Goal: Task Accomplishment & Management: Use online tool/utility

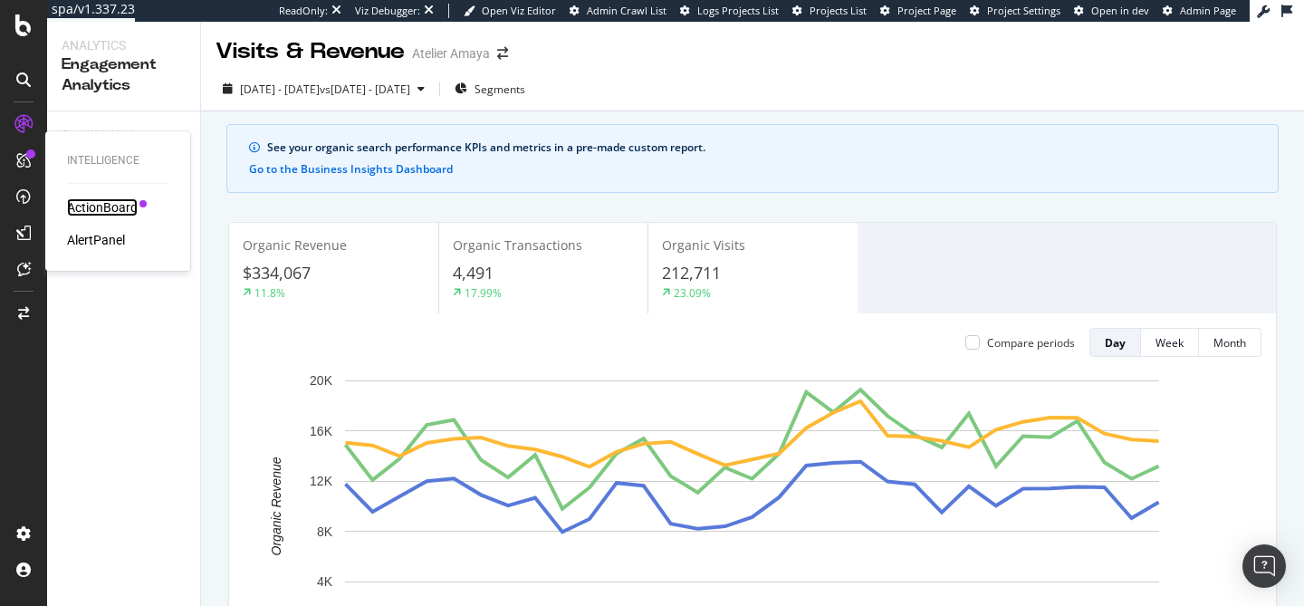
click at [82, 209] on div "ActionBoard" at bounding box center [102, 207] width 71 height 18
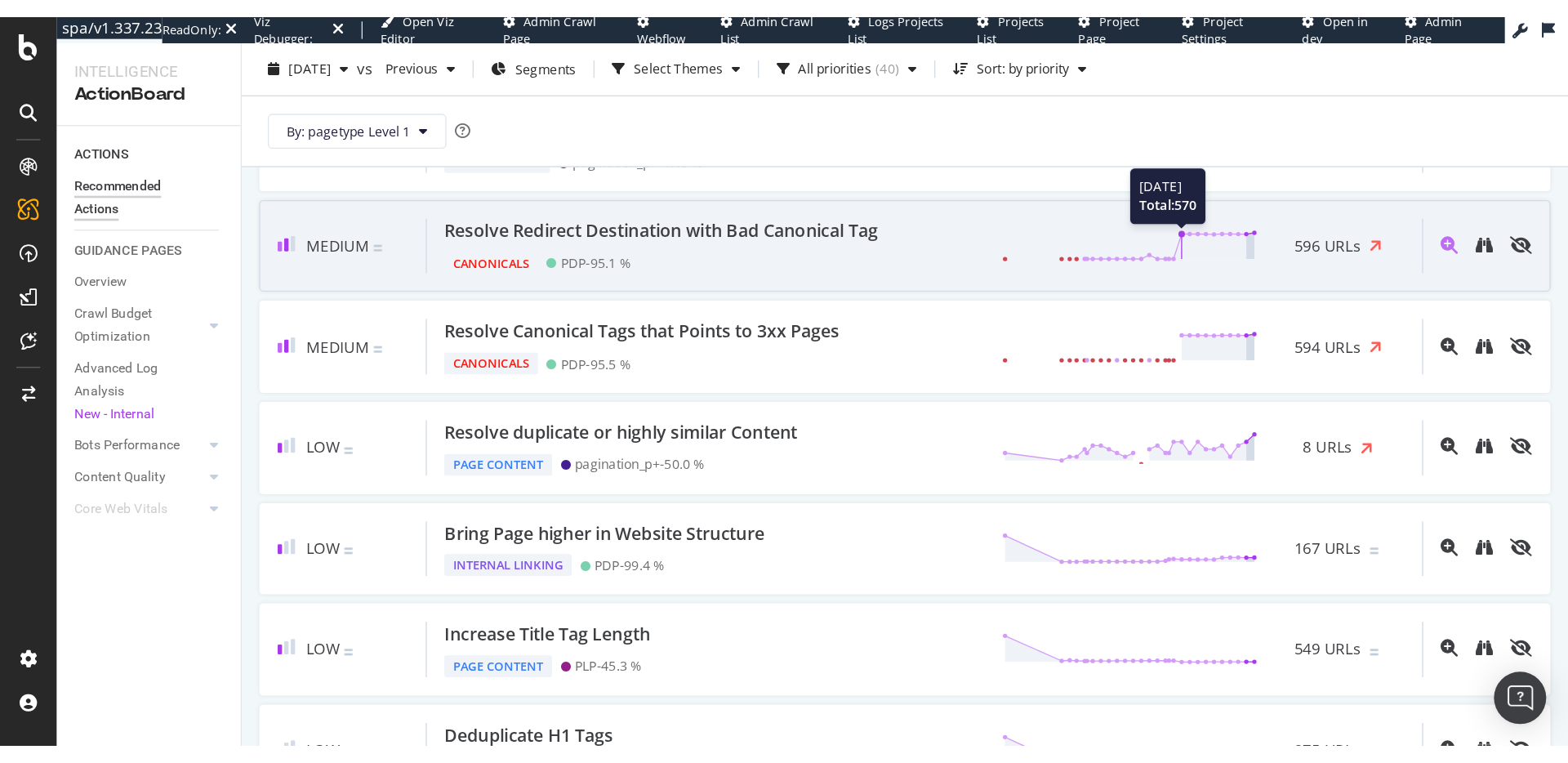
scroll to position [292, 0]
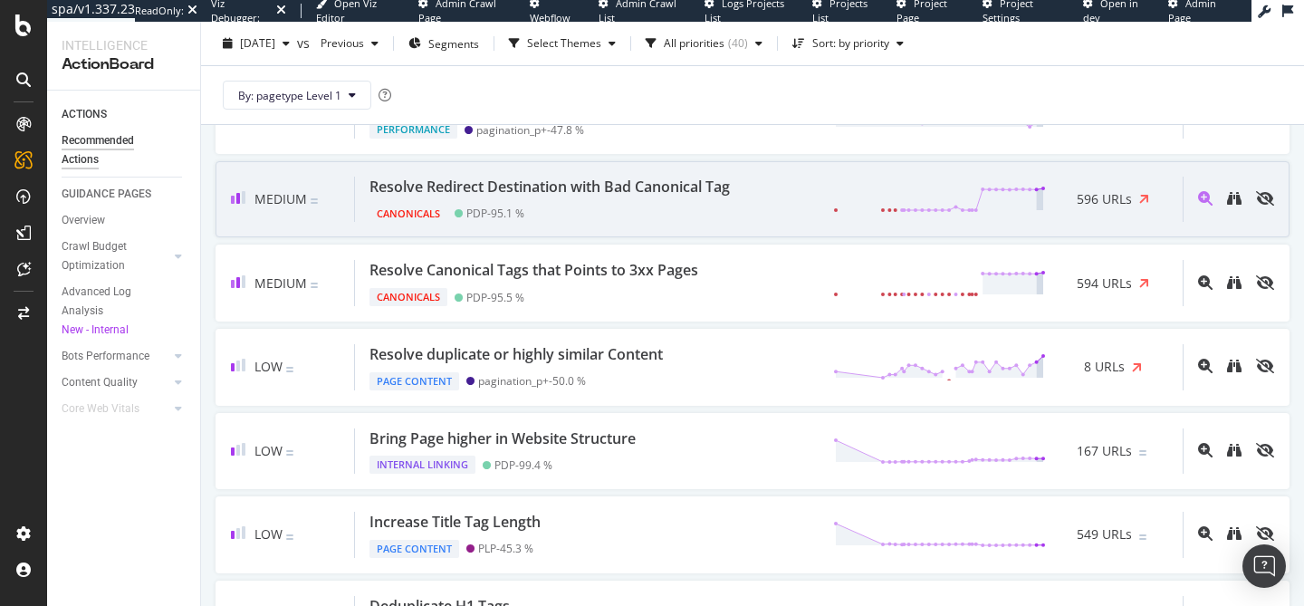
click at [686, 187] on div "Resolve Redirect Destination with Bad Canonical Tag" at bounding box center [549, 187] width 360 height 21
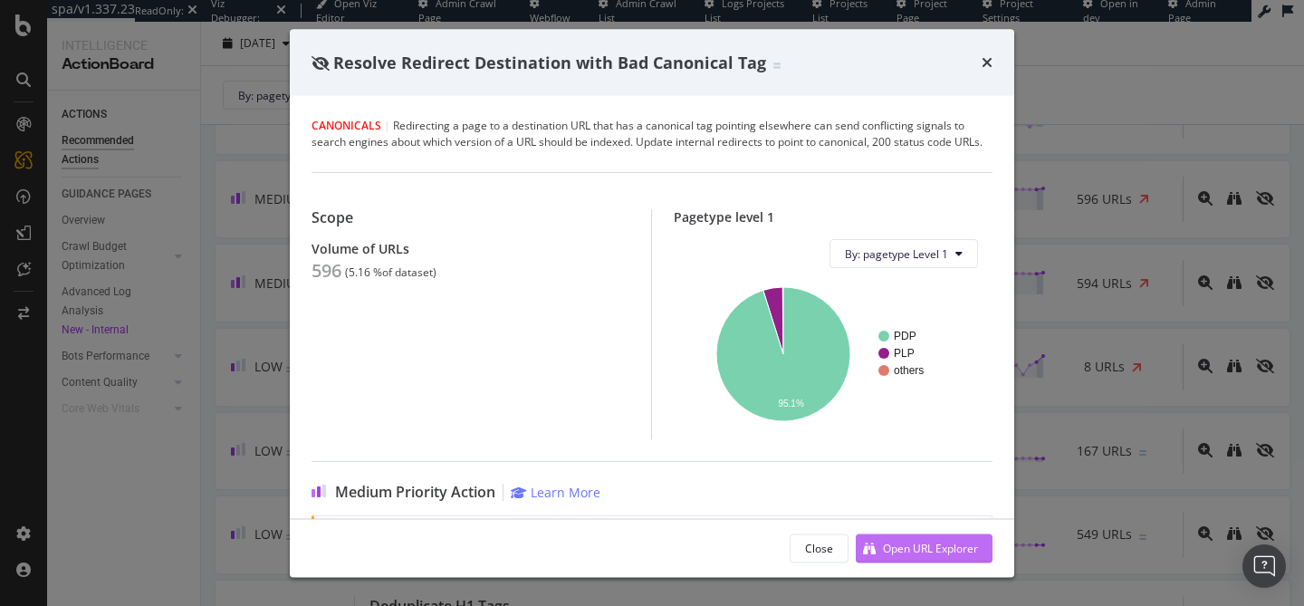
click at [898, 550] on div "Open URL Explorer" at bounding box center [930, 547] width 95 height 15
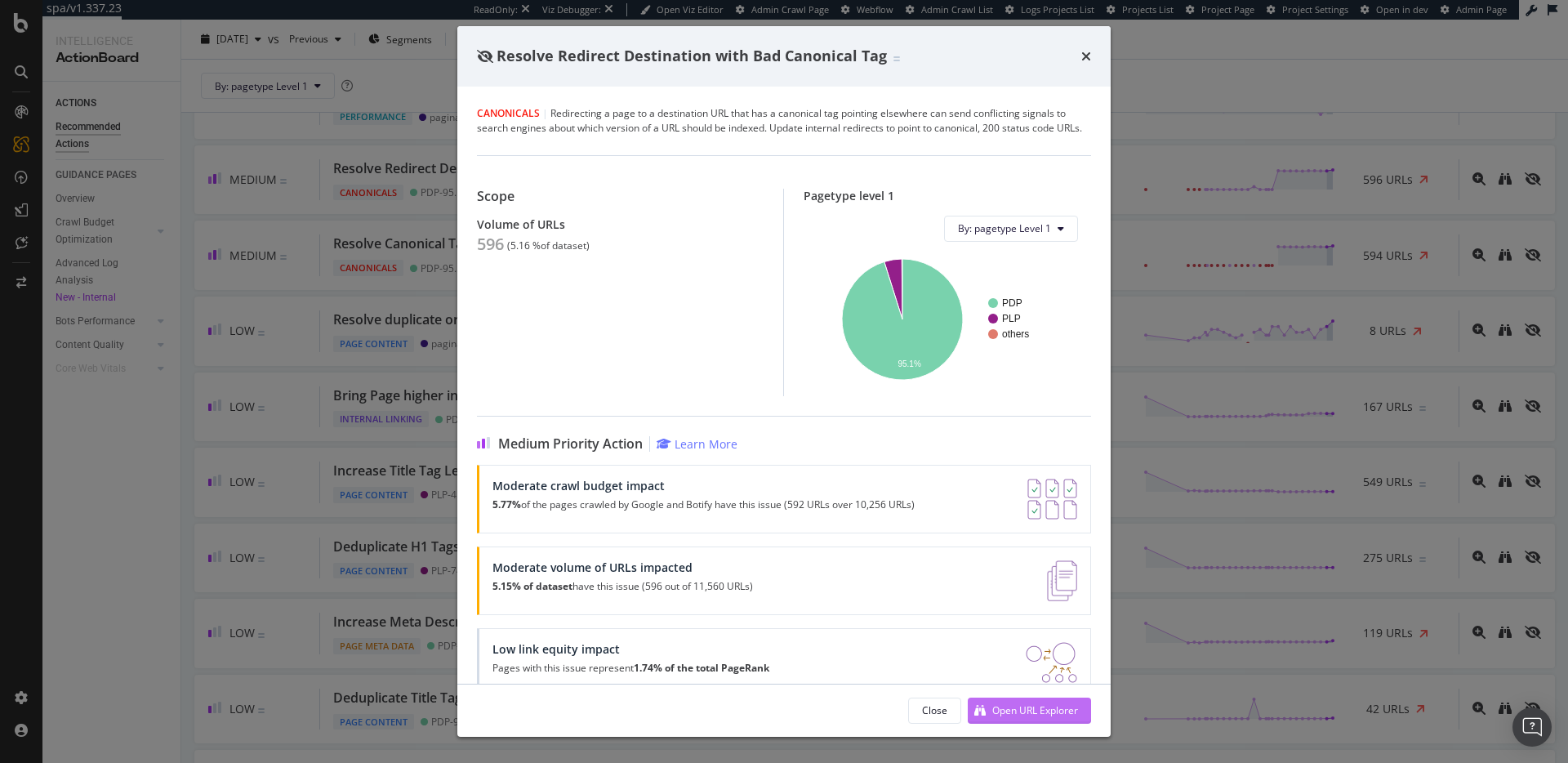
scroll to position [292, 0]
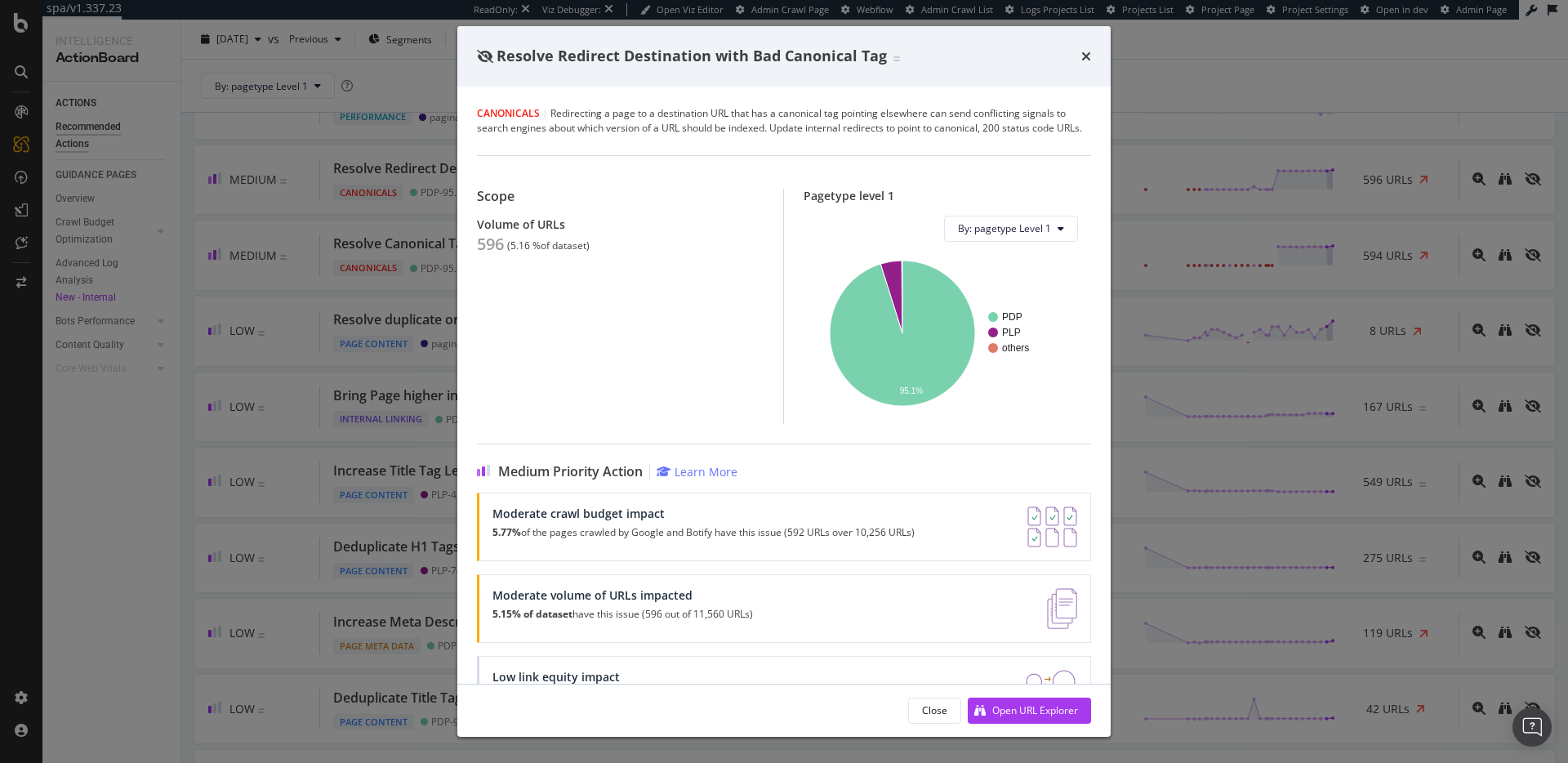
click at [1093, 54] on div "Resolve Redirect Destination with Bad Canonical Tag" at bounding box center [784, 56] width 653 height 60
click at [1090, 55] on icon "times" at bounding box center [1086, 56] width 10 height 13
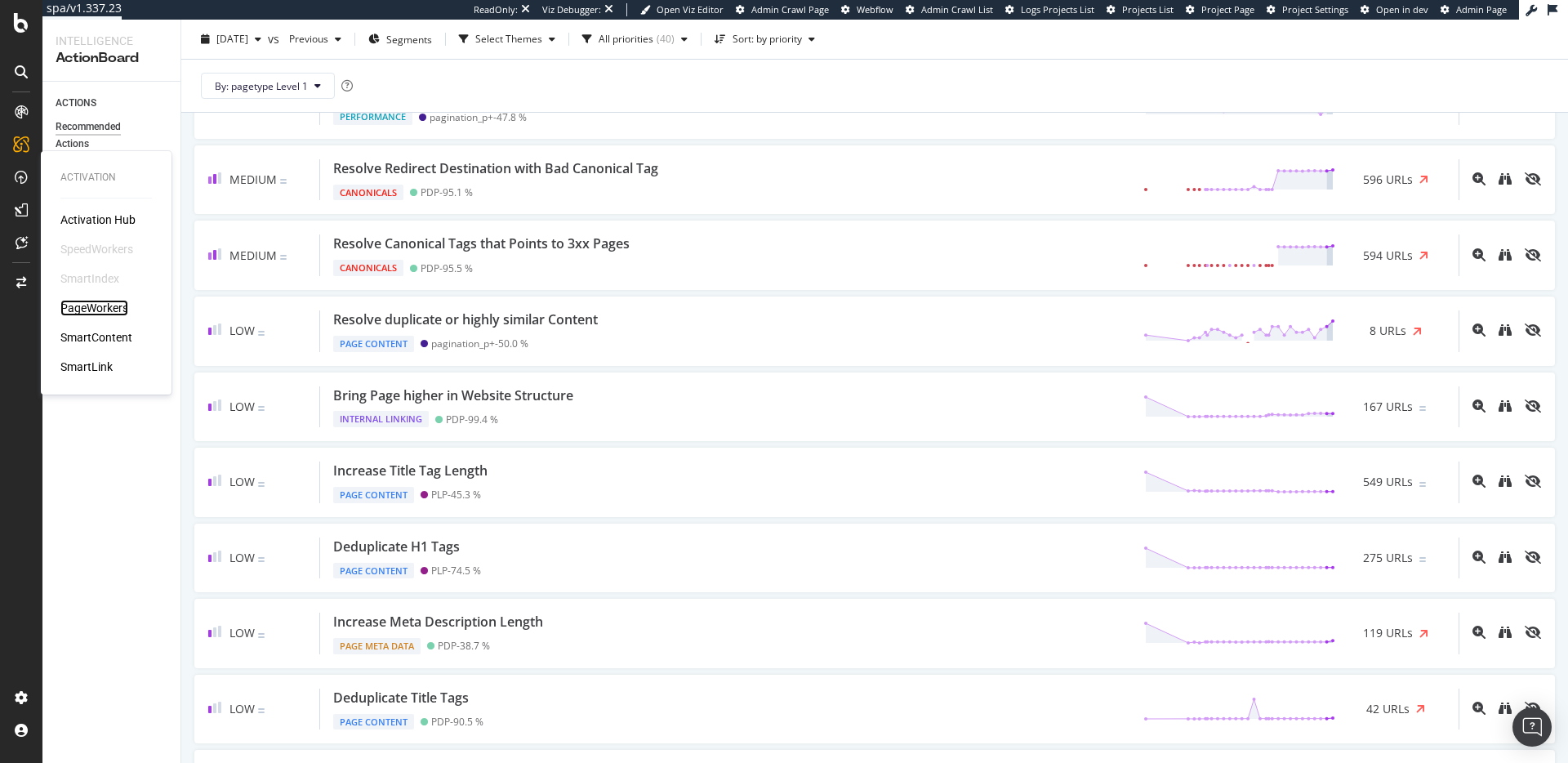
click at [91, 314] on div "PageWorkers" at bounding box center [94, 308] width 68 height 16
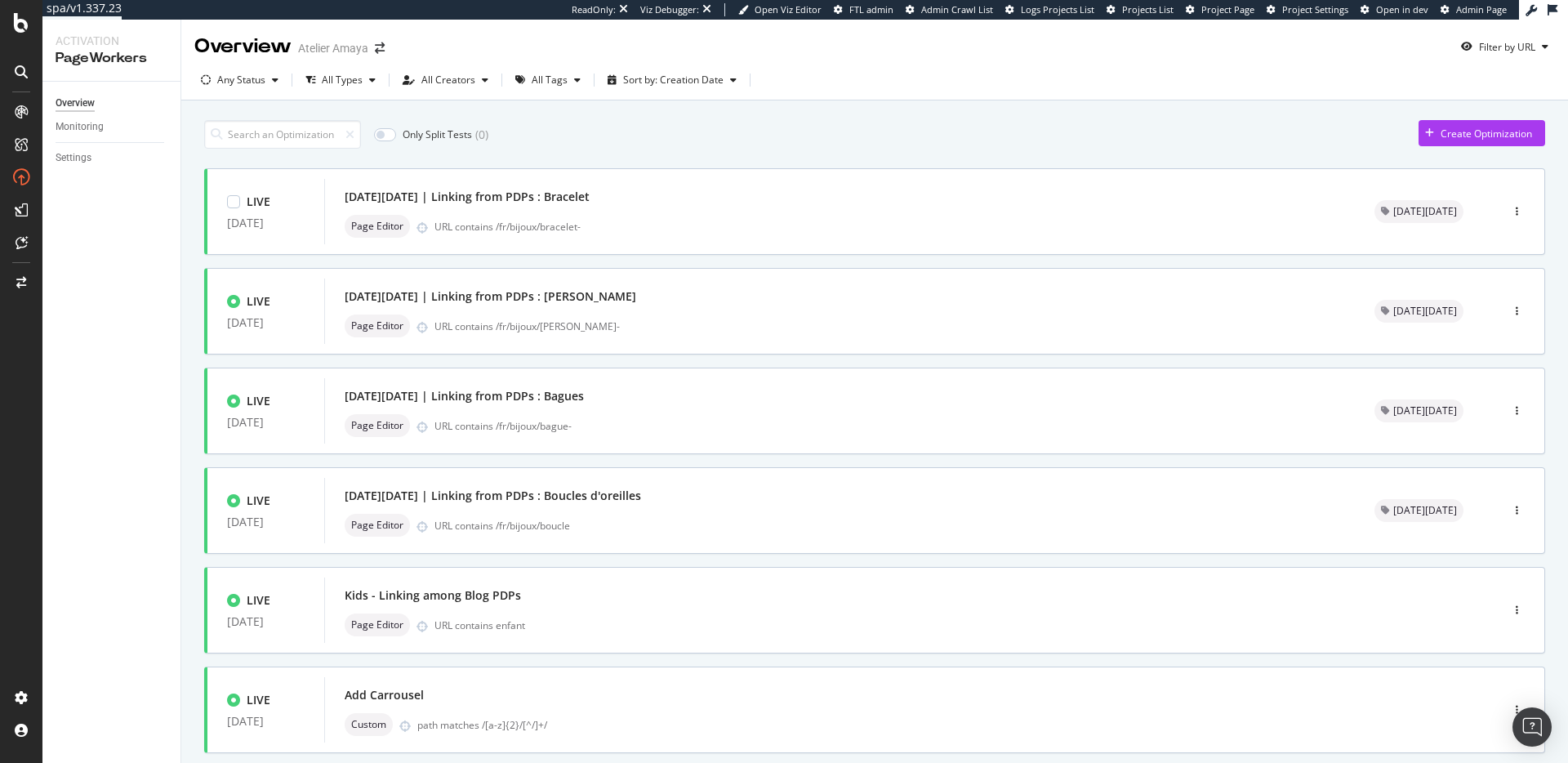
click at [799, 216] on div "Page Editor URL contains /fr/bijoux/bracelet-" at bounding box center [839, 225] width 990 height 23
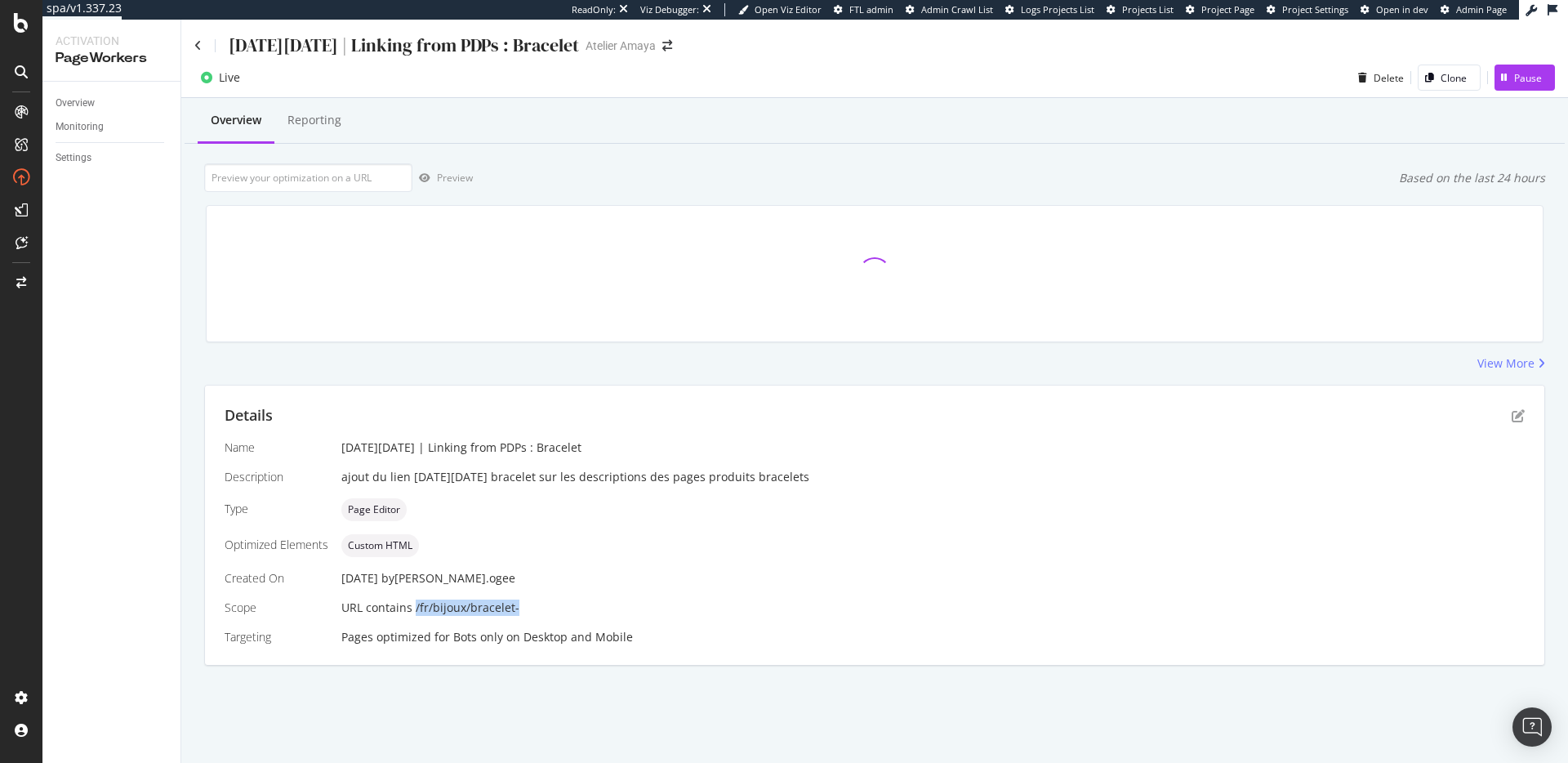
drag, startPoint x: 415, startPoint y: 609, endPoint x: 556, endPoint y: 613, distance: 141.1
click at [556, 546] on div "URL contains /fr/bijoux/bracelet-" at bounding box center [932, 608] width 1183 height 16
copy span "/fr/bijoux/bracelet-"
click at [195, 40] on icon at bounding box center [198, 45] width 7 height 12
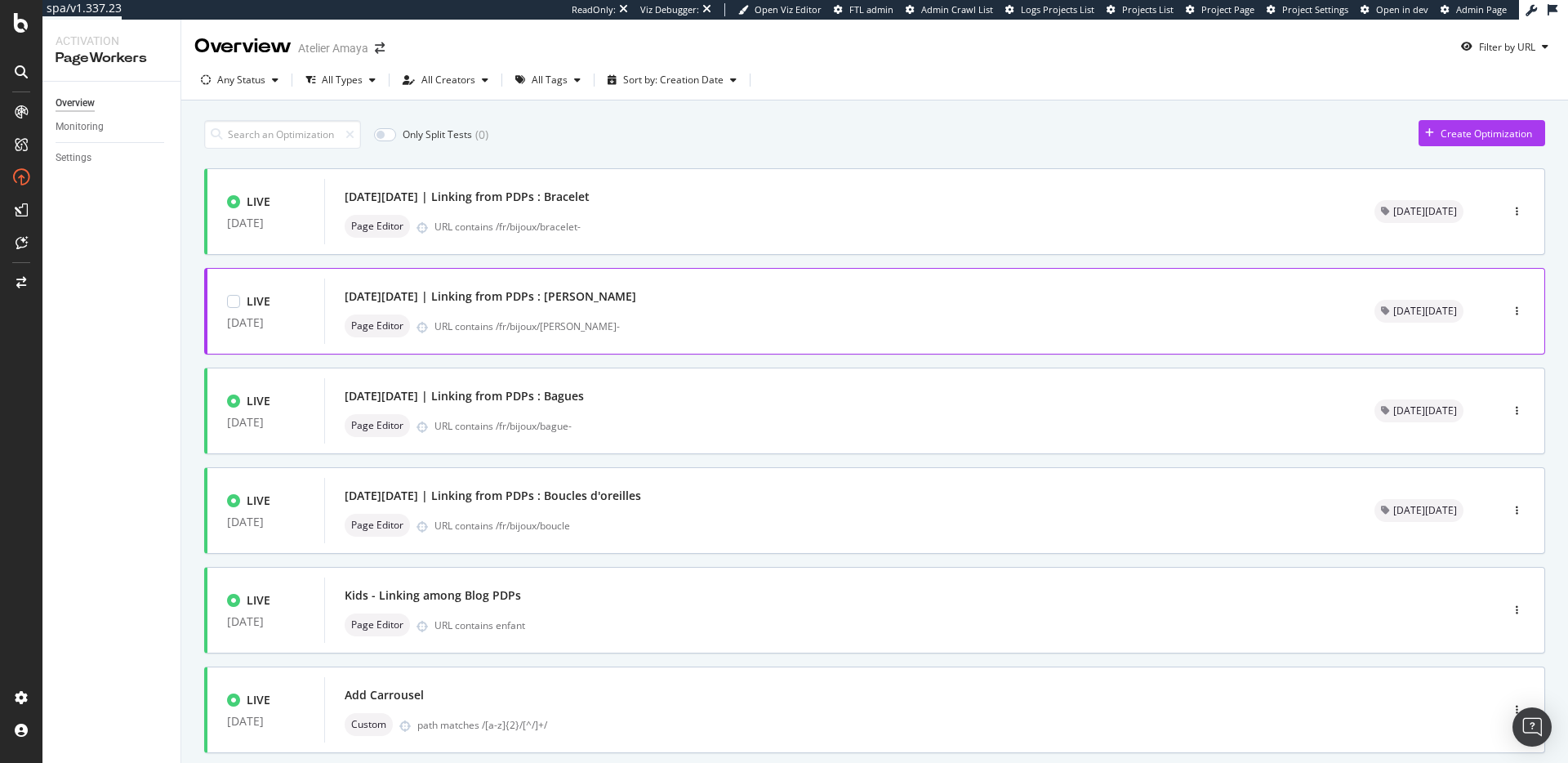
click at [616, 317] on div "Page Editor URL contains /fr/bijoux/[PERSON_NAME]-" at bounding box center [839, 326] width 990 height 23
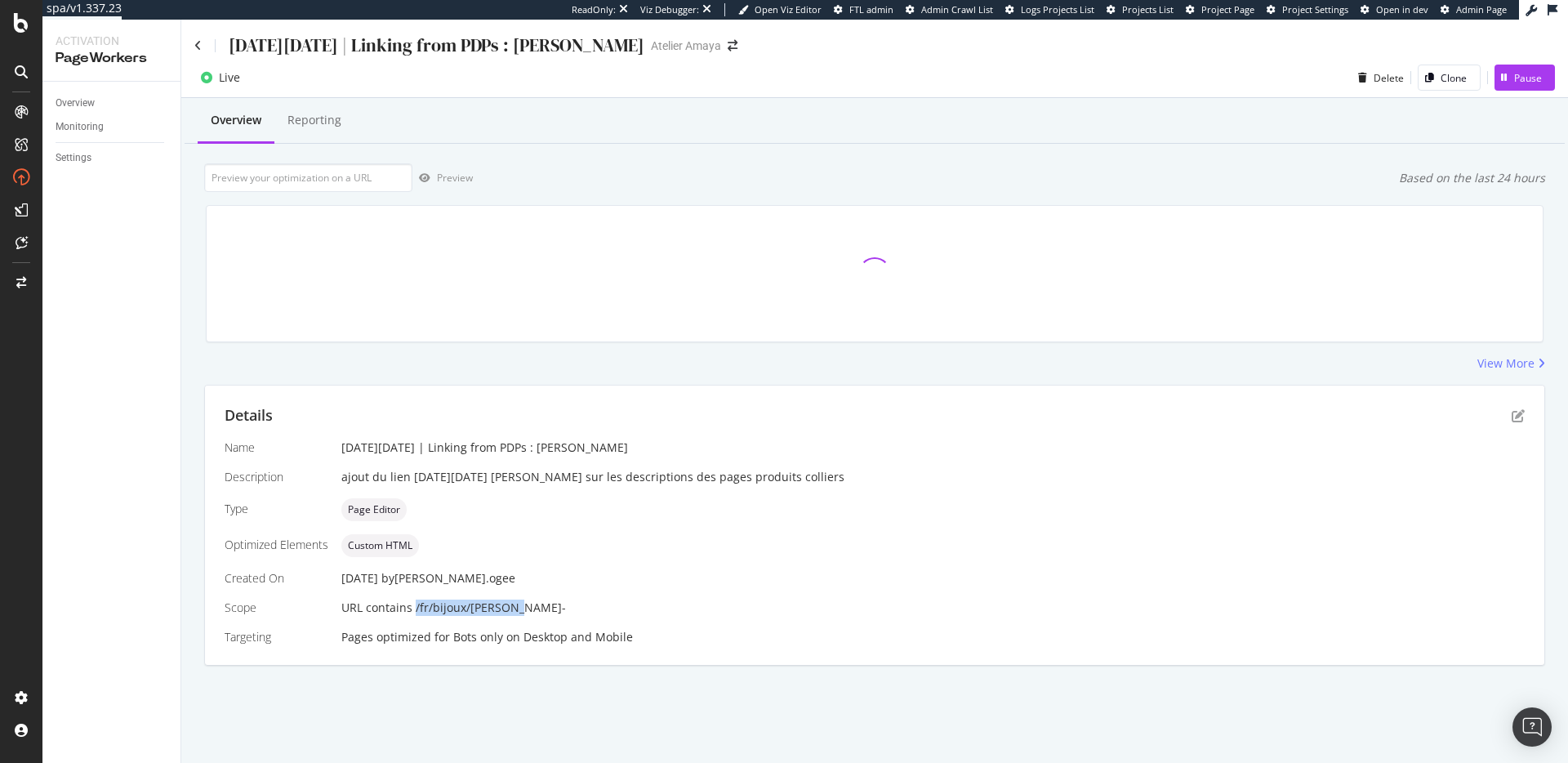
drag, startPoint x: 415, startPoint y: 607, endPoint x: 505, endPoint y: 606, distance: 90.0
click at [505, 546] on div "URL contains /fr/bijoux/[PERSON_NAME]-" at bounding box center [932, 608] width 1183 height 16
copy span "/fr/bijoux/[PERSON_NAME]-"
click at [201, 47] on icon at bounding box center [198, 45] width 7 height 12
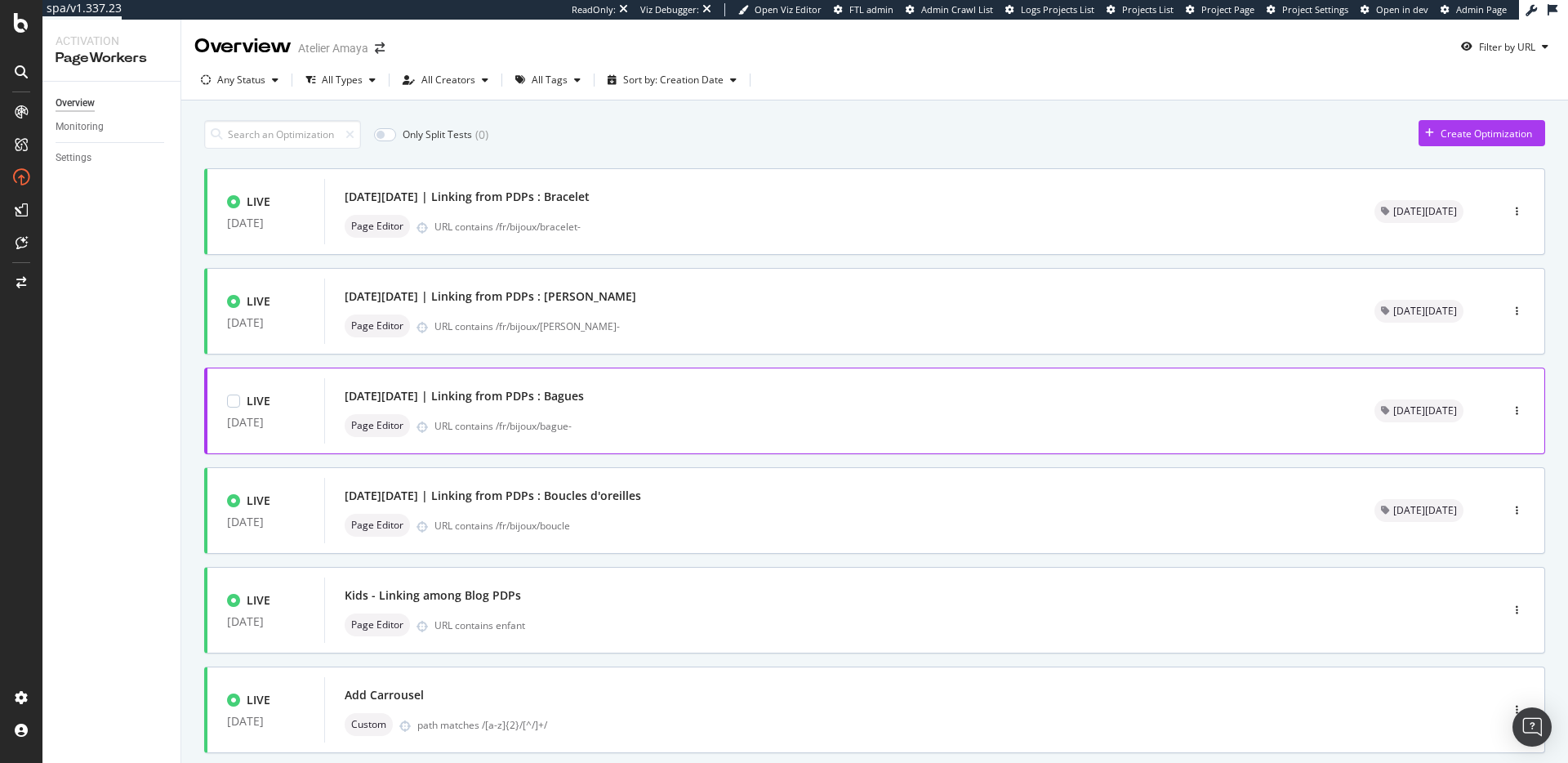
click at [678, 414] on div "Page Editor URL contains /fr/bijoux/bague-" at bounding box center [839, 425] width 990 height 23
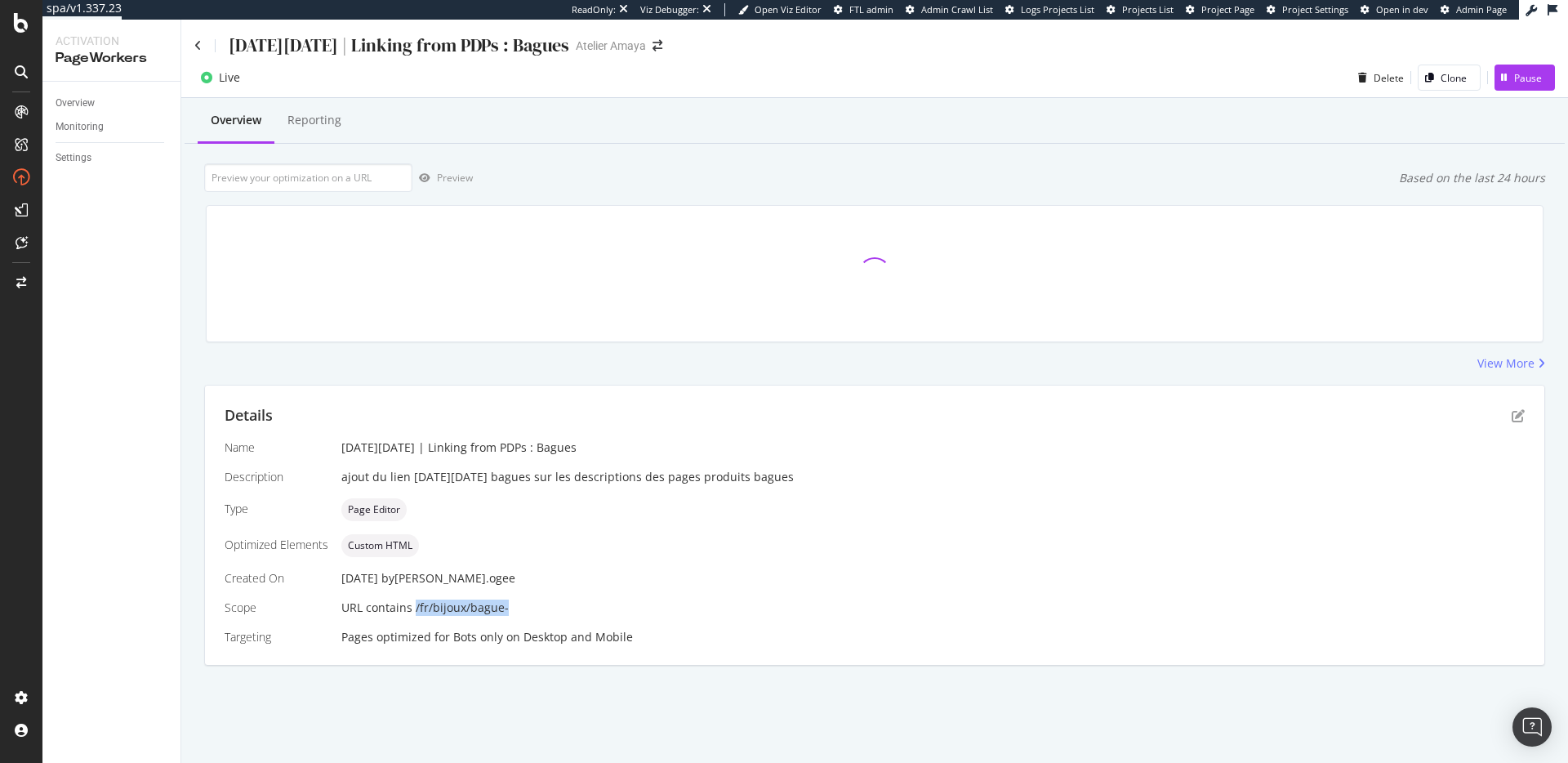
drag, startPoint x: 414, startPoint y: 610, endPoint x: 540, endPoint y: 602, distance: 126.3
click at [540, 546] on div "URL contains /fr/bijoux/bague-" at bounding box center [932, 608] width 1183 height 16
copy span "/fr/bijoux/bague-"
click at [196, 46] on icon at bounding box center [198, 45] width 7 height 12
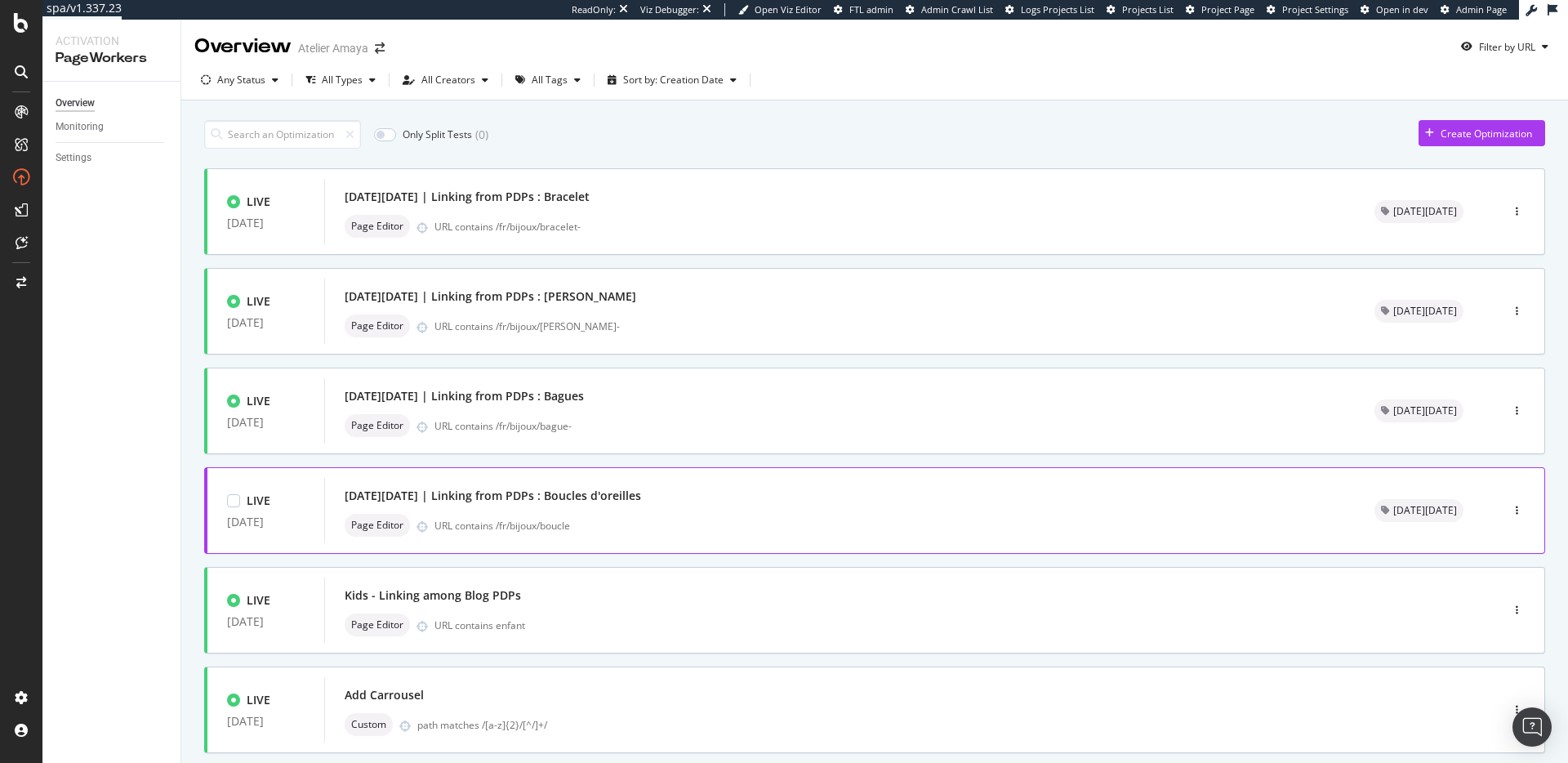
click at [583, 514] on div "Page Editor URL contains /fr/bijoux/boucle" at bounding box center [839, 525] width 990 height 23
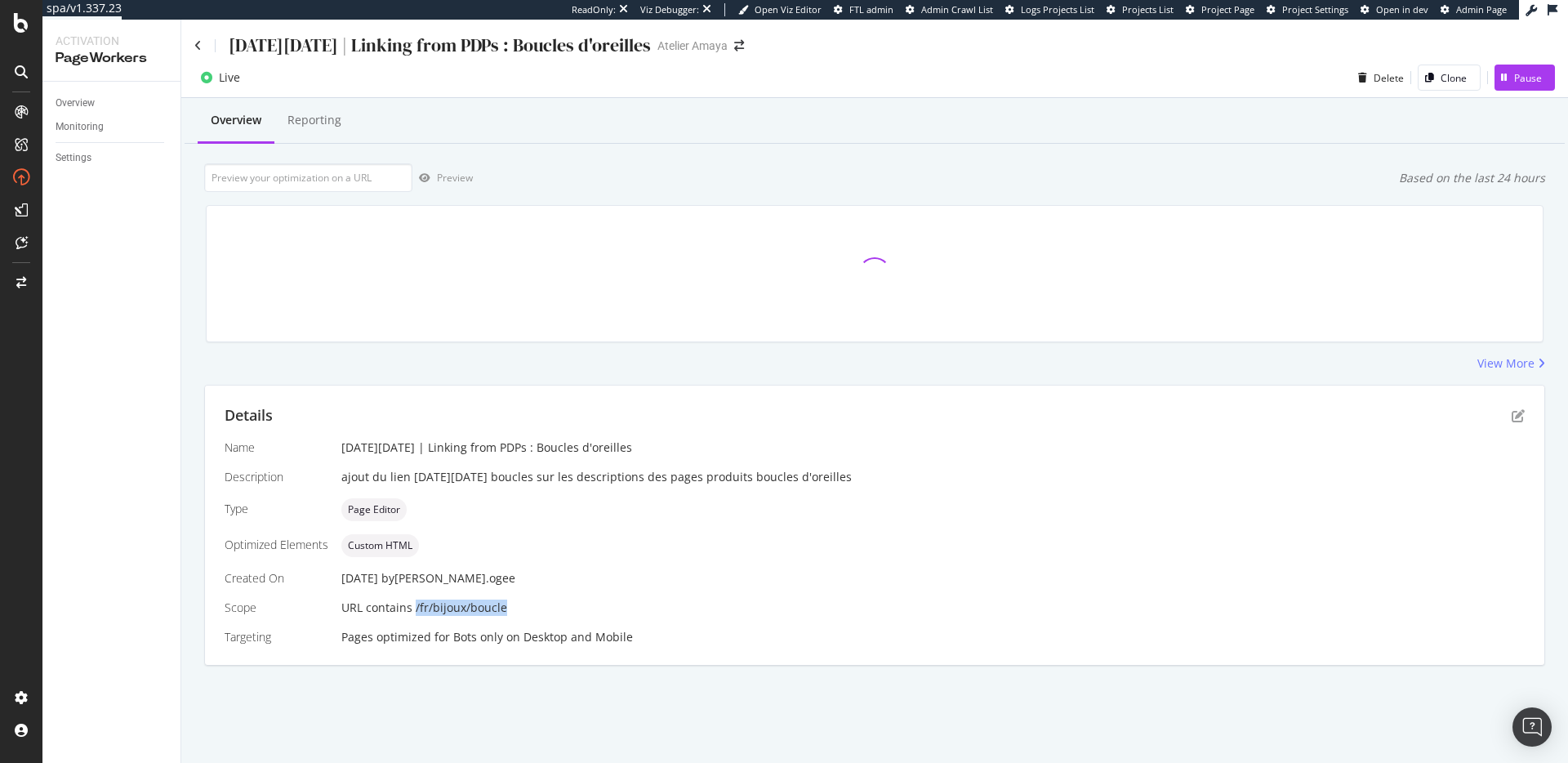
drag, startPoint x: 415, startPoint y: 609, endPoint x: 551, endPoint y: 604, distance: 136.1
click at [551, 546] on div "URL contains /fr/bijoux/boucle" at bounding box center [932, 608] width 1183 height 16
copy span "/fr/bijoux/boucle"
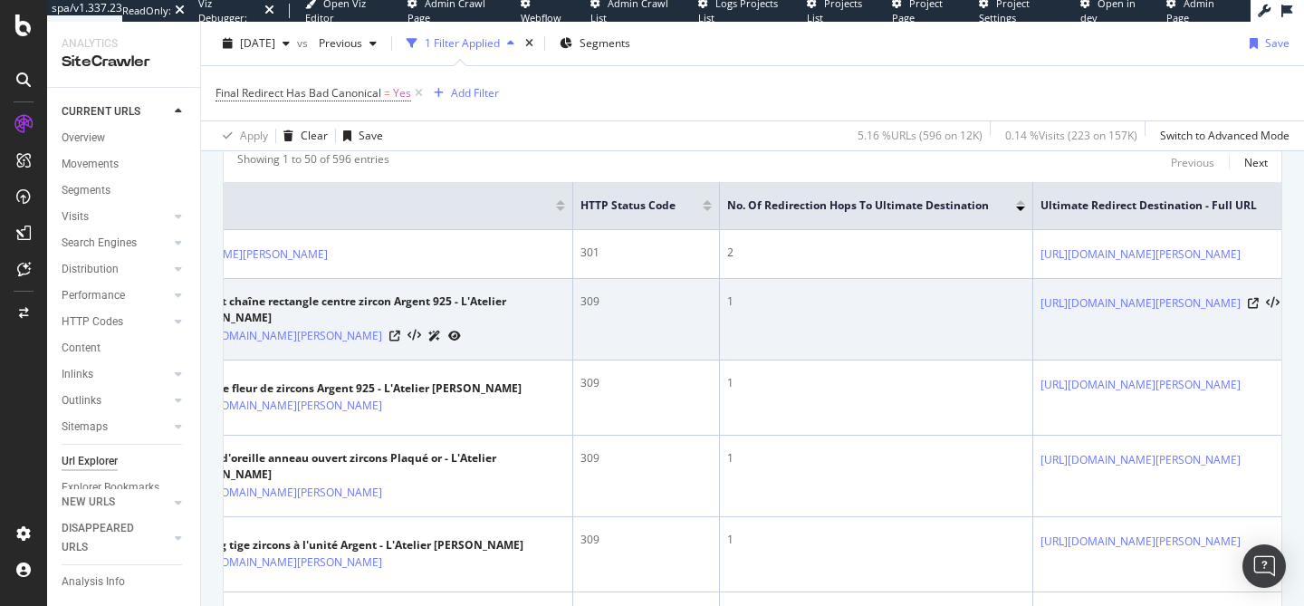
scroll to position [0, 101]
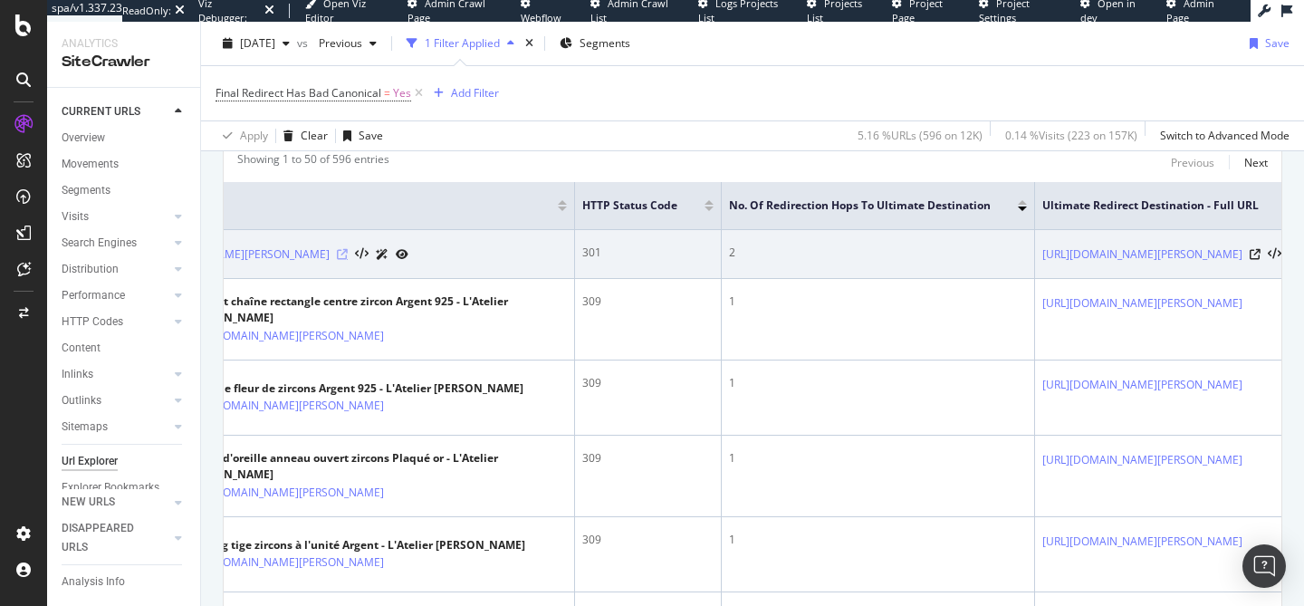
click at [348, 260] on icon at bounding box center [342, 254] width 11 height 11
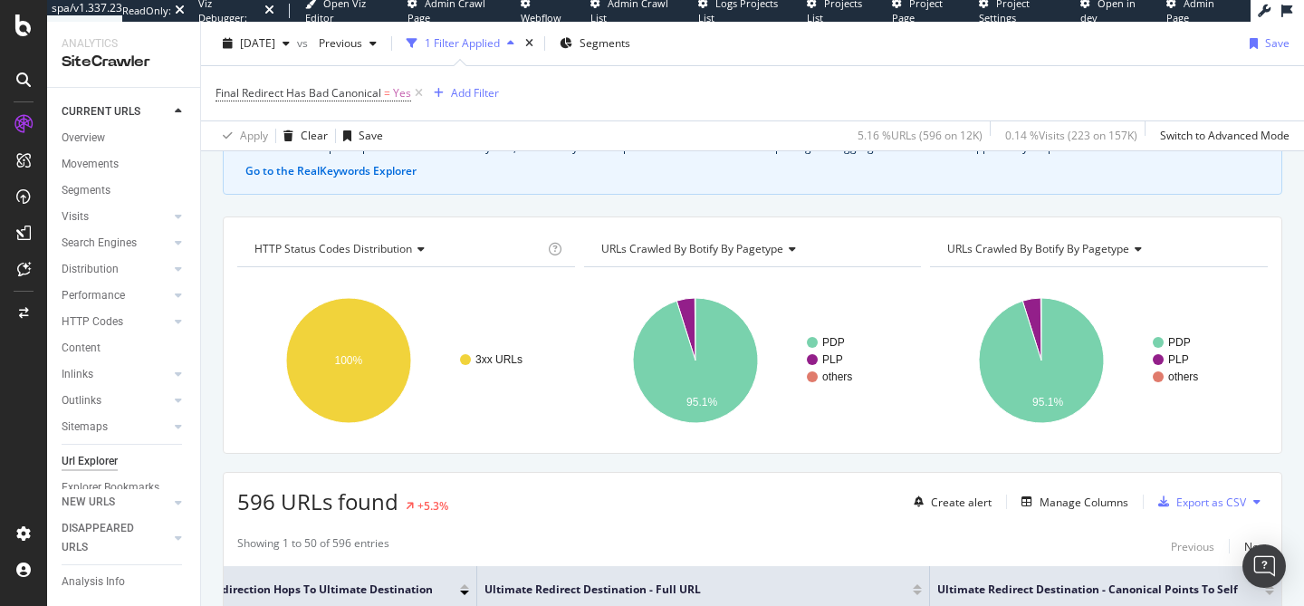
scroll to position [104, 0]
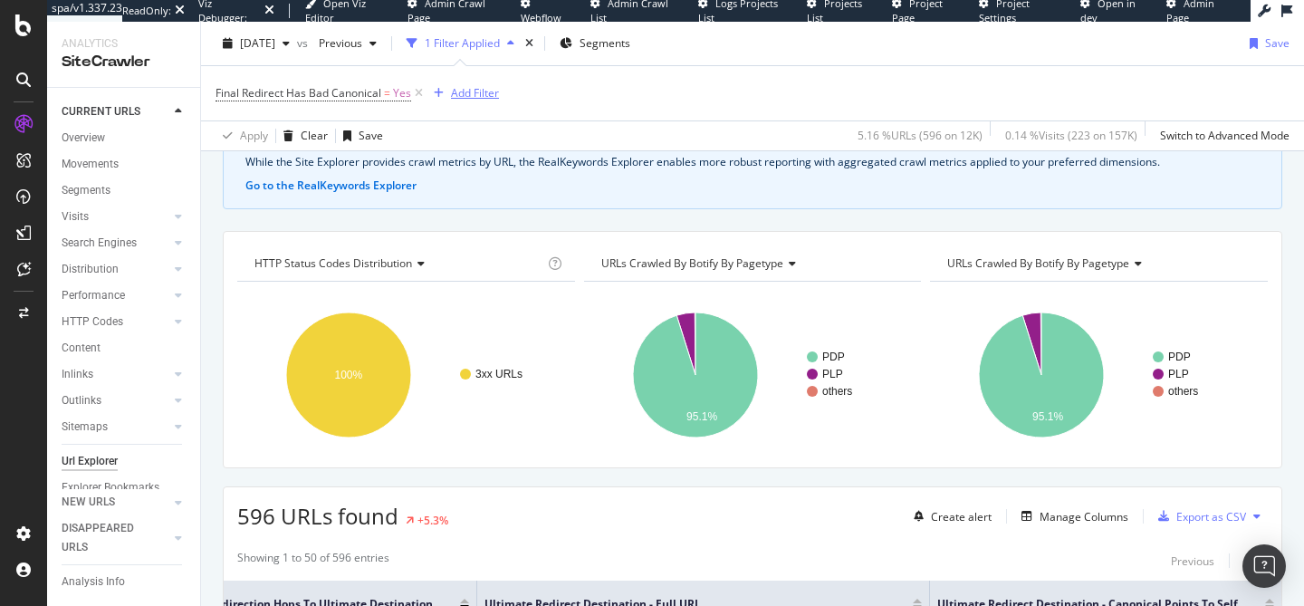
click at [484, 91] on div "Add Filter" at bounding box center [475, 92] width 48 height 15
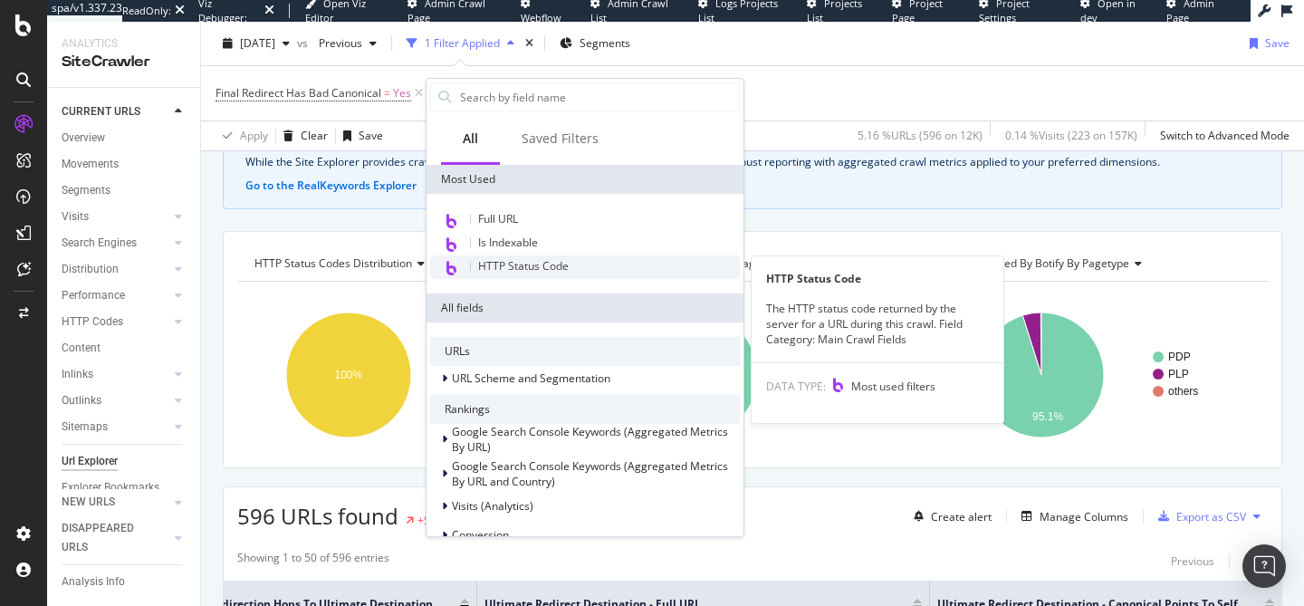
click at [507, 264] on span "HTTP Status Code" at bounding box center [523, 265] width 91 height 15
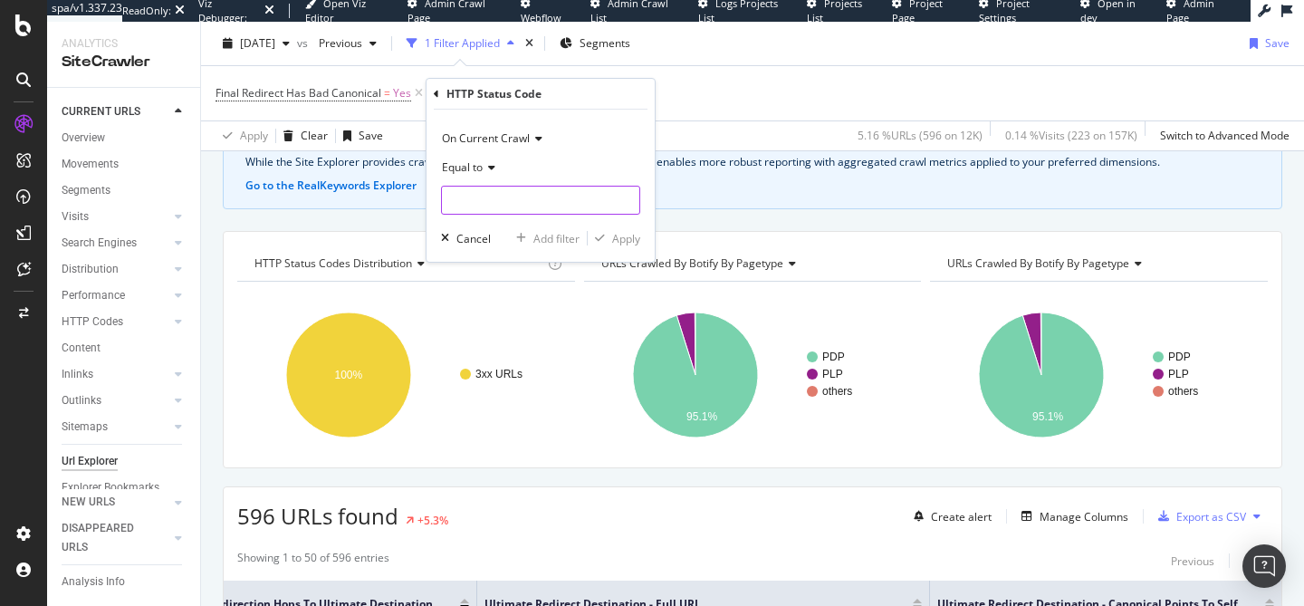
click at [498, 188] on input "number" at bounding box center [540, 200] width 199 height 29
click at [494, 254] on div "301 98 URLS" at bounding box center [542, 262] width 201 height 19
type input "301"
click at [621, 235] on div "Apply" at bounding box center [626, 238] width 28 height 15
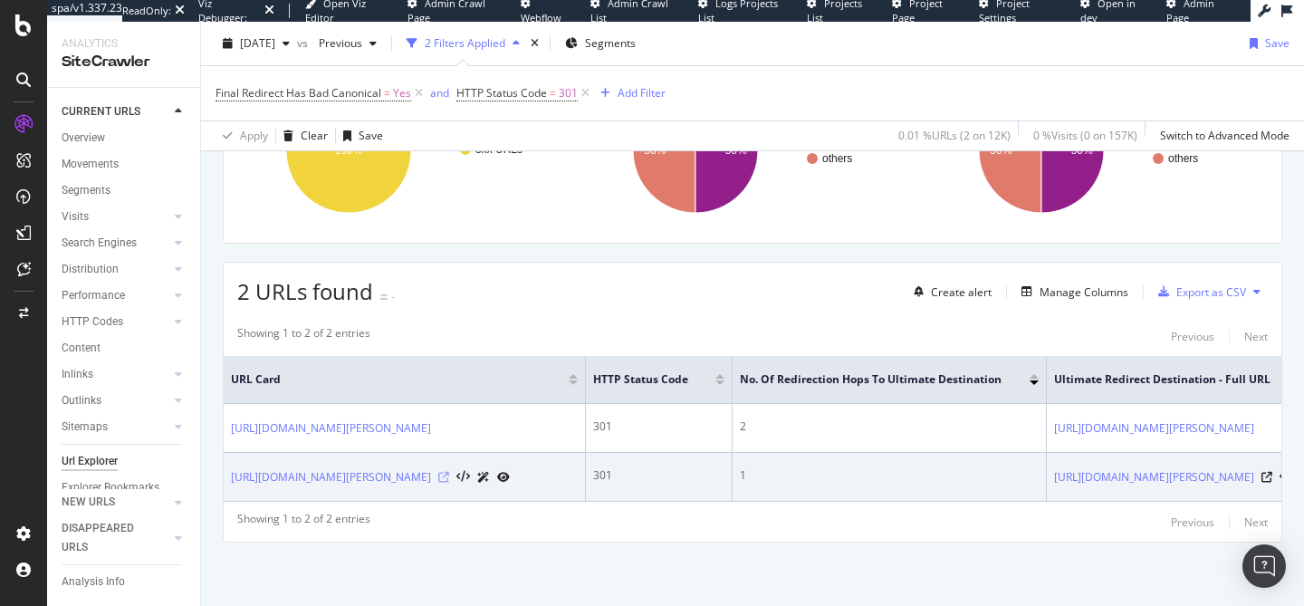
click at [449, 472] on icon at bounding box center [443, 477] width 11 height 11
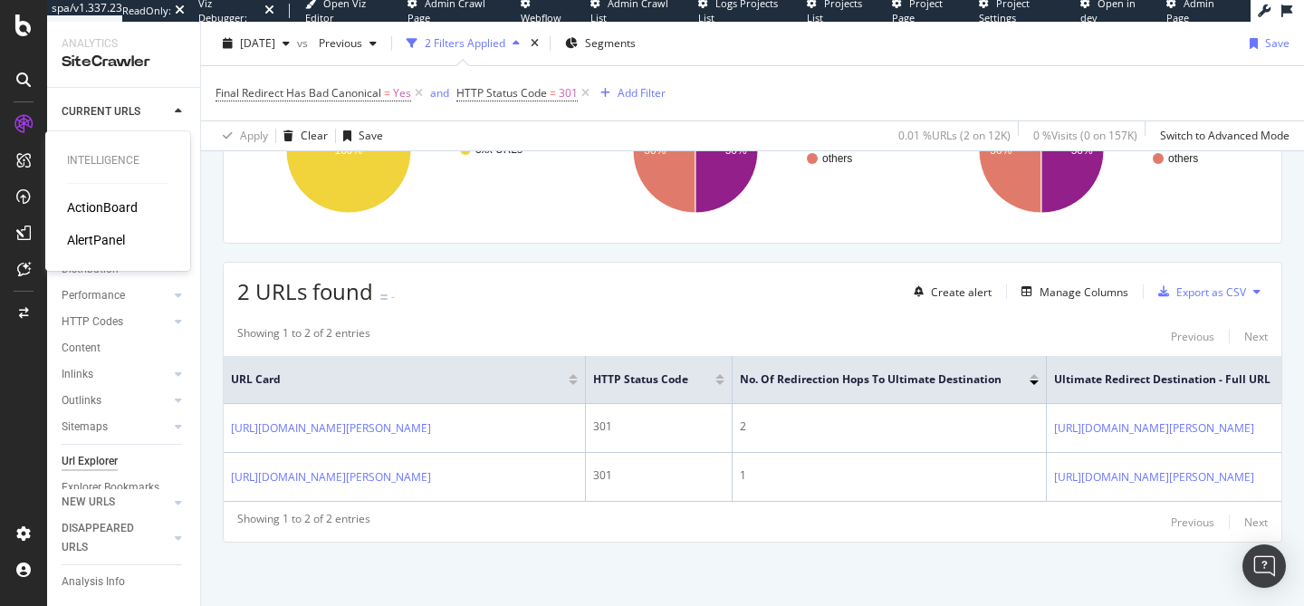
click at [84, 206] on div "ActionBoard" at bounding box center [102, 207] width 71 height 18
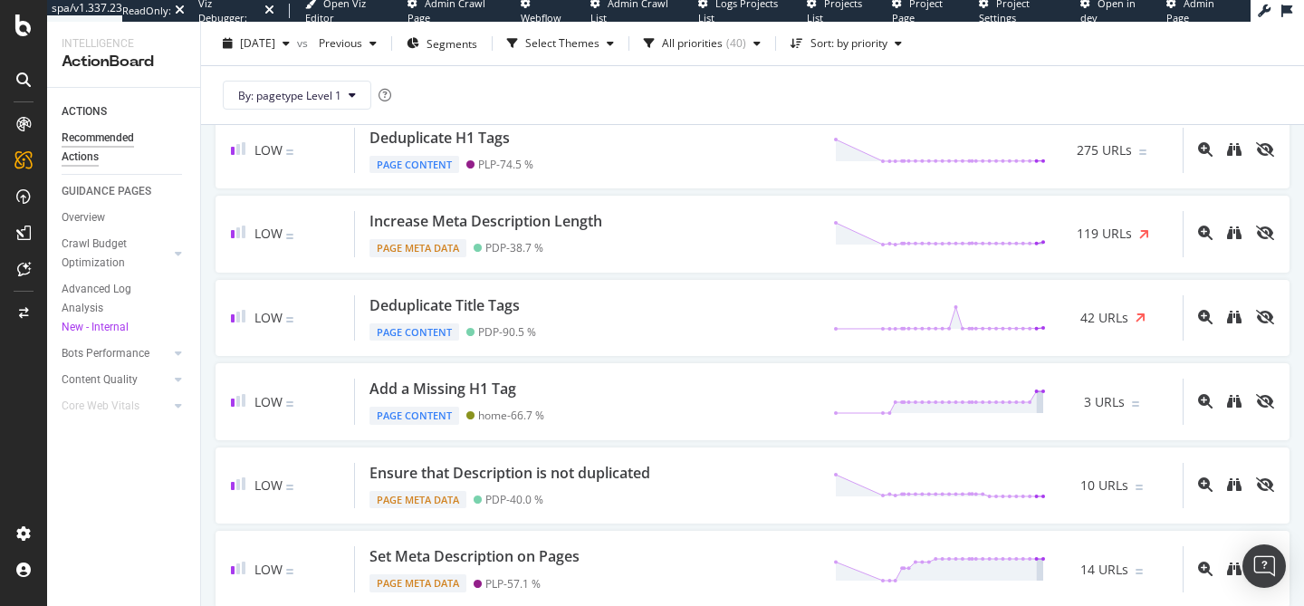
scroll to position [800, 0]
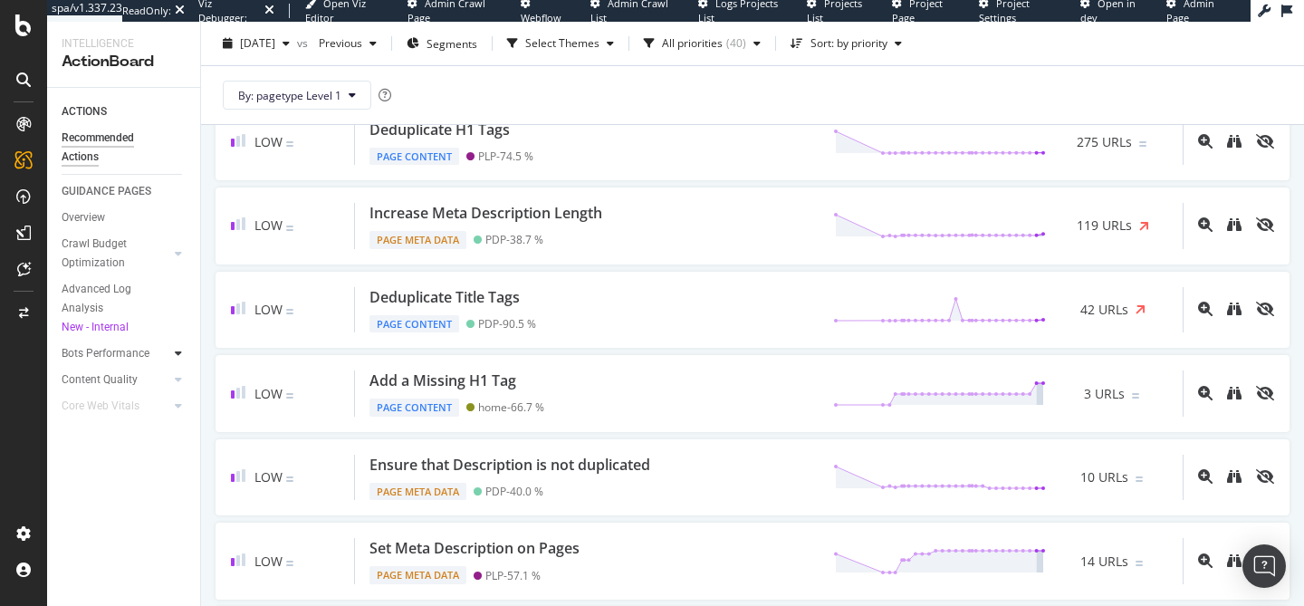
click at [177, 350] on icon at bounding box center [178, 353] width 7 height 11
click at [134, 380] on div "Bot Discovery Time" at bounding box center [116, 379] width 93 height 19
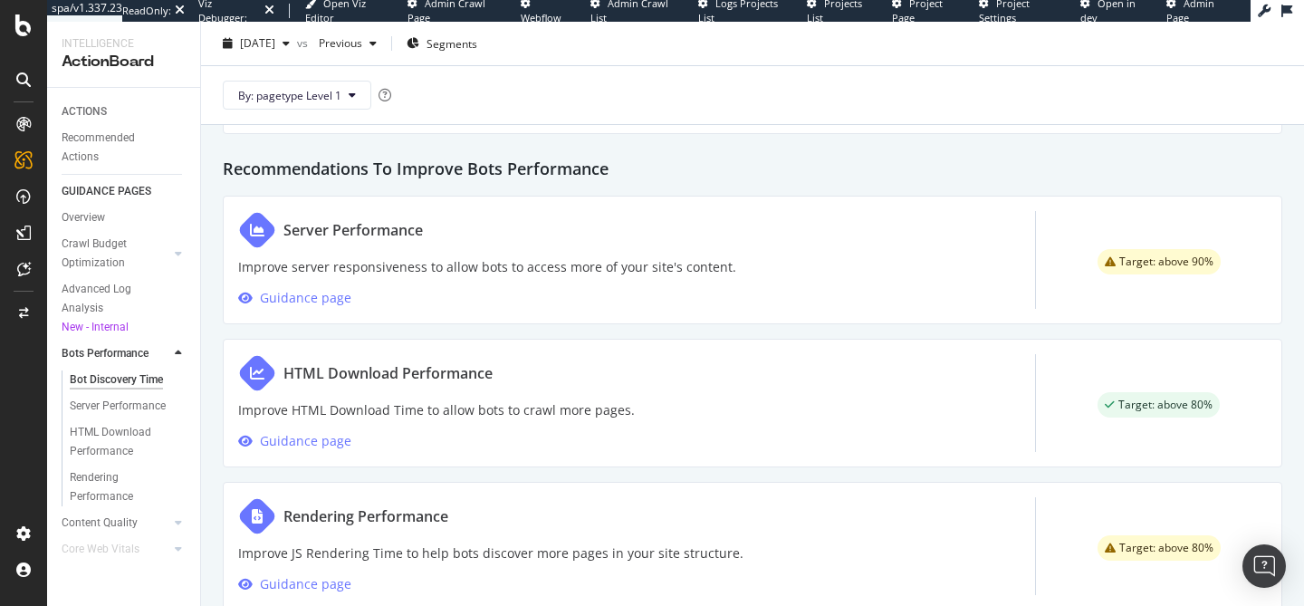
scroll to position [1090, 0]
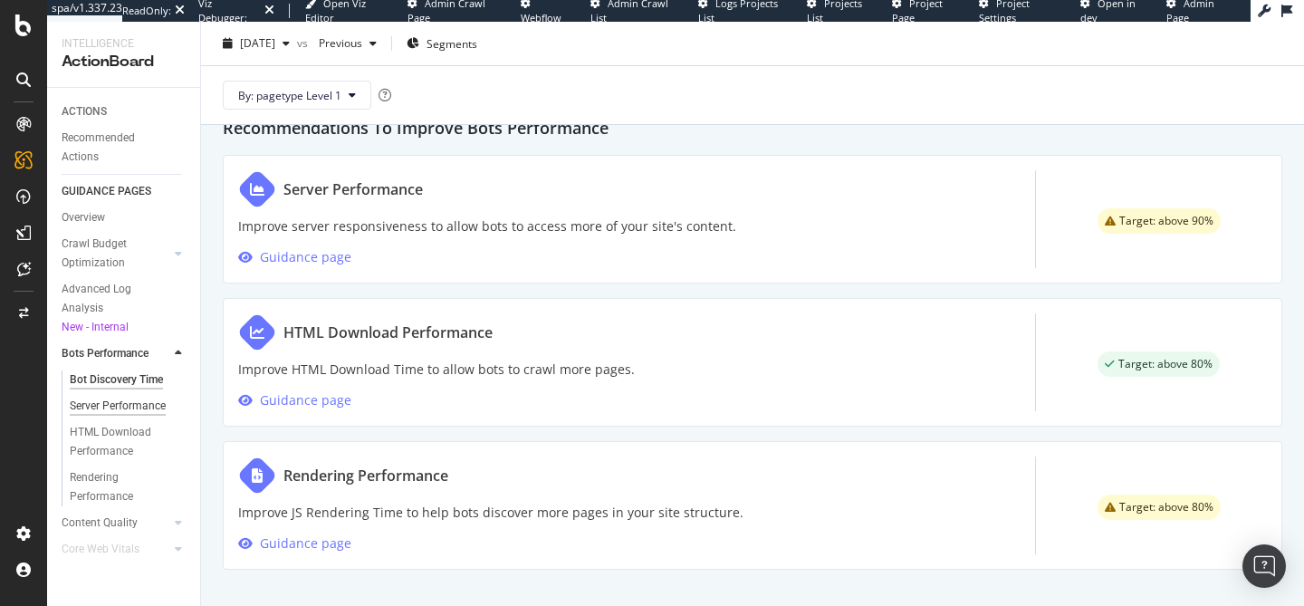
click at [154, 405] on div "Server Performance" at bounding box center [118, 406] width 96 height 19
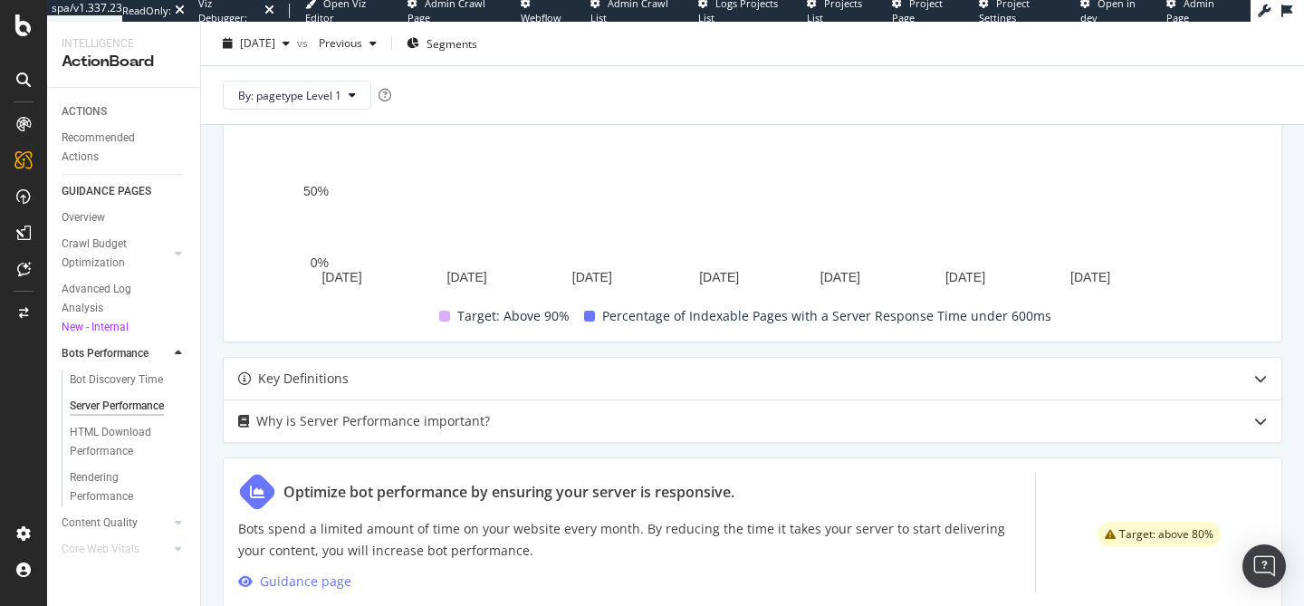
scroll to position [801, 0]
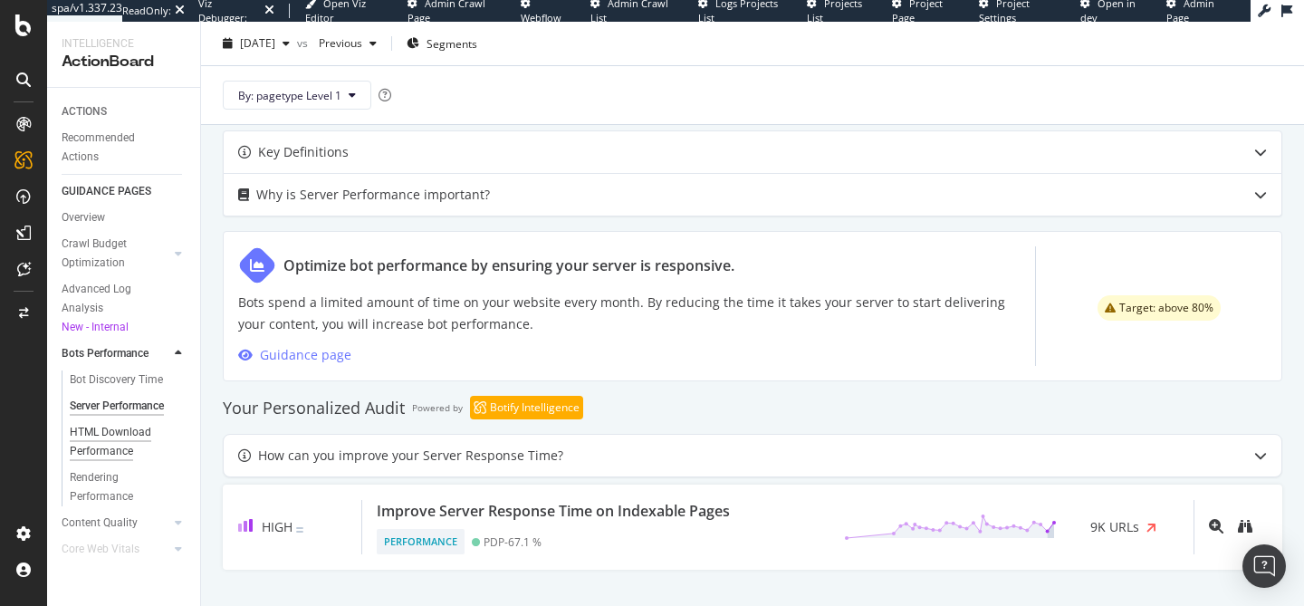
click at [137, 438] on div "HTML Download Performance" at bounding box center [122, 442] width 105 height 38
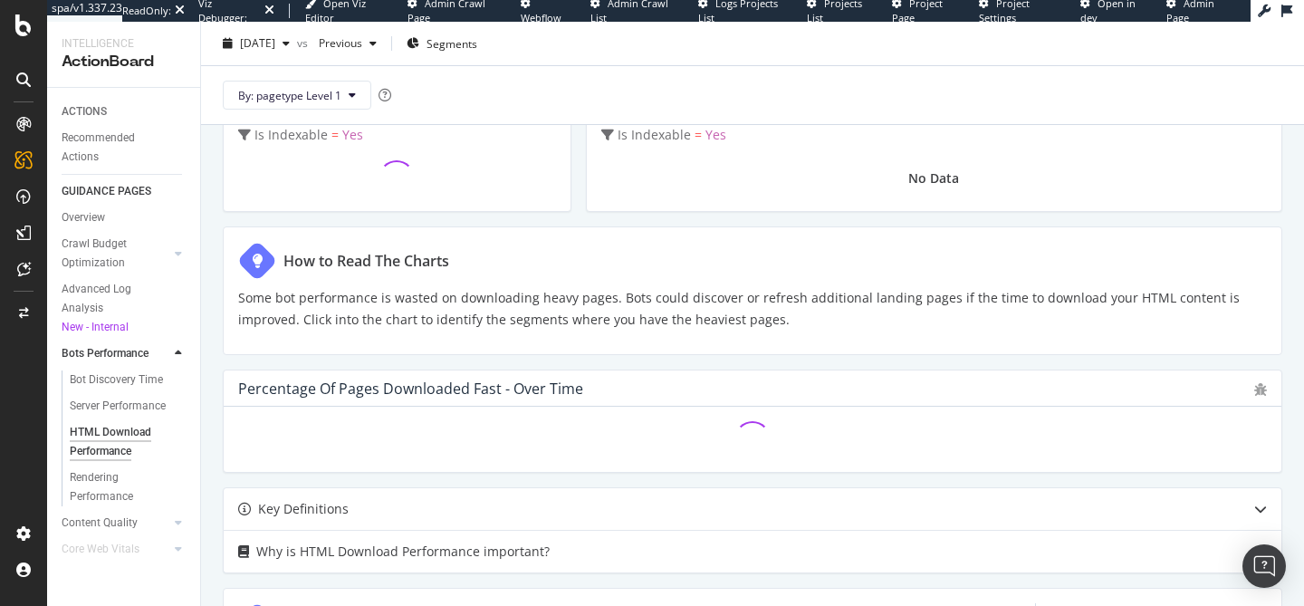
scroll to position [162, 0]
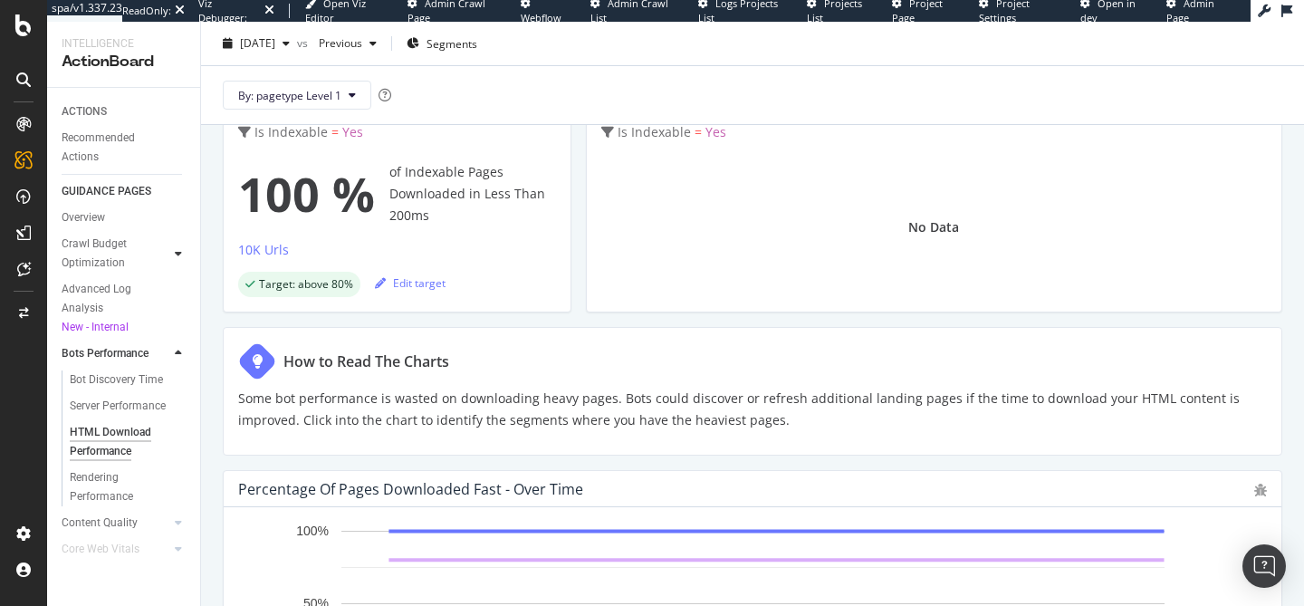
click at [179, 250] on icon at bounding box center [178, 253] width 7 height 11
click at [133, 282] on div "Landing Page Crawled" at bounding box center [120, 299] width 101 height 38
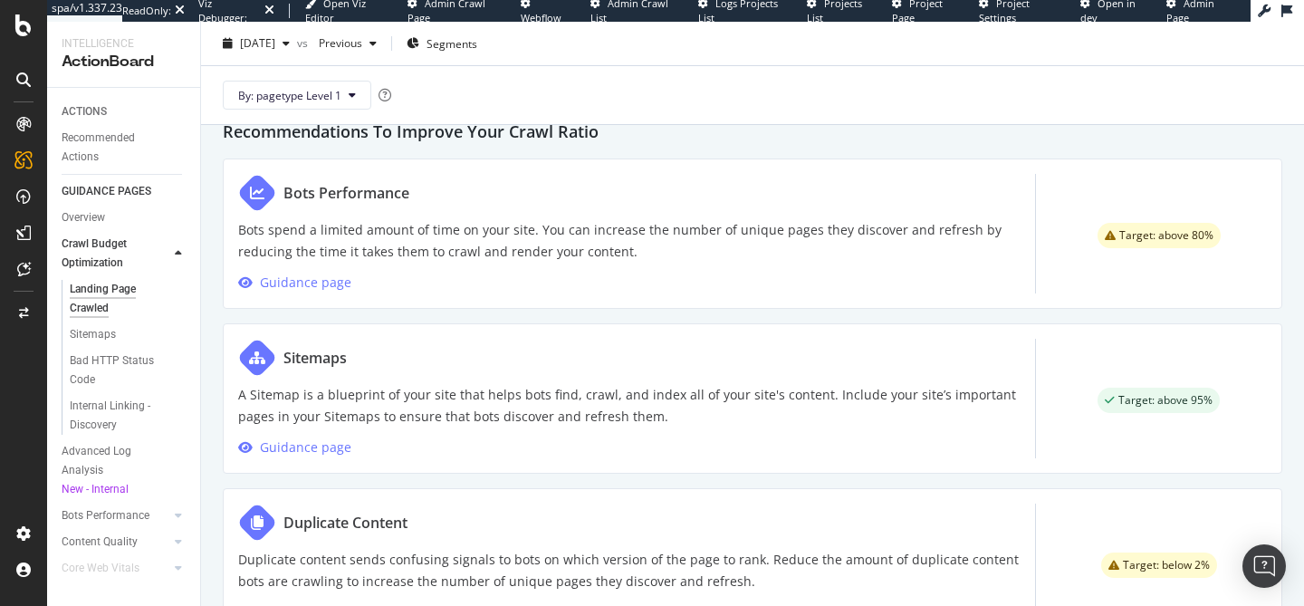
scroll to position [907, 0]
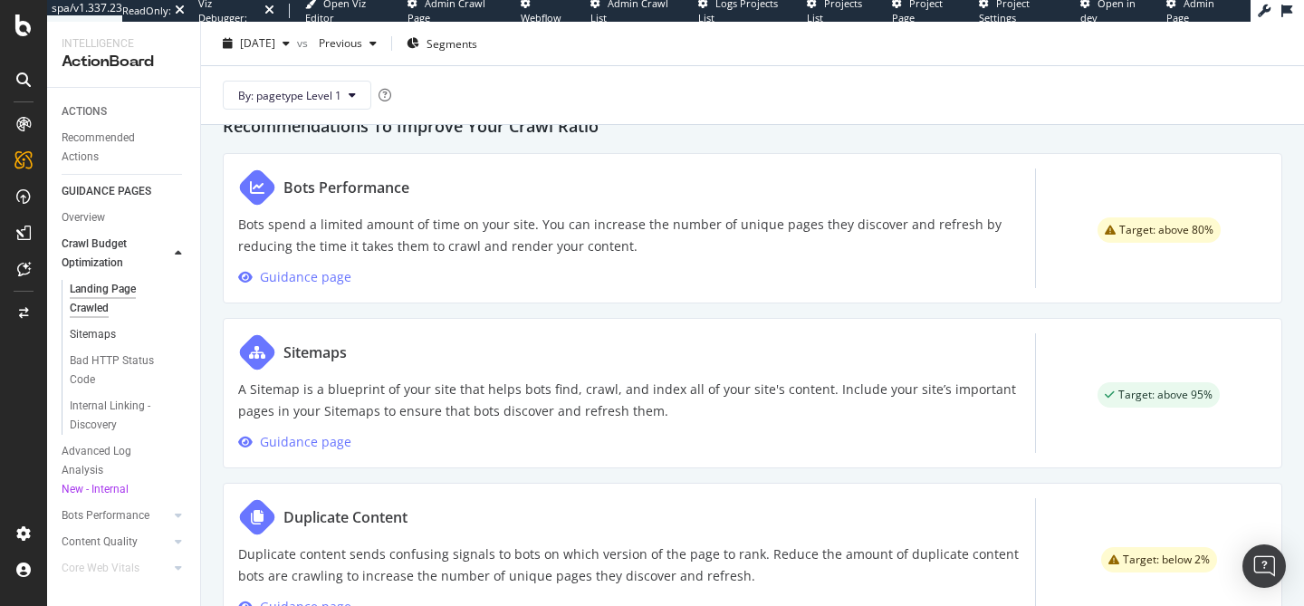
click at [119, 334] on link "Sitemaps" at bounding box center [129, 334] width 118 height 19
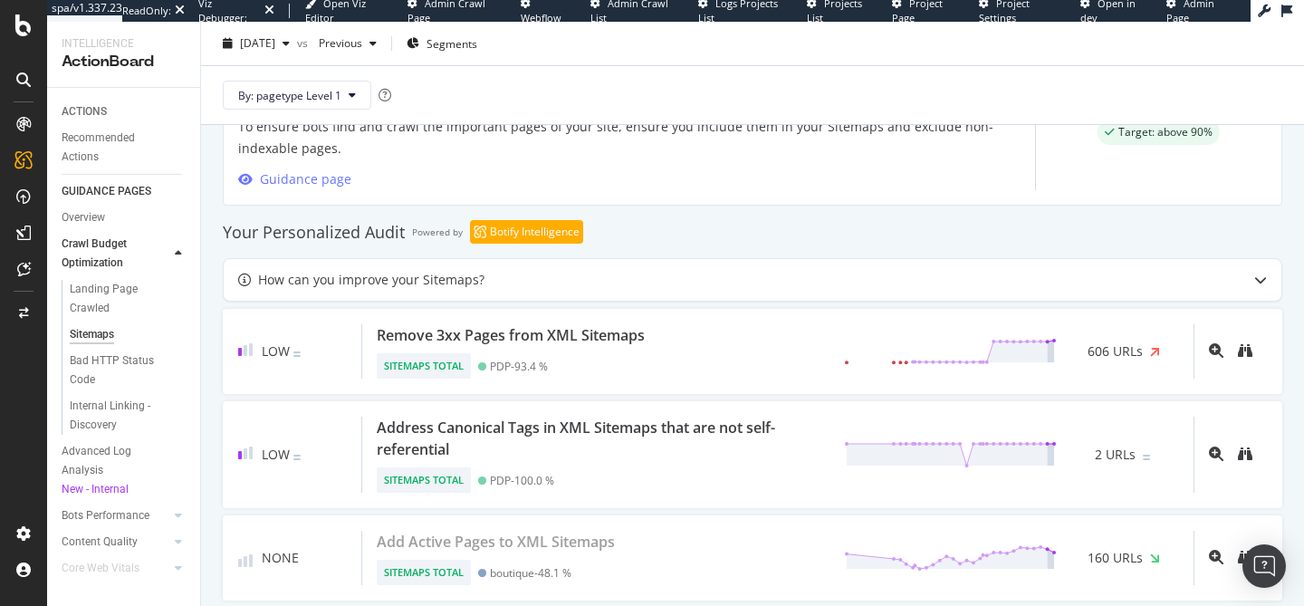
scroll to position [1011, 0]
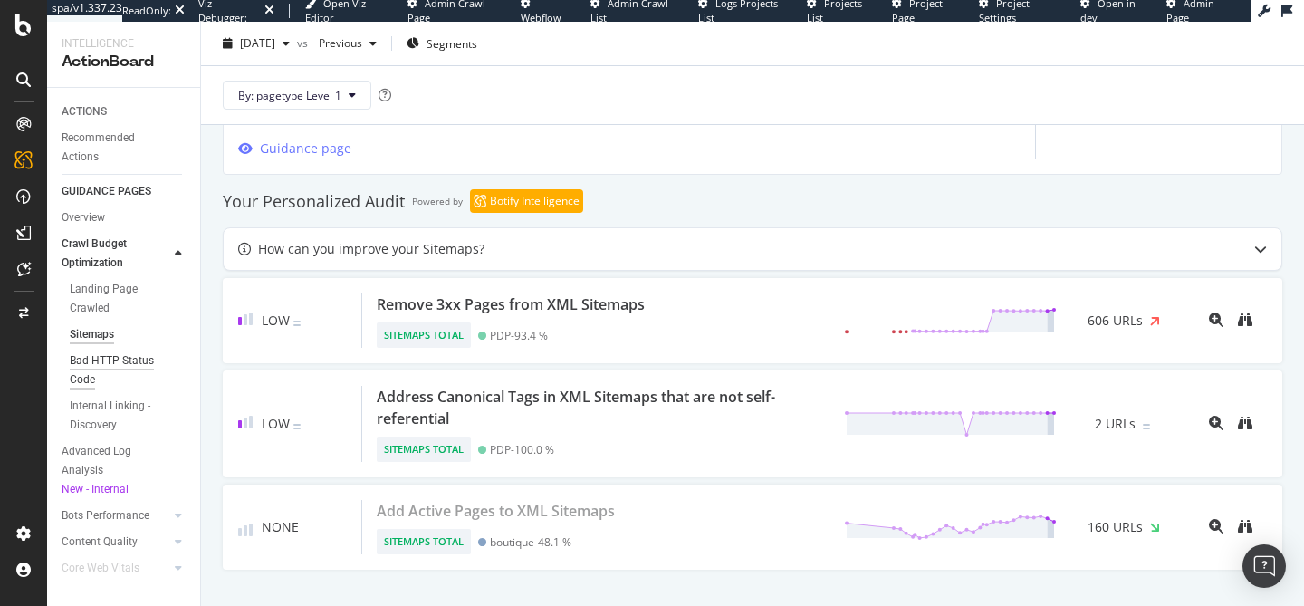
click at [129, 366] on div "Bad HTTP Status Code" at bounding box center [120, 370] width 101 height 38
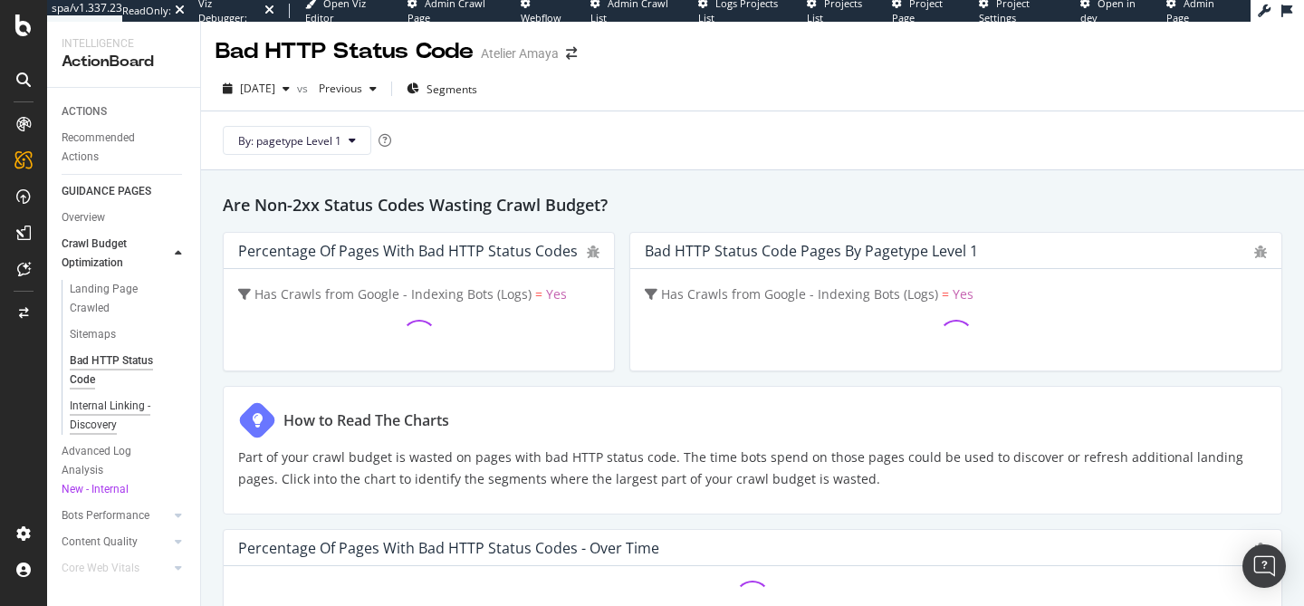
click at [129, 409] on div "Internal Linking - Discovery" at bounding box center [121, 416] width 103 height 38
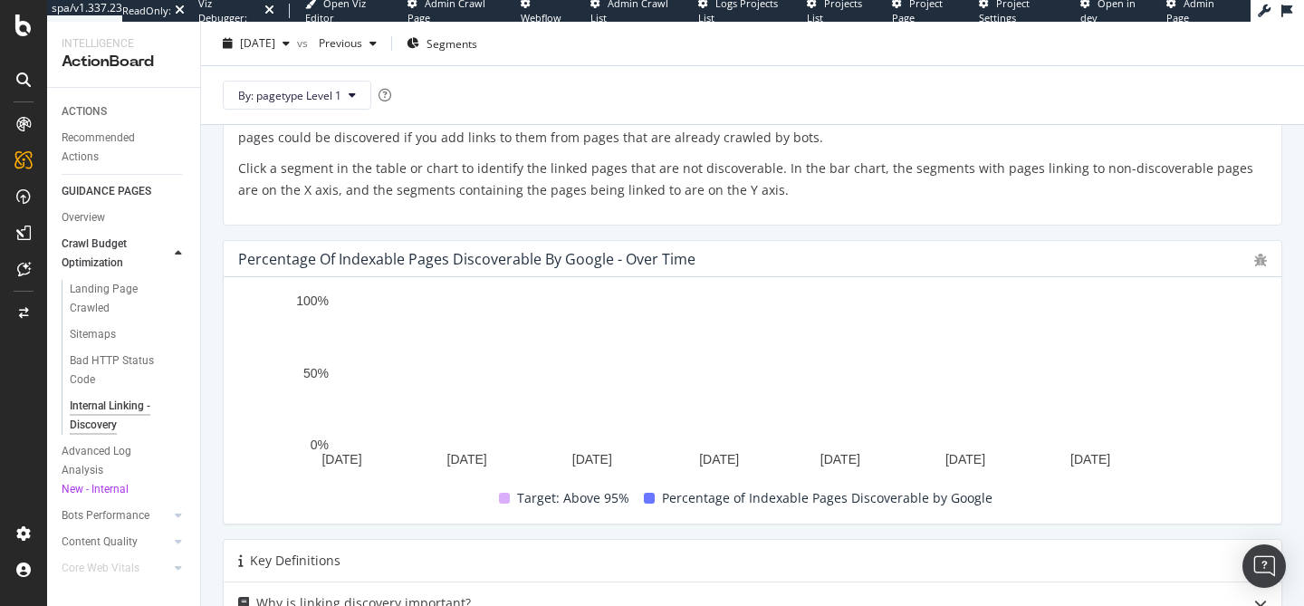
scroll to position [1219, 0]
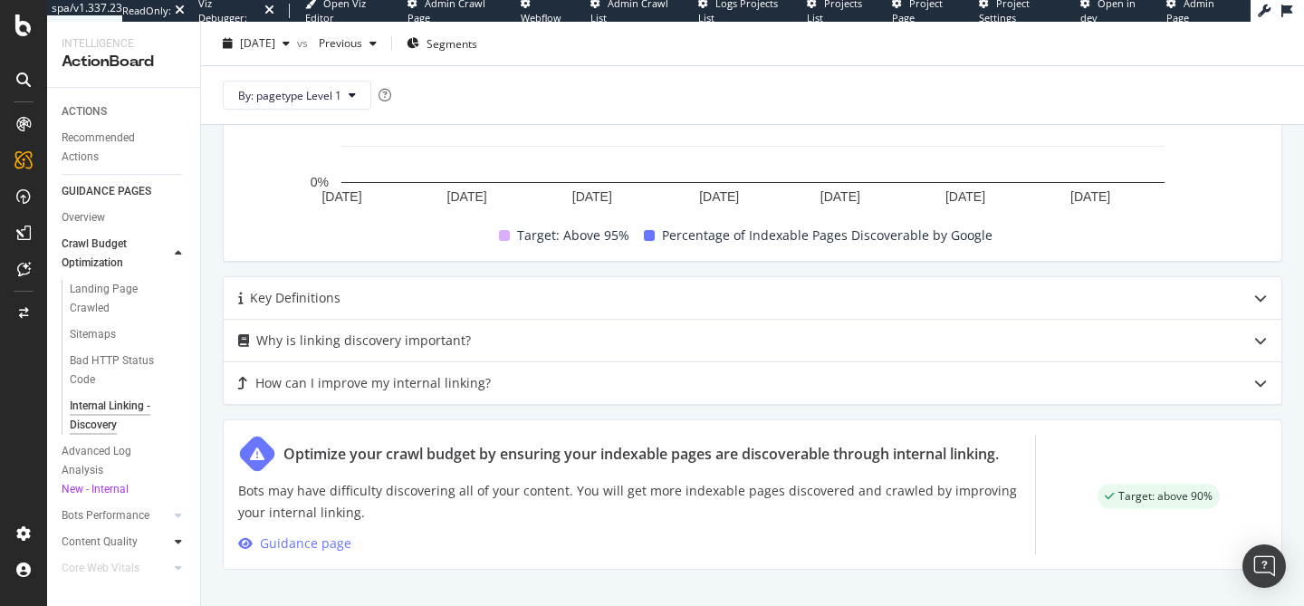
click at [177, 545] on icon at bounding box center [178, 541] width 7 height 11
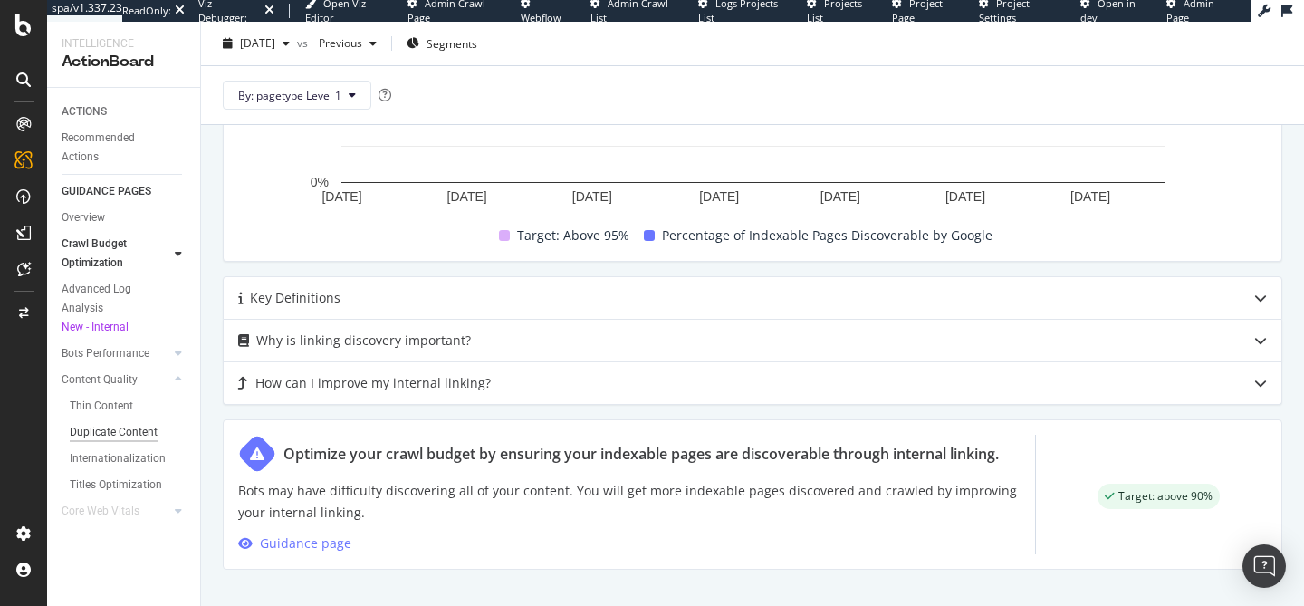
click at [106, 437] on div "Duplicate Content" at bounding box center [114, 432] width 88 height 19
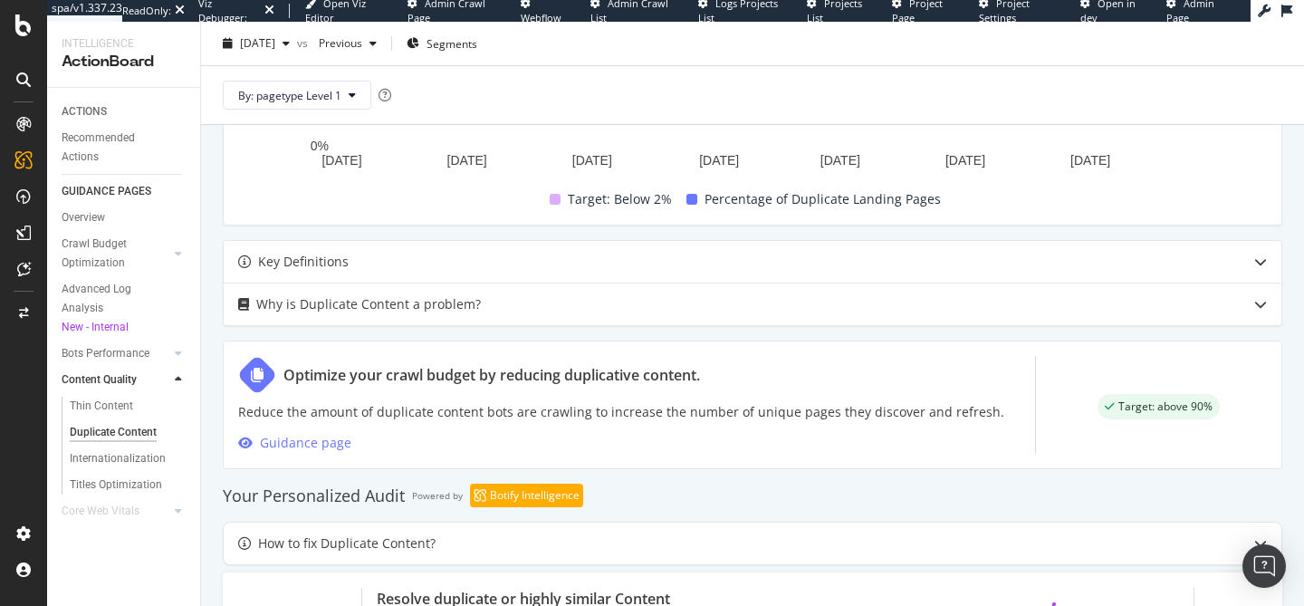
scroll to position [783, 0]
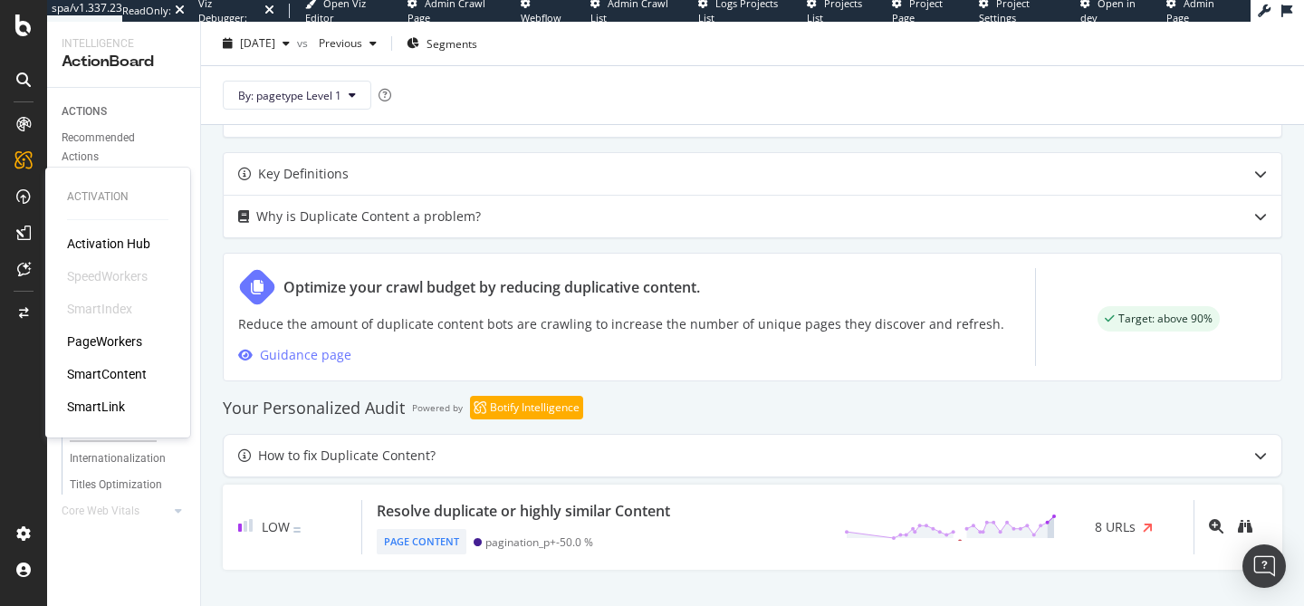
click at [96, 340] on div "PageWorkers" at bounding box center [104, 341] width 75 height 18
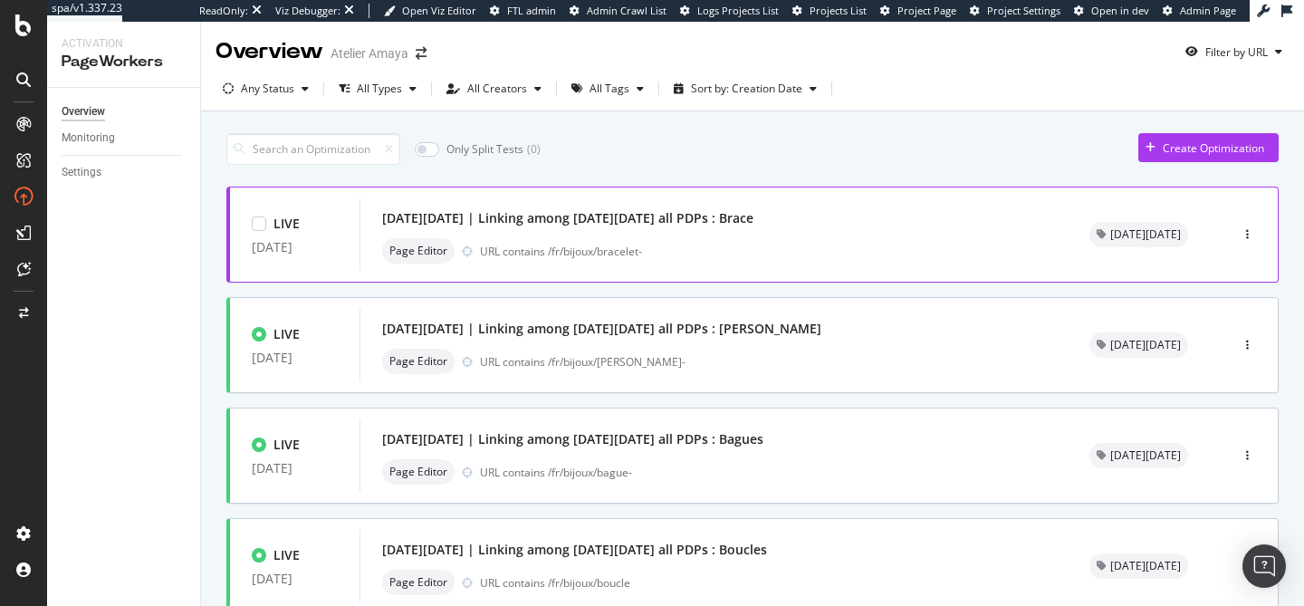
click at [661, 264] on div "[DATE][DATE] | Linking among [DATE][DATE] all PDPs : [PERSON_NAME] Editor URL c…" at bounding box center [713, 234] width 708 height 72
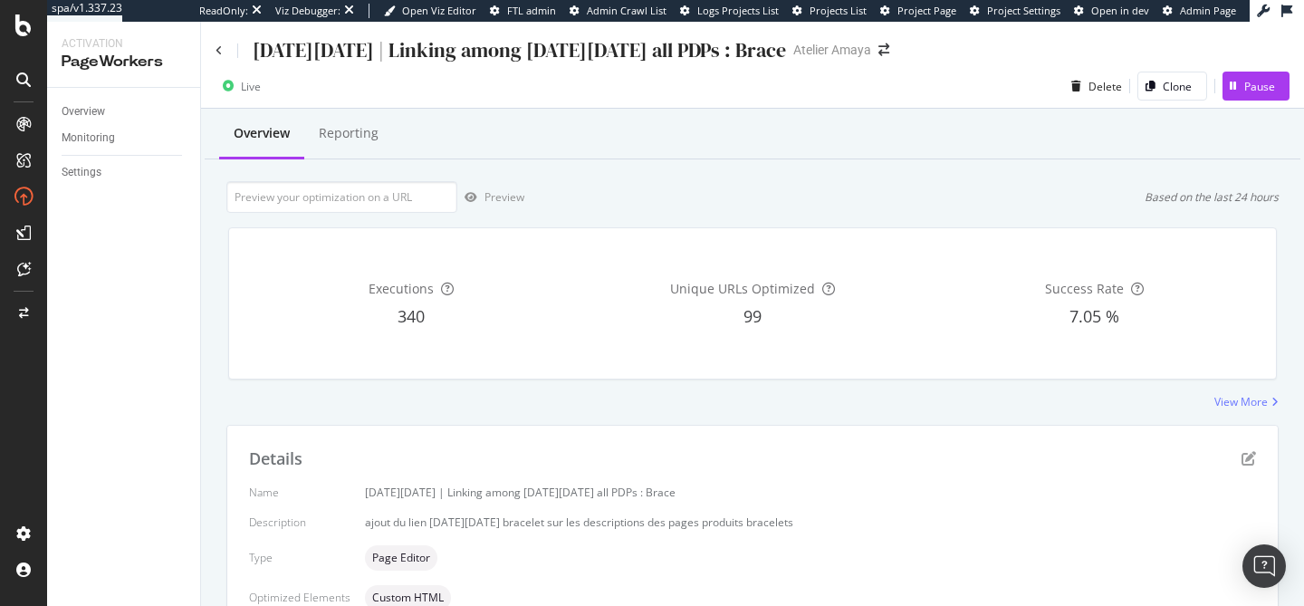
scroll to position [180, 0]
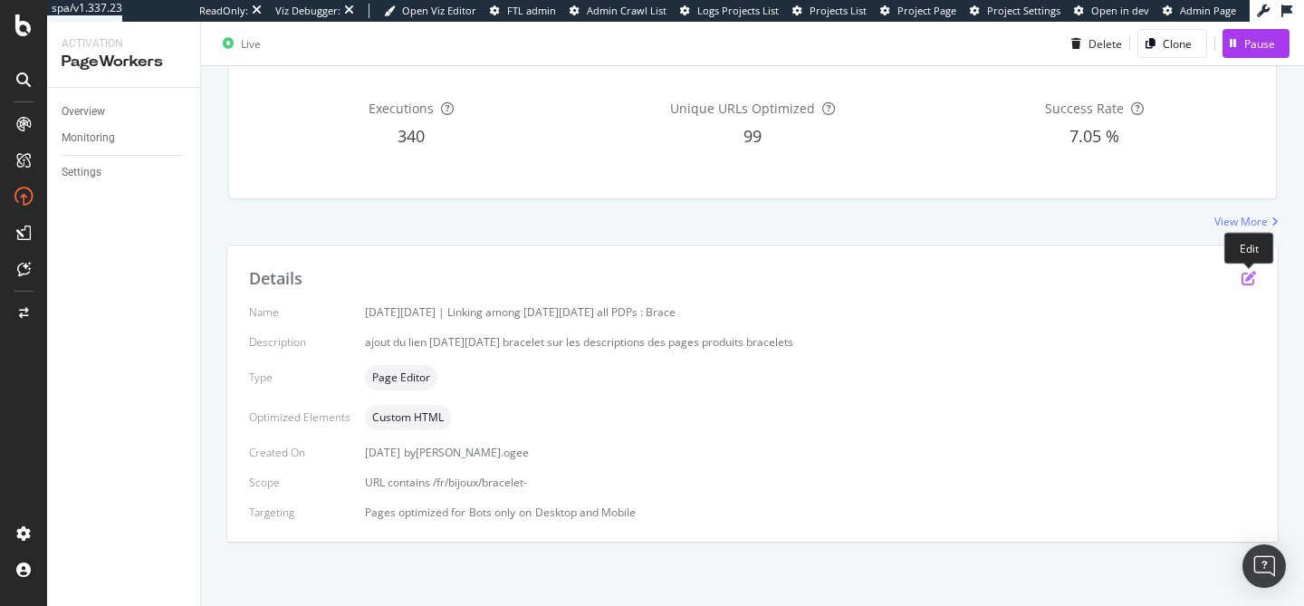
click at [1244, 282] on icon "pen-to-square" at bounding box center [1248, 278] width 14 height 14
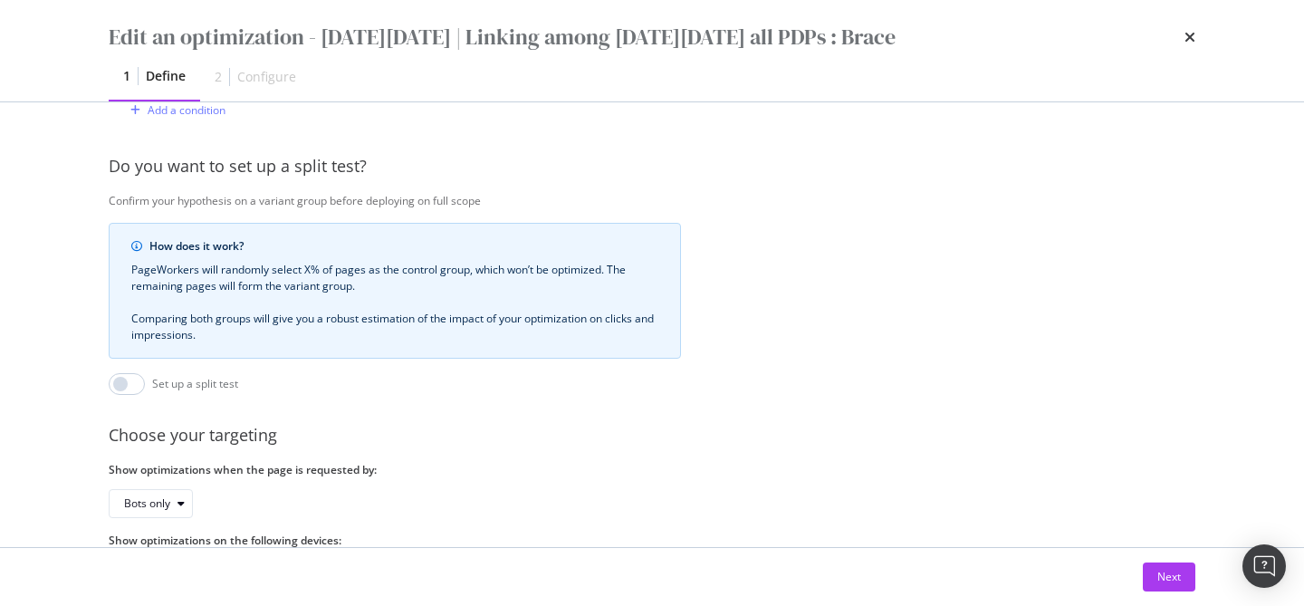
scroll to position [636, 0]
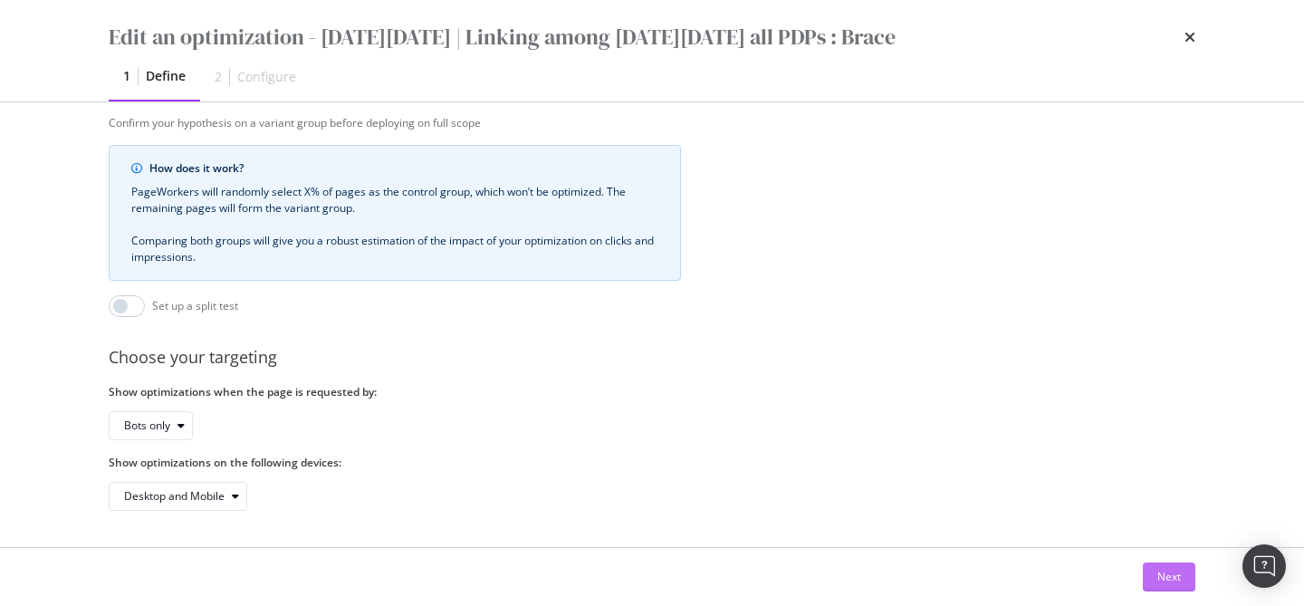
click at [1154, 565] on button "Next" at bounding box center [1169, 576] width 53 height 29
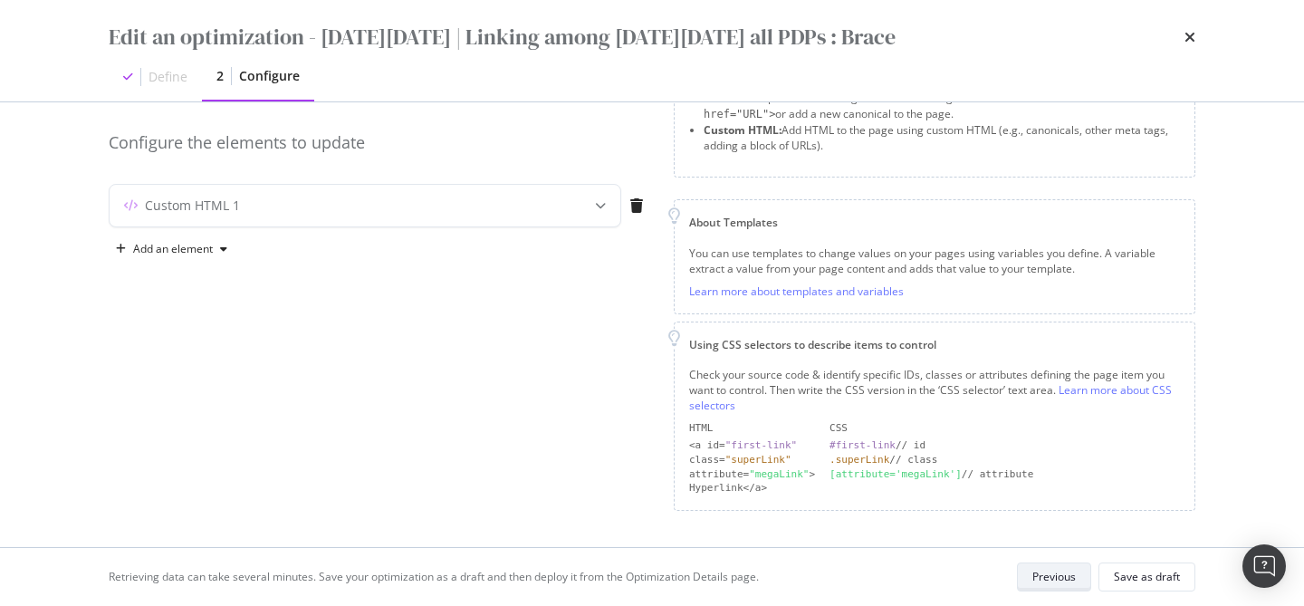
scroll to position [141, 0]
click at [590, 202] on div "modal" at bounding box center [600, 208] width 40 height 42
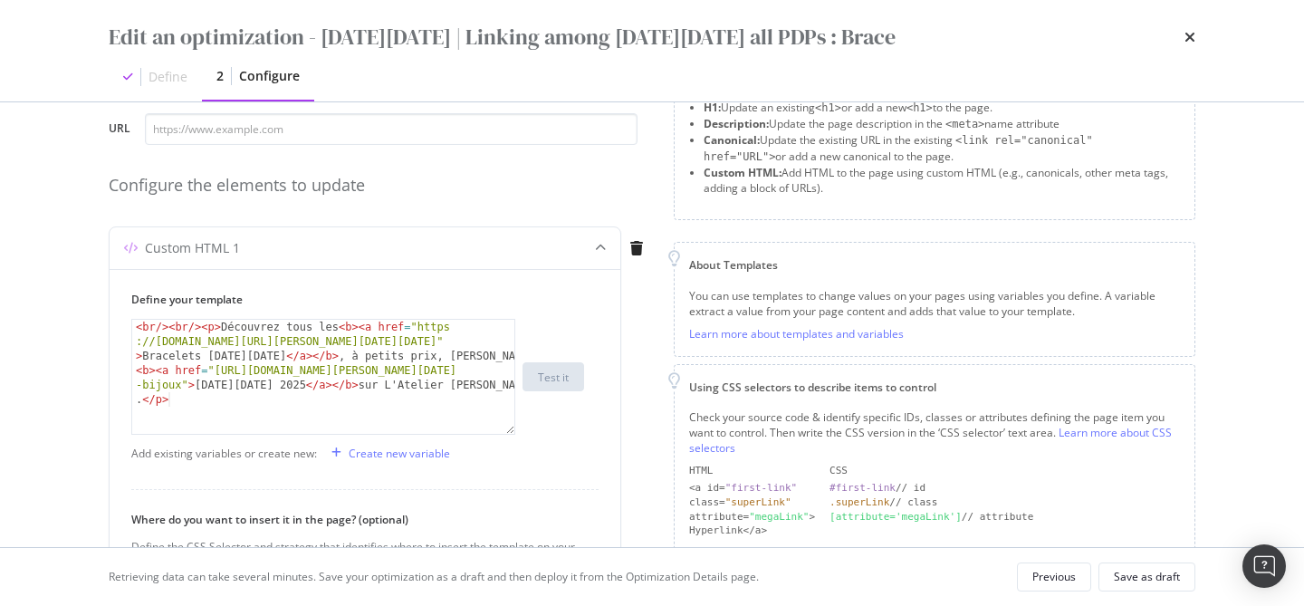
scroll to position [54, 0]
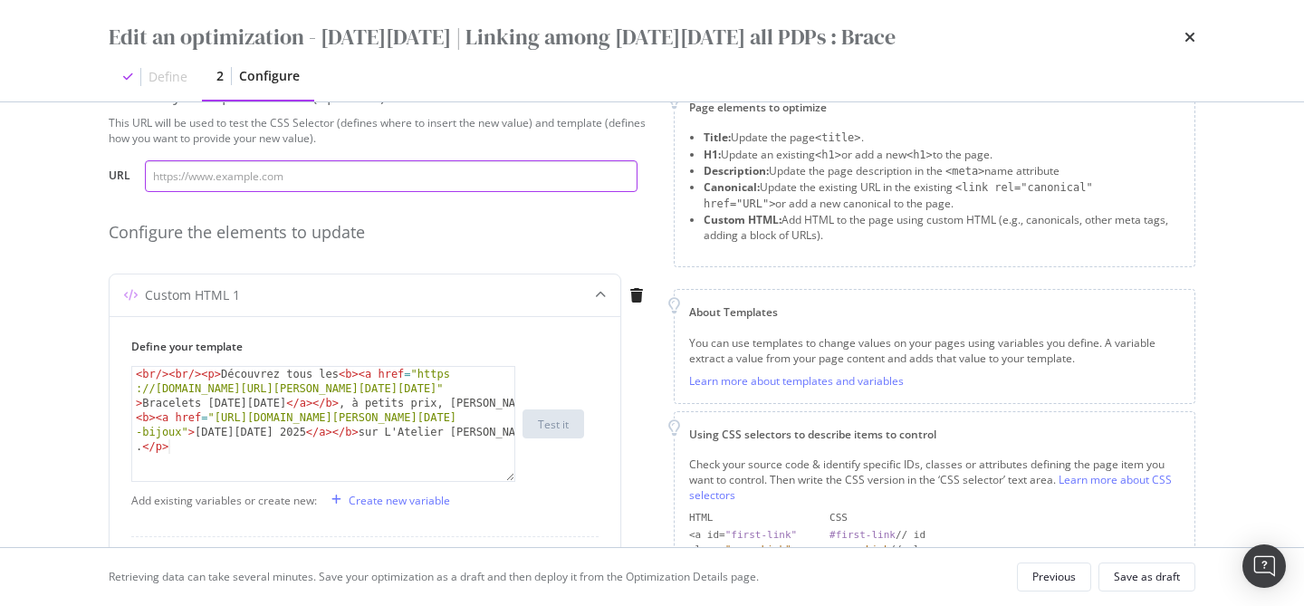
click at [498, 169] on input "modal" at bounding box center [391, 176] width 493 height 32
paste input "[URL][DOMAIN_NAME][PERSON_NAME][PERSON_NAME]"
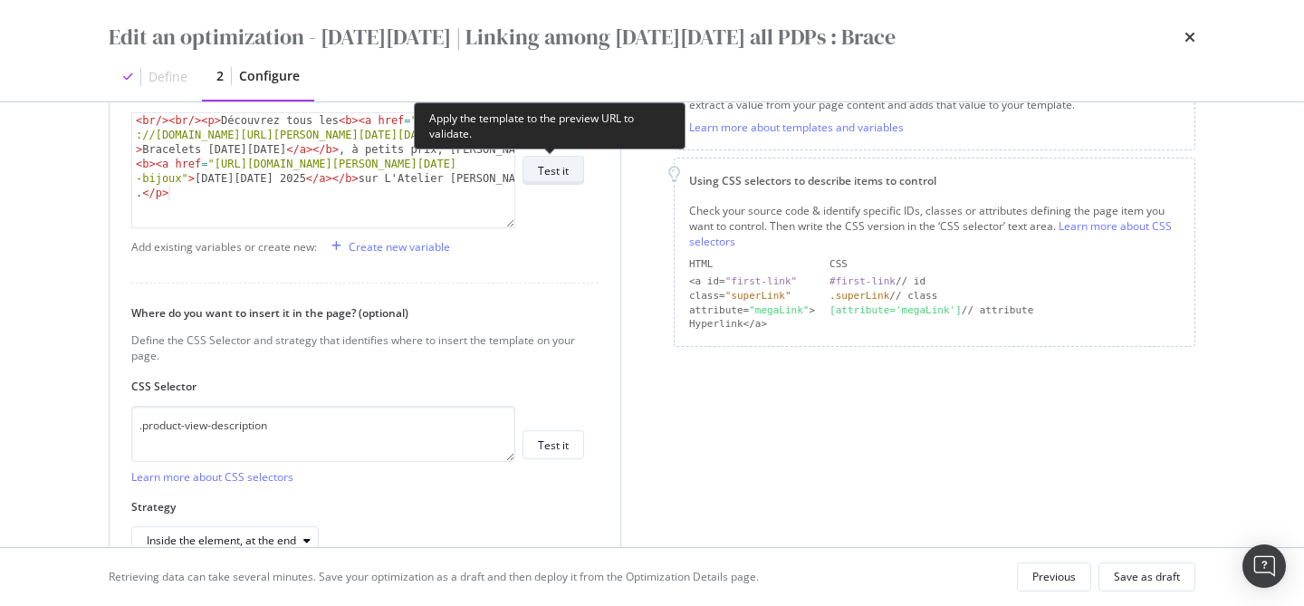
scroll to position [307, 0]
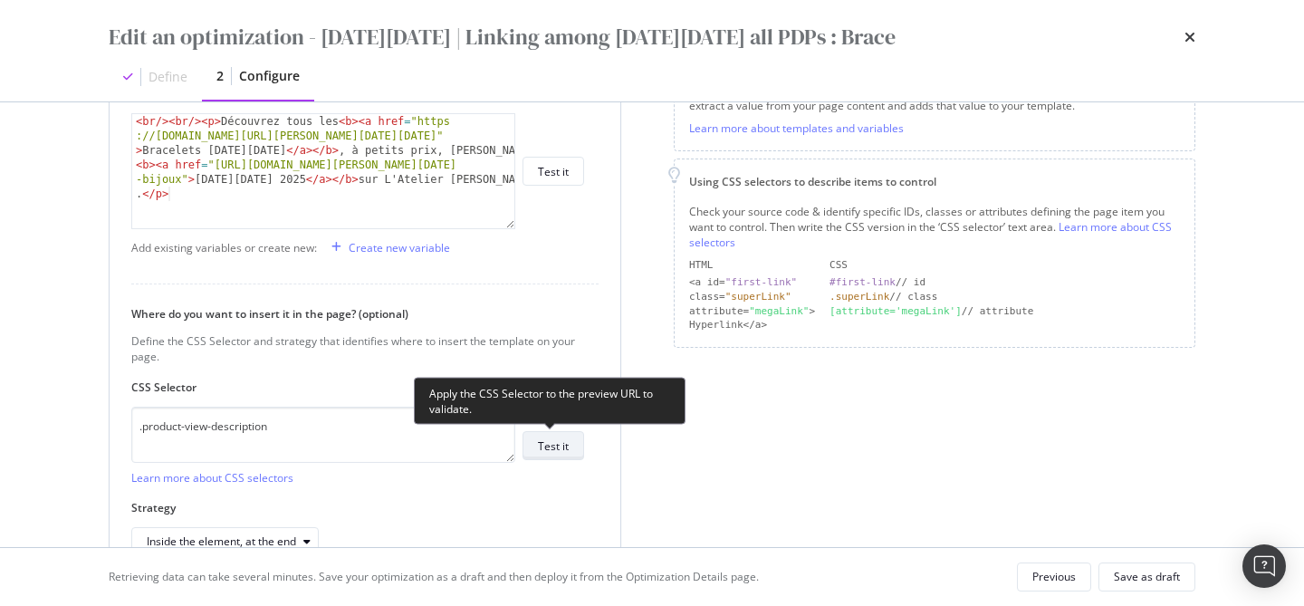
type input "[URL][DOMAIN_NAME][PERSON_NAME][PERSON_NAME]"
click at [561, 446] on div "Test it" at bounding box center [553, 445] width 31 height 15
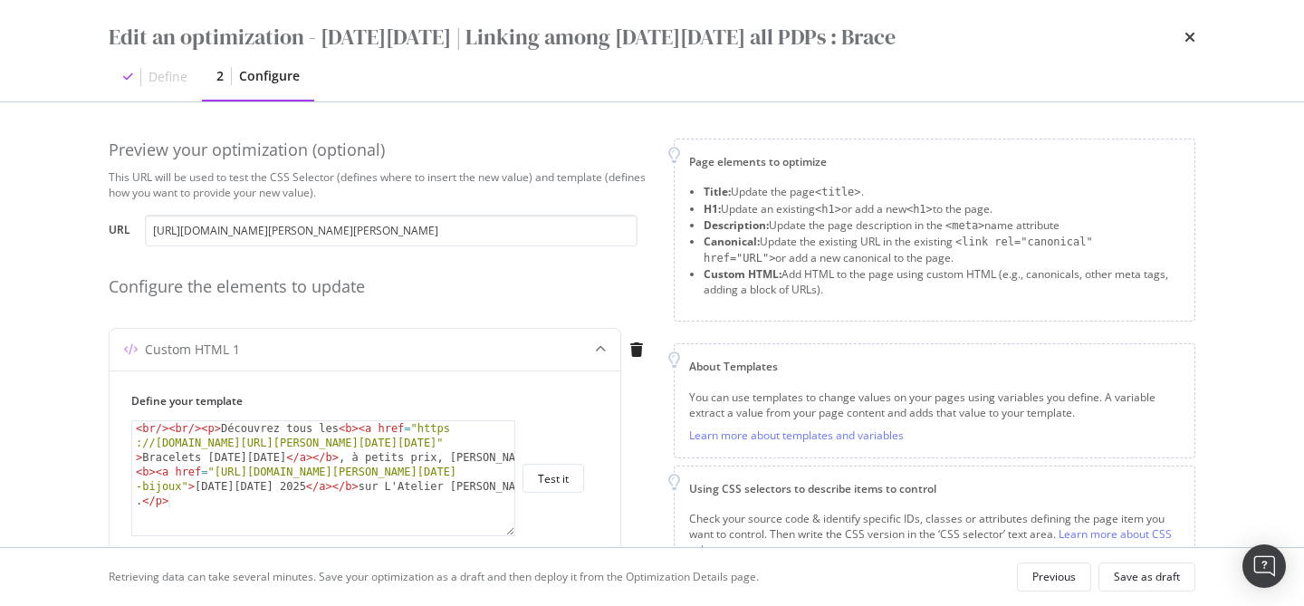
scroll to position [557, 0]
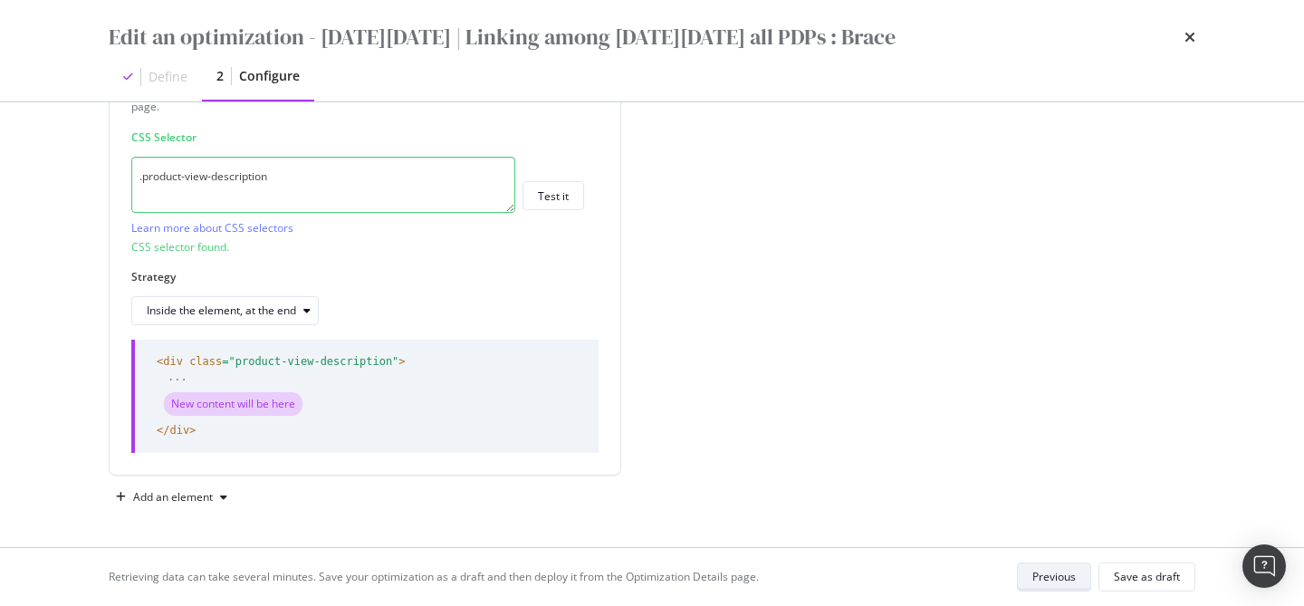
click at [1038, 579] on div "Previous" at bounding box center [1053, 576] width 43 height 15
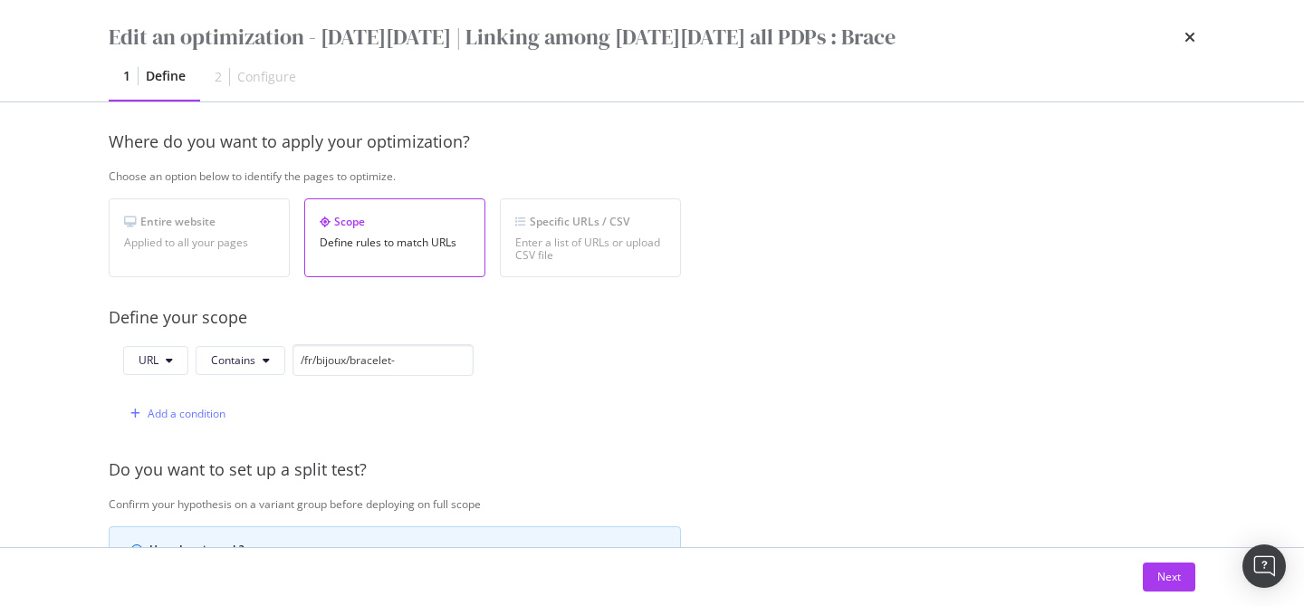
scroll to position [0, 0]
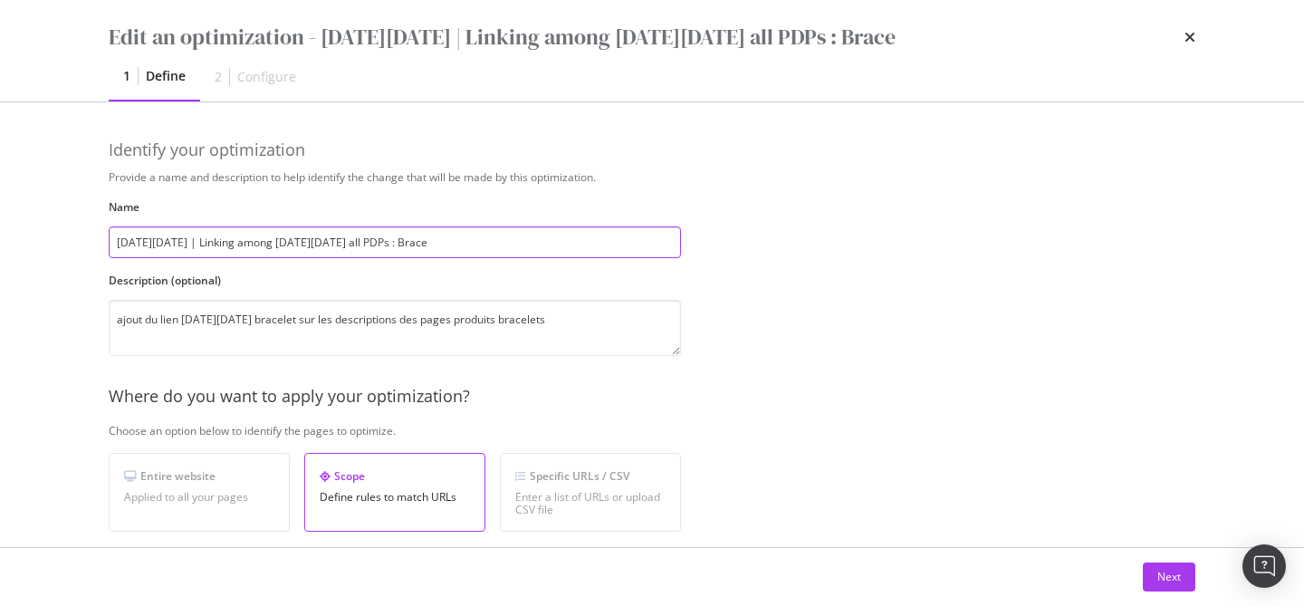
drag, startPoint x: 229, startPoint y: 242, endPoint x: 337, endPoint y: 240, distance: 107.8
click at [337, 240] on input "[DATE][DATE] | Linking among [DATE][DATE] all PDPs : Brace" at bounding box center [395, 242] width 572 height 32
click at [370, 255] on input "[DATE][DATE] | Linking from PDPs : Brace" at bounding box center [395, 242] width 572 height 32
type input "[DATE][DATE] | Linking from PDPs : Bracelet"
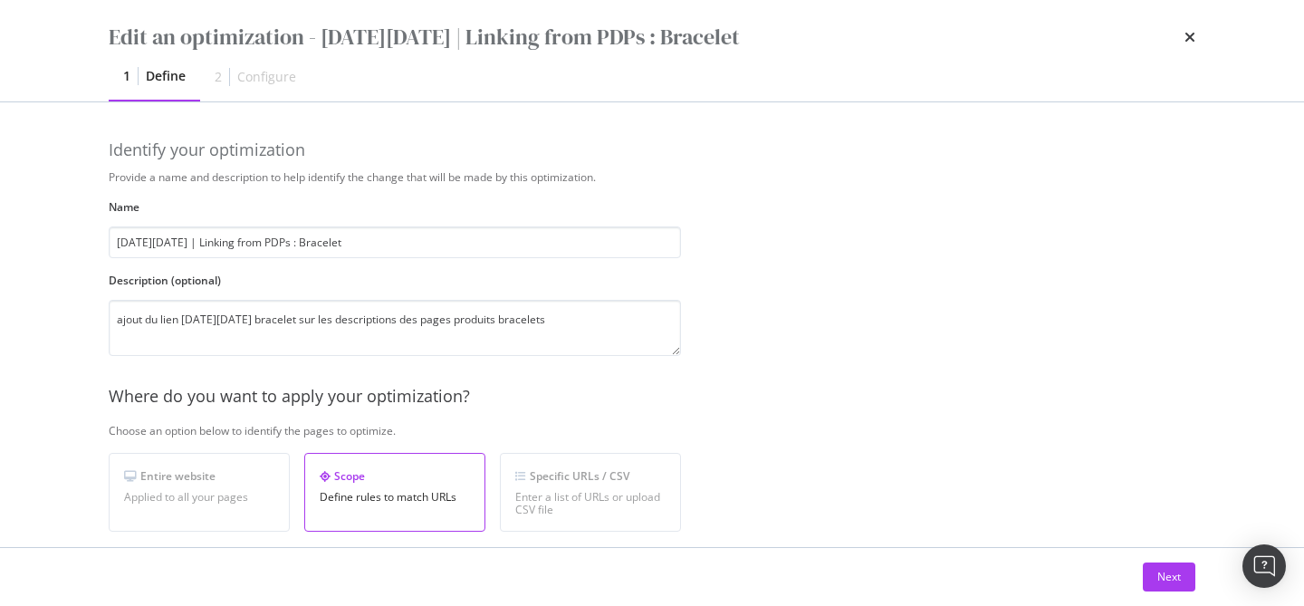
click at [740, 404] on div "Where do you want to apply your optimization?" at bounding box center [697, 397] width 1176 height 24
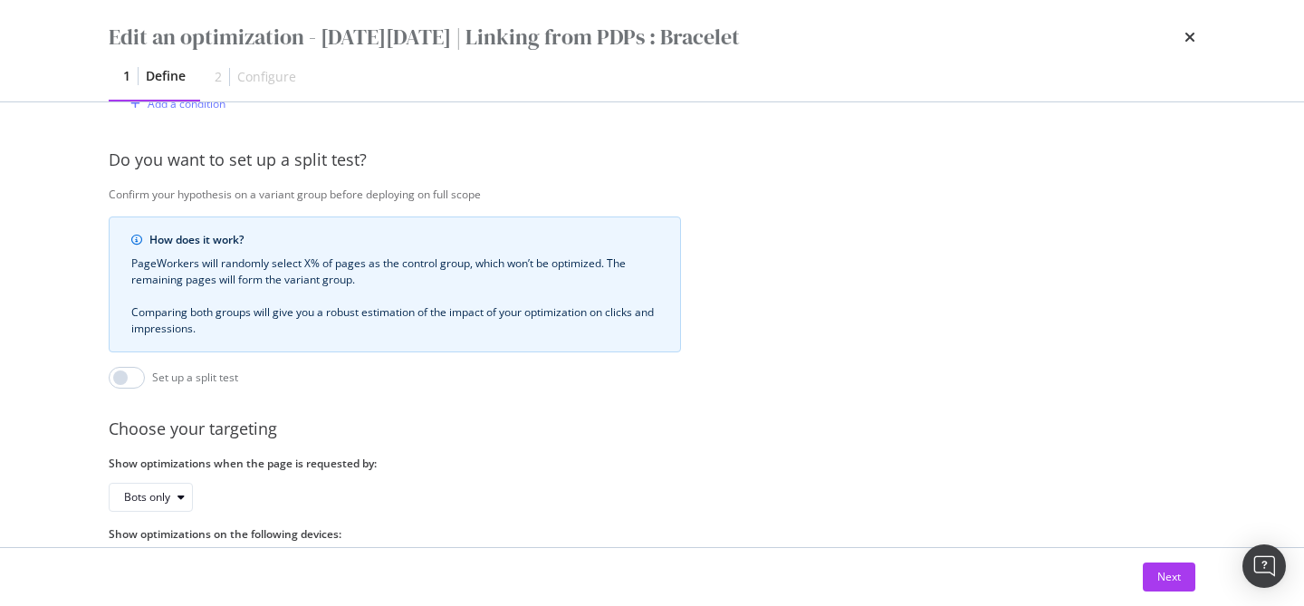
scroll to position [636, 0]
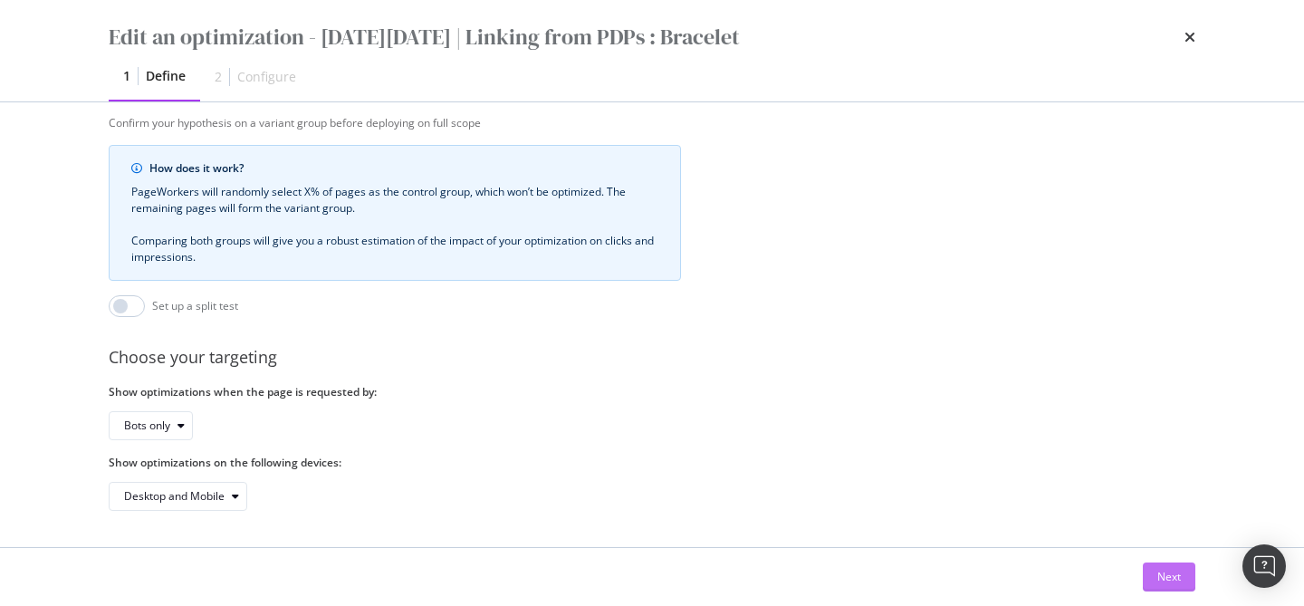
click at [1155, 576] on button "Next" at bounding box center [1169, 576] width 53 height 29
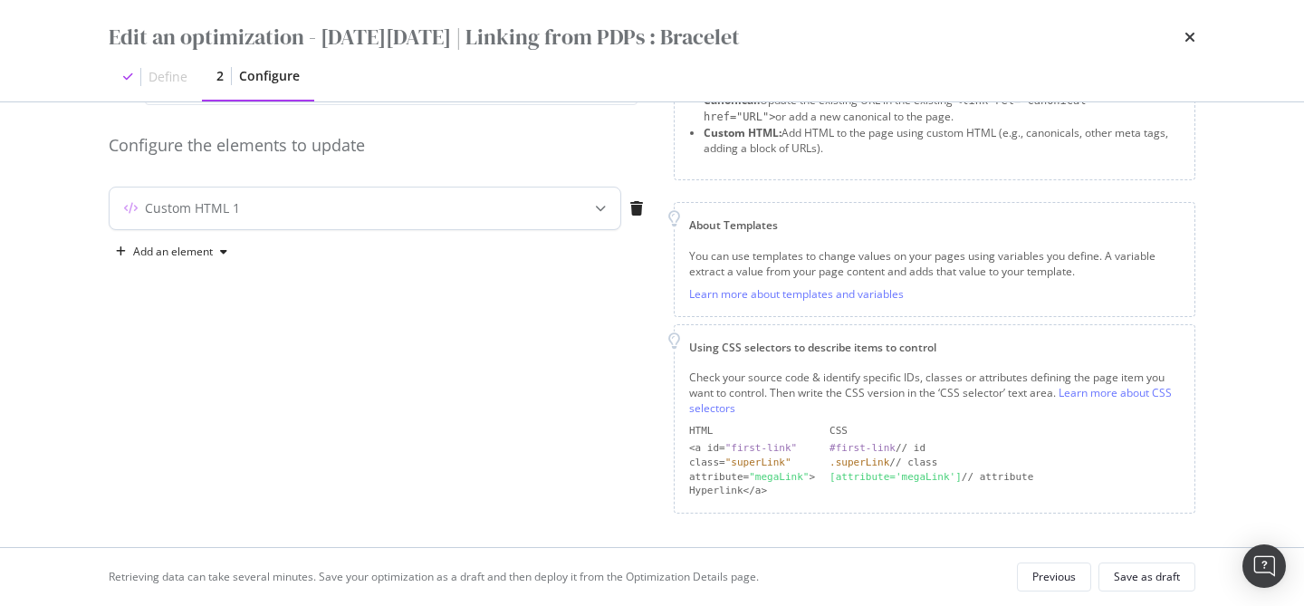
click at [500, 200] on div "Custom HTML 1" at bounding box center [329, 208] width 439 height 18
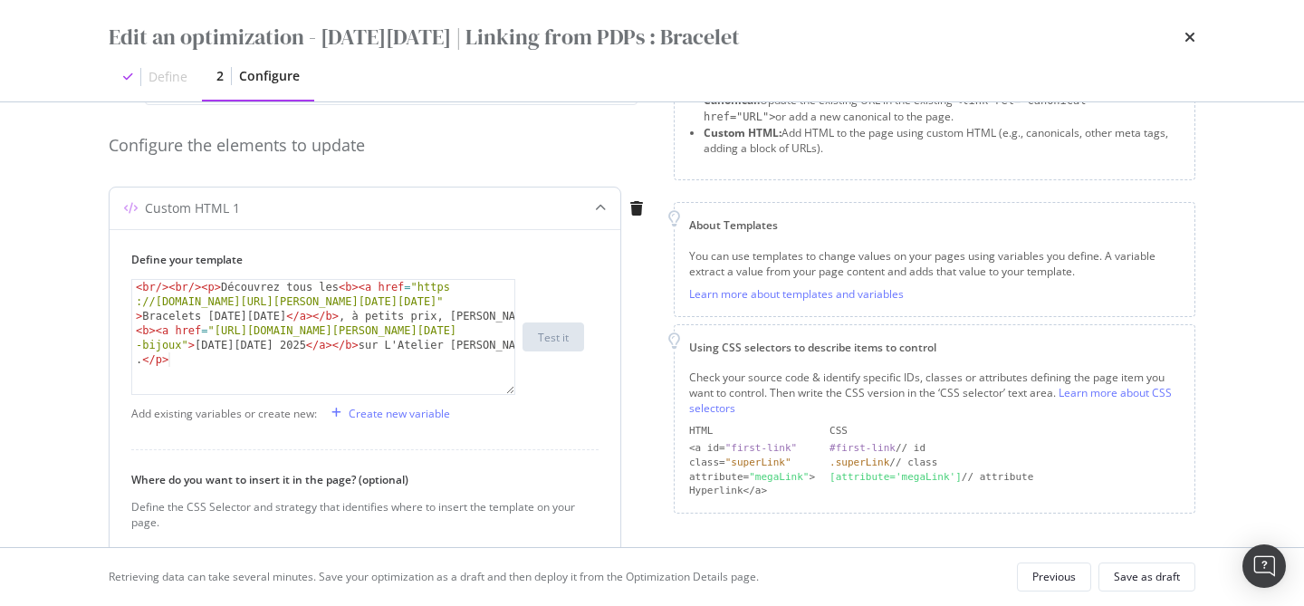
type textarea "<br/><br/><p>Découvrez tous les <b><a href="[URL][DOMAIN_NAME][PERSON_NAME][DAT…"
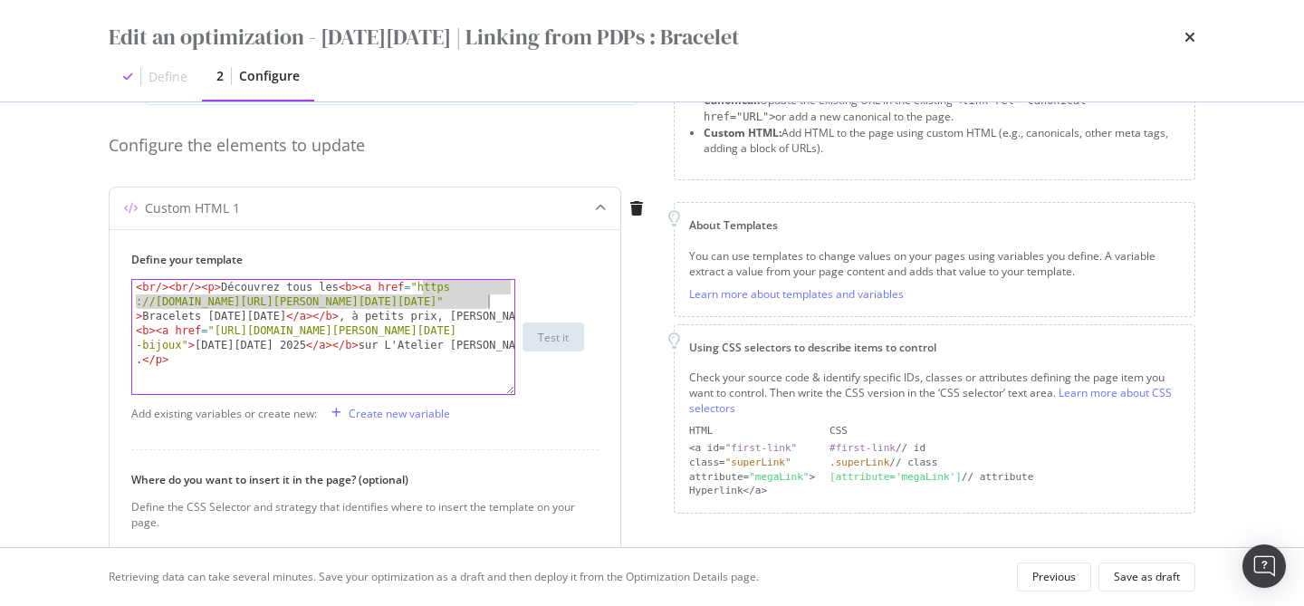
drag, startPoint x: 422, startPoint y: 281, endPoint x: 485, endPoint y: 301, distance: 66.4
click at [486, 302] on div "< br /> < br /> < p > Découvrez tous les < b > < a href = "https ://[DOMAIN_NAM…" at bounding box center [323, 424] width 382 height 288
click at [565, 373] on div "<br/><br/><p>Découvrez tous les <b><a href="[URL][DOMAIN_NAME][PERSON_NAME][DAT…" at bounding box center [357, 337] width 453 height 116
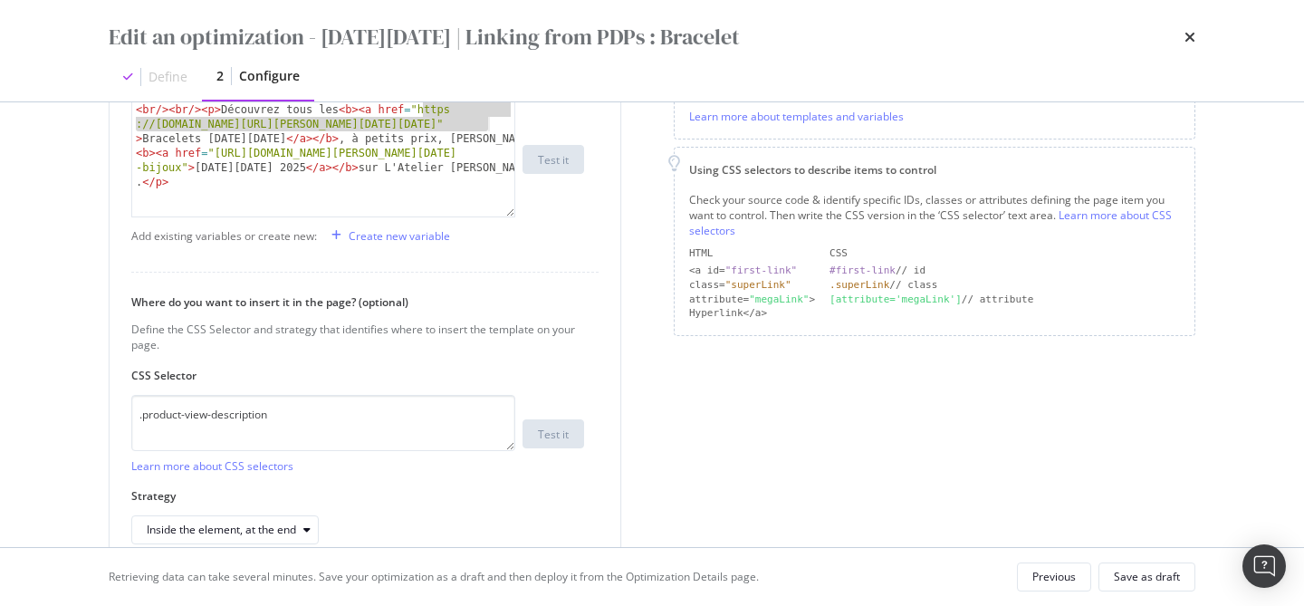
scroll to position [411, 0]
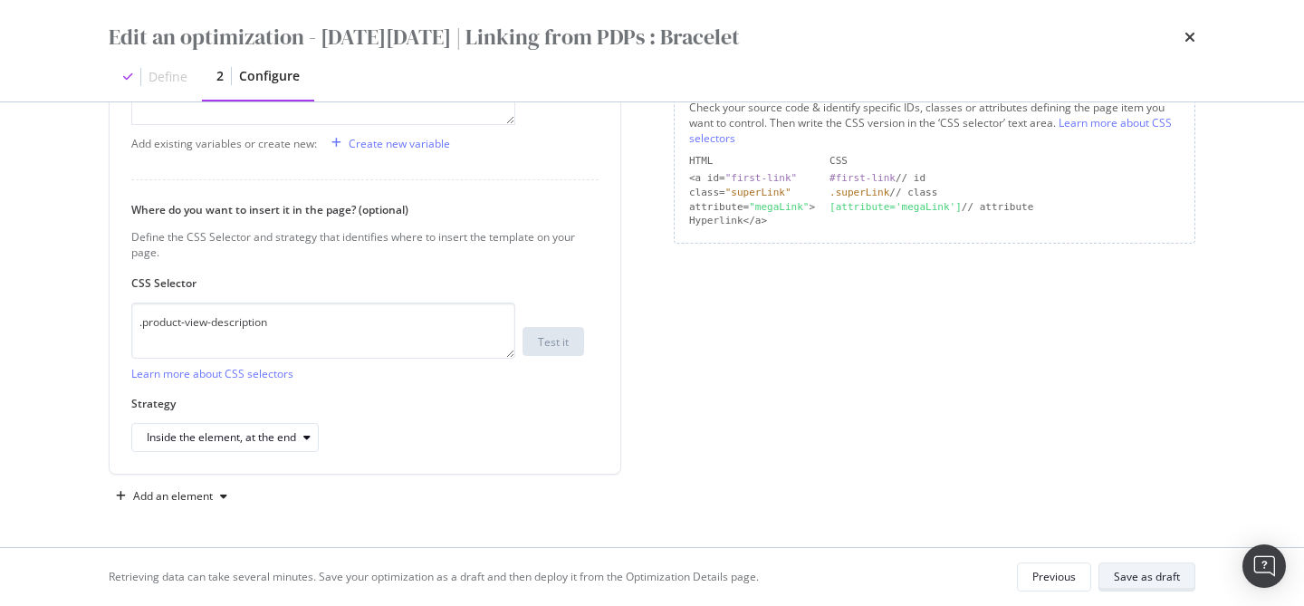
click at [1130, 578] on div "Save as draft" at bounding box center [1147, 576] width 66 height 15
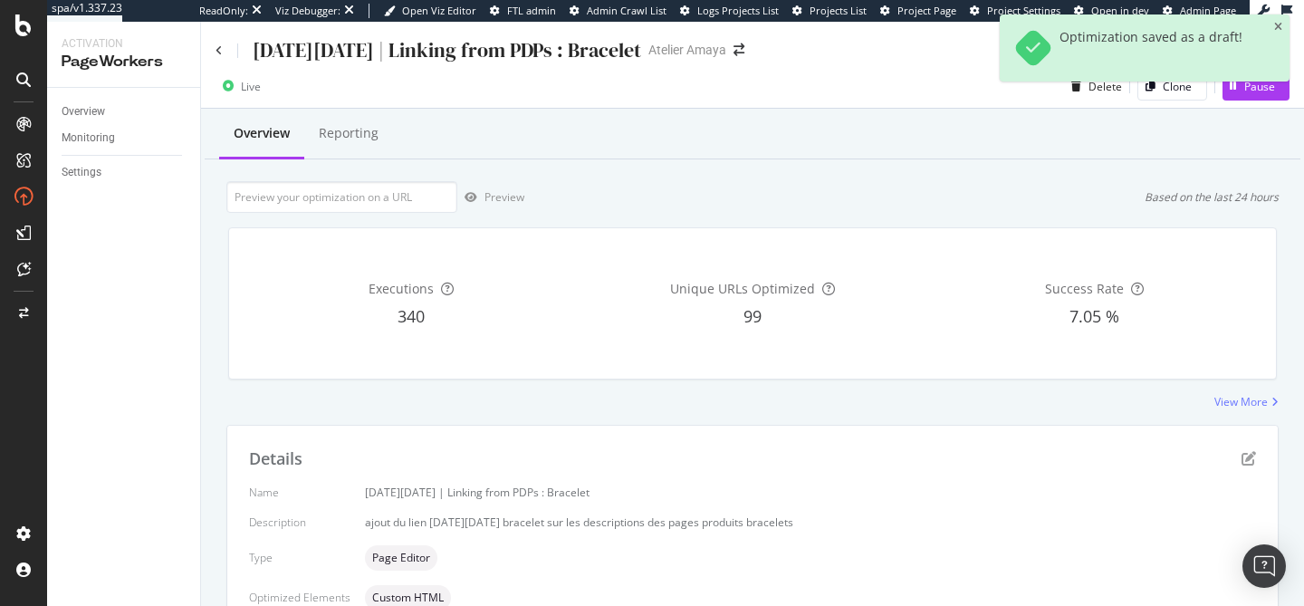
click at [785, 210] on div "Preview Based on the last 24 hours" at bounding box center [752, 197] width 1052 height 32
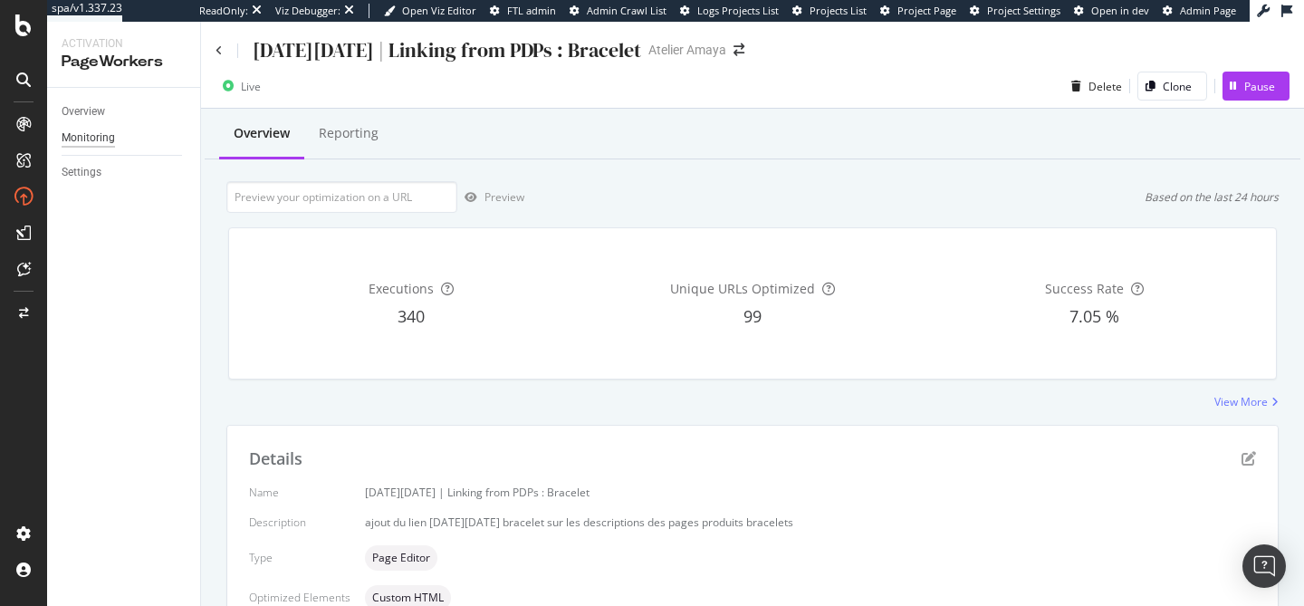
click at [99, 138] on div "Monitoring" at bounding box center [88, 138] width 53 height 19
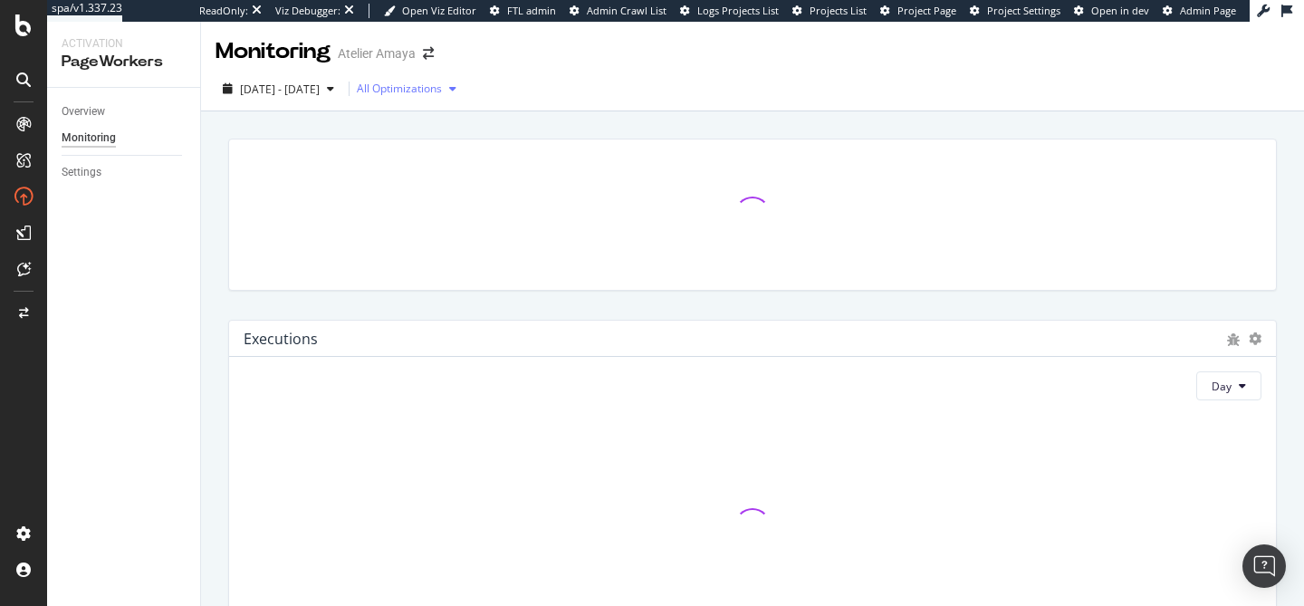
click at [442, 89] on div "All Optimizations" at bounding box center [399, 88] width 85 height 11
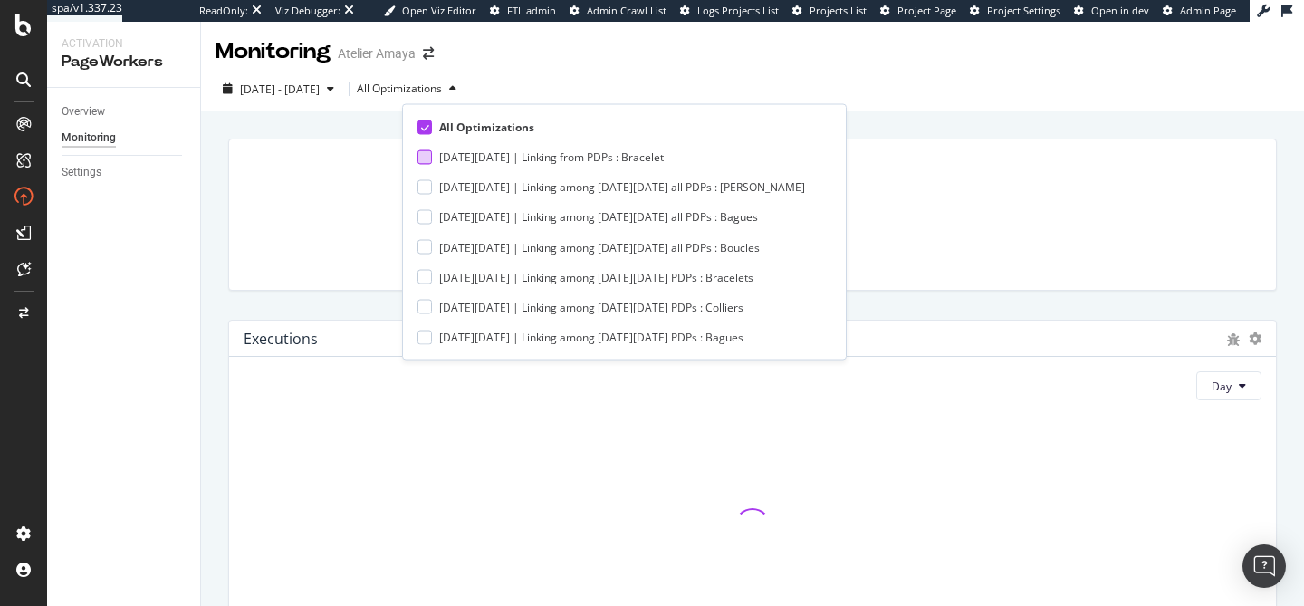
click at [444, 154] on div "[DATE][DATE] | Linking from PDPs : Bracelet" at bounding box center [551, 156] width 225 height 15
click at [606, 70] on div "[DATE] - [DATE] [DATE][DATE] | Linking from PDPs : Bracelet" at bounding box center [752, 89] width 1103 height 44
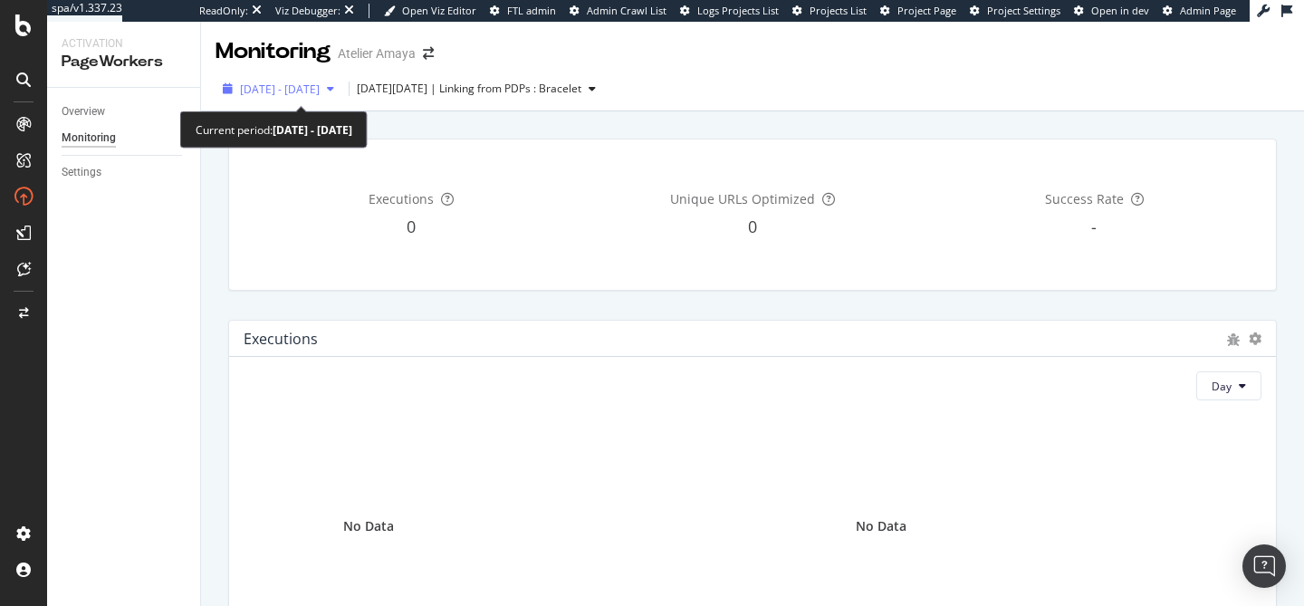
click at [341, 100] on div "[DATE] - [DATE]" at bounding box center [279, 88] width 126 height 27
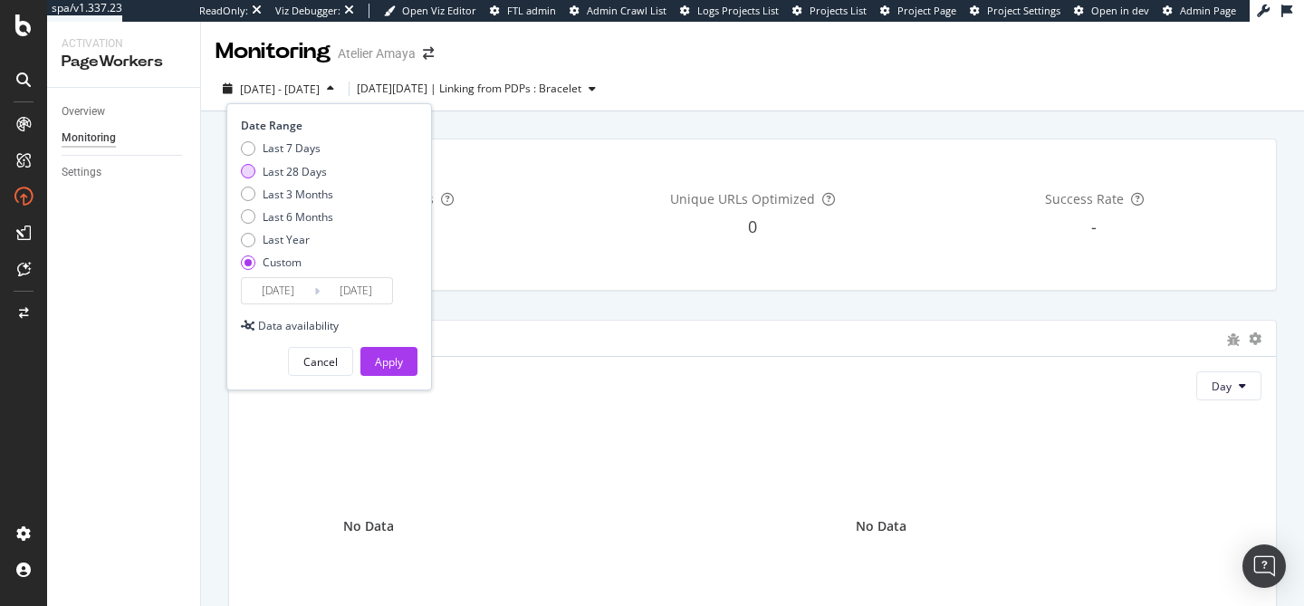
click at [302, 168] on div "Last 28 Days" at bounding box center [295, 171] width 64 height 15
type input "[DATE]"
click at [401, 365] on div "Apply" at bounding box center [389, 361] width 28 height 15
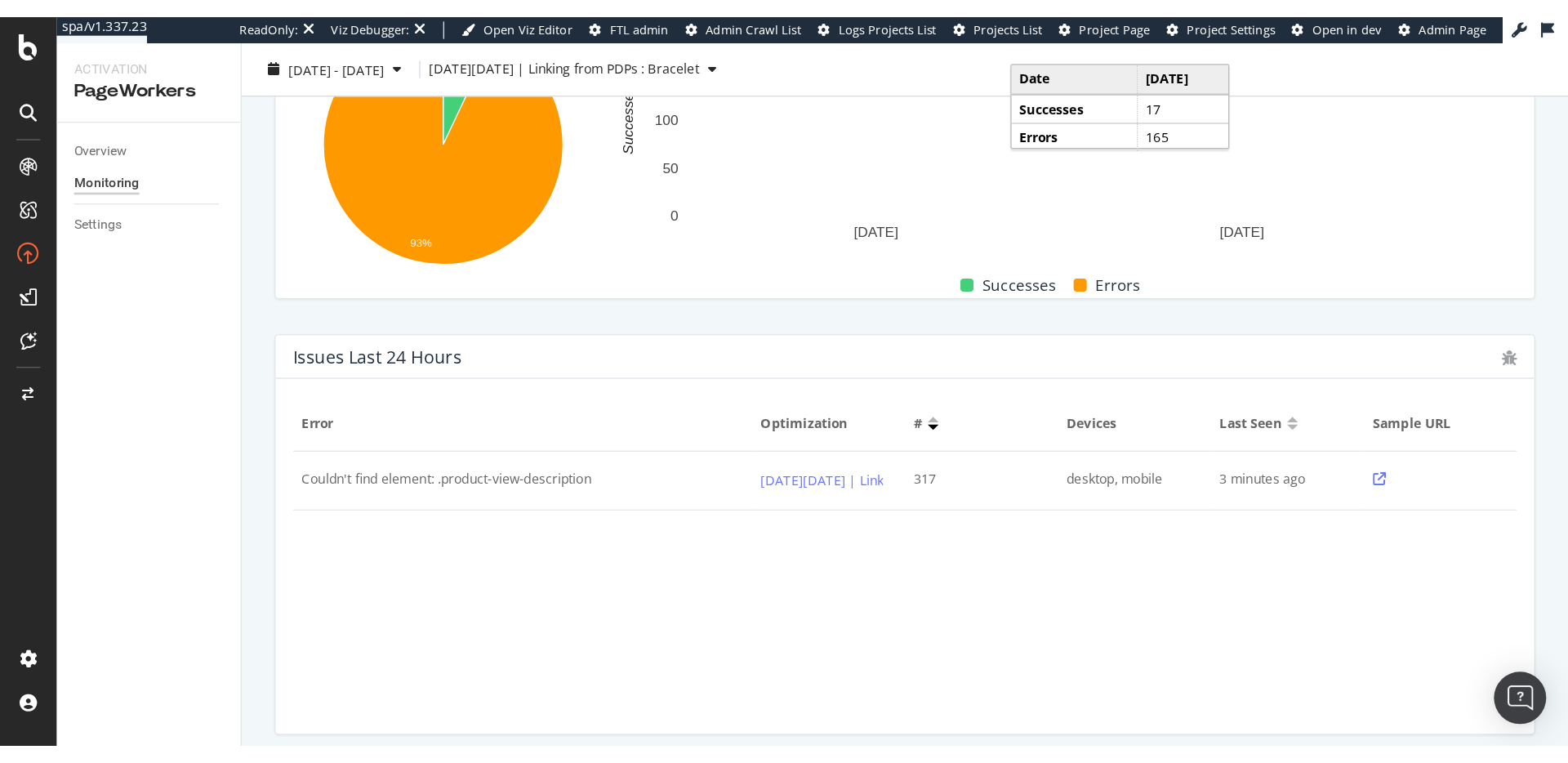
scroll to position [384, 0]
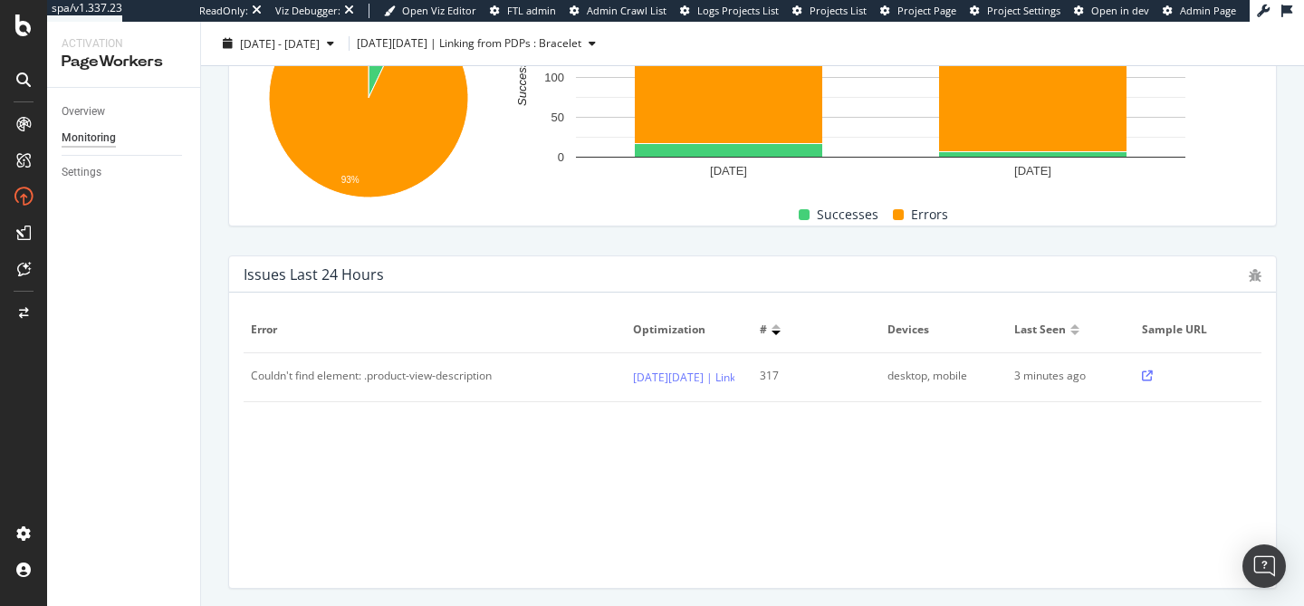
click at [1149, 375] on icon at bounding box center [1147, 375] width 11 height 11
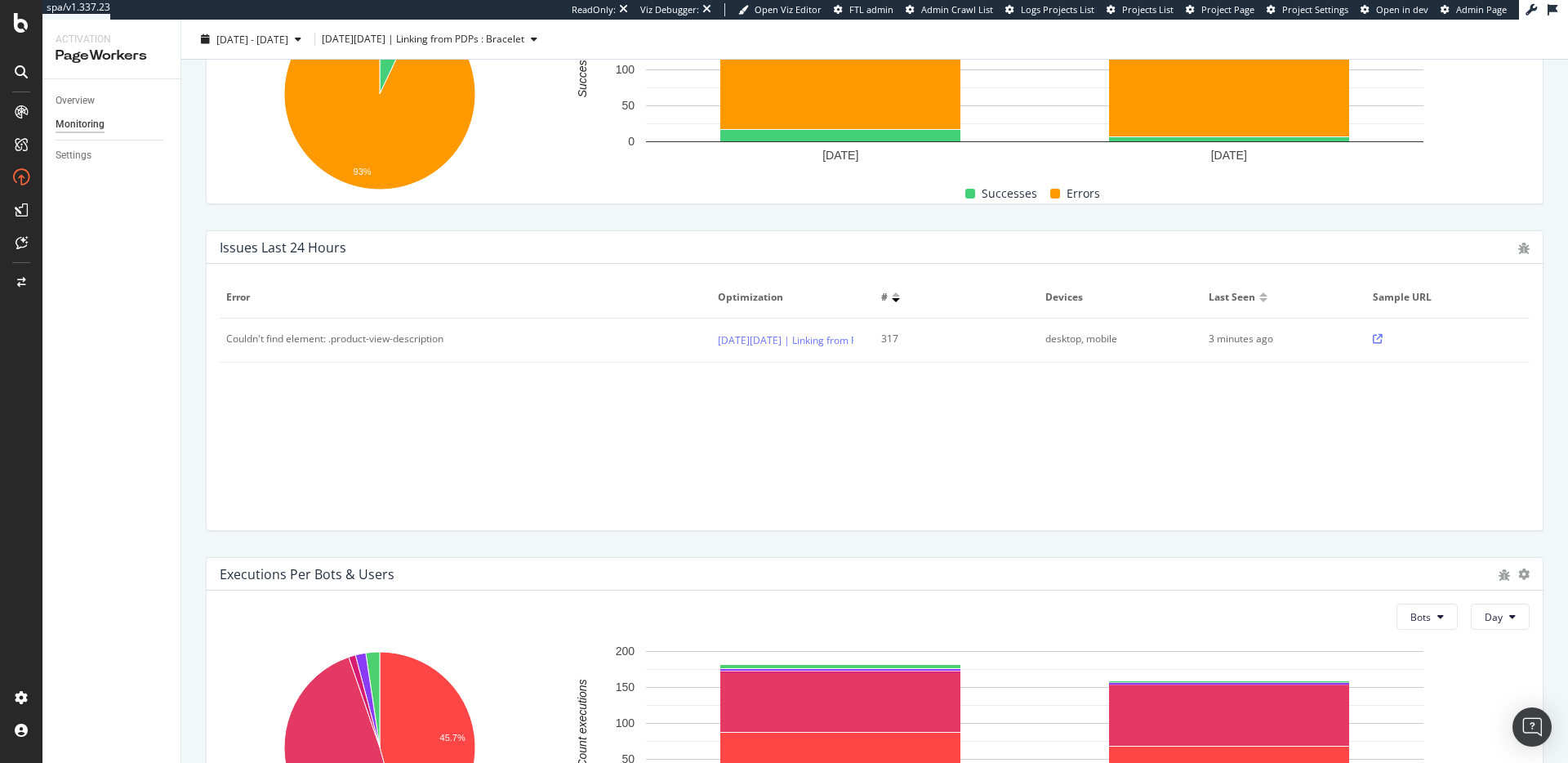
scroll to position [0, 0]
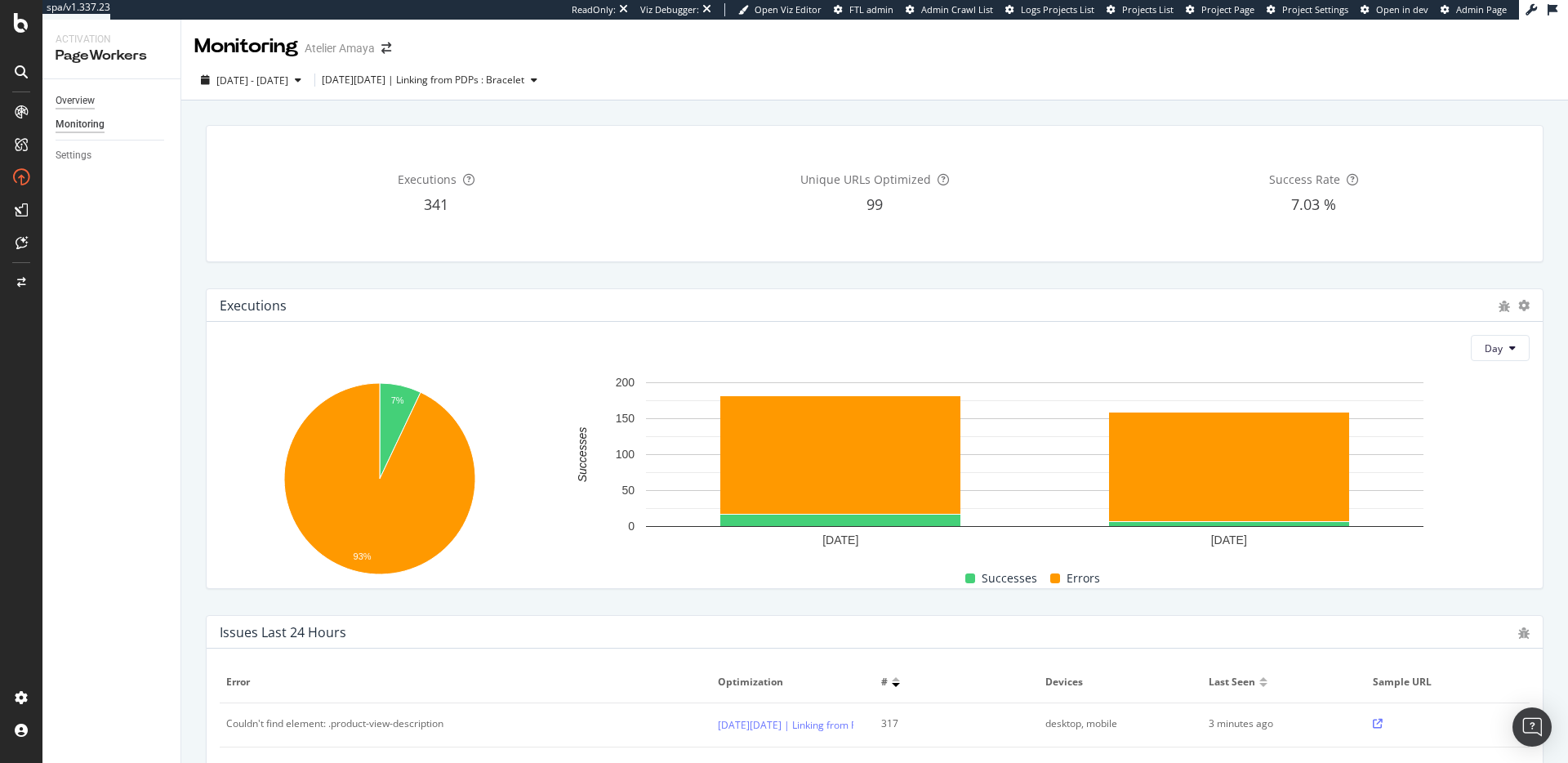
click at [87, 97] on div "Overview" at bounding box center [75, 100] width 39 height 17
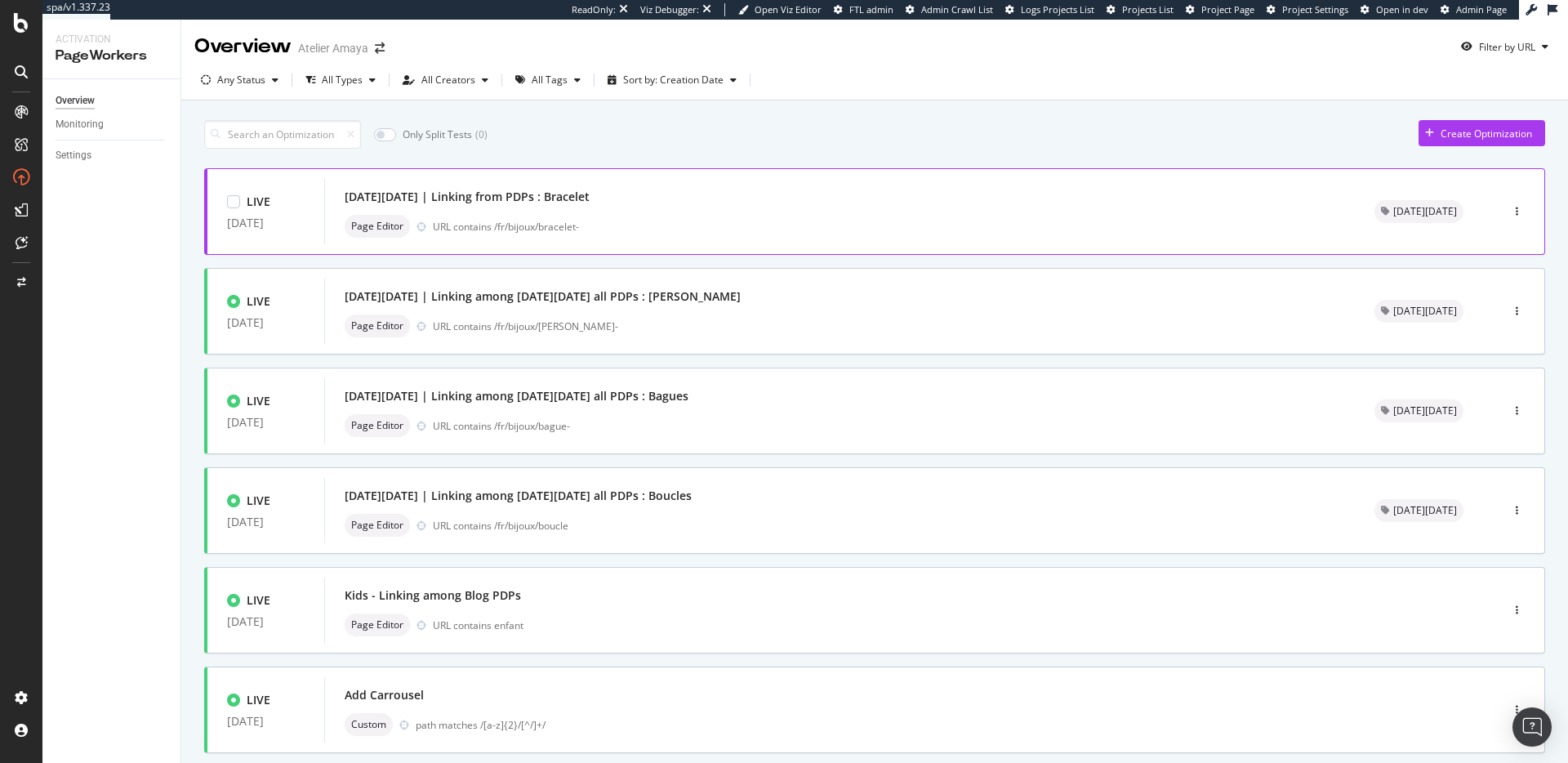
click at [856, 206] on div "[DATE][DATE] | Linking from PDPs : Bracelet" at bounding box center [839, 197] width 990 height 23
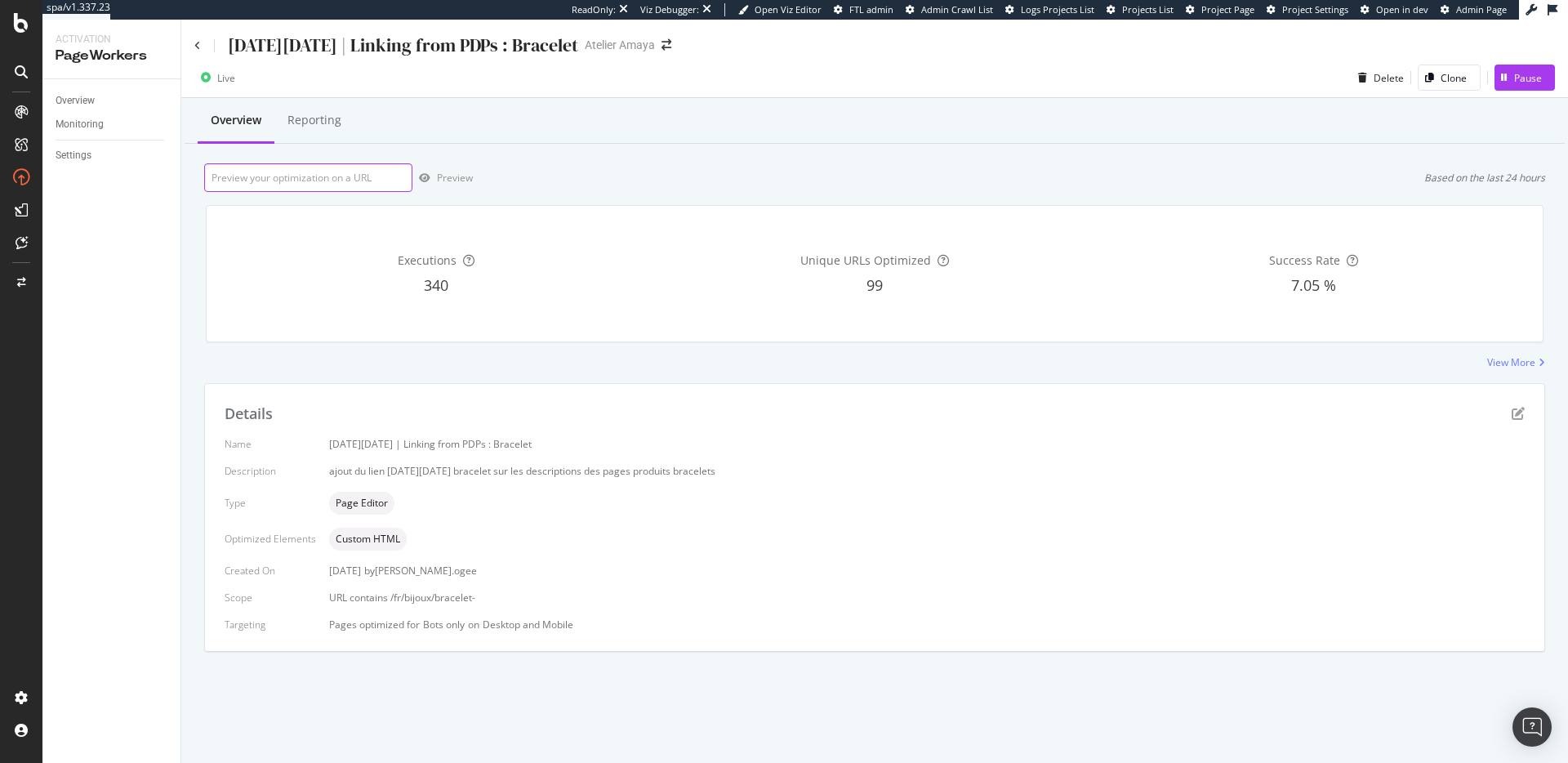
click at [316, 177] on input "url" at bounding box center [307, 178] width 208 height 29
paste input "[URL][DOMAIN_NAME][PERSON_NAME][PERSON_NAME]"
type input "[URL][DOMAIN_NAME][PERSON_NAME][PERSON_NAME]"
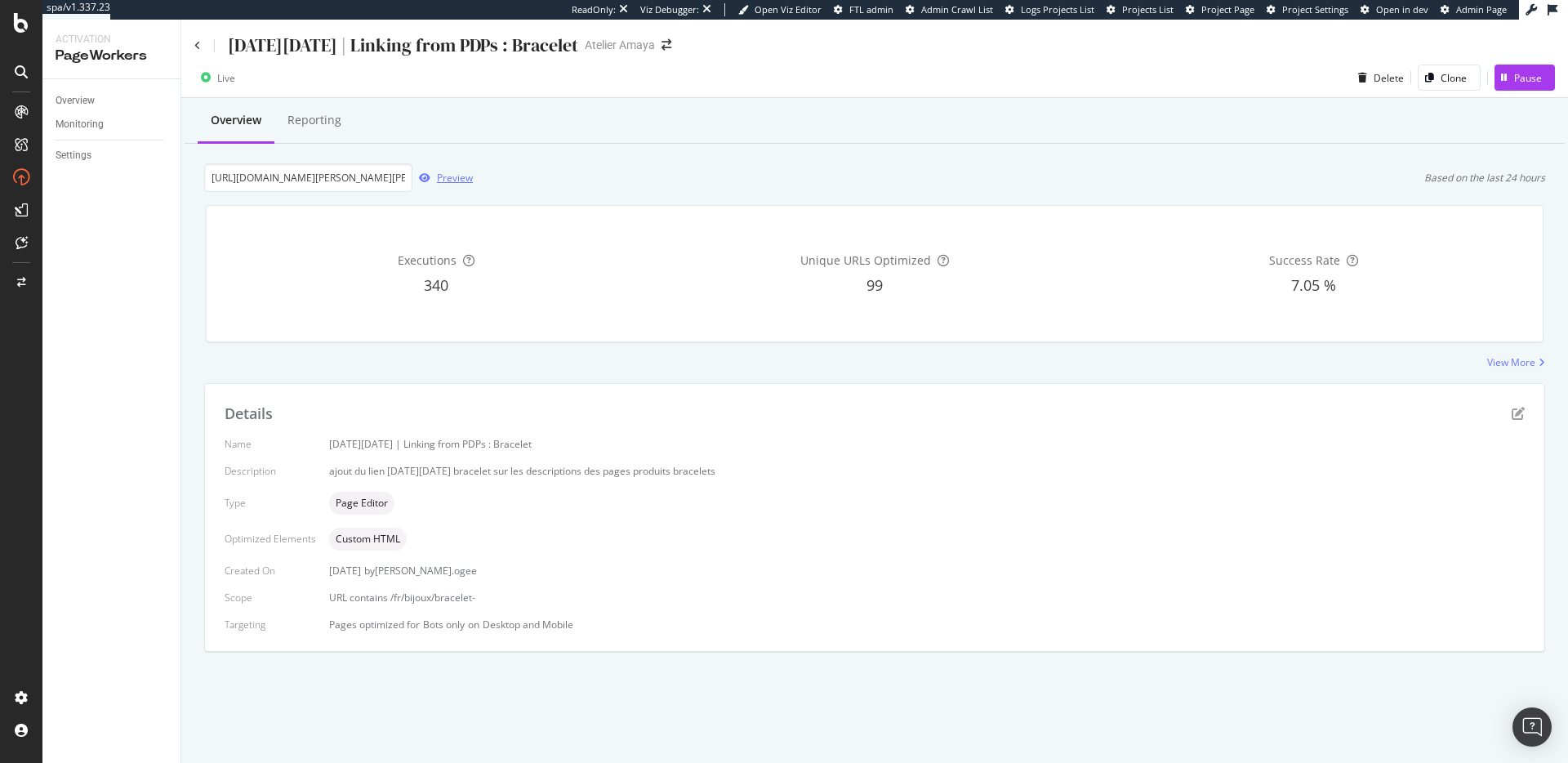
click at [454, 174] on div "Preview" at bounding box center [454, 177] width 36 height 14
click at [889, 376] on div "Overview Reporting [URL][DOMAIN_NAME][PERSON_NAME][PERSON_NAME] Preview Based o…" at bounding box center [875, 403] width 1387 height 611
click at [196, 49] on icon at bounding box center [197, 45] width 6 height 10
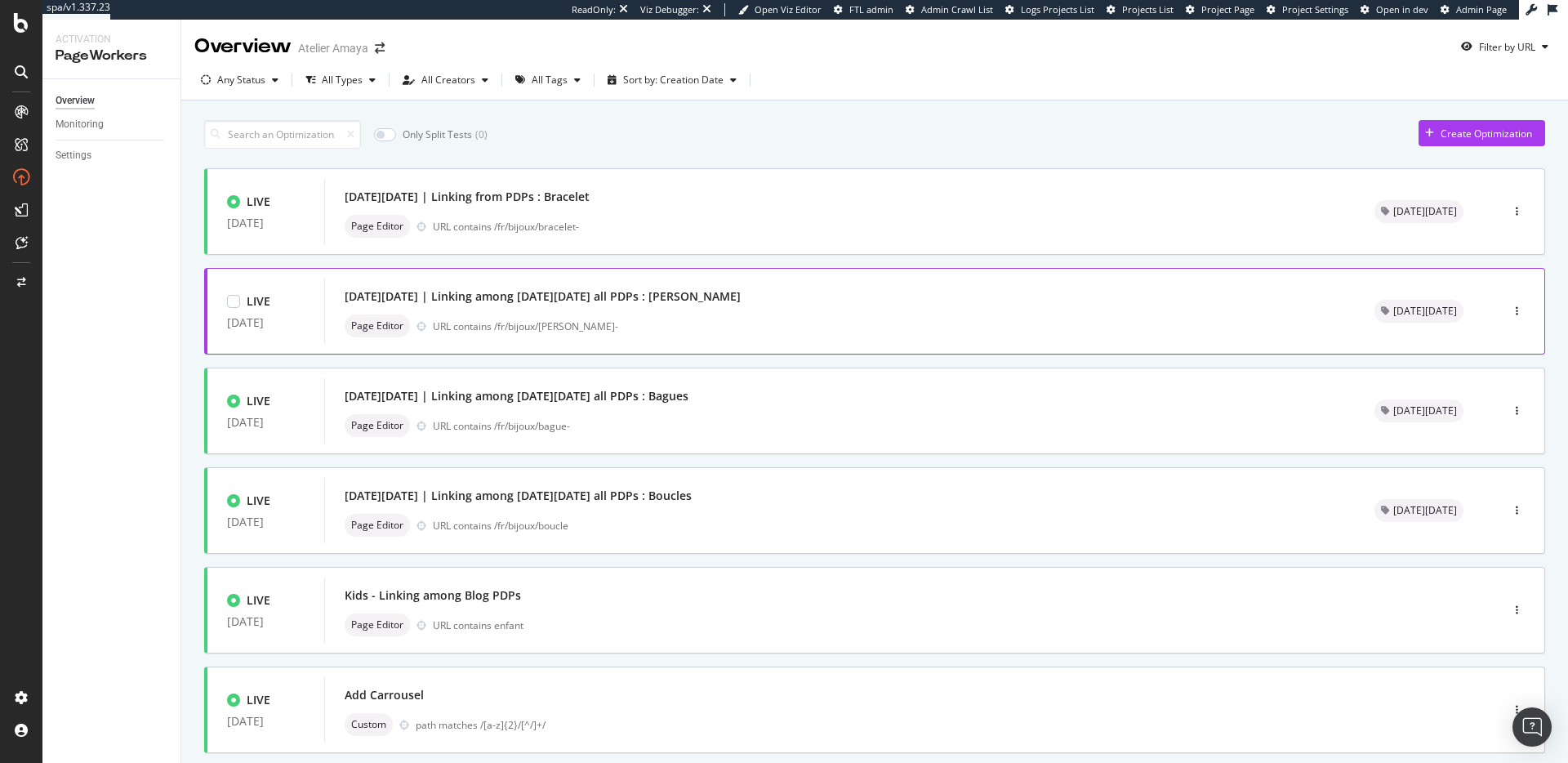
click at [707, 337] on div "Page Editor URL contains /fr/bijoux/[PERSON_NAME]-" at bounding box center [839, 326] width 990 height 23
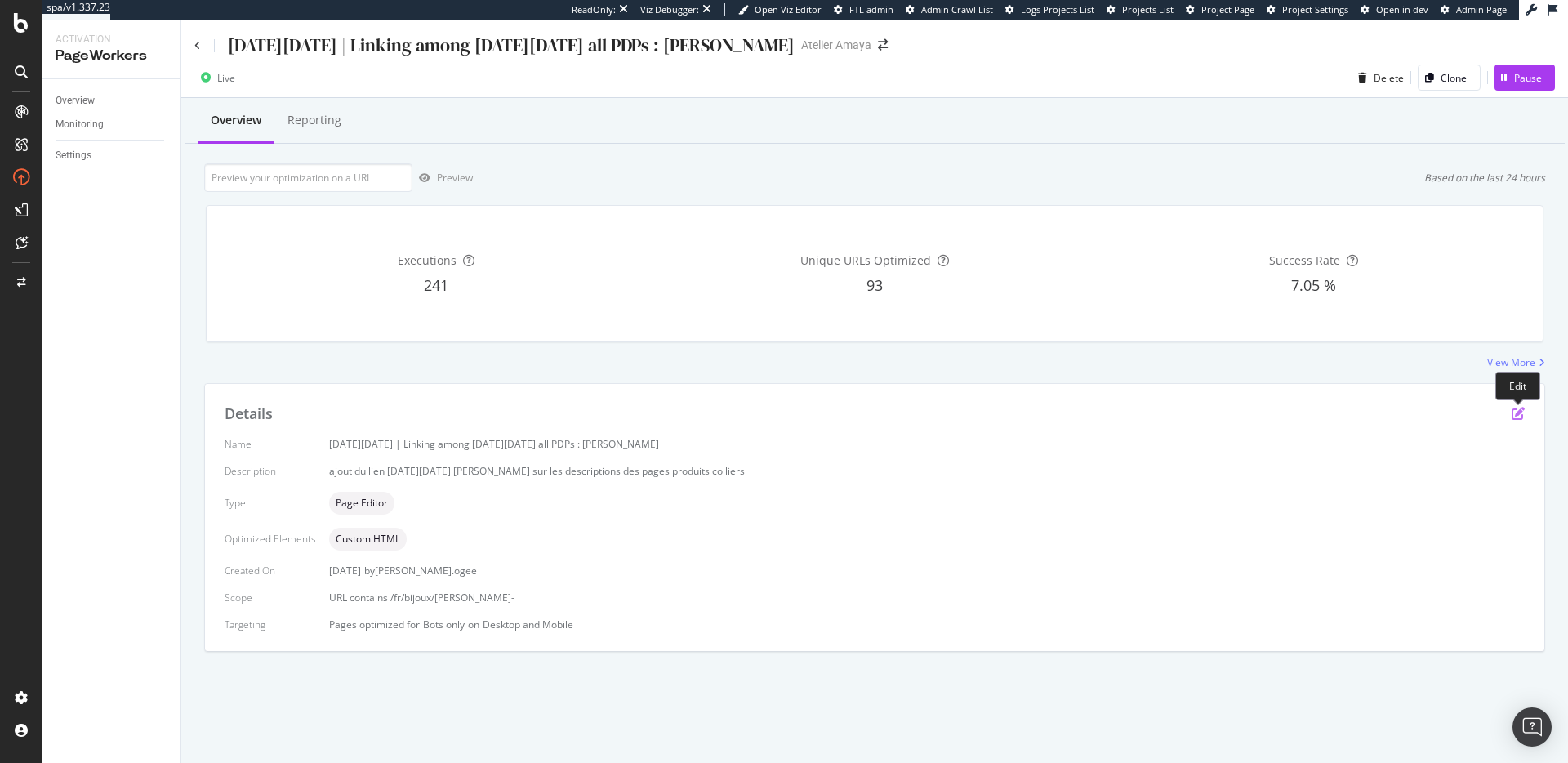
click at [1175, 413] on icon "pen-to-square" at bounding box center [1518, 413] width 13 height 13
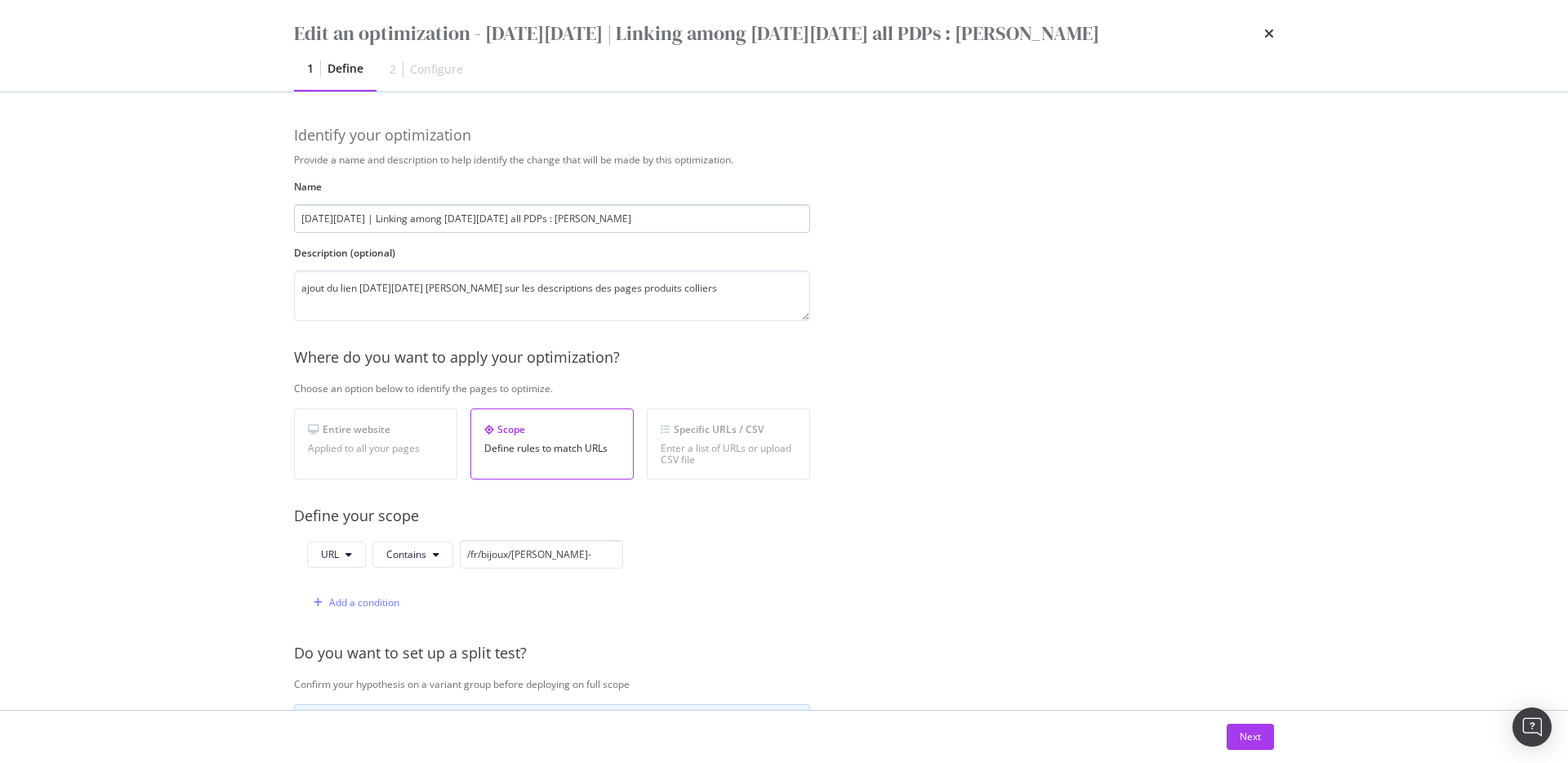
drag, startPoint x: 403, startPoint y: 220, endPoint x: 503, endPoint y: 218, distance: 100.0
click at [503, 218] on input "[DATE][DATE] | Linking among [DATE][DATE] all PDPs : [PERSON_NAME]" at bounding box center [552, 218] width 516 height 29
type input "[DATE][DATE] | Linking from PDPs : [PERSON_NAME]"
click at [891, 378] on div "Provide a name and description to help identify the change that will be made by…" at bounding box center [784, 593] width 980 height 881
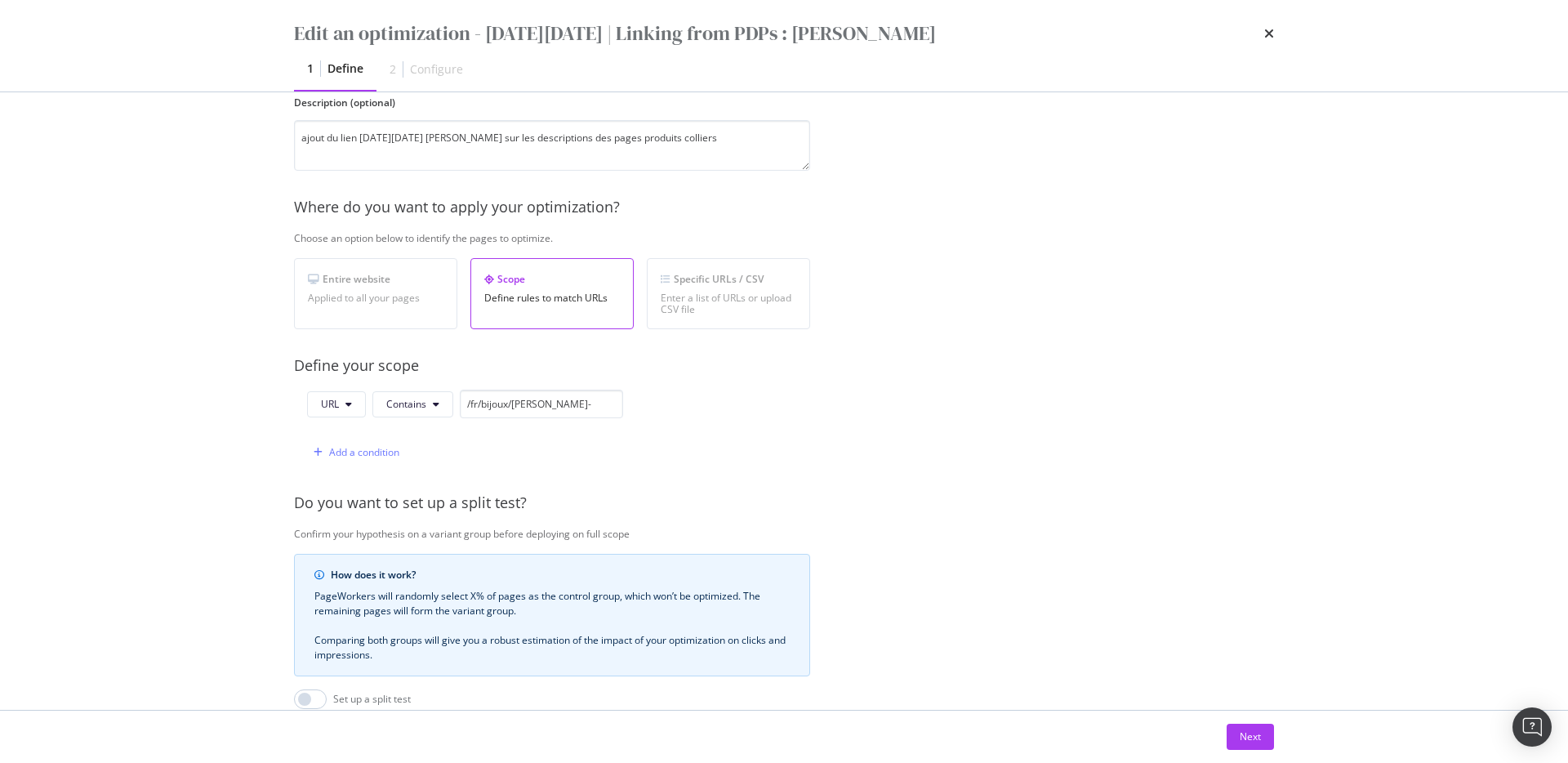
scroll to position [369, 0]
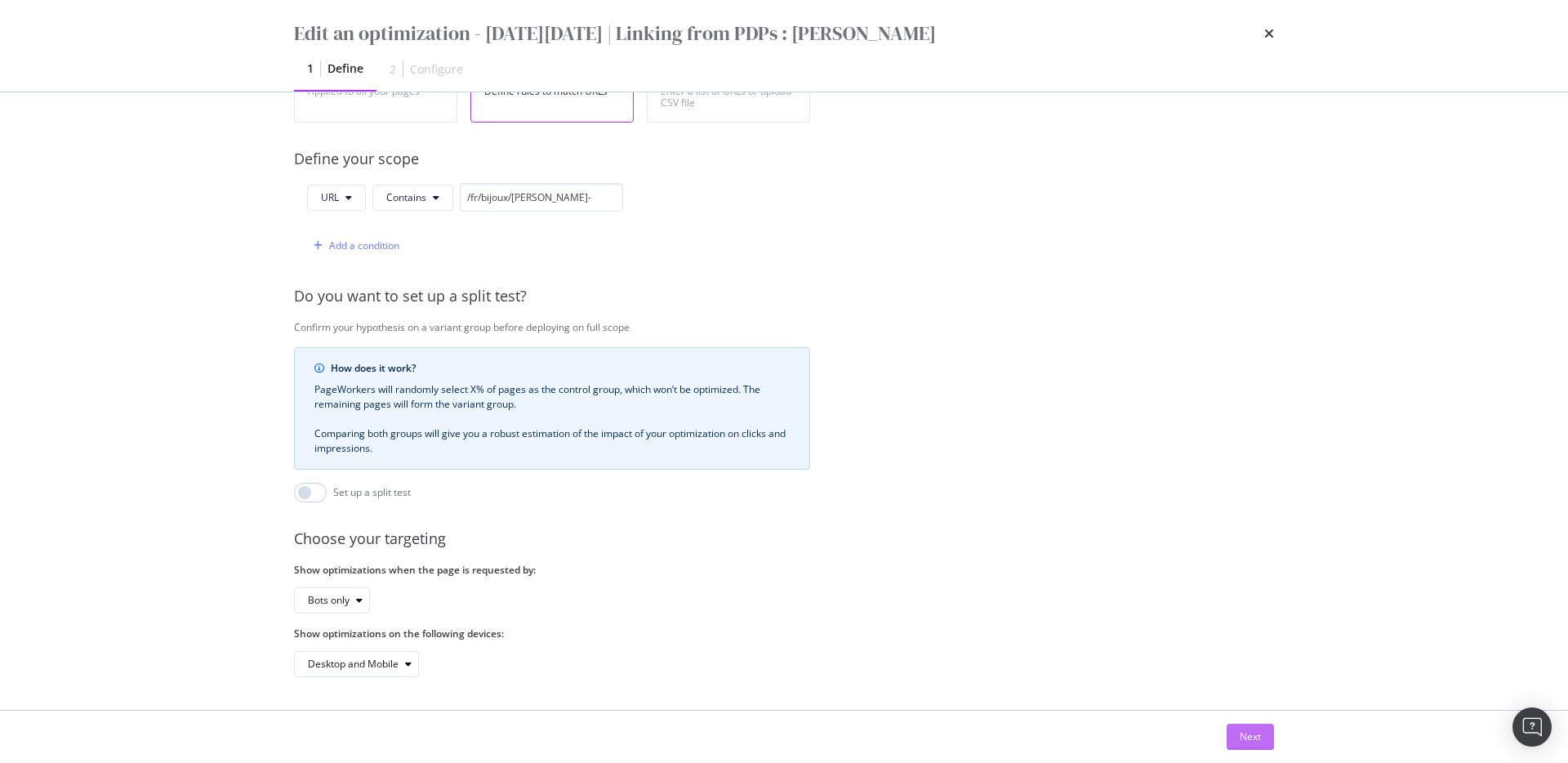
click at [1175, 546] on button "Next" at bounding box center [1250, 736] width 48 height 26
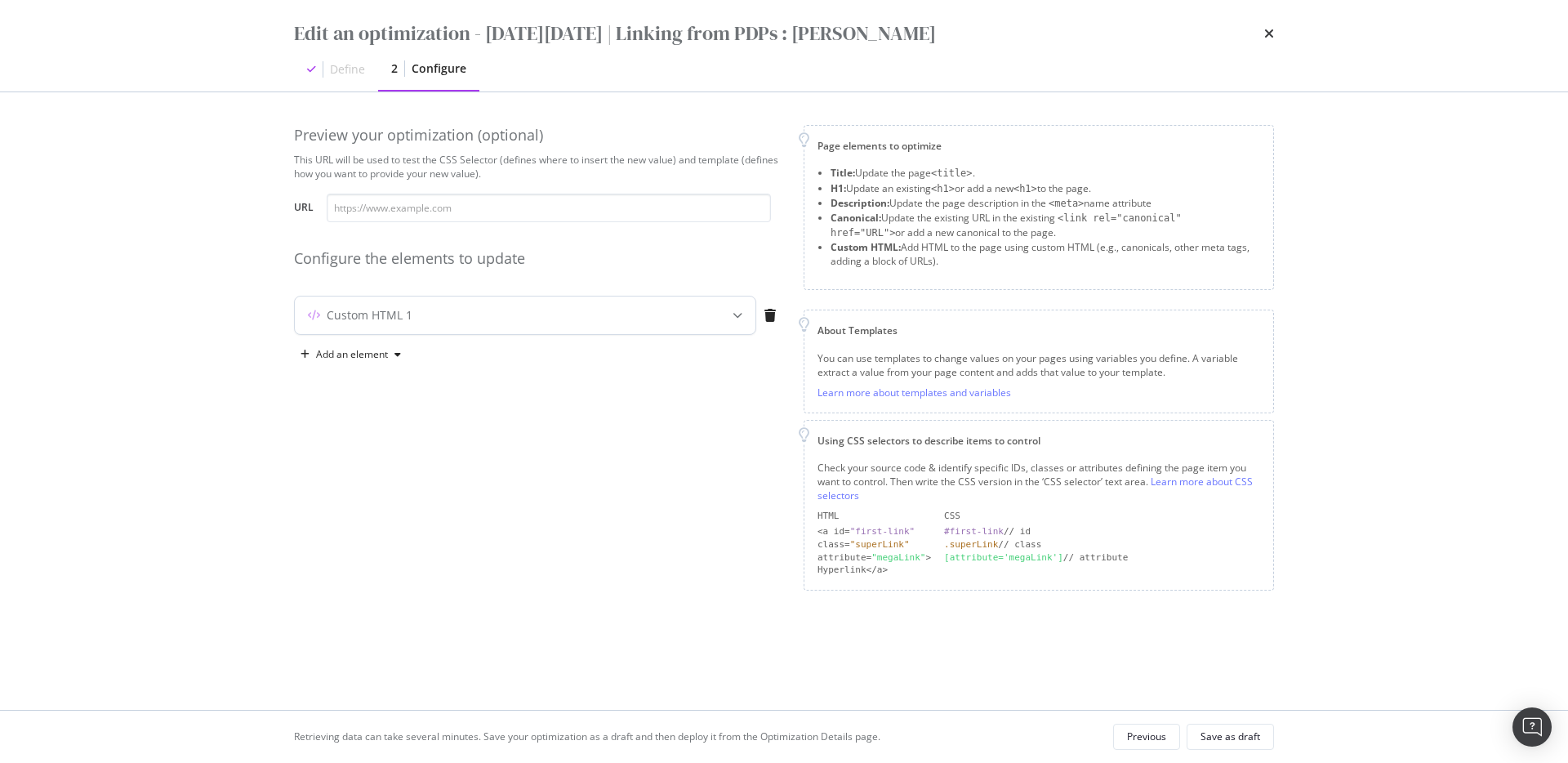
click at [627, 309] on div "Custom HTML 1" at bounding box center [492, 315] width 396 height 16
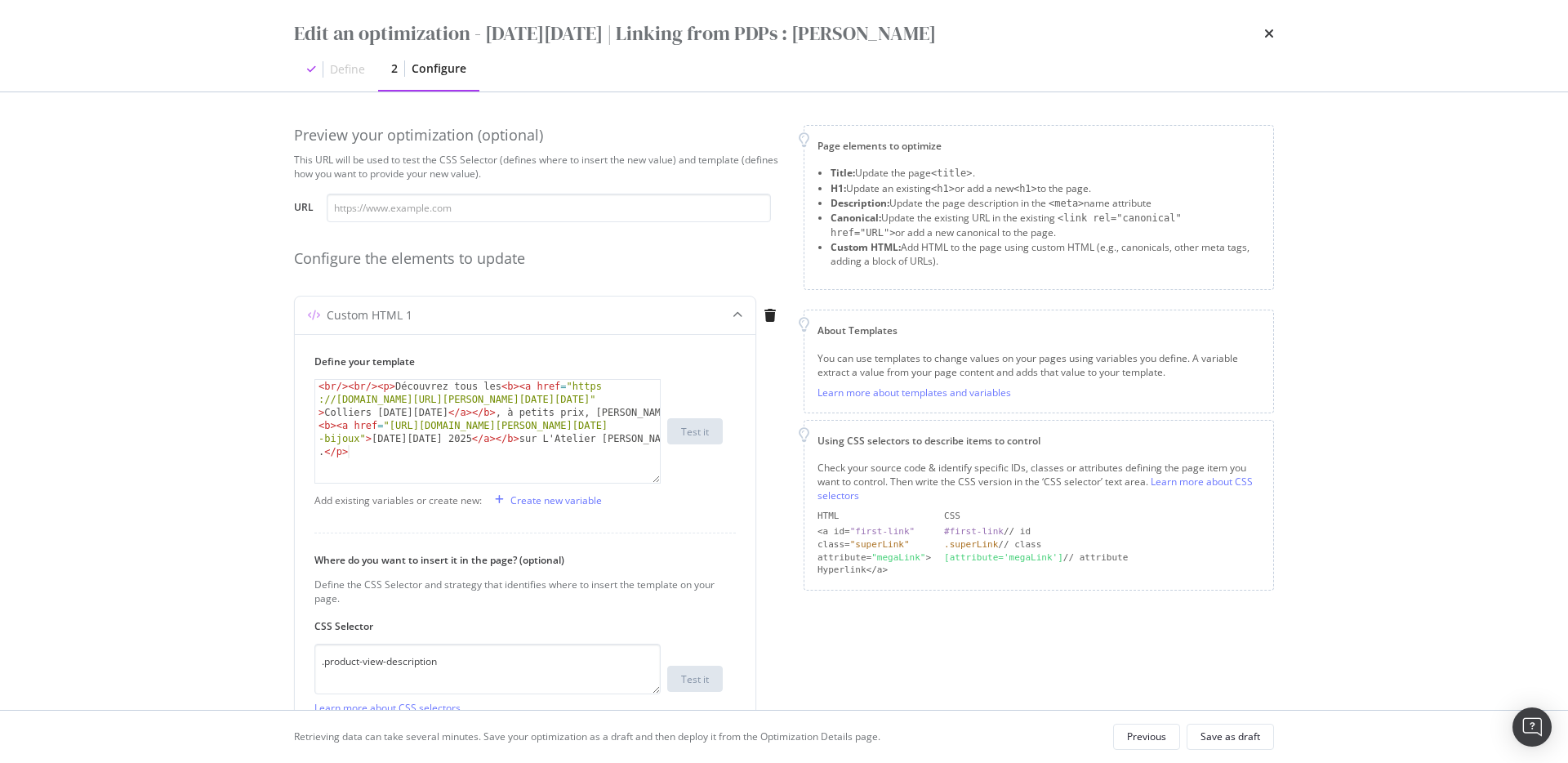
click at [229, 539] on div "Edit an optimization - [DATE][DATE] | Linking from PDPs : [PERSON_NAME] Define …" at bounding box center [784, 382] width 1568 height 763
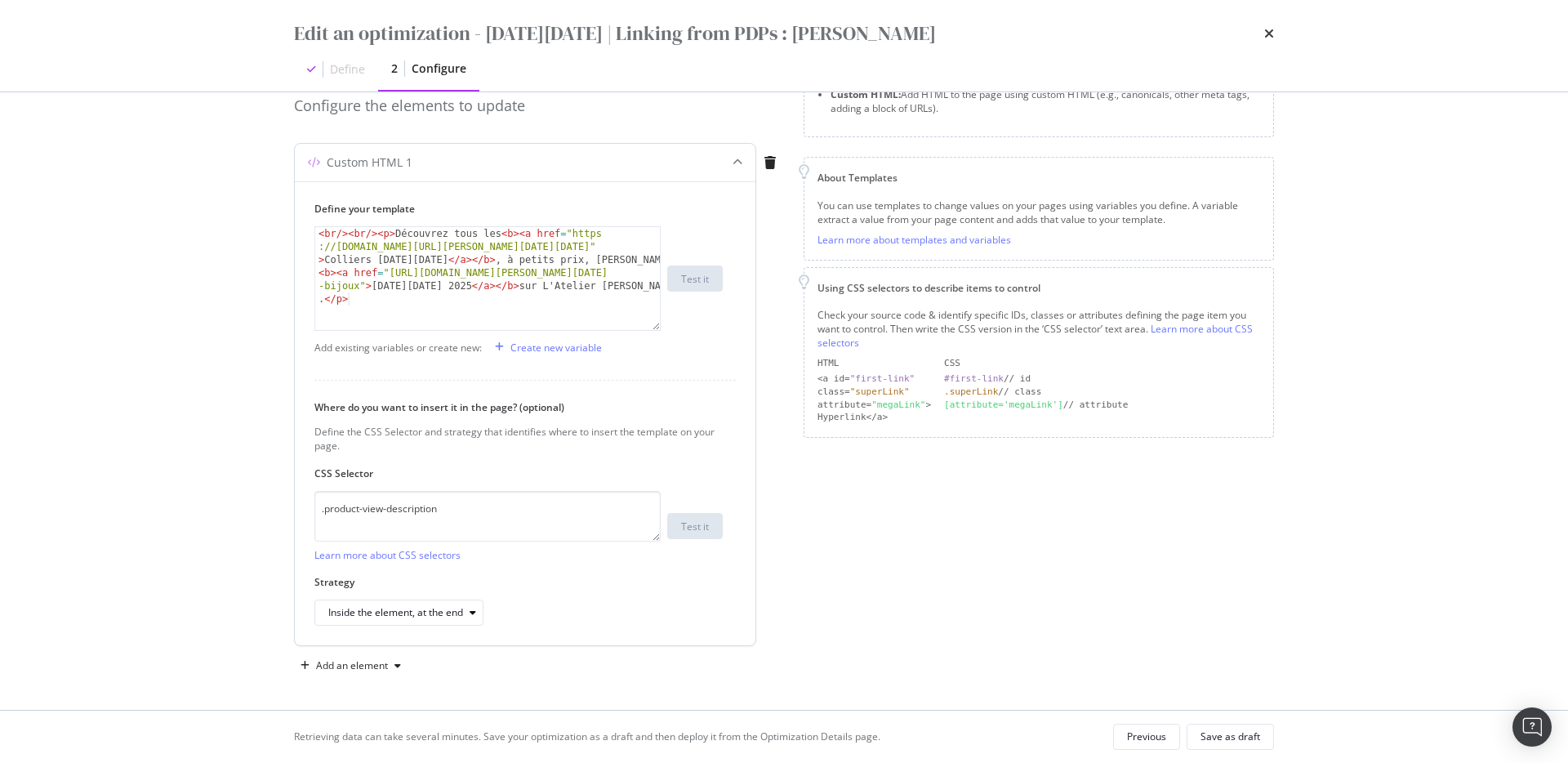
scroll to position [154, 0]
click at [1175, 546] on div "Save as draft" at bounding box center [1230, 736] width 60 height 14
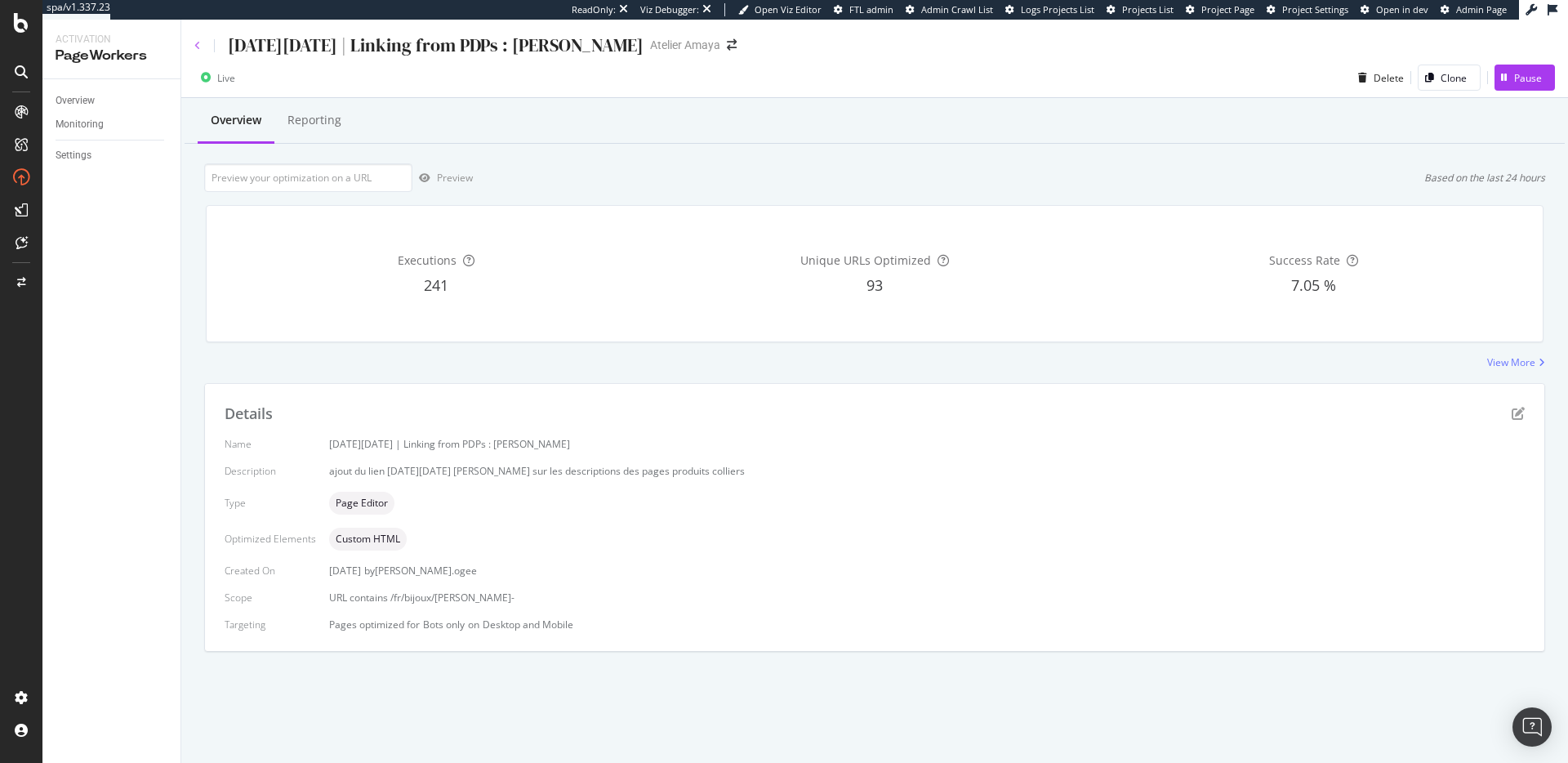
click at [196, 49] on icon at bounding box center [197, 45] width 6 height 10
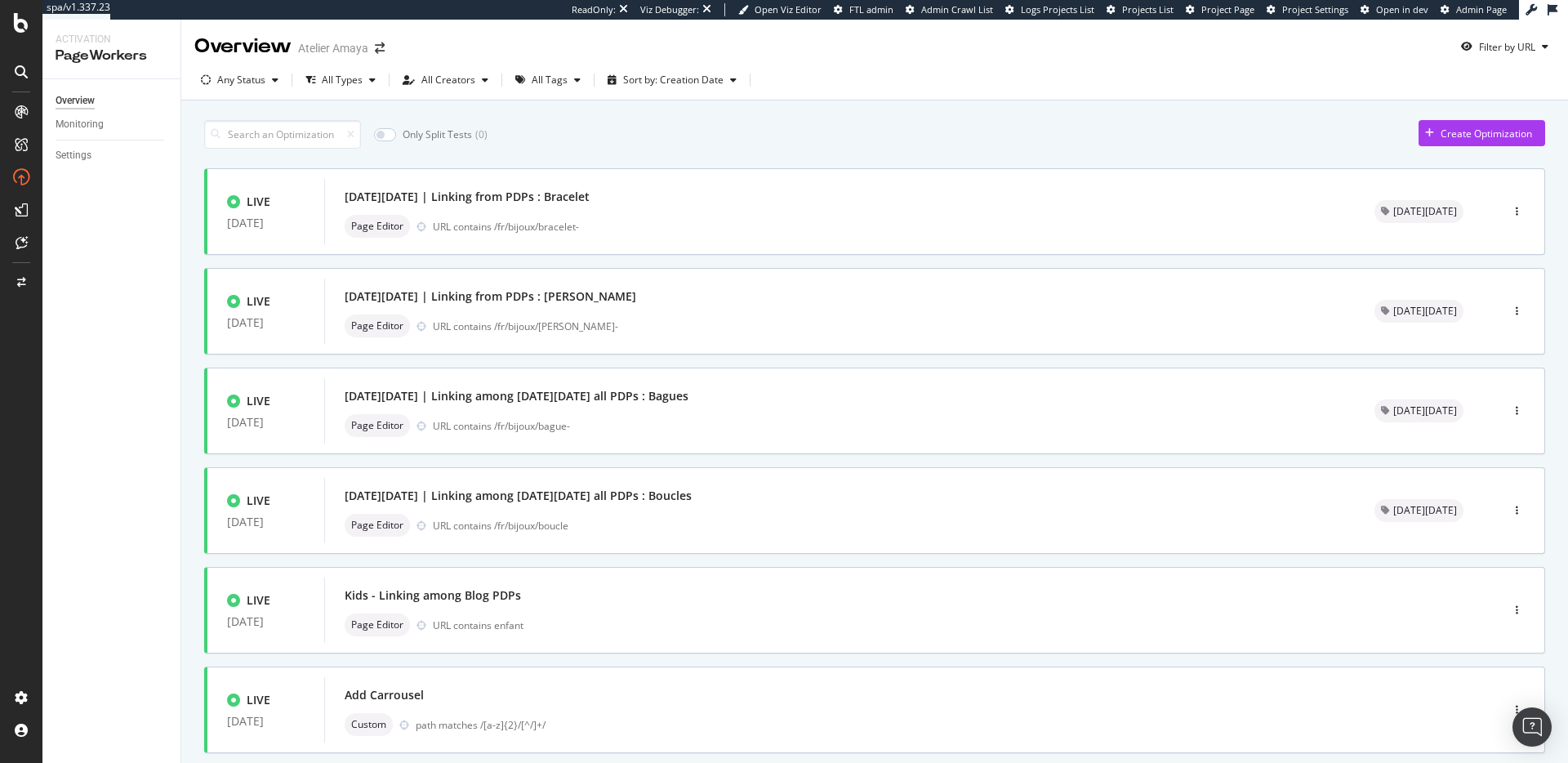
click at [970, 133] on div "Only Split Tests ( 0 ) Create Optimization" at bounding box center [874, 134] width 1341 height 29
click at [859, 447] on div "LIVE [DATE] [DATE][DATE] | Linking among [DATE][DATE] all PDPs : Bagues Page Ed…" at bounding box center [874, 410] width 1341 height 87
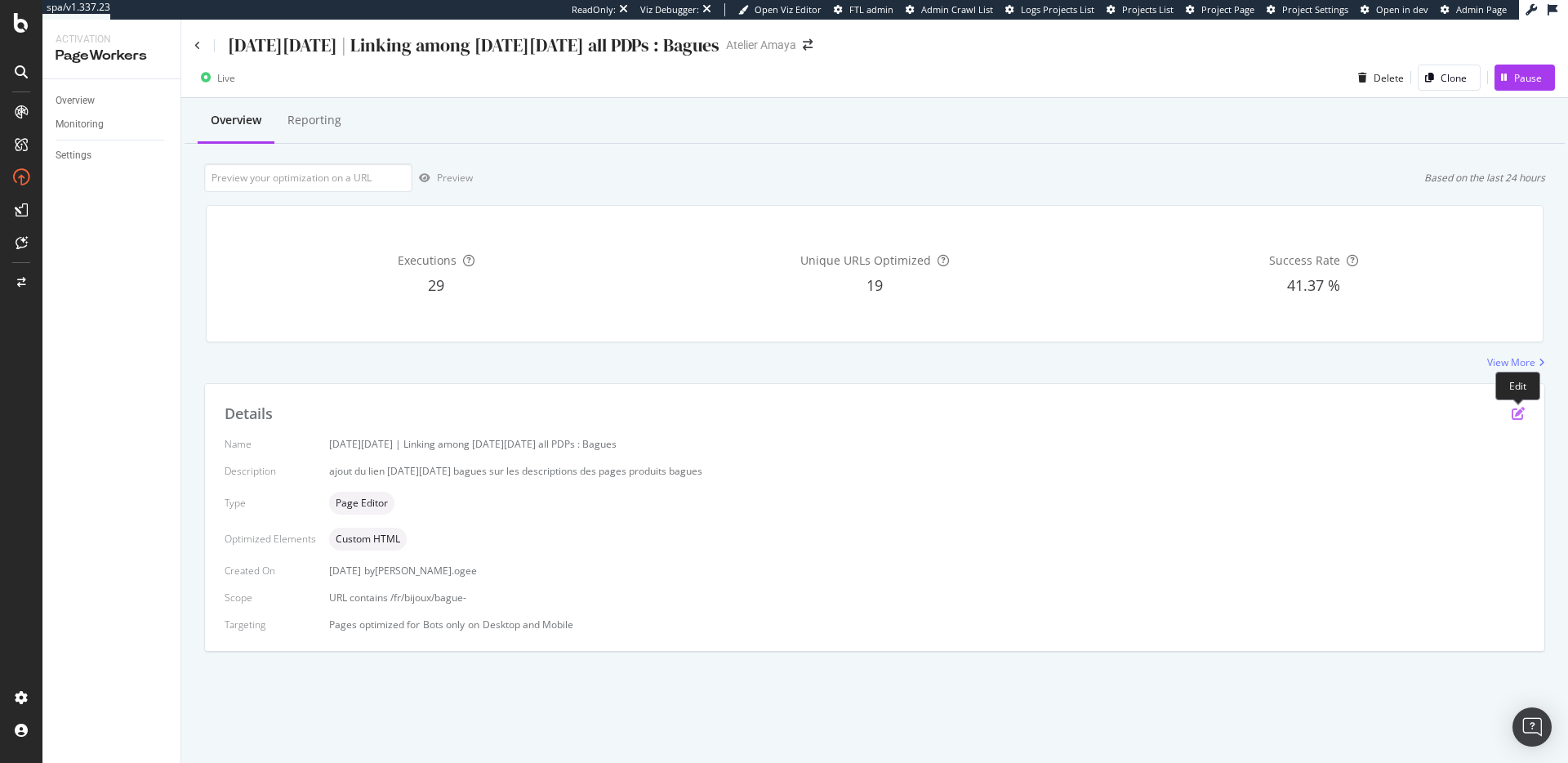
click at [1175, 419] on icon "pen-to-square" at bounding box center [1518, 413] width 13 height 13
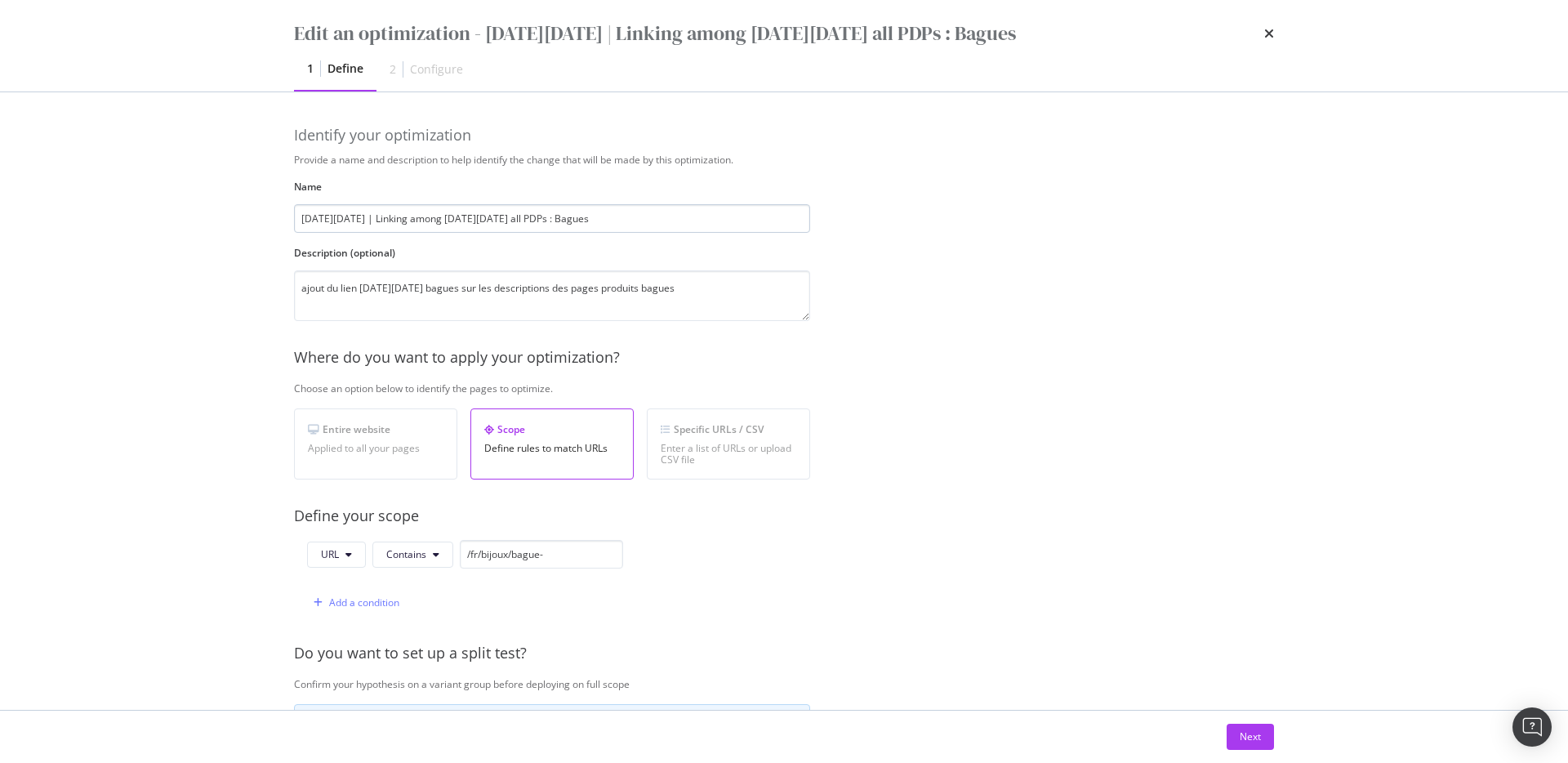
drag, startPoint x: 402, startPoint y: 220, endPoint x: 503, endPoint y: 220, distance: 101.0
click at [503, 220] on input "[DATE][DATE] | Linking among [DATE][DATE] all PDPs : Bagues" at bounding box center [552, 218] width 516 height 29
type input "[DATE][DATE] | Linking from PDPs : Bagues"
click at [429, 246] on label "Description (optional)" at bounding box center [552, 253] width 516 height 14
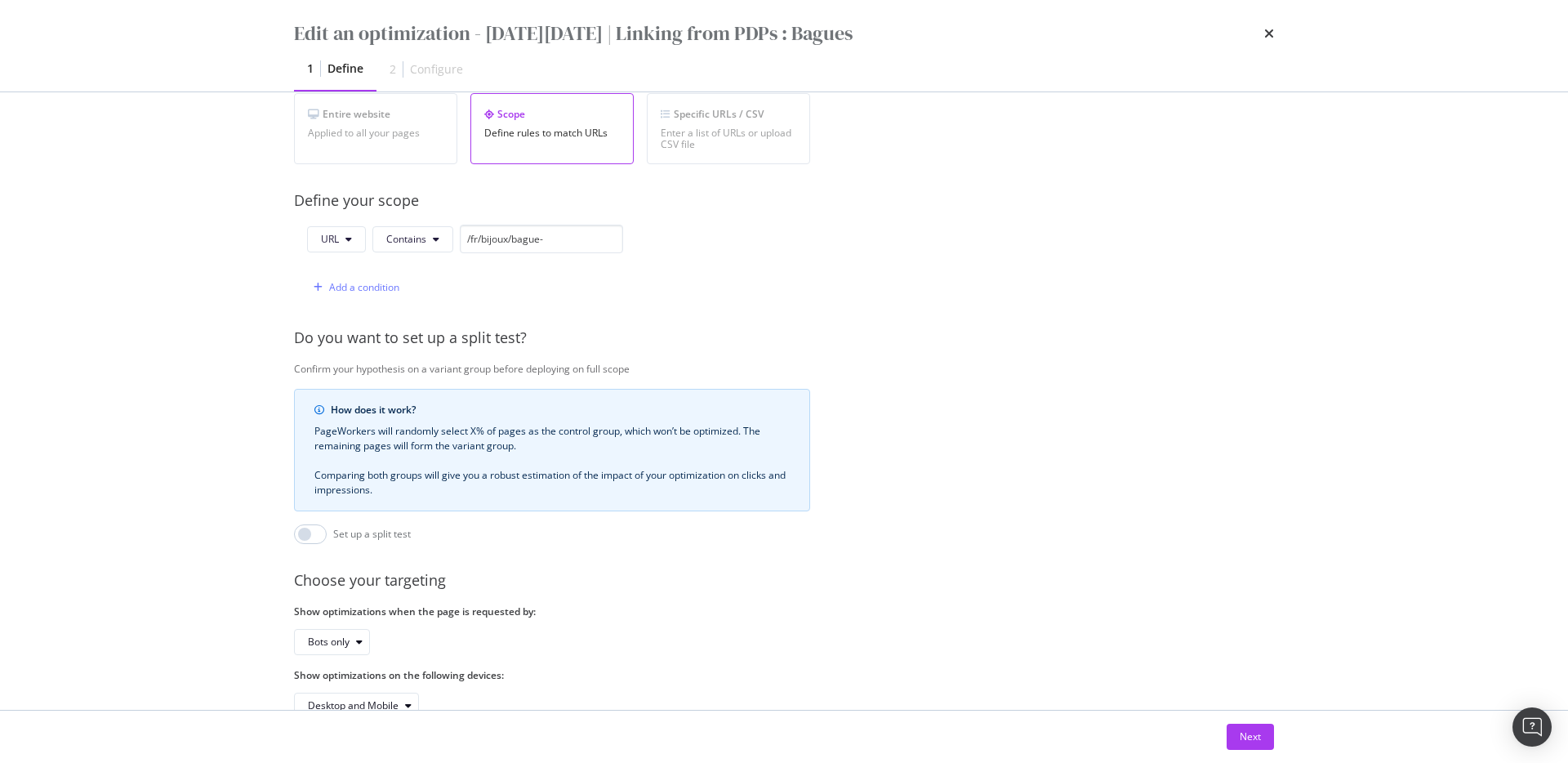
scroll to position [369, 0]
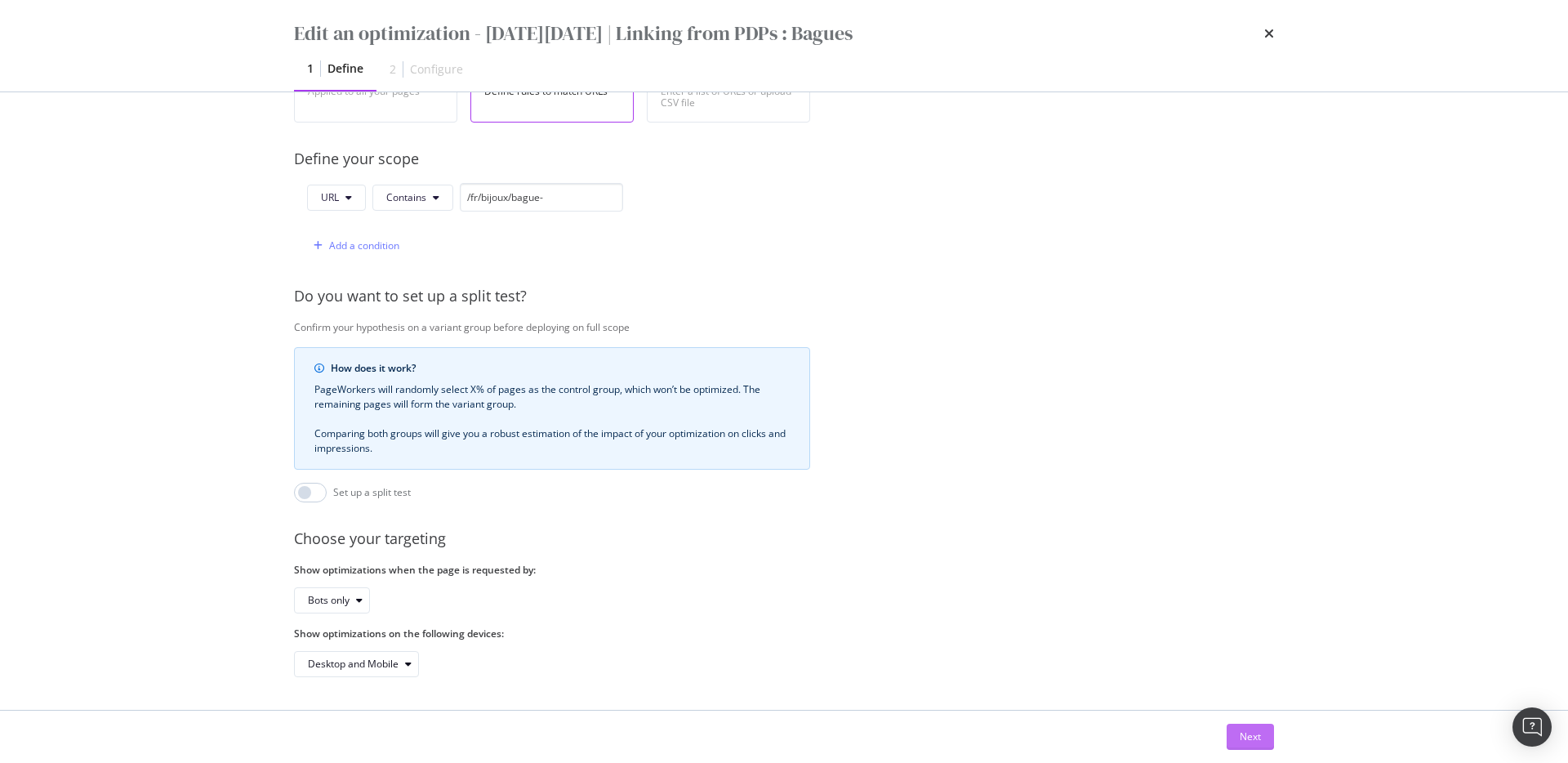
click at [1175, 546] on button "Next" at bounding box center [1250, 736] width 48 height 26
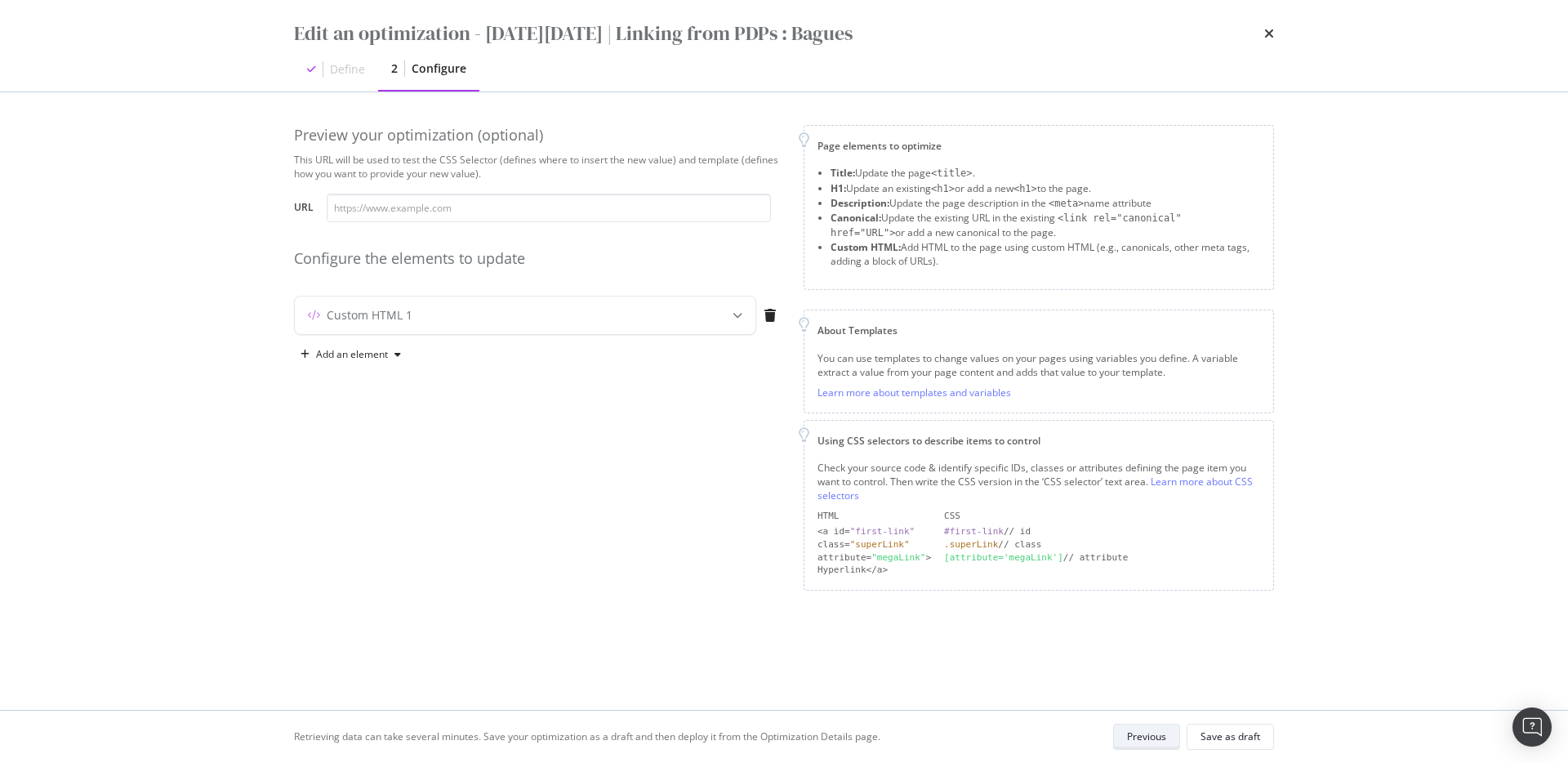
scroll to position [0, 0]
click at [606, 328] on div "Custom HTML 1" at bounding box center [525, 316] width 461 height 38
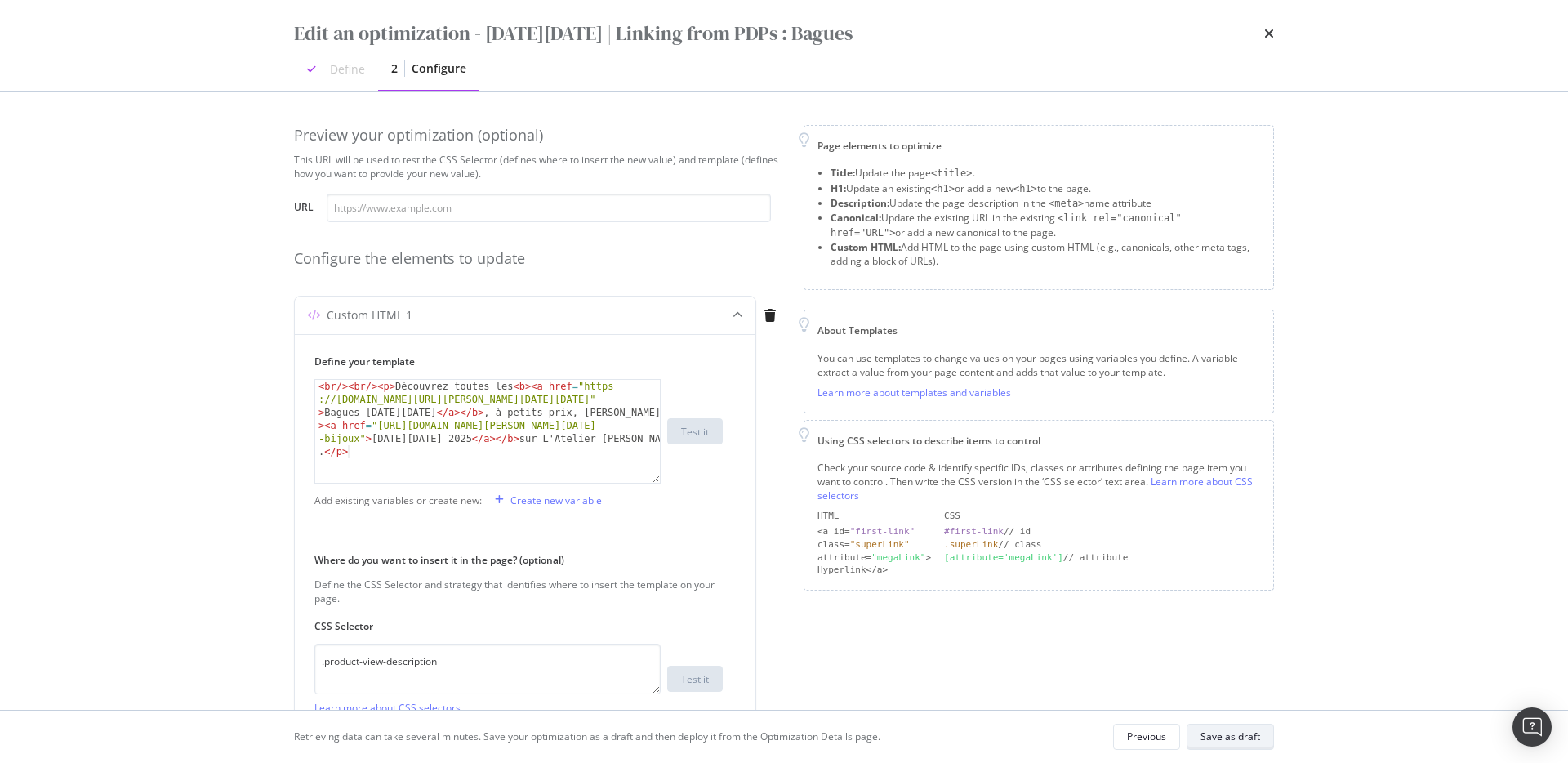
click at [1175, 546] on div "Save as draft" at bounding box center [1230, 736] width 60 height 14
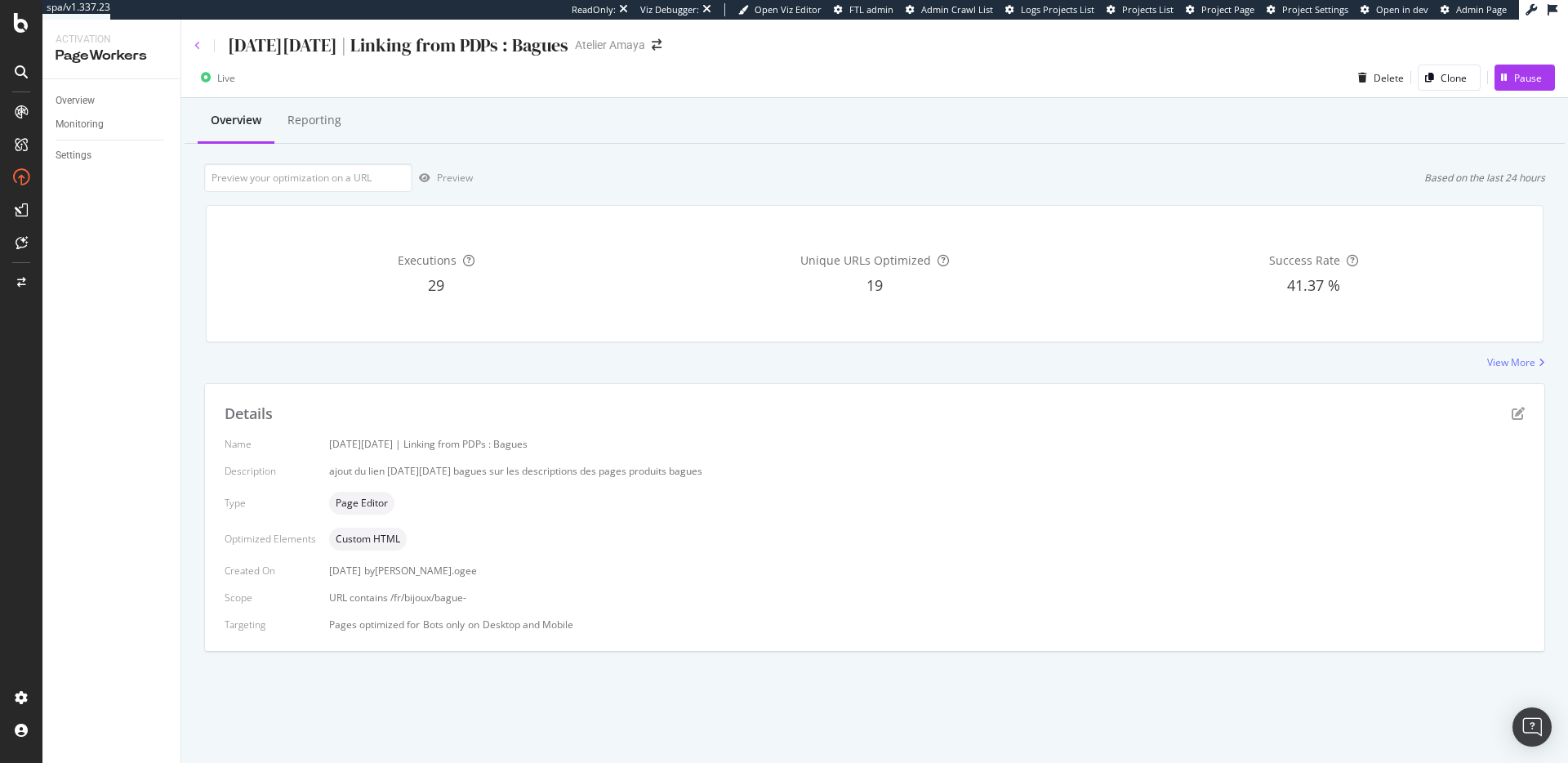
click at [197, 44] on icon at bounding box center [197, 45] width 6 height 10
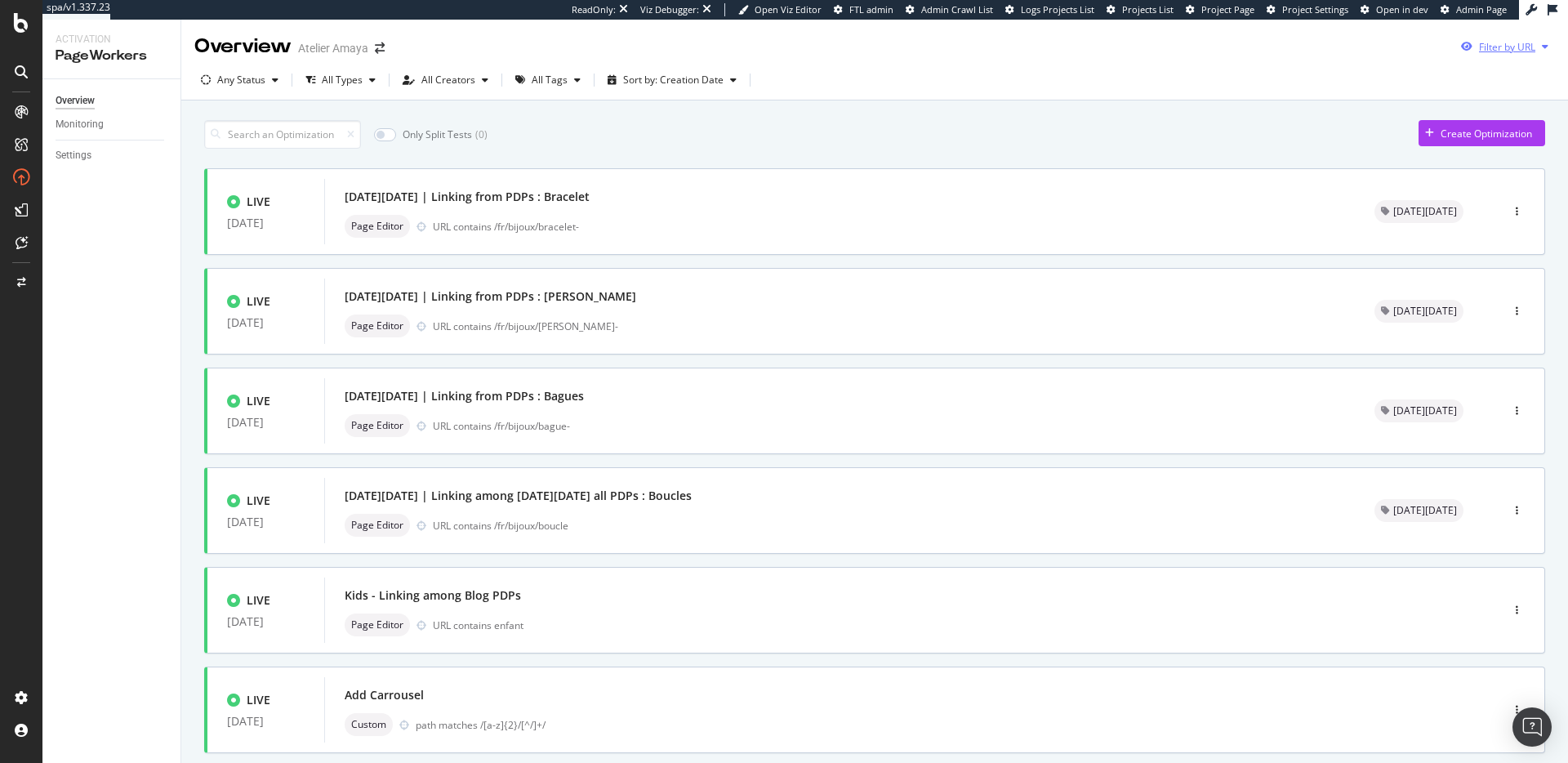
click at [1175, 48] on div "Filter by URL" at bounding box center [1507, 46] width 56 height 14
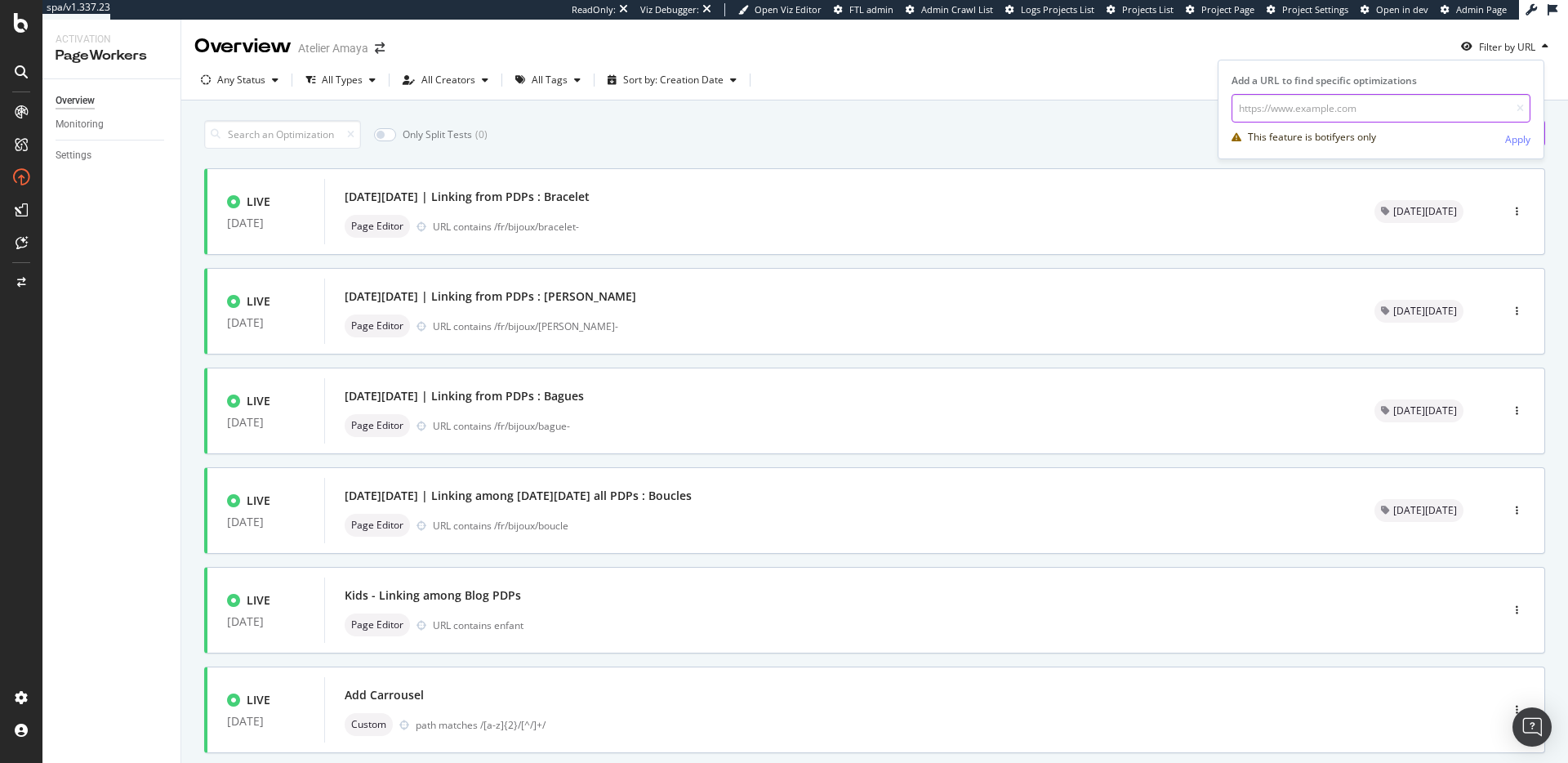
click at [1175, 109] on input "url" at bounding box center [1380, 108] width 298 height 29
paste input "[URL][DOMAIN_NAME][PERSON_NAME][PERSON_NAME]"
type input "[URL][DOMAIN_NAME][PERSON_NAME][PERSON_NAME]"
click at [1175, 133] on div "Apply" at bounding box center [1518, 139] width 25 height 14
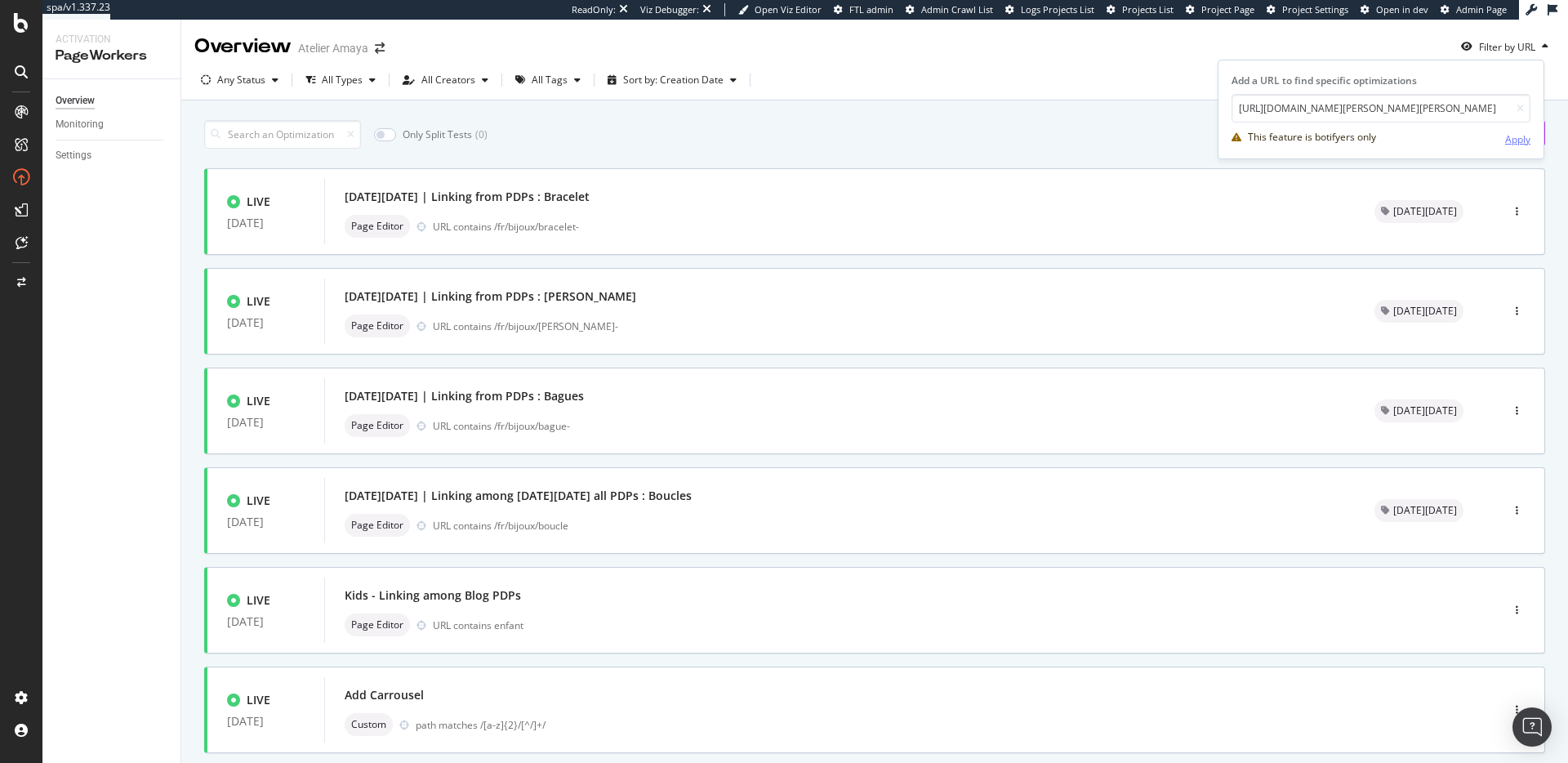
scroll to position [0, 0]
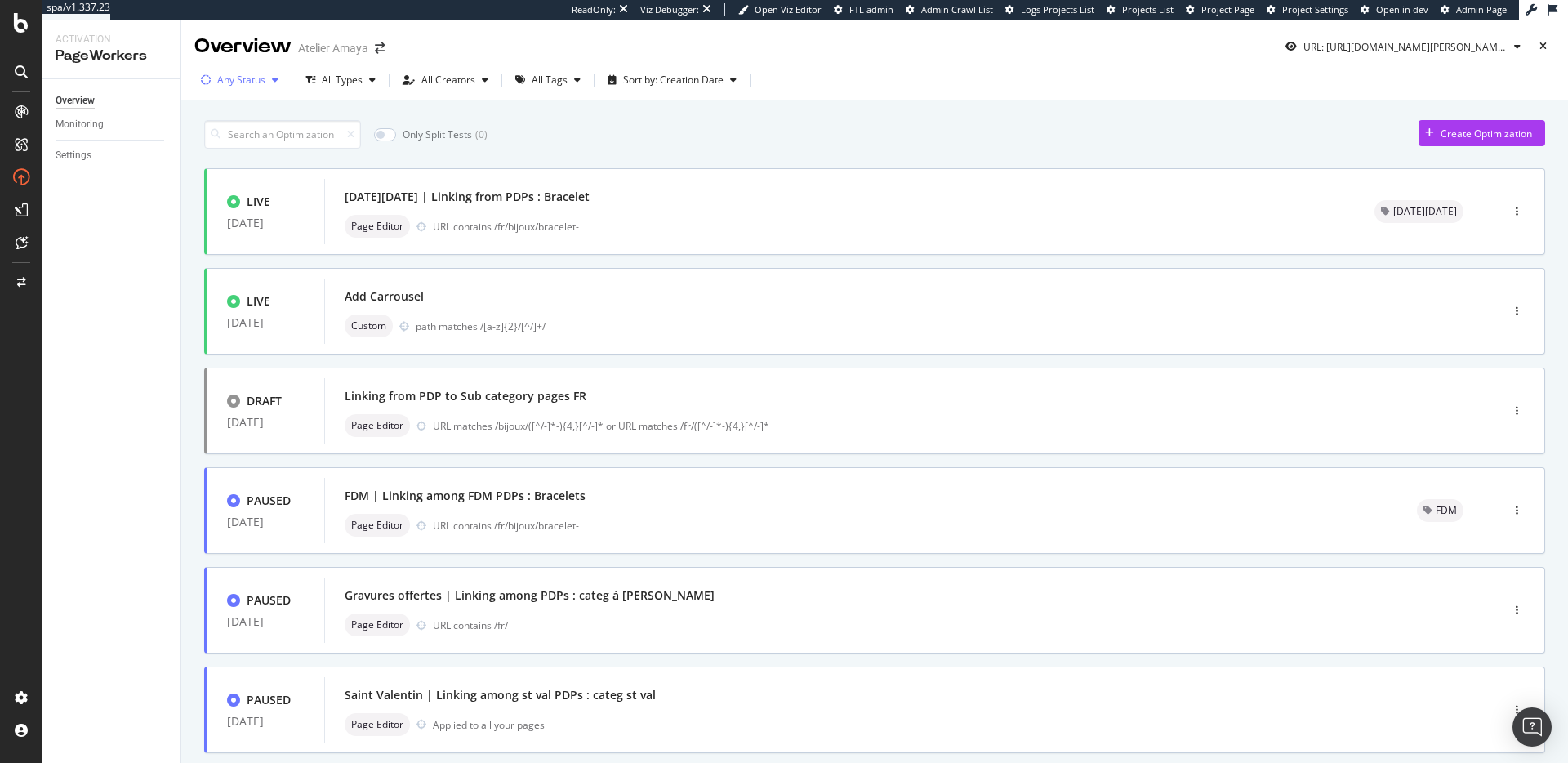
click at [232, 81] on div "Any Status" at bounding box center [241, 79] width 48 height 10
click at [237, 138] on div "Live" at bounding box center [237, 141] width 18 height 14
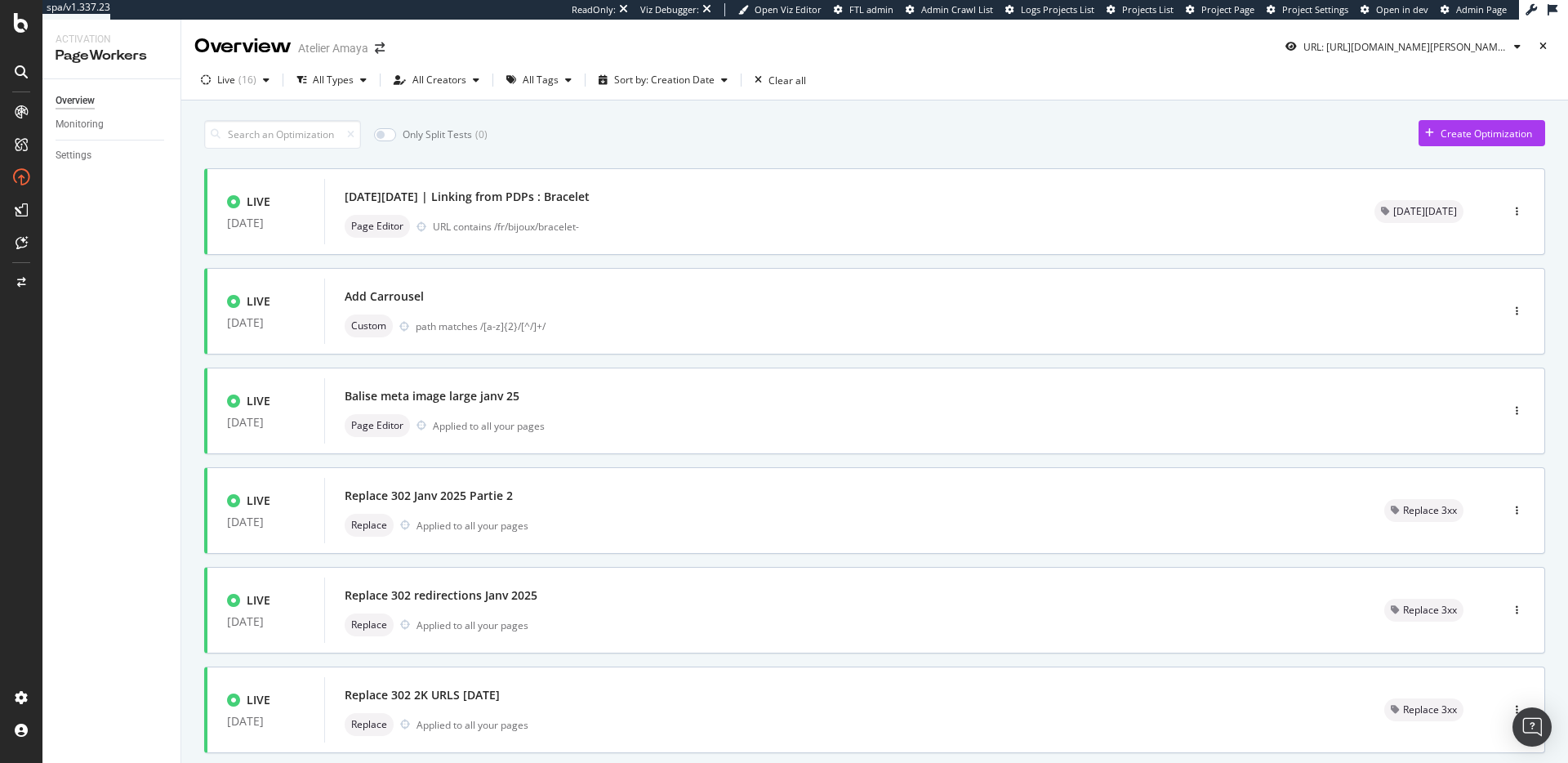
click at [687, 152] on div "Only Split Tests ( 0 ) Create Optimization LIVE [DATE] [DATE][DATE] | Linking f…" at bounding box center [874, 656] width 1341 height 1088
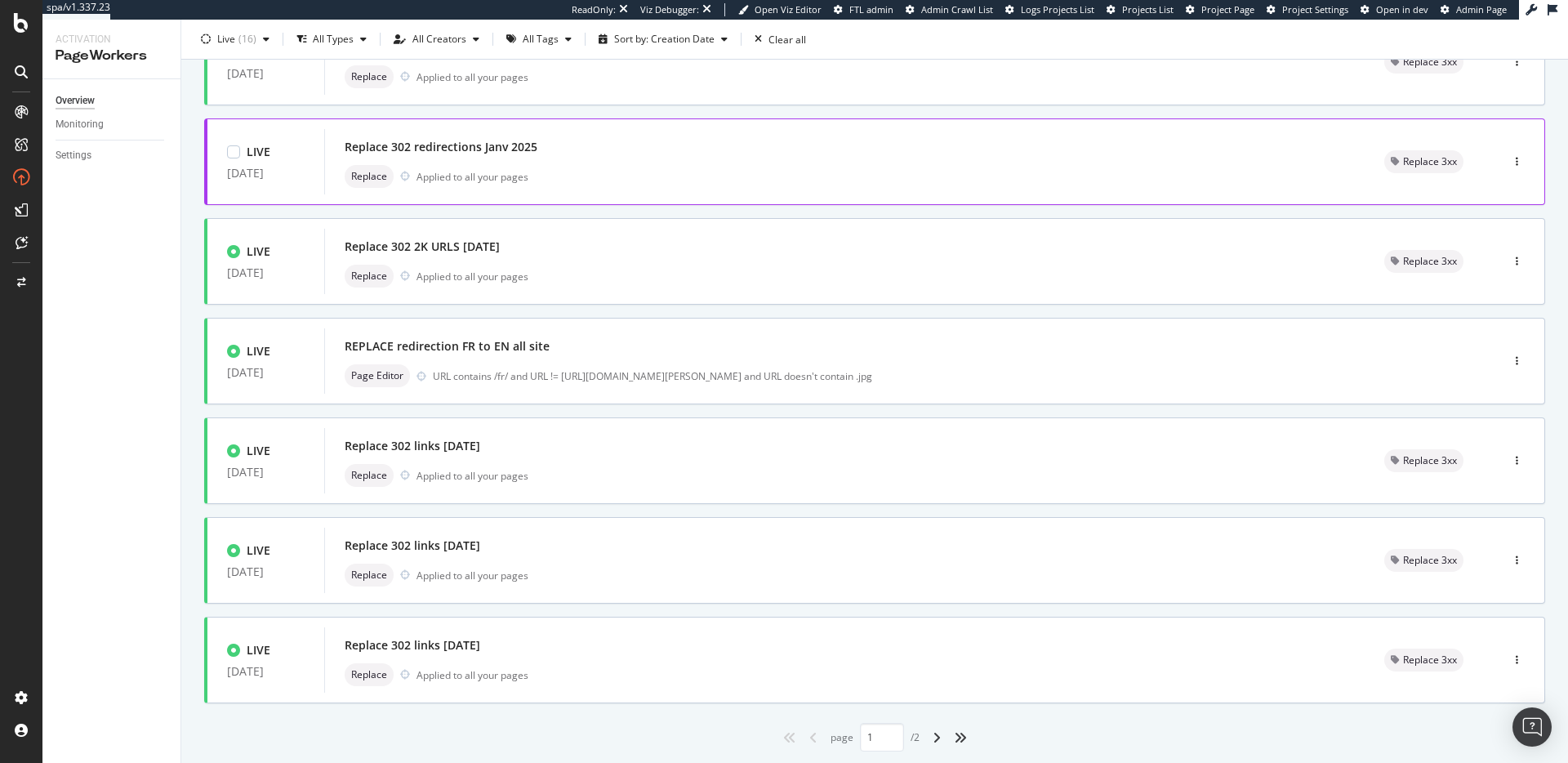
scroll to position [494, 0]
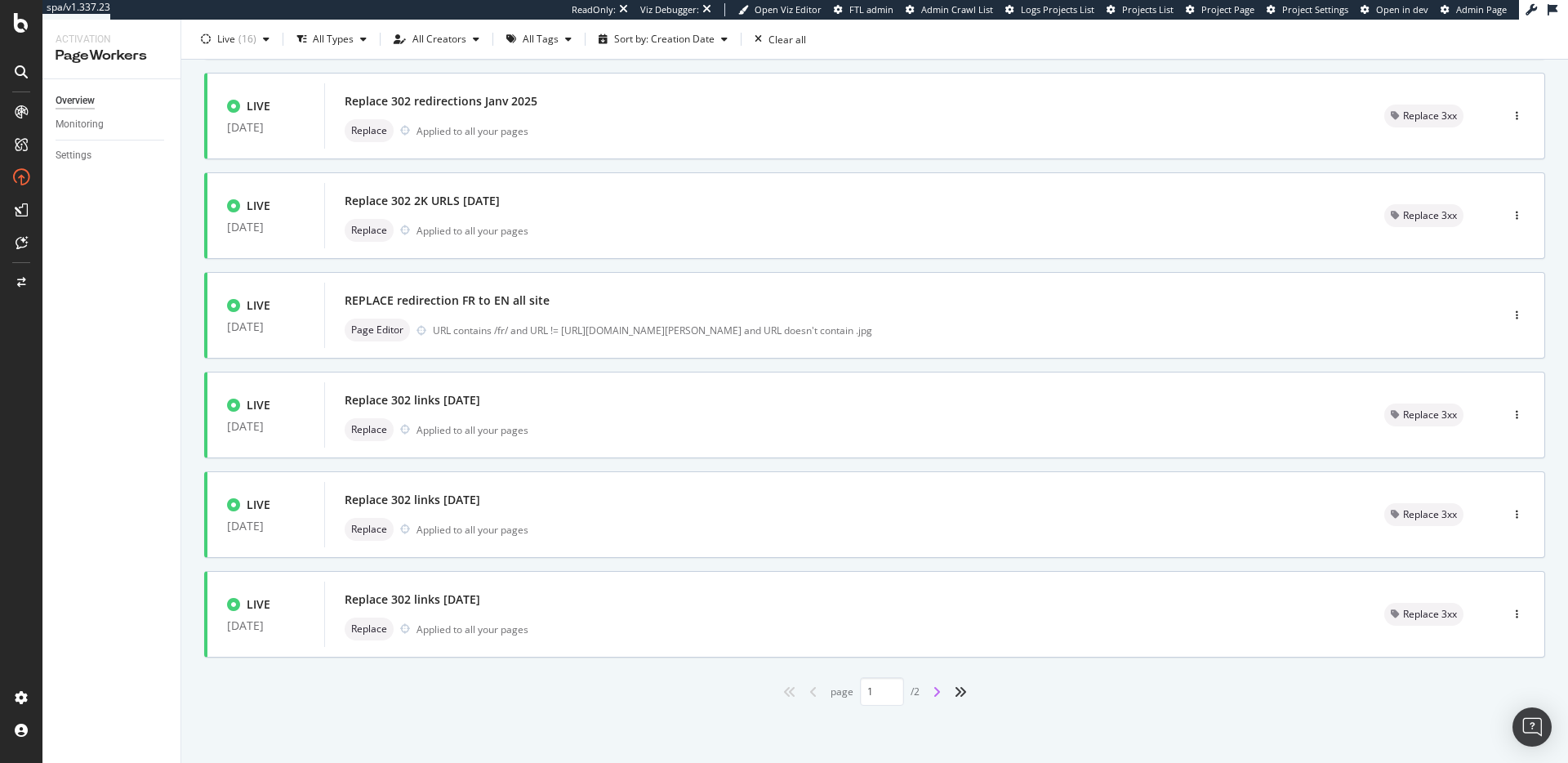
click at [932, 546] on icon "angle-right" at bounding box center [936, 692] width 8 height 13
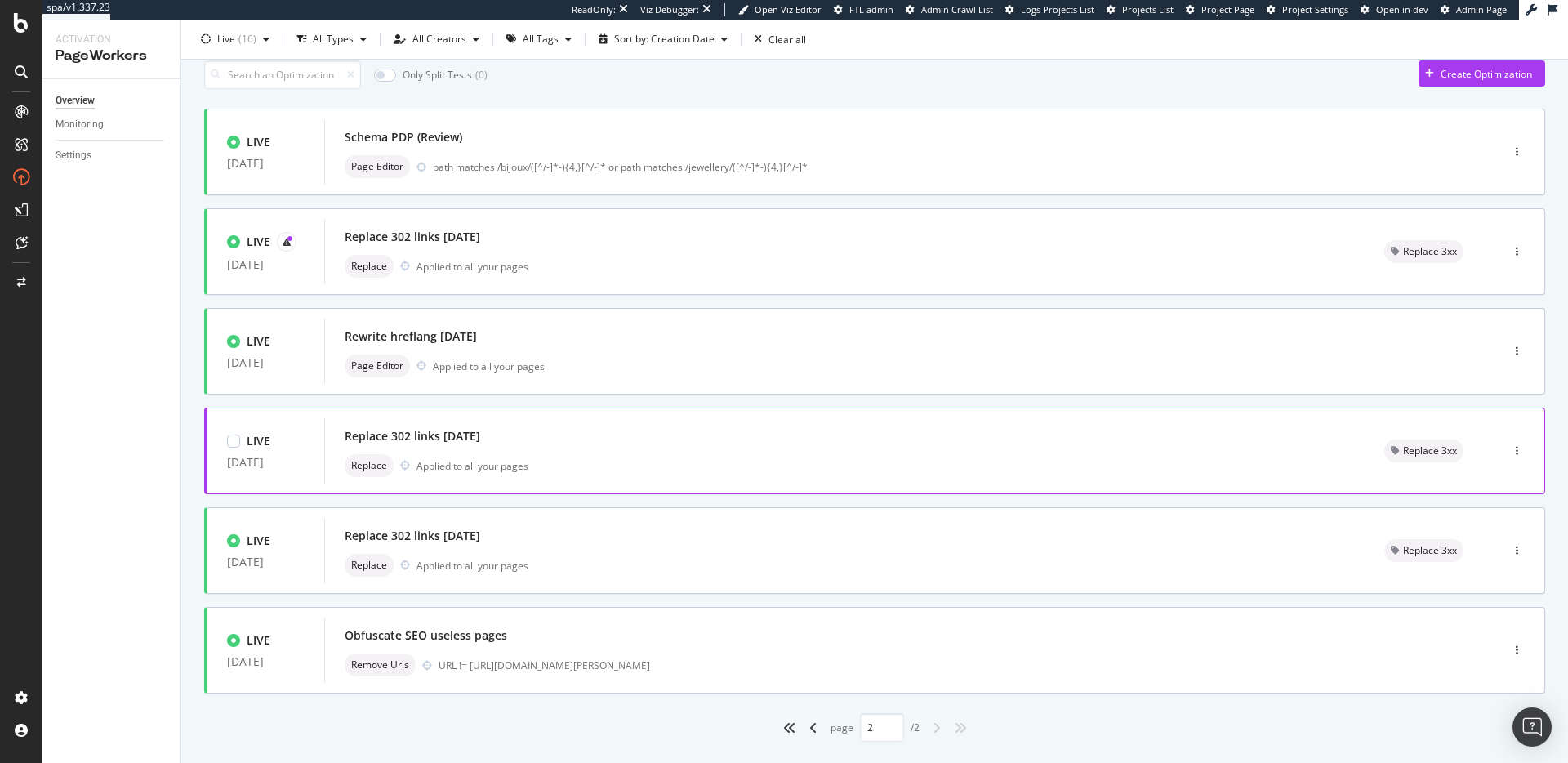
scroll to position [96, 0]
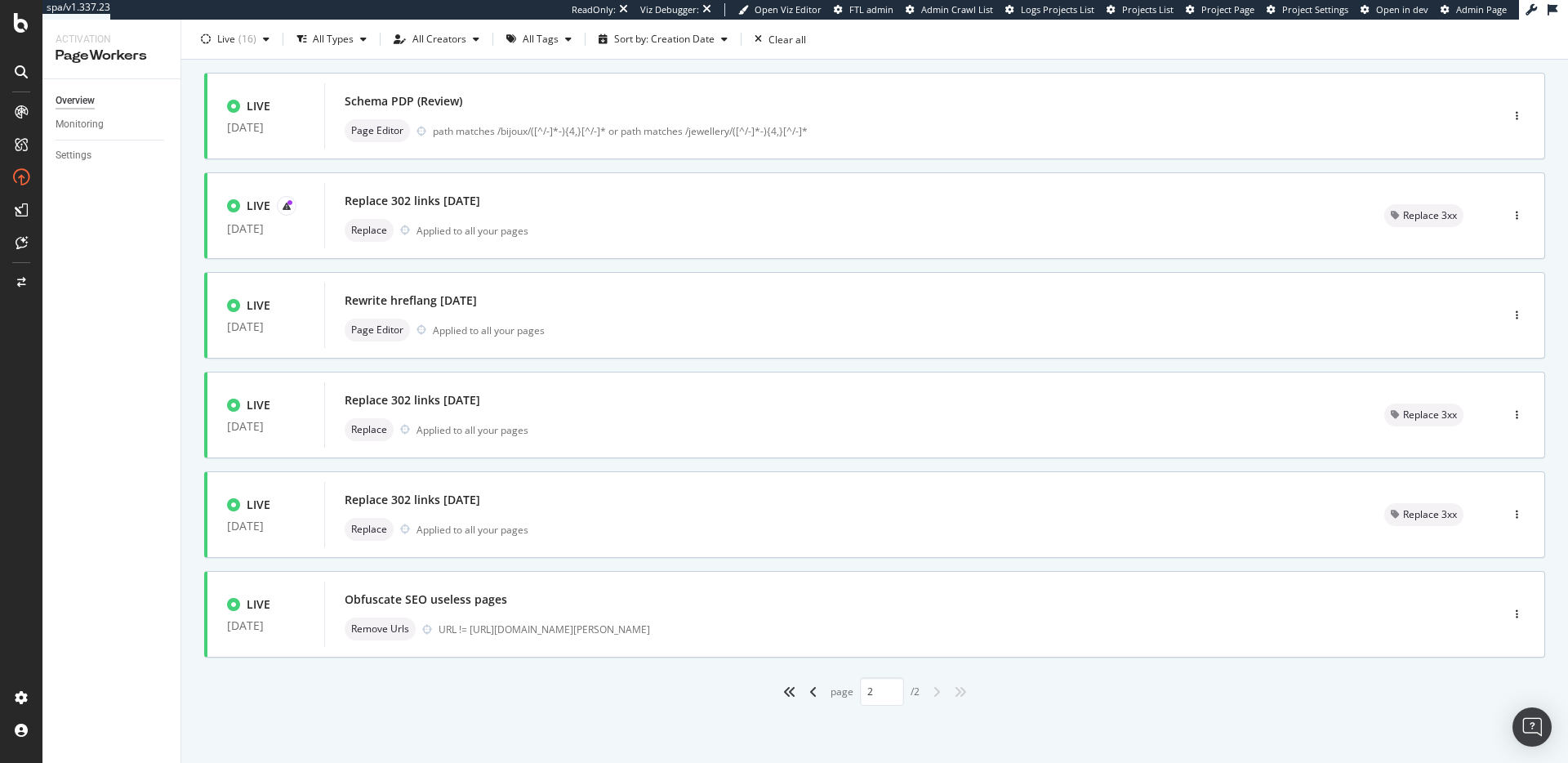
click at [811, 546] on div "angle-left" at bounding box center [813, 691] width 22 height 26
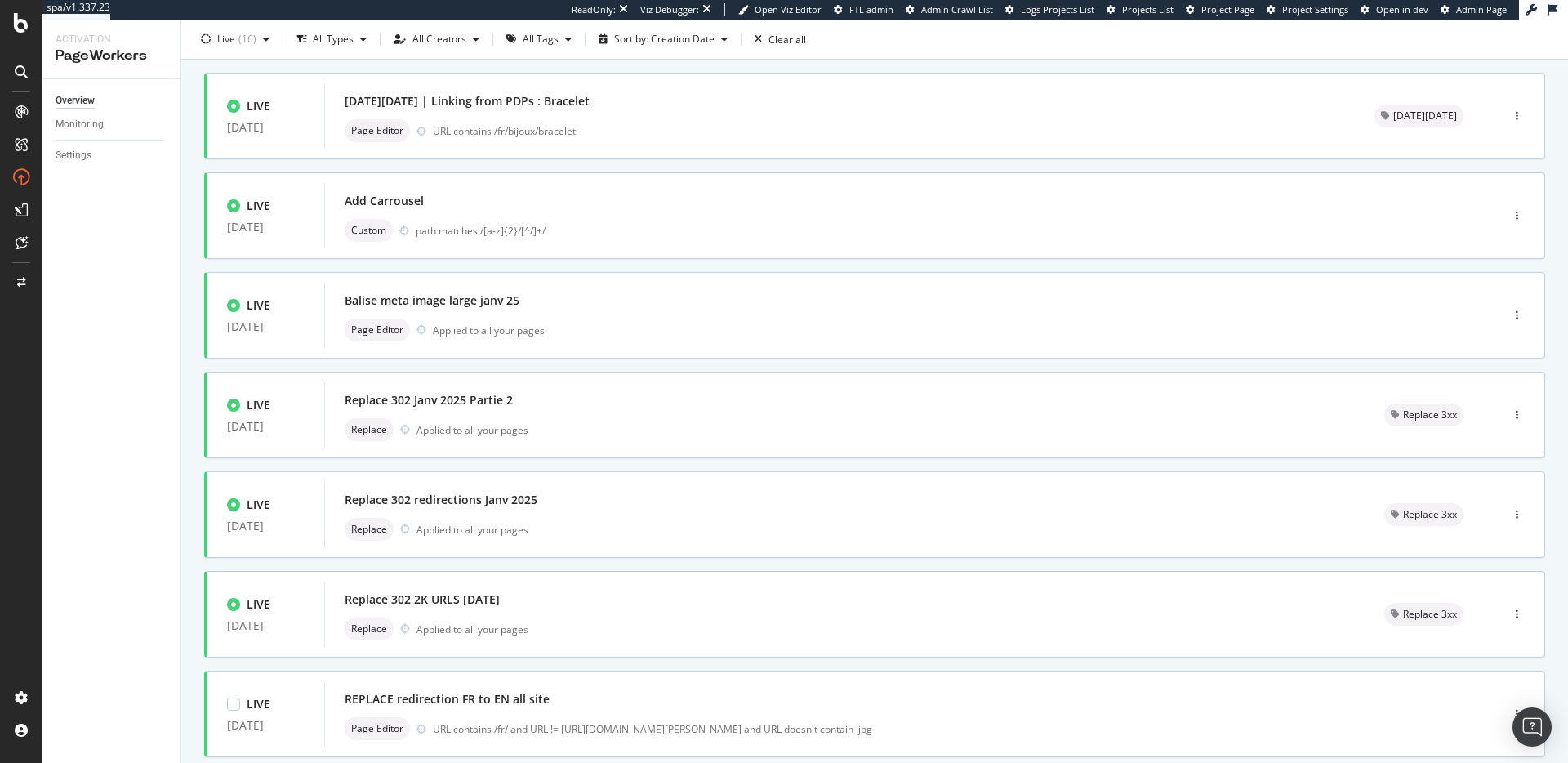
type input "1"
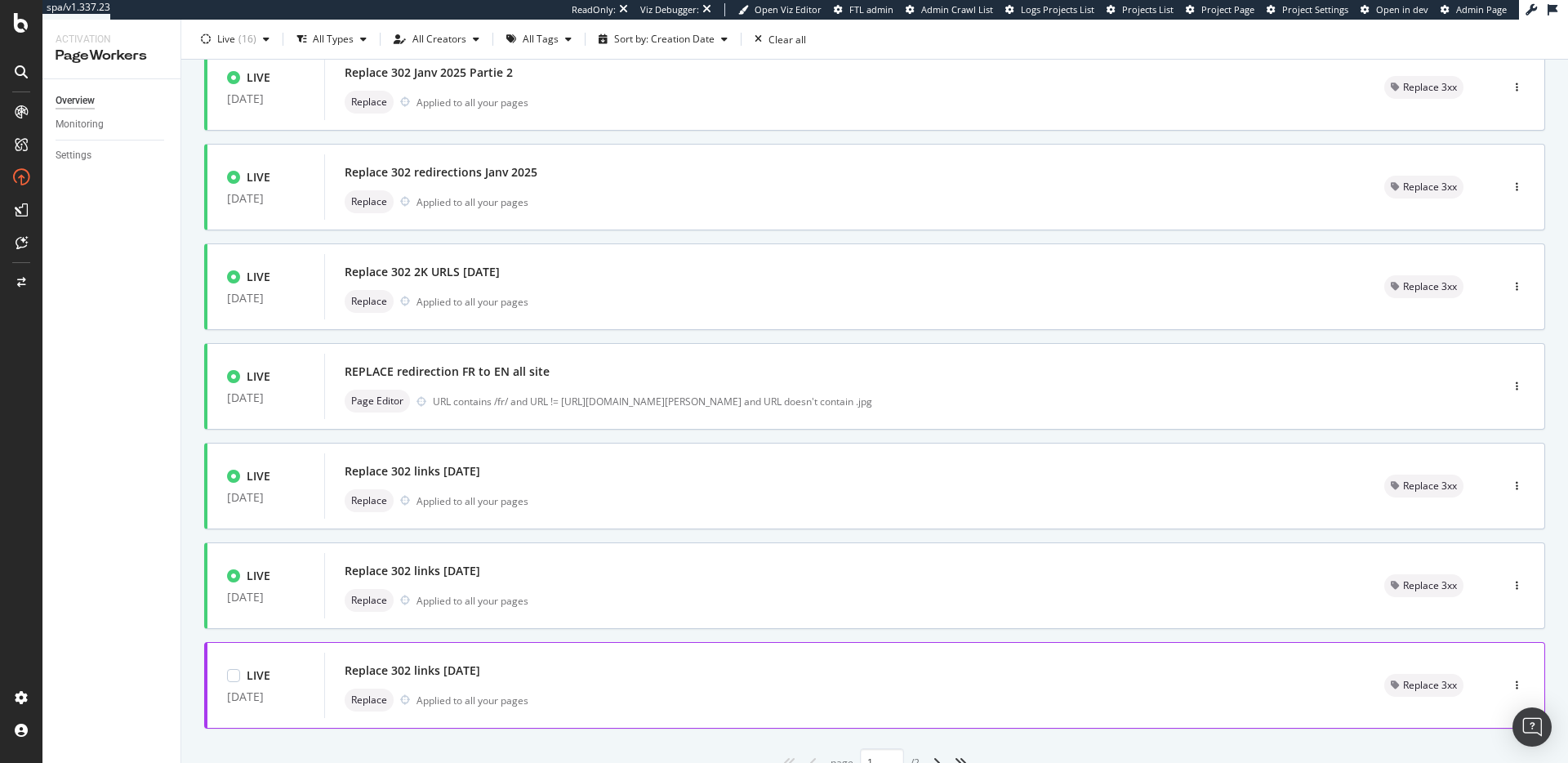
scroll to position [454, 0]
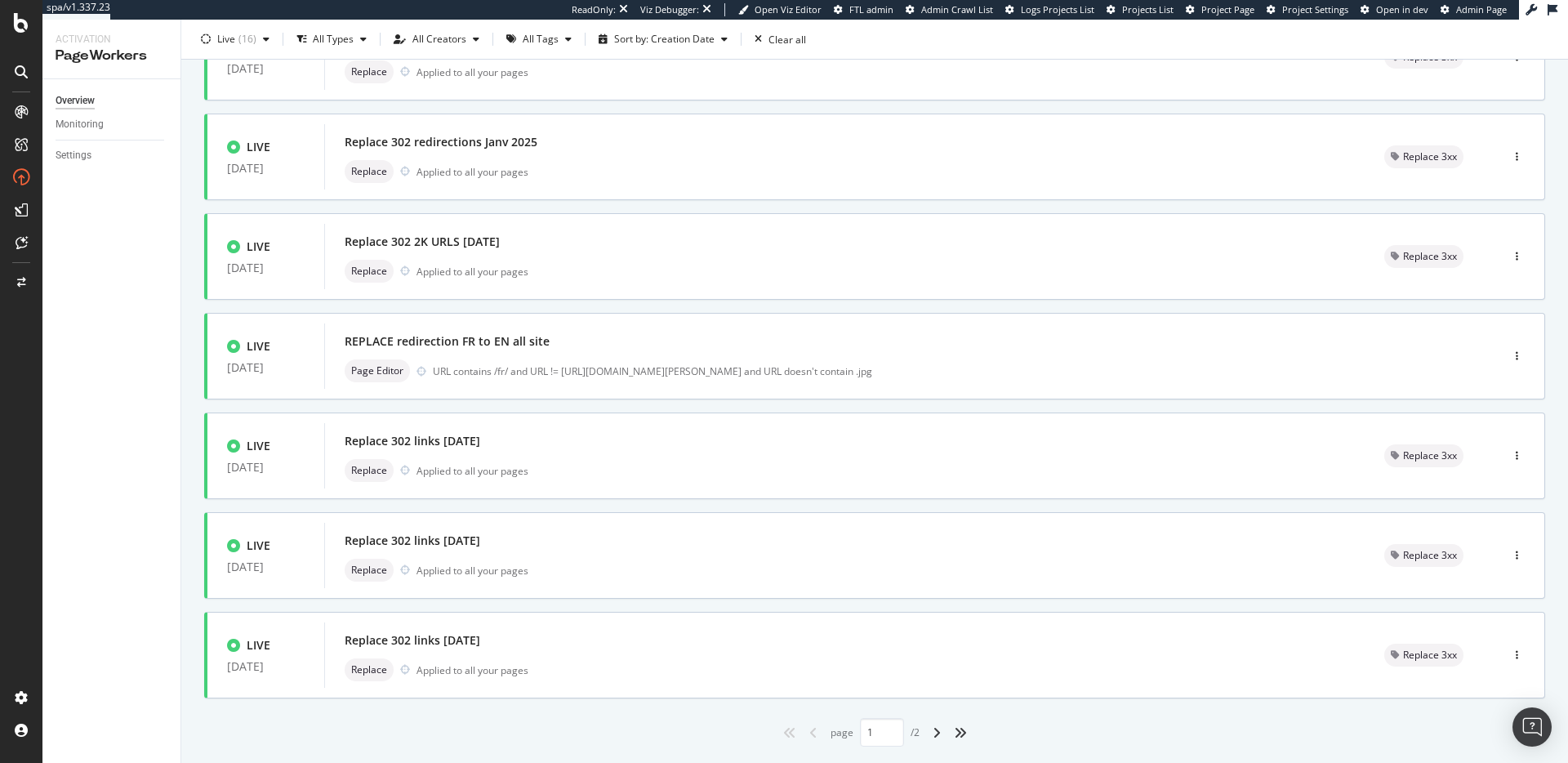
click at [57, 106] on div "Overview" at bounding box center [75, 100] width 39 height 17
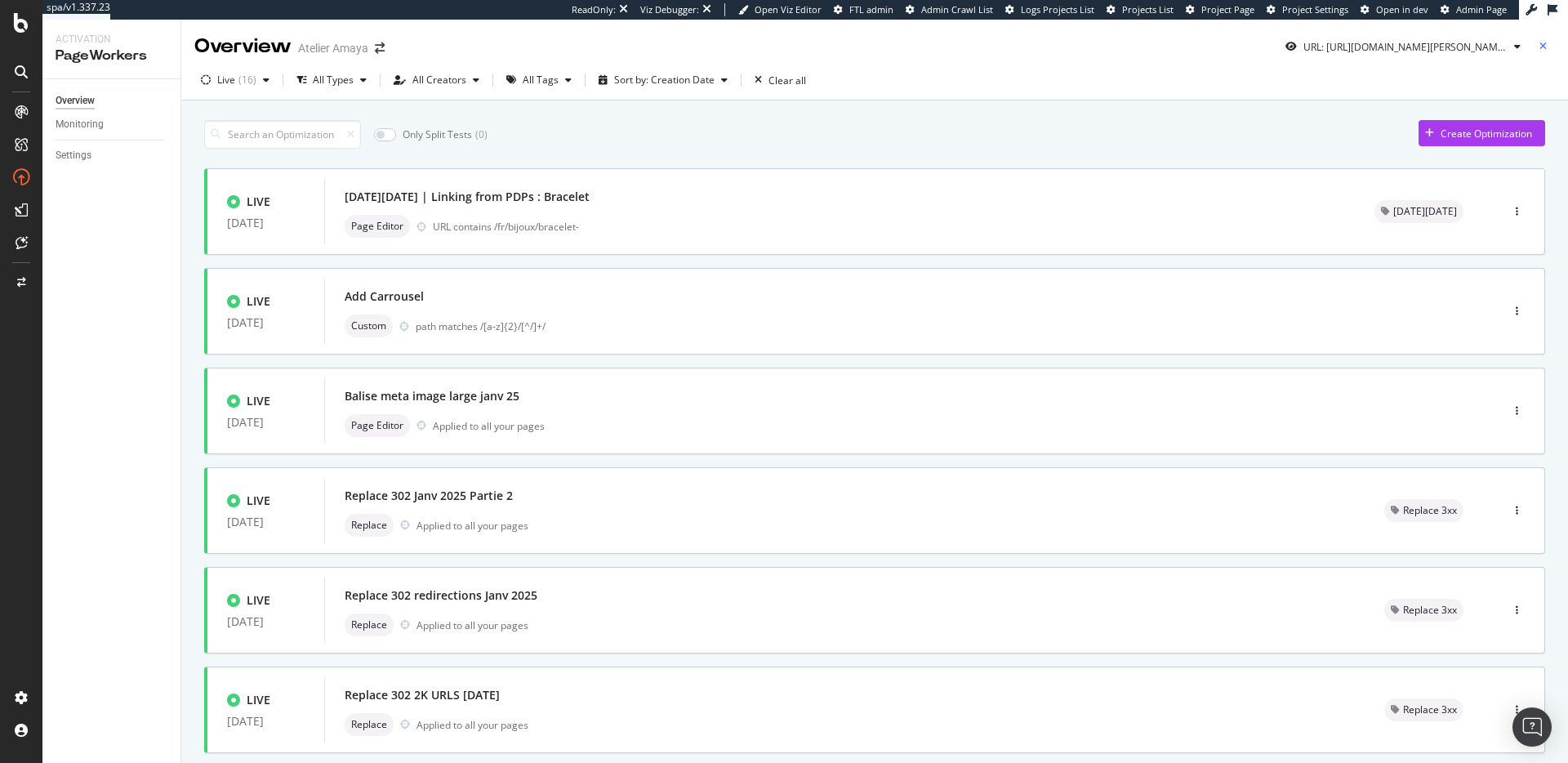
click at [1175, 50] on div "button" at bounding box center [1543, 46] width 23 height 10
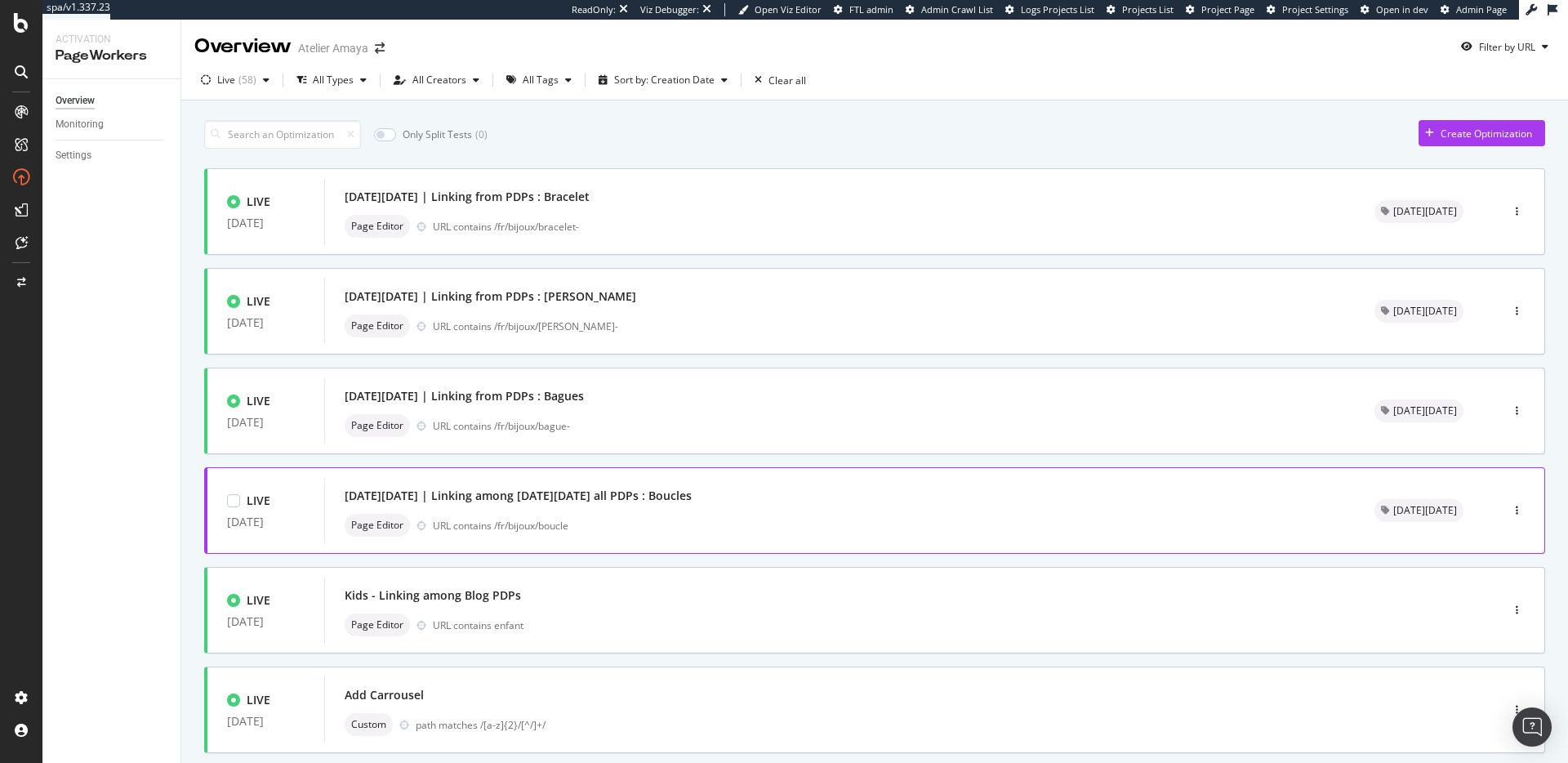
click at [710, 511] on div "[DATE][DATE] | Linking among [DATE][DATE] all PDPs : Boucles Page Editor URL co…" at bounding box center [839, 510] width 990 height 52
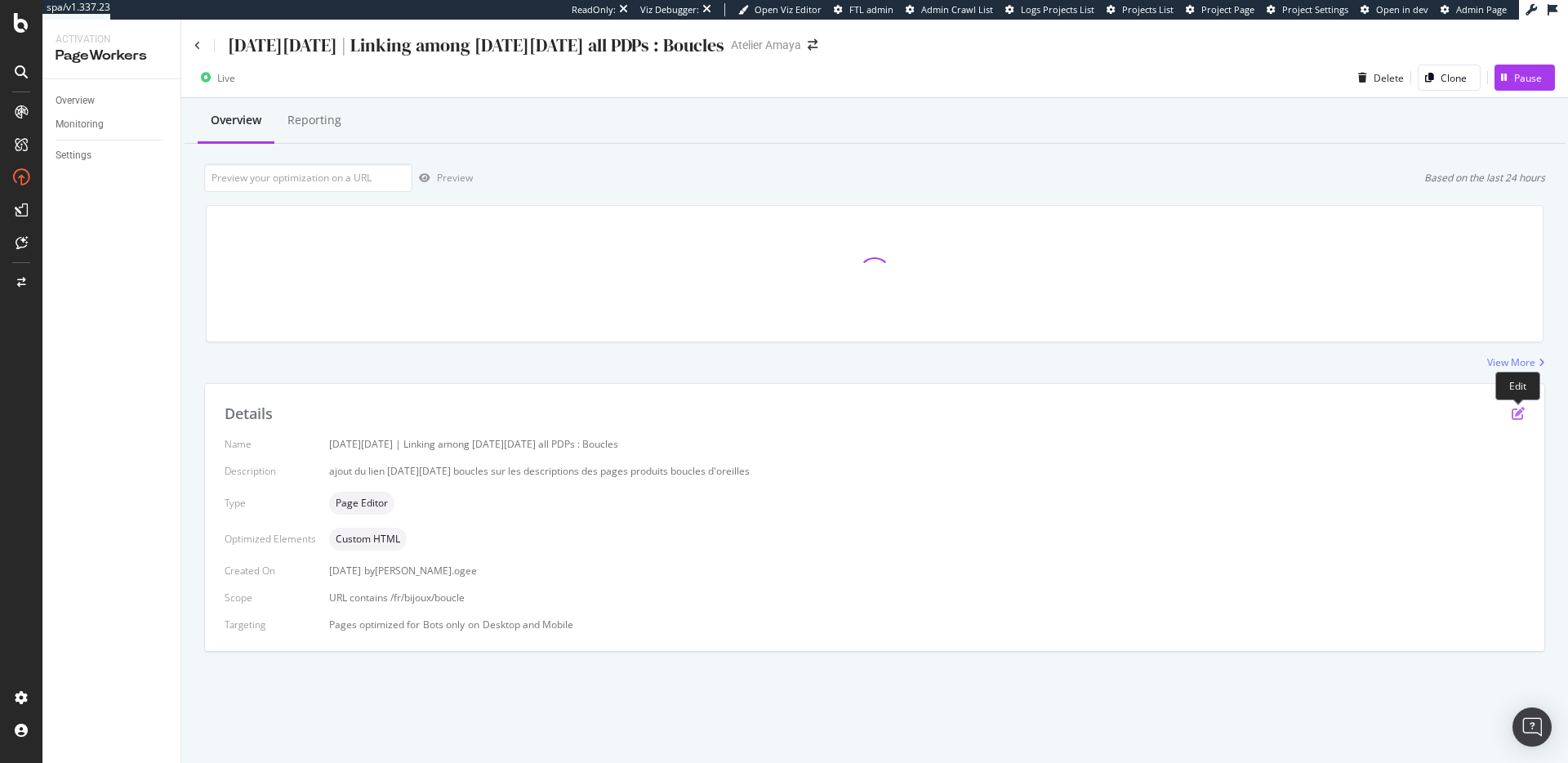
click at [1175, 410] on icon "pen-to-square" at bounding box center [1518, 413] width 13 height 13
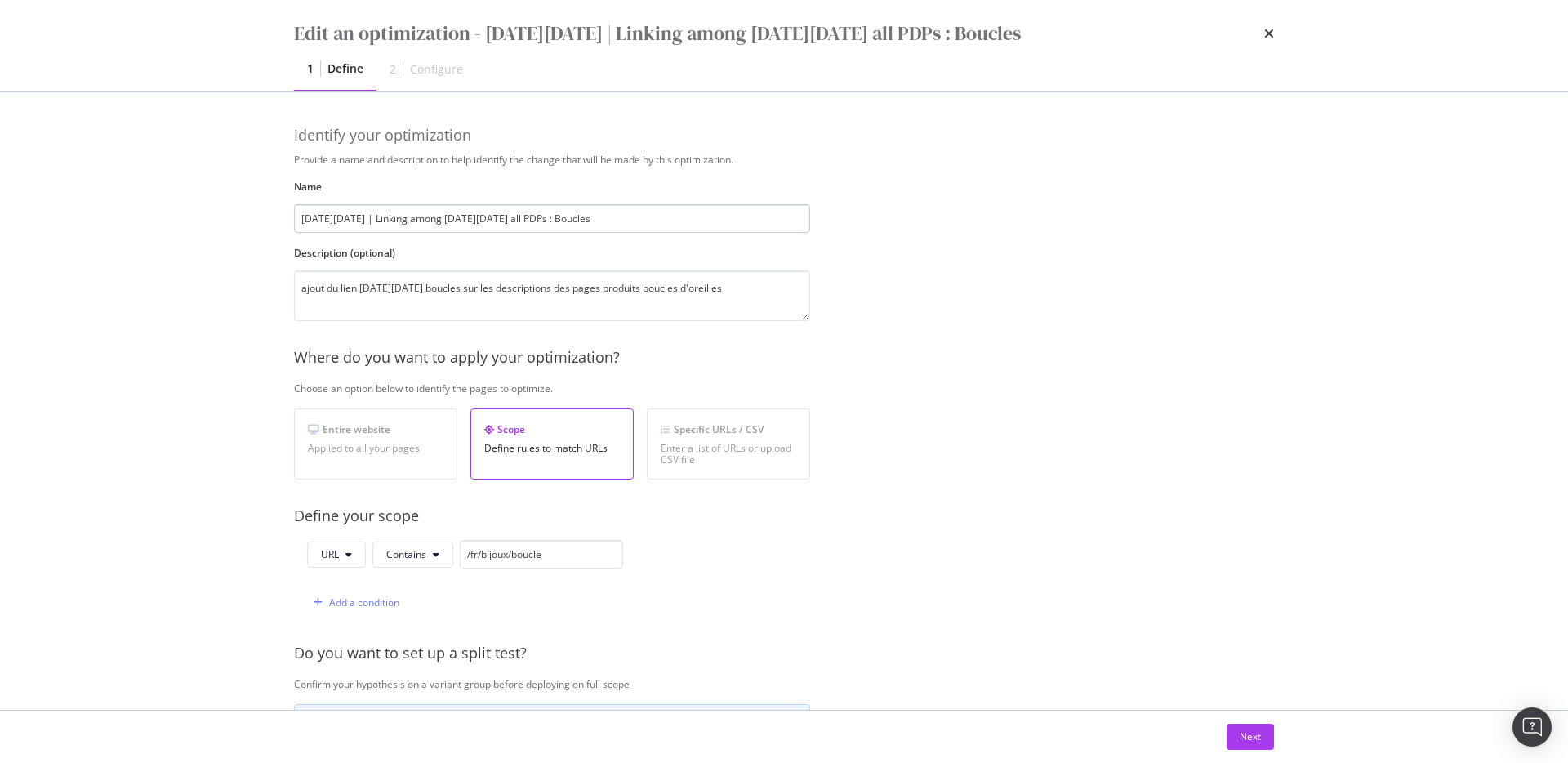
drag, startPoint x: 402, startPoint y: 219, endPoint x: 501, endPoint y: 224, distance: 99.1
click at [501, 224] on input "[DATE][DATE] | Linking among [DATE][DATE] all PDPs : Boucles" at bounding box center [552, 218] width 516 height 29
click at [1009, 481] on div "Provide a name and description to help identify the change that will be made by…" at bounding box center [784, 593] width 980 height 881
drag, startPoint x: 673, startPoint y: 283, endPoint x: 745, endPoint y: 290, distance: 72.3
click at [745, 290] on textarea "ajout du lien [DATE][DATE] boucles sur les descriptions des pages produits bouc…" at bounding box center [552, 296] width 516 height 51
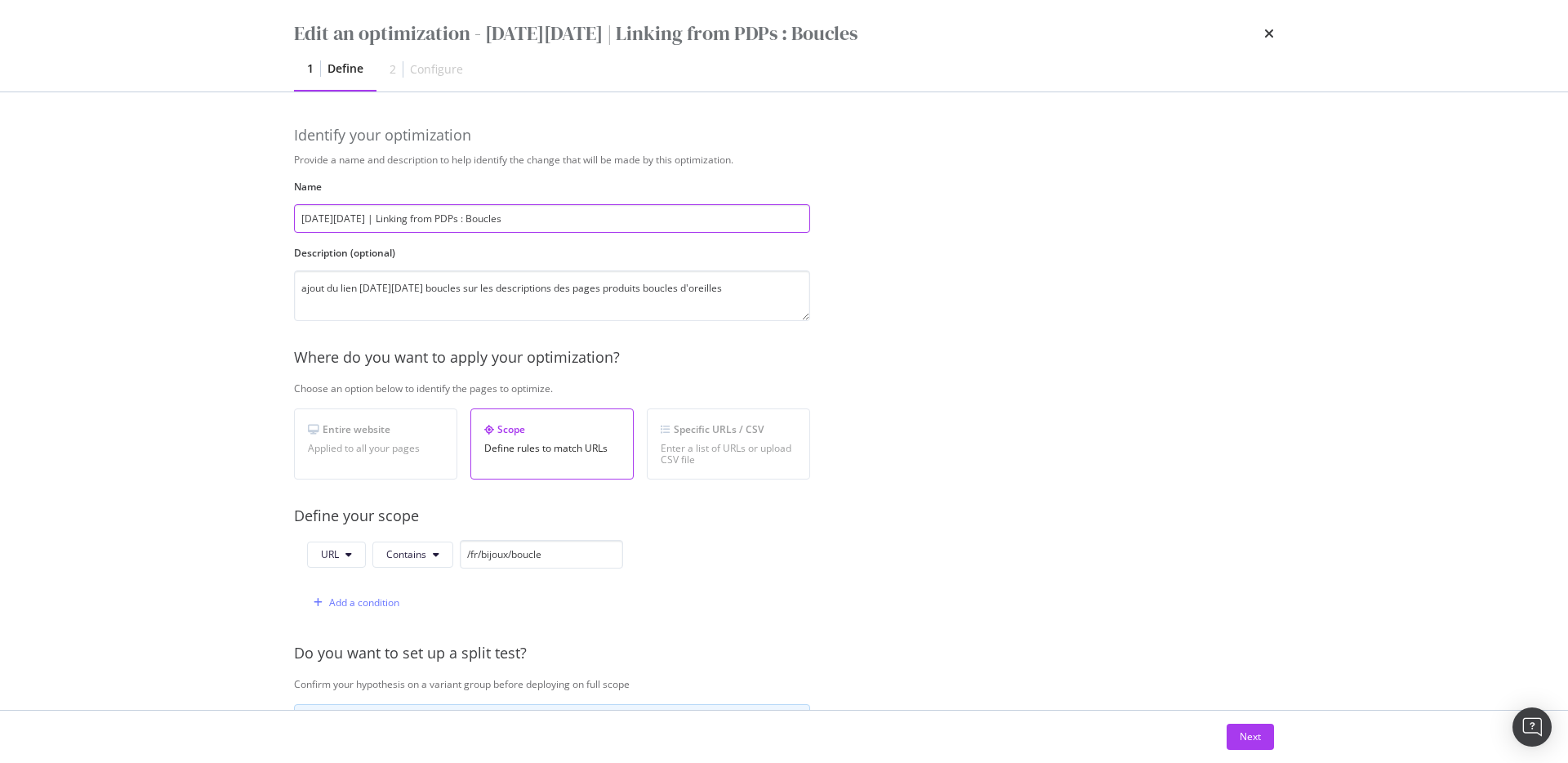
click at [523, 222] on input "[DATE][DATE] | Linking from PDPs : Boucles" at bounding box center [552, 218] width 516 height 29
paste input "d'oreilles"
type input "[DATE][DATE] | Linking from PDPs : Boucles d'oreilles"
click at [942, 375] on div "Provide a name and description to help identify the change that will be made by…" at bounding box center [784, 593] width 980 height 881
click at [1175, 546] on button "Next" at bounding box center [1250, 736] width 48 height 26
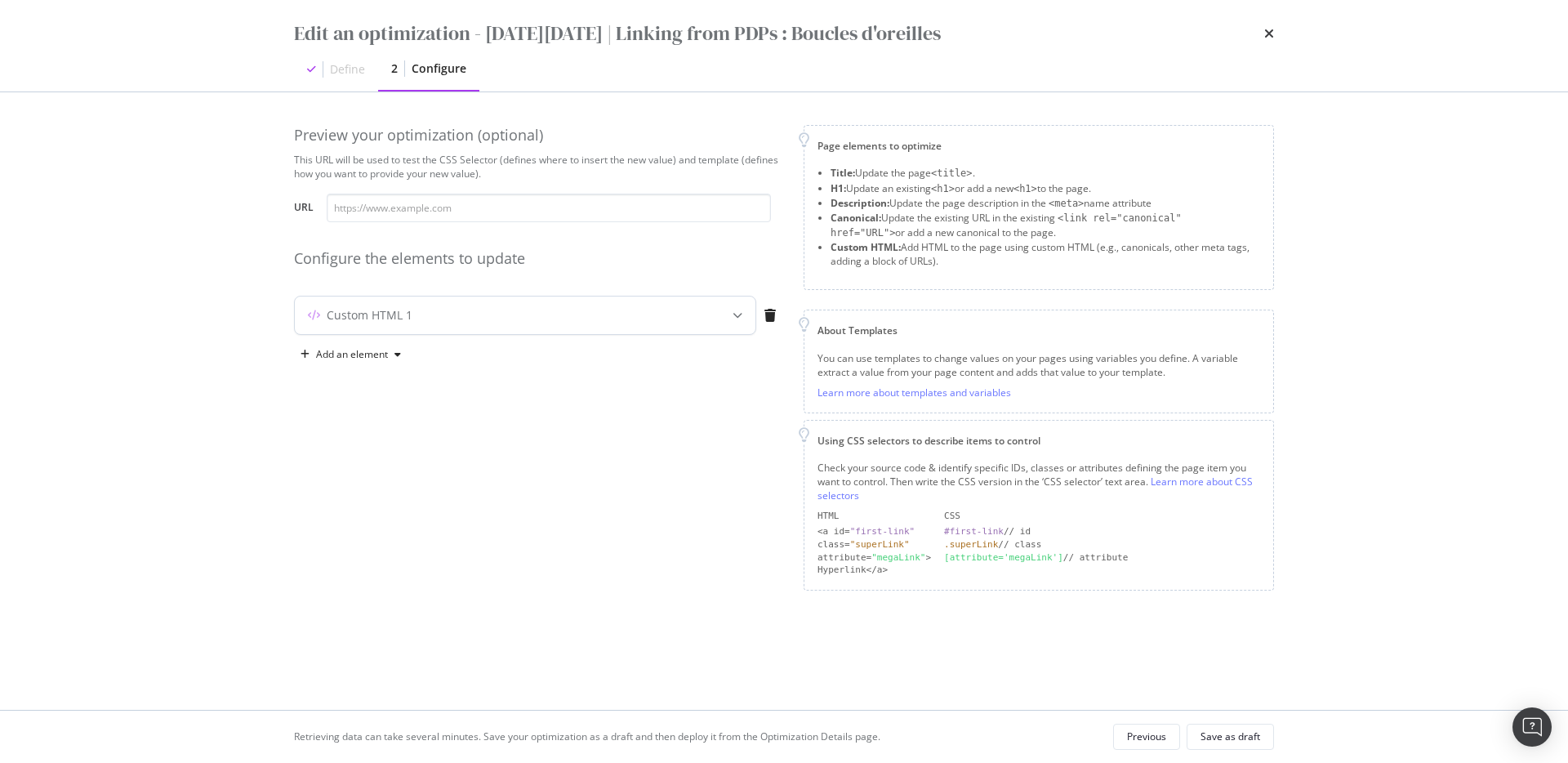
click at [678, 309] on div "Custom HTML 1" at bounding box center [492, 315] width 396 height 16
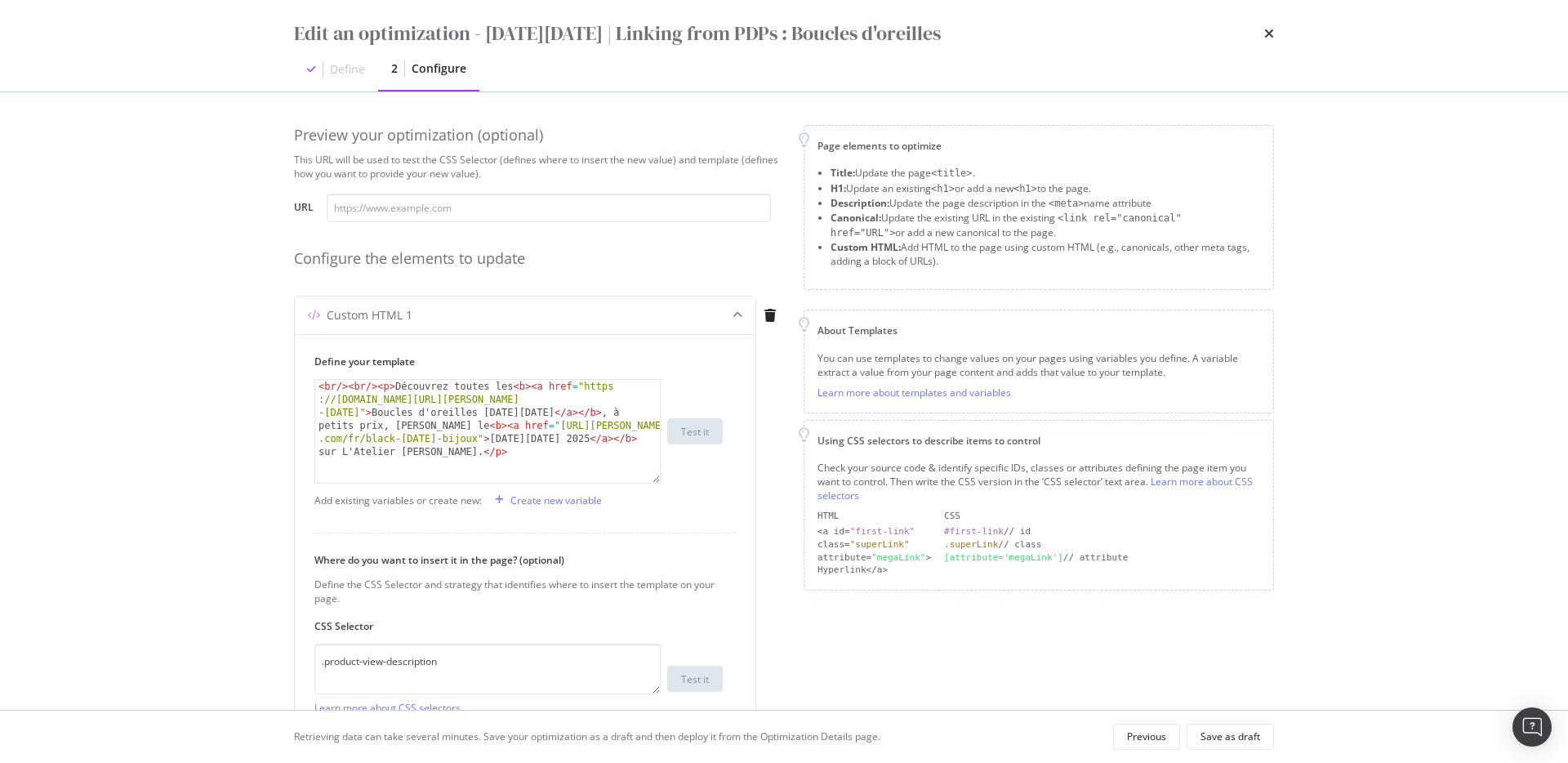
click at [779, 540] on div "Custom HTML 1 Define your template 1 < br /> < br /> < p > Découvrez toutes les…" at bounding box center [538, 550] width 490 height 510
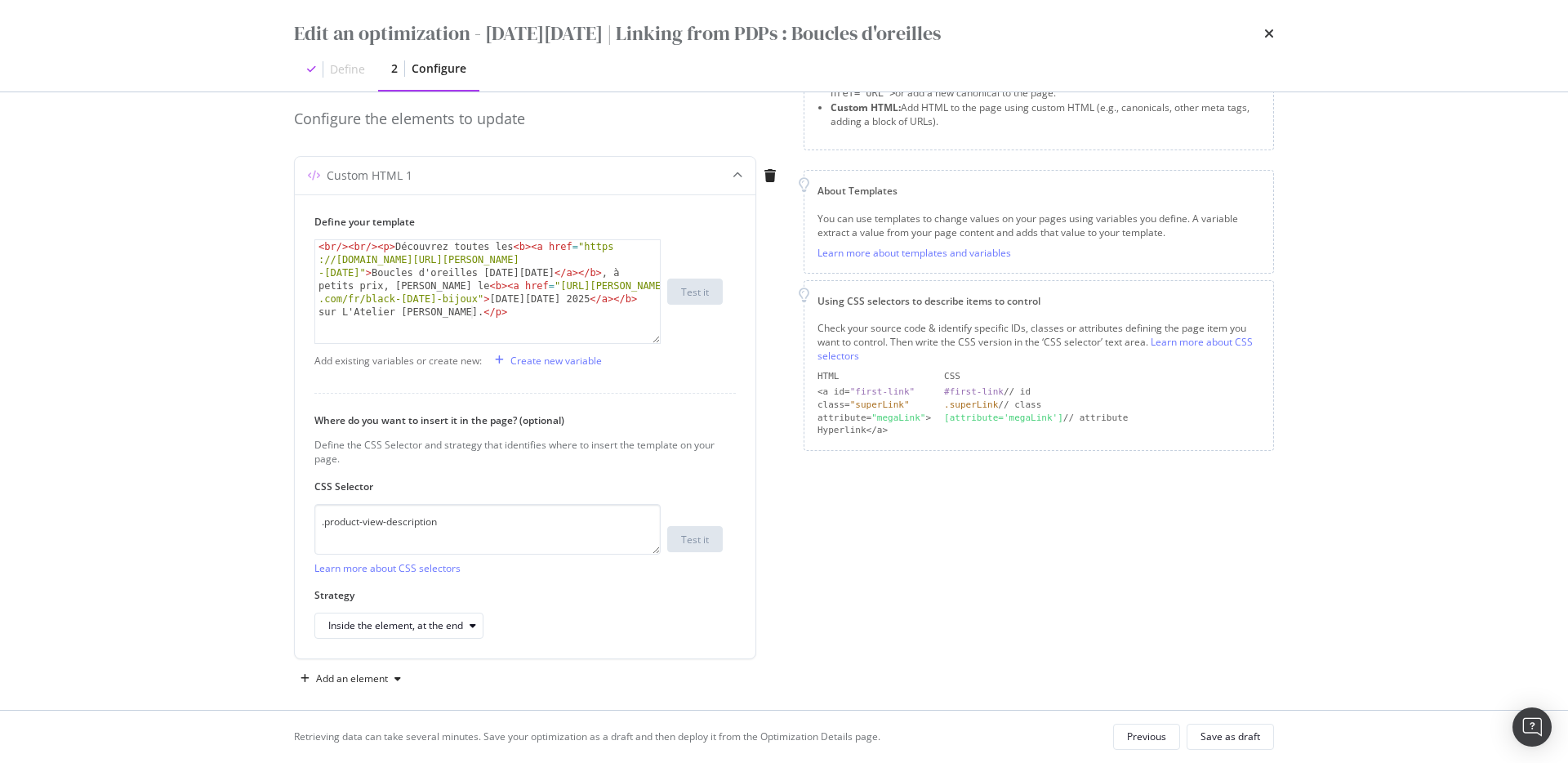
scroll to position [154, 0]
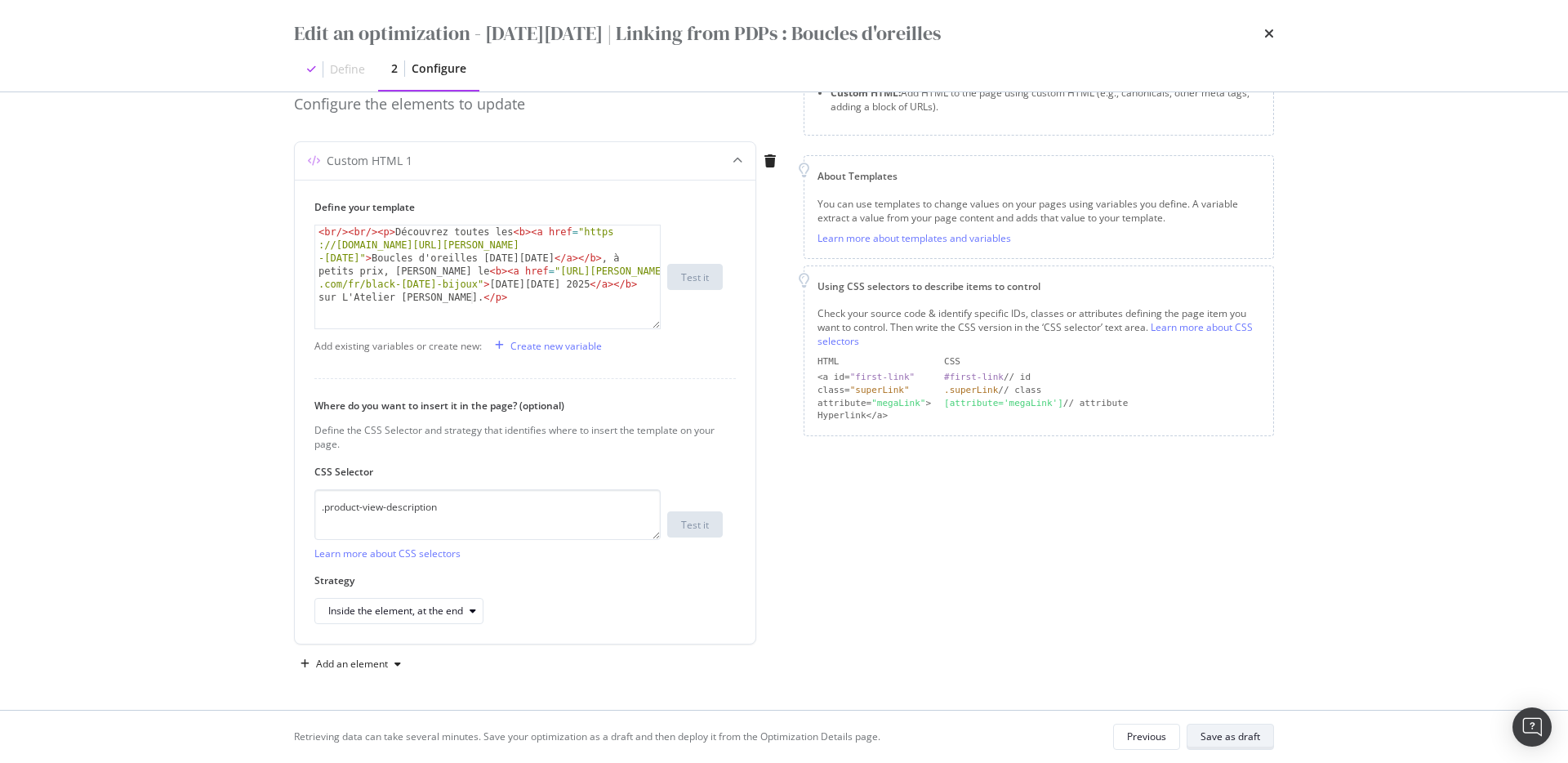
click at [1175, 546] on div "Save as draft" at bounding box center [1230, 736] width 60 height 14
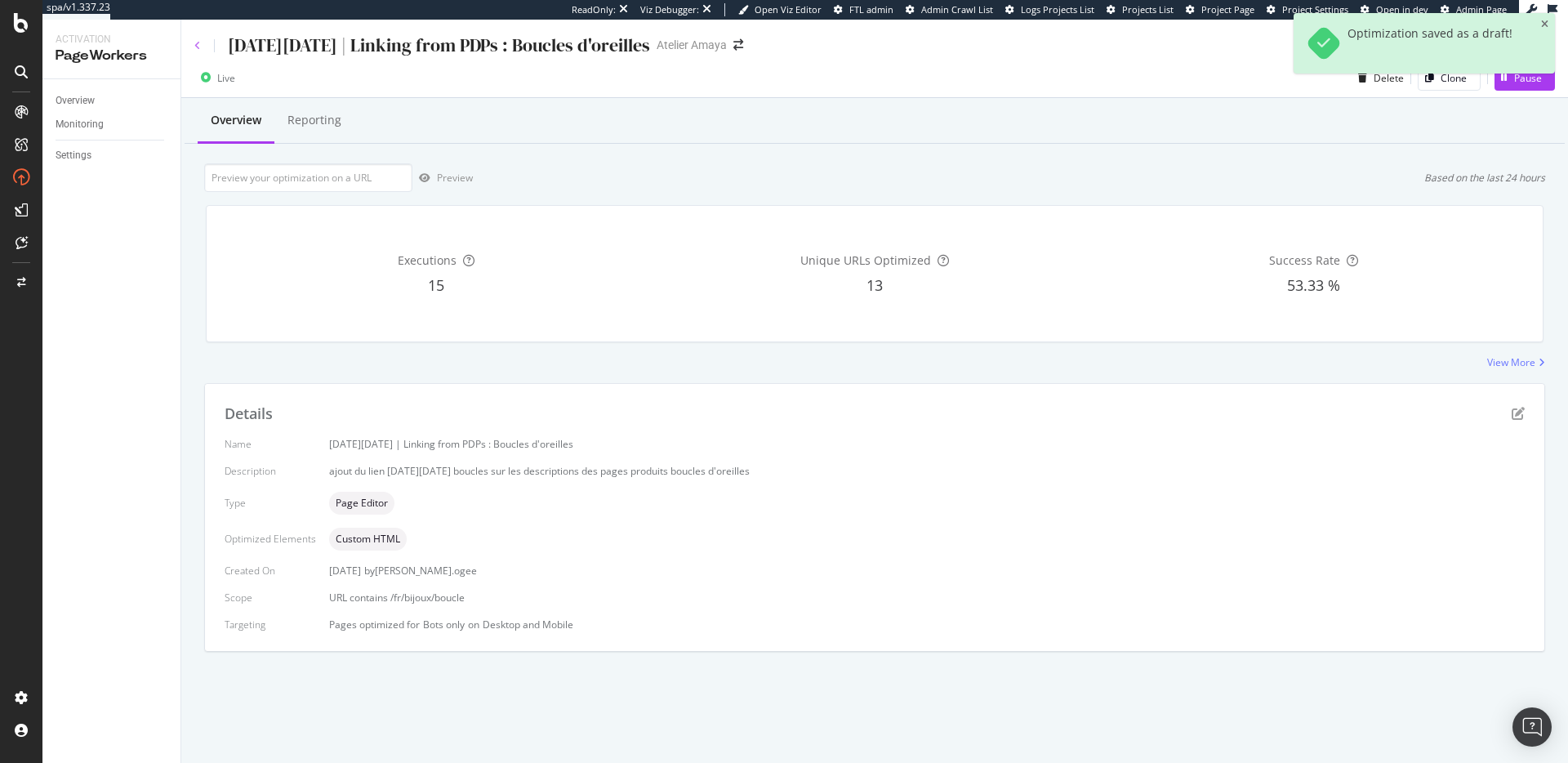
click at [195, 46] on icon at bounding box center [197, 45] width 6 height 10
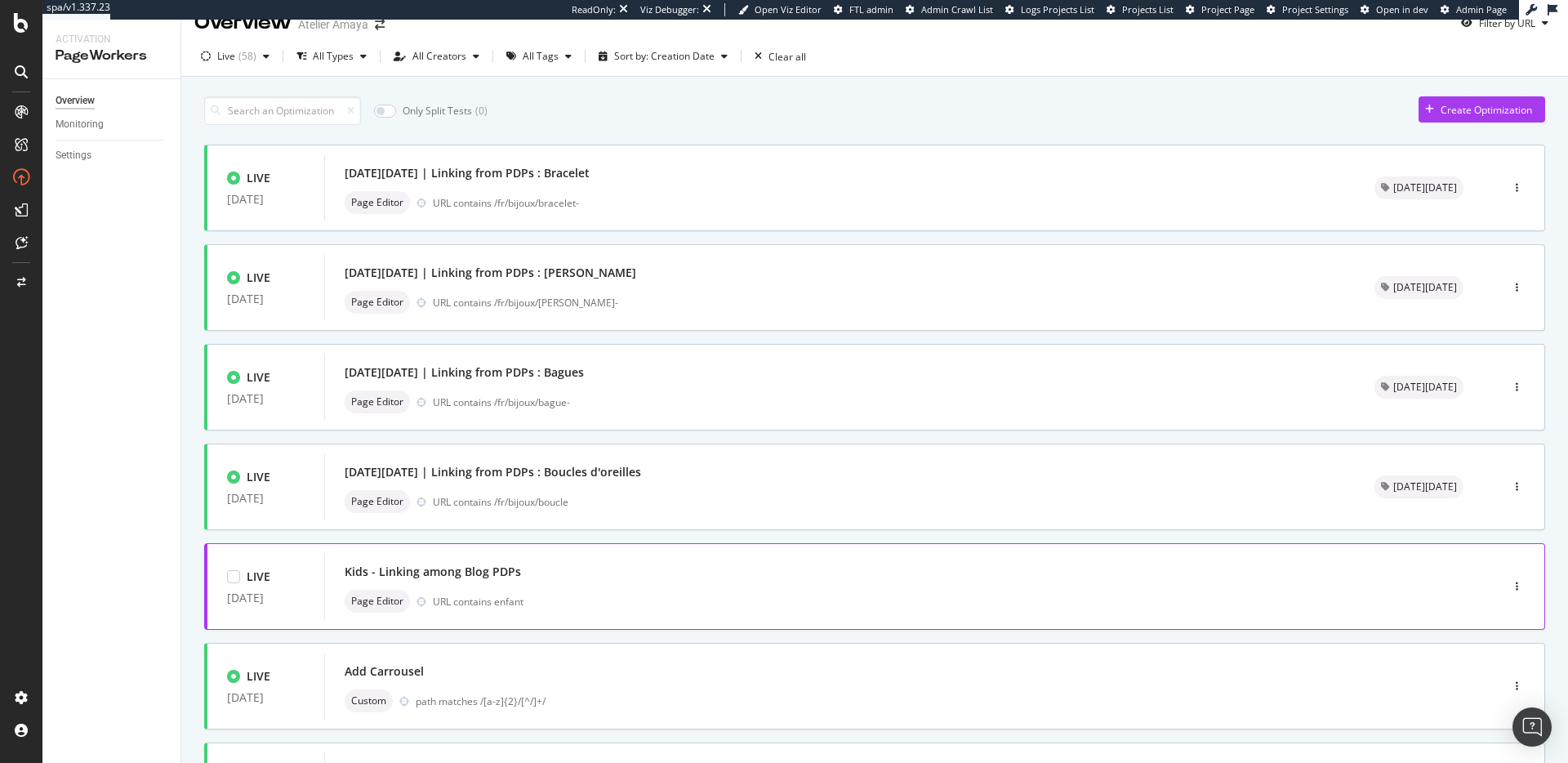
scroll to position [28, 0]
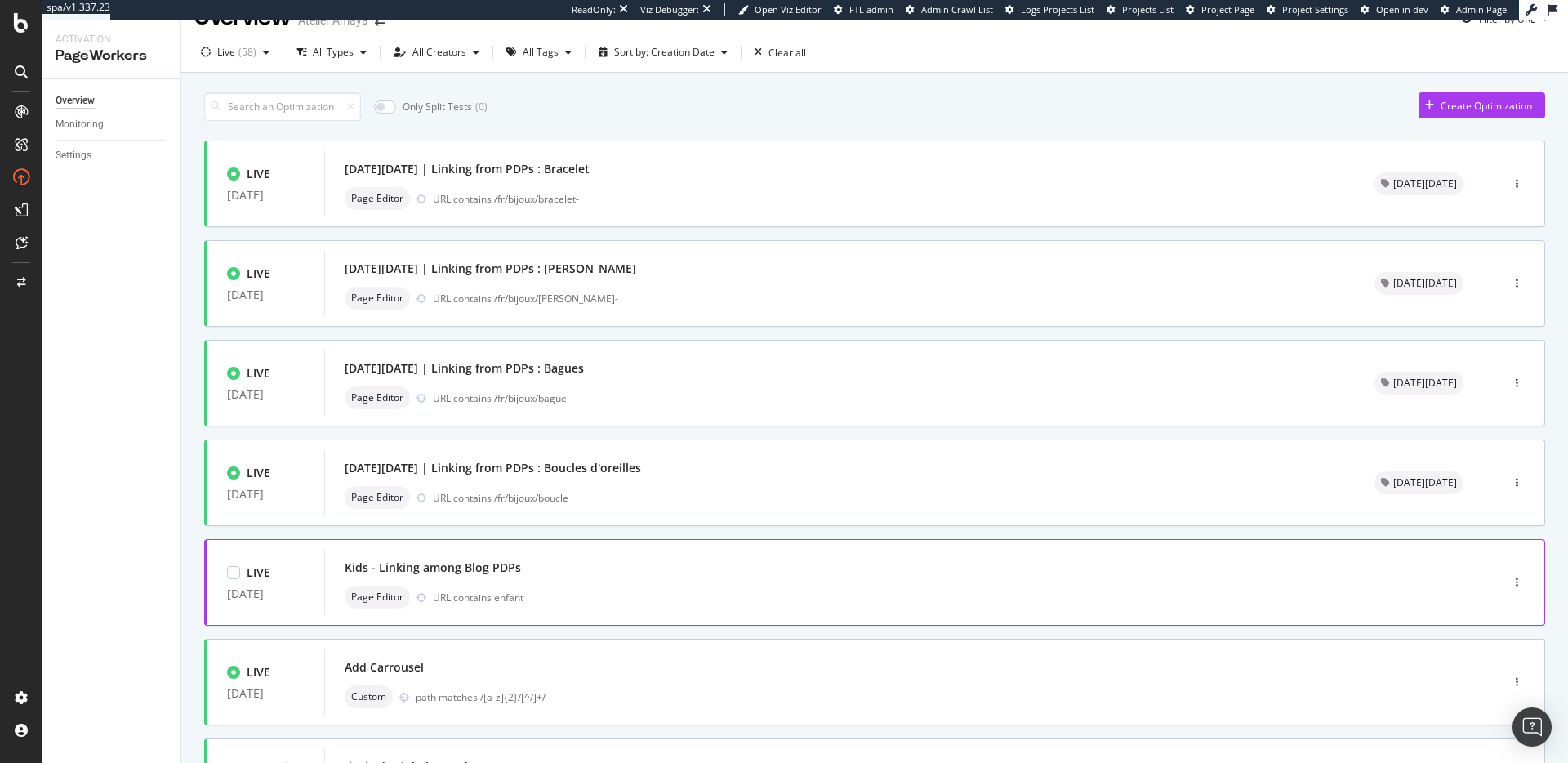
click at [825, 546] on div "Kids - Linking among Blog PDPs Page Editor URL contains enfant" at bounding box center [887, 583] width 1086 height 52
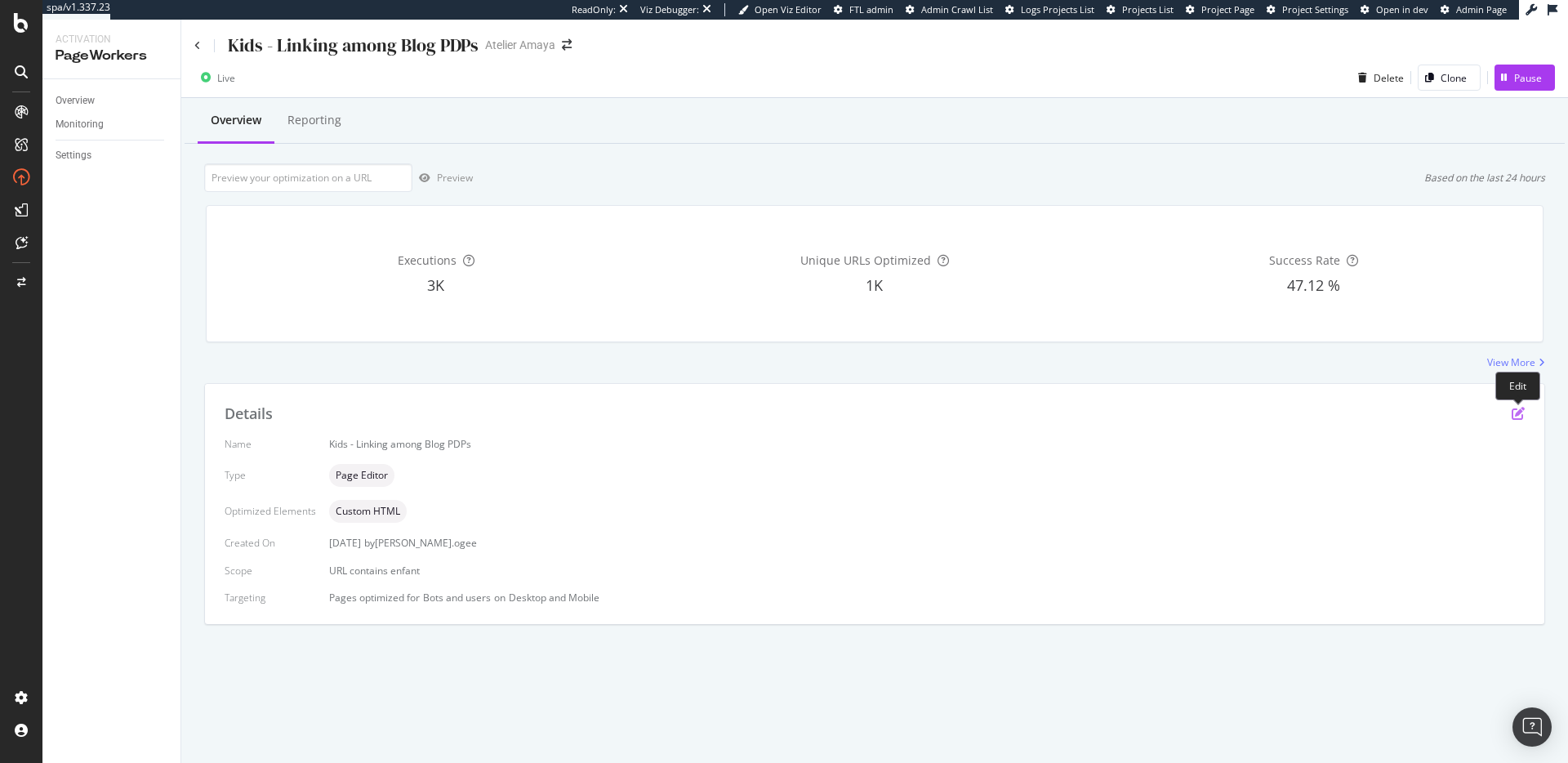
click at [1175, 410] on icon "pen-to-square" at bounding box center [1518, 413] width 13 height 13
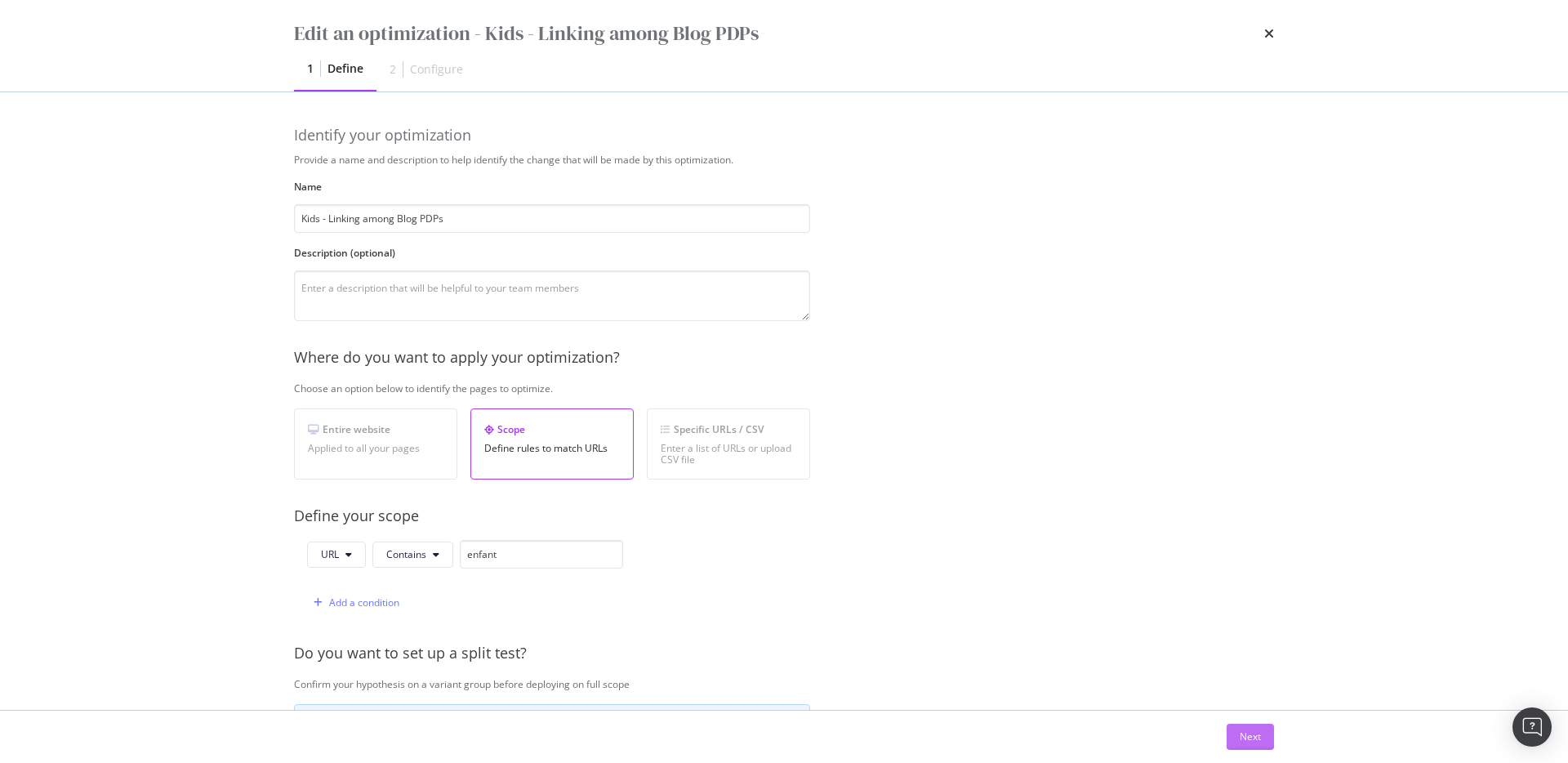
click at [1175, 546] on button "Next" at bounding box center [1250, 736] width 48 height 26
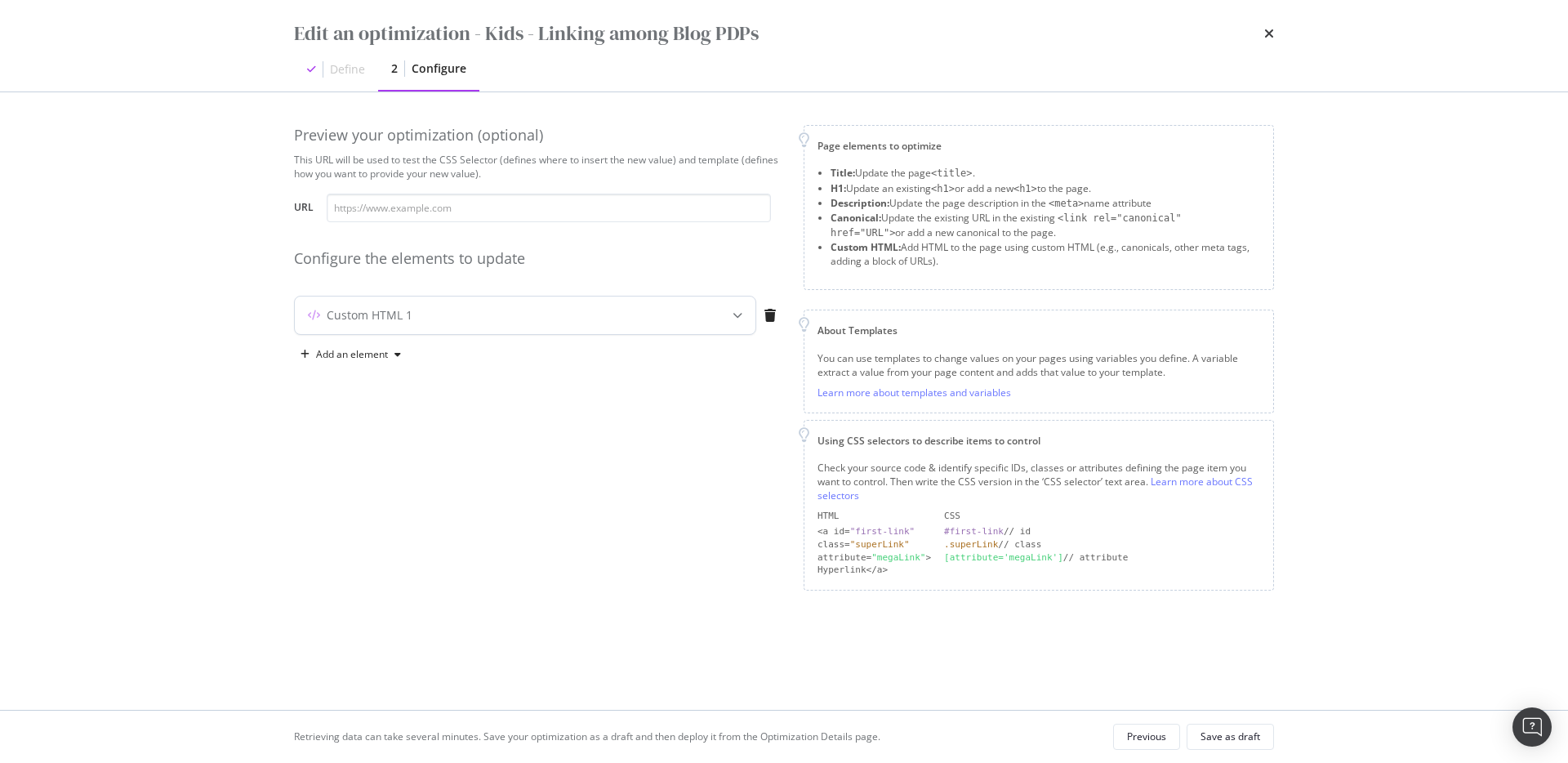
click at [572, 309] on div "Custom HTML 1" at bounding box center [492, 315] width 396 height 16
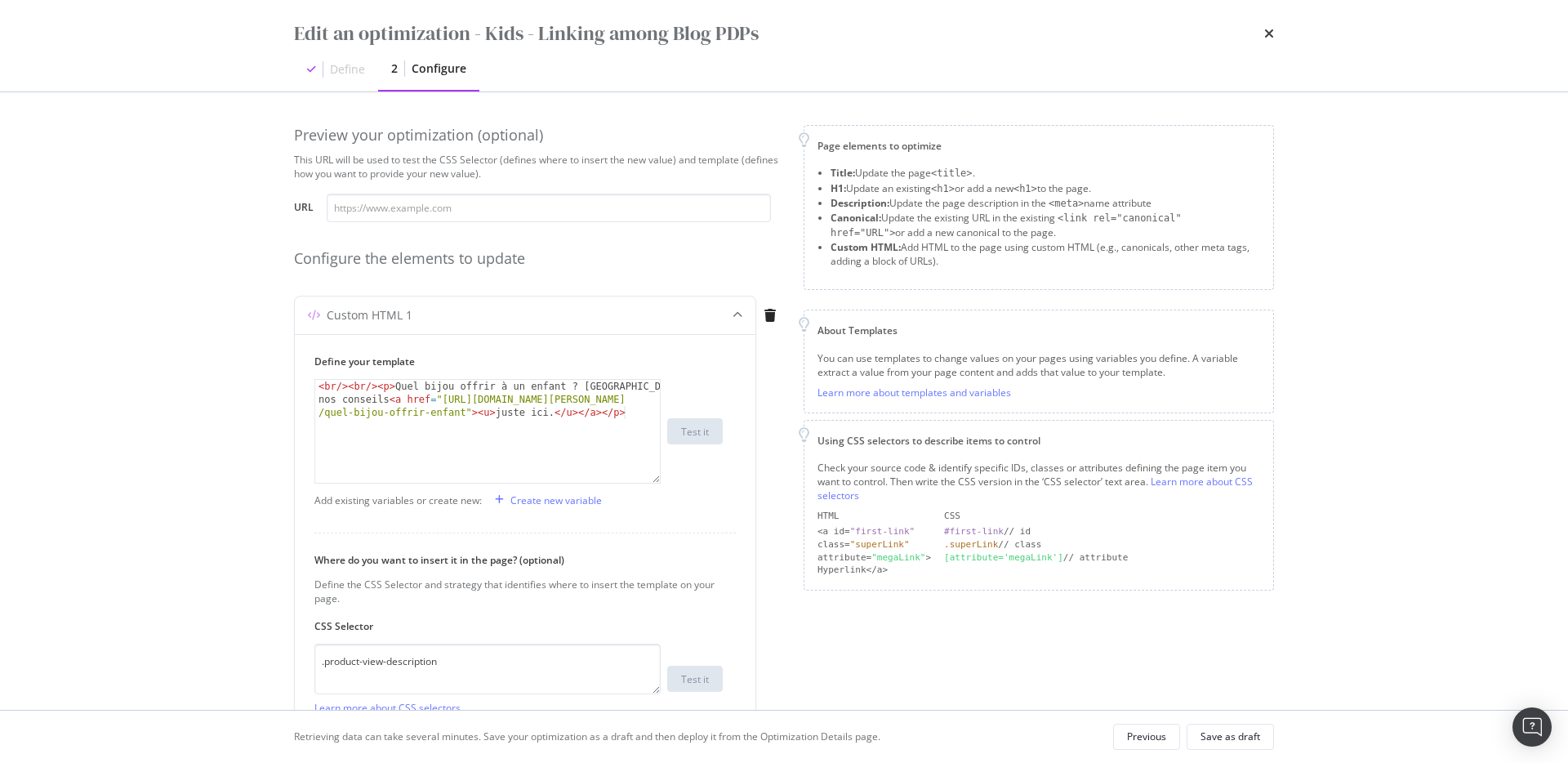
click at [346, 77] on div "Define" at bounding box center [347, 69] width 35 height 16
click at [1140, 546] on div "Previous" at bounding box center [1146, 736] width 39 height 14
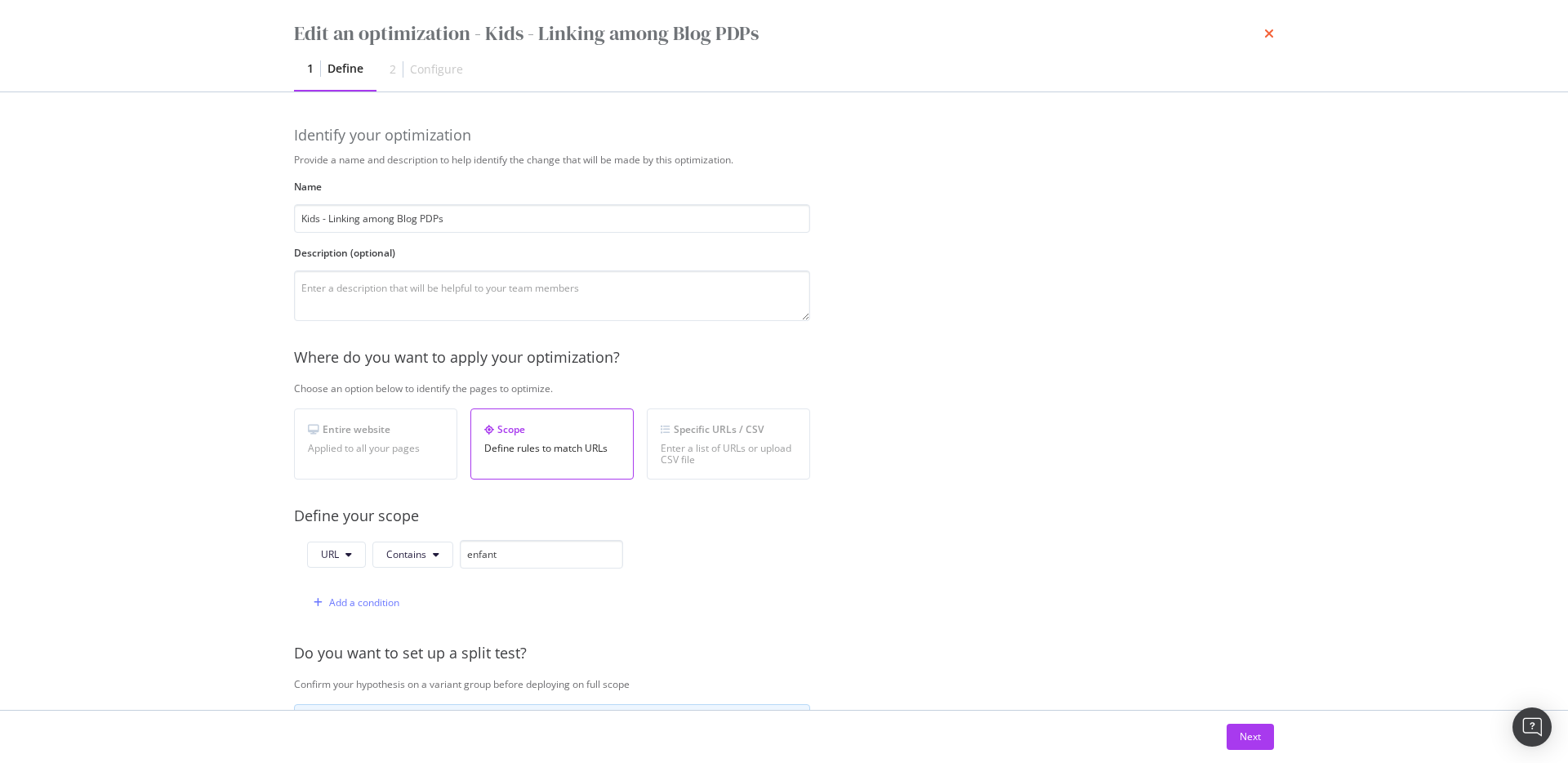
click at [1175, 32] on icon "times" at bounding box center [1269, 33] width 10 height 13
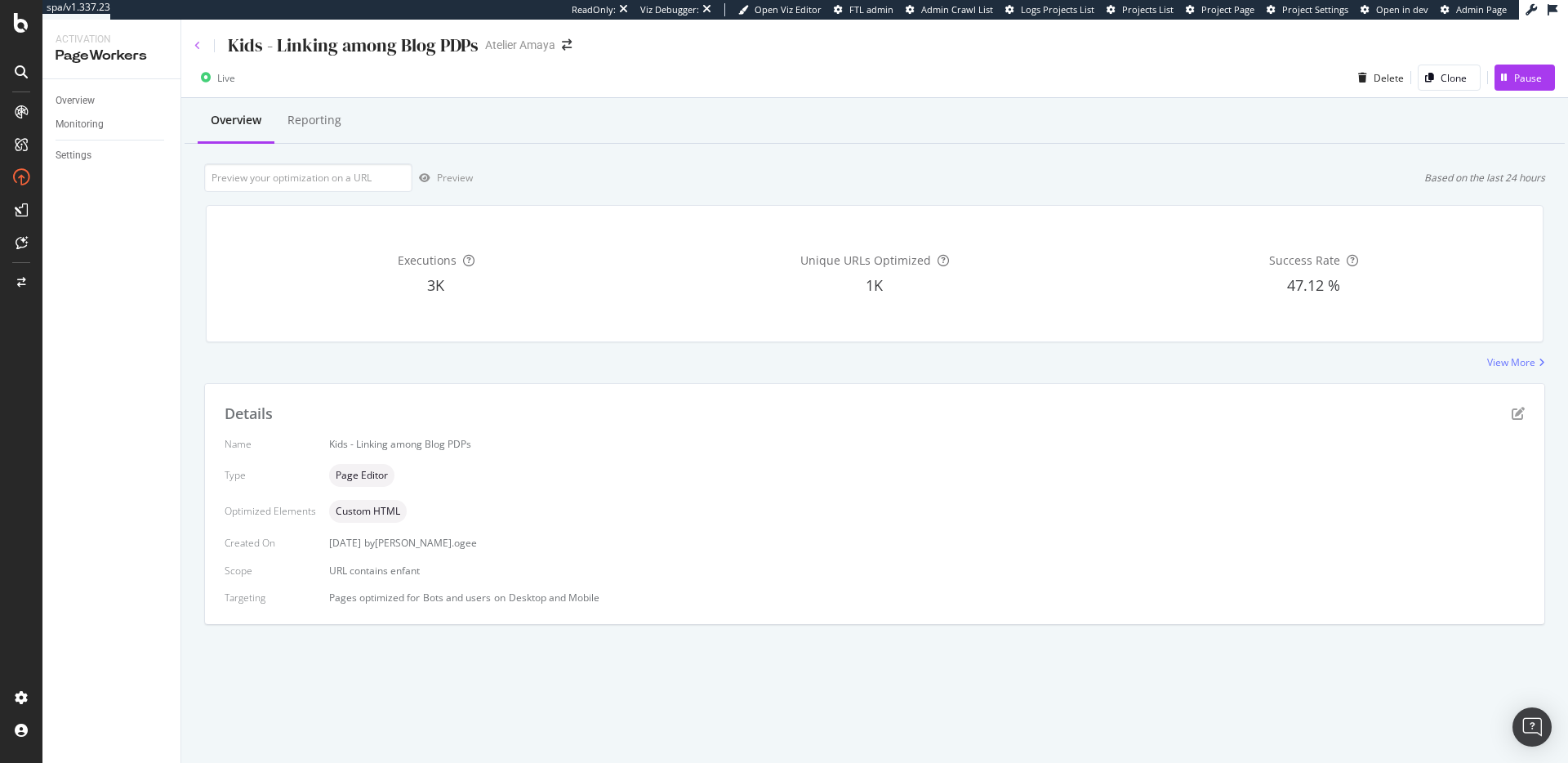
click at [197, 45] on icon at bounding box center [197, 45] width 6 height 10
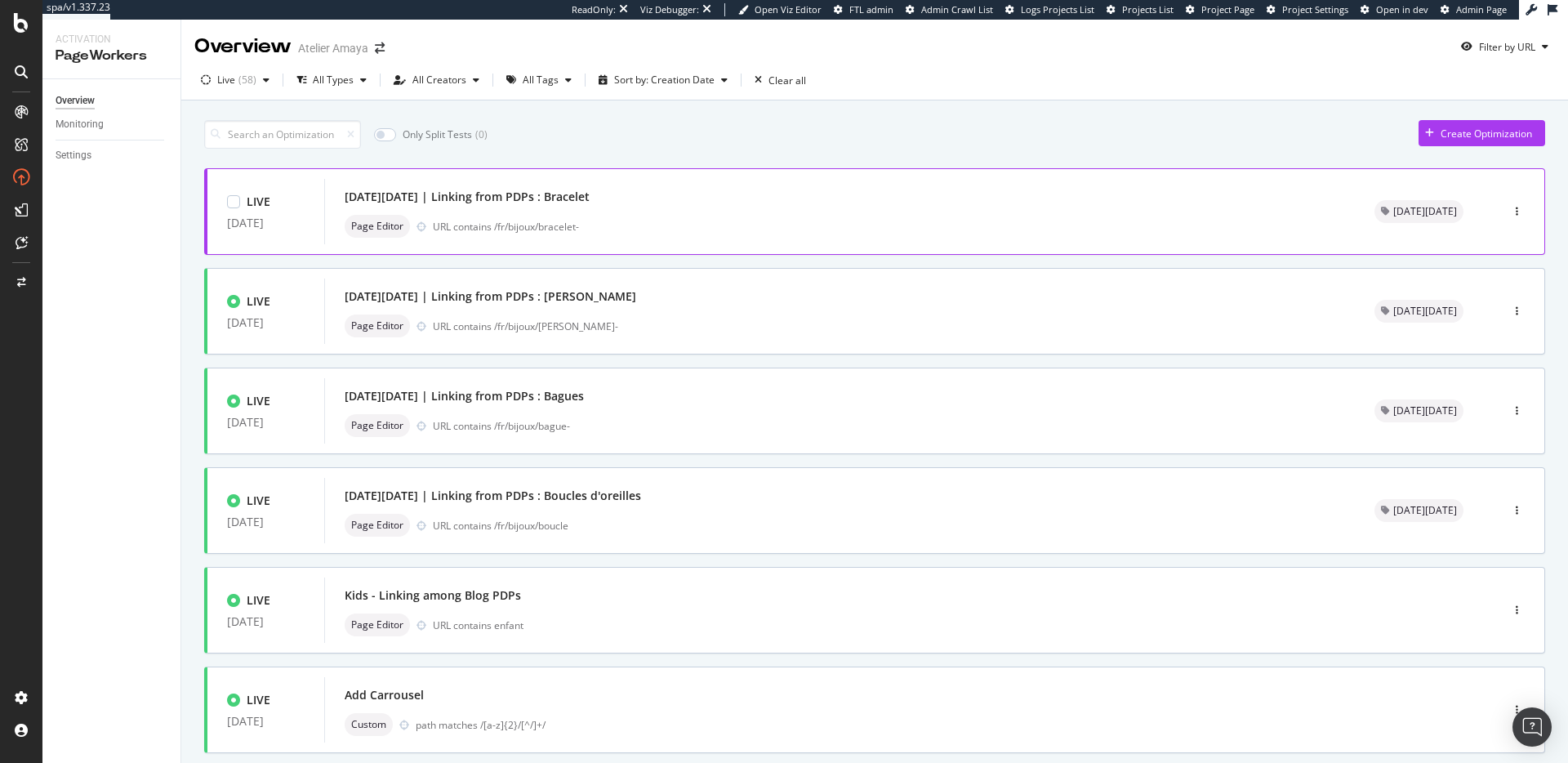
click at [582, 216] on div "Page Editor URL contains /fr/bijoux/bracelet-" at bounding box center [839, 225] width 990 height 23
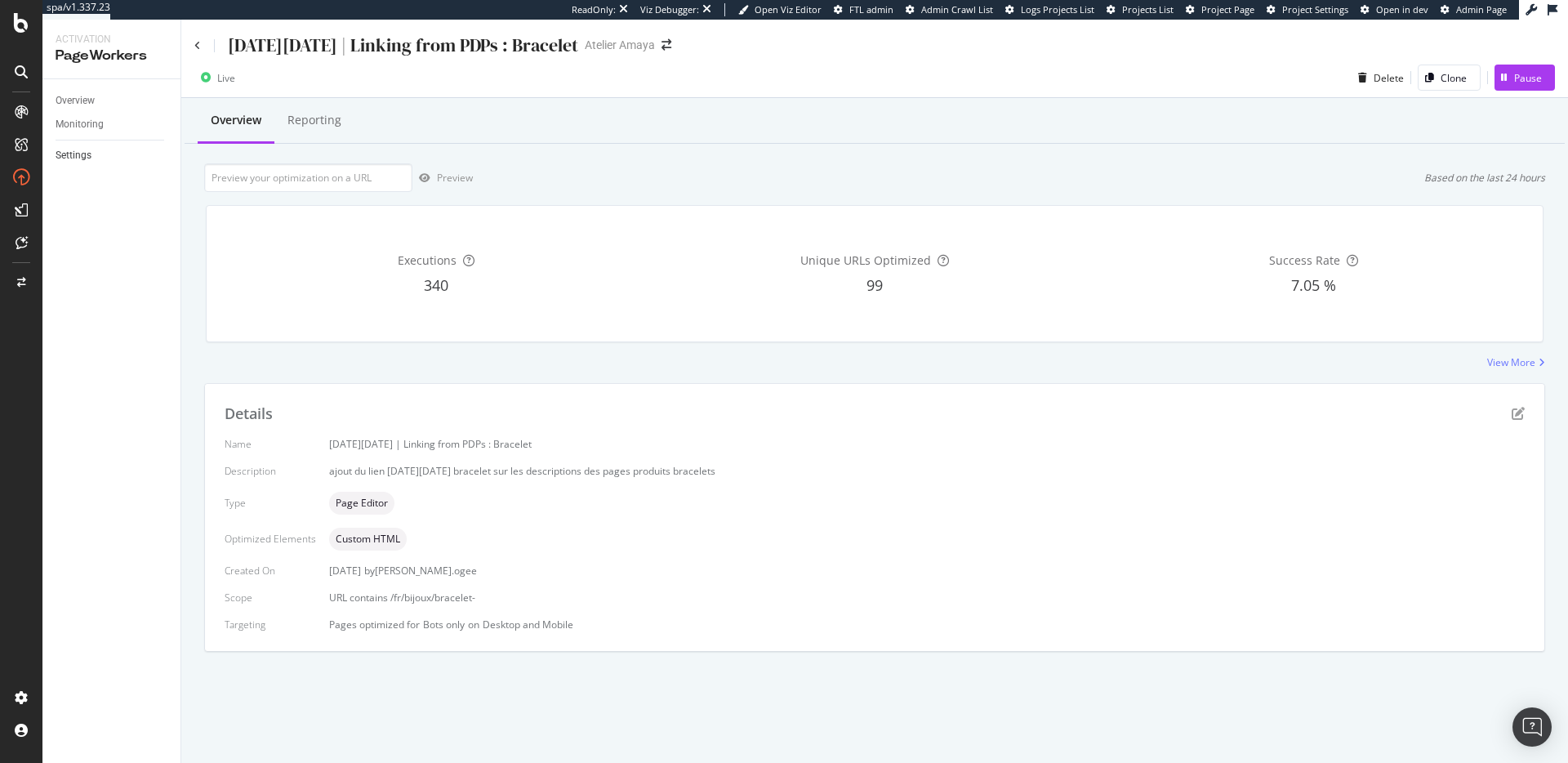
drag, startPoint x: 73, startPoint y: 124, endPoint x: 160, endPoint y: 154, distance: 92.0
click at [73, 124] on div "Monitoring" at bounding box center [79, 124] width 48 height 17
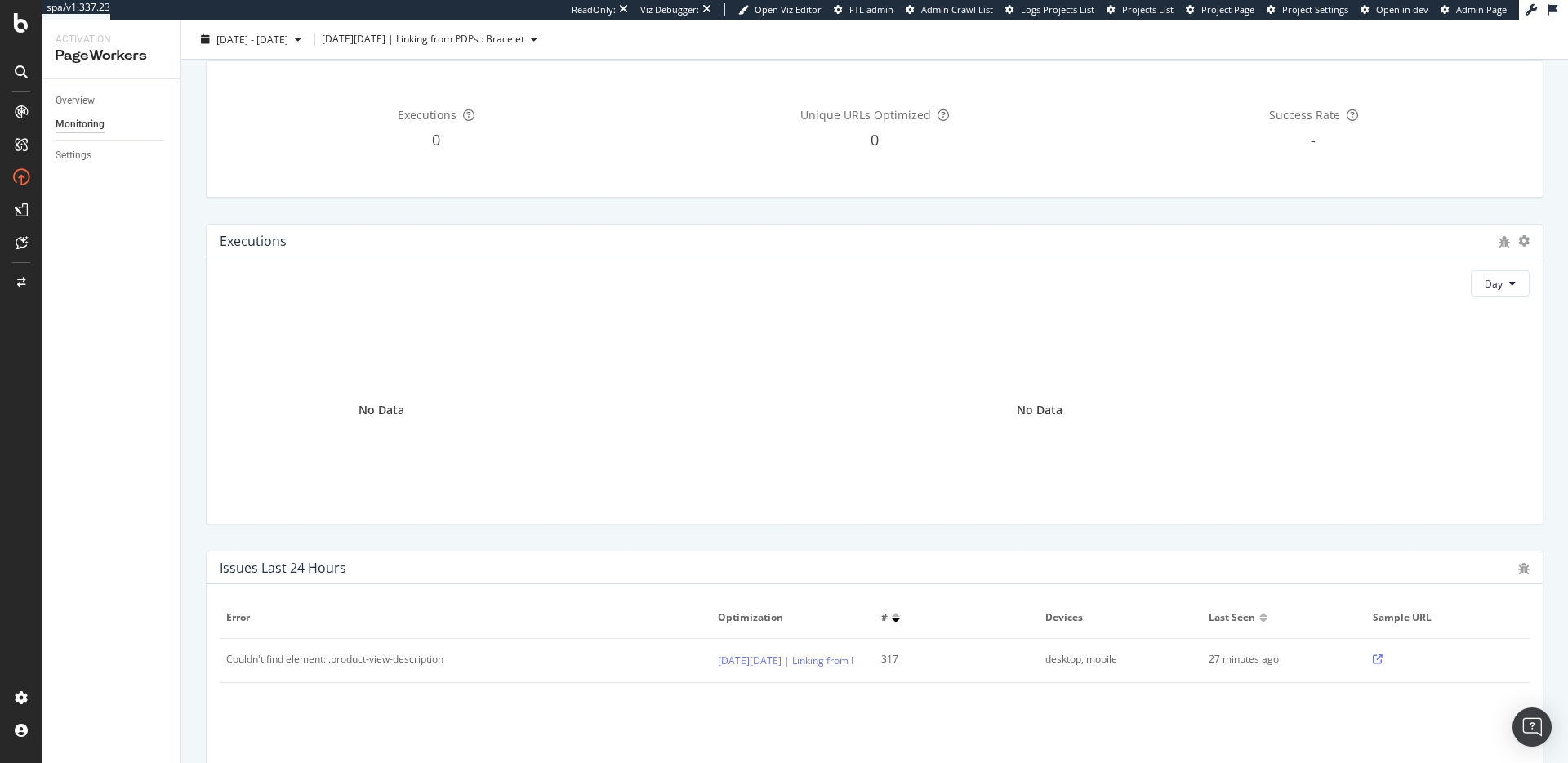
scroll to position [230, 0]
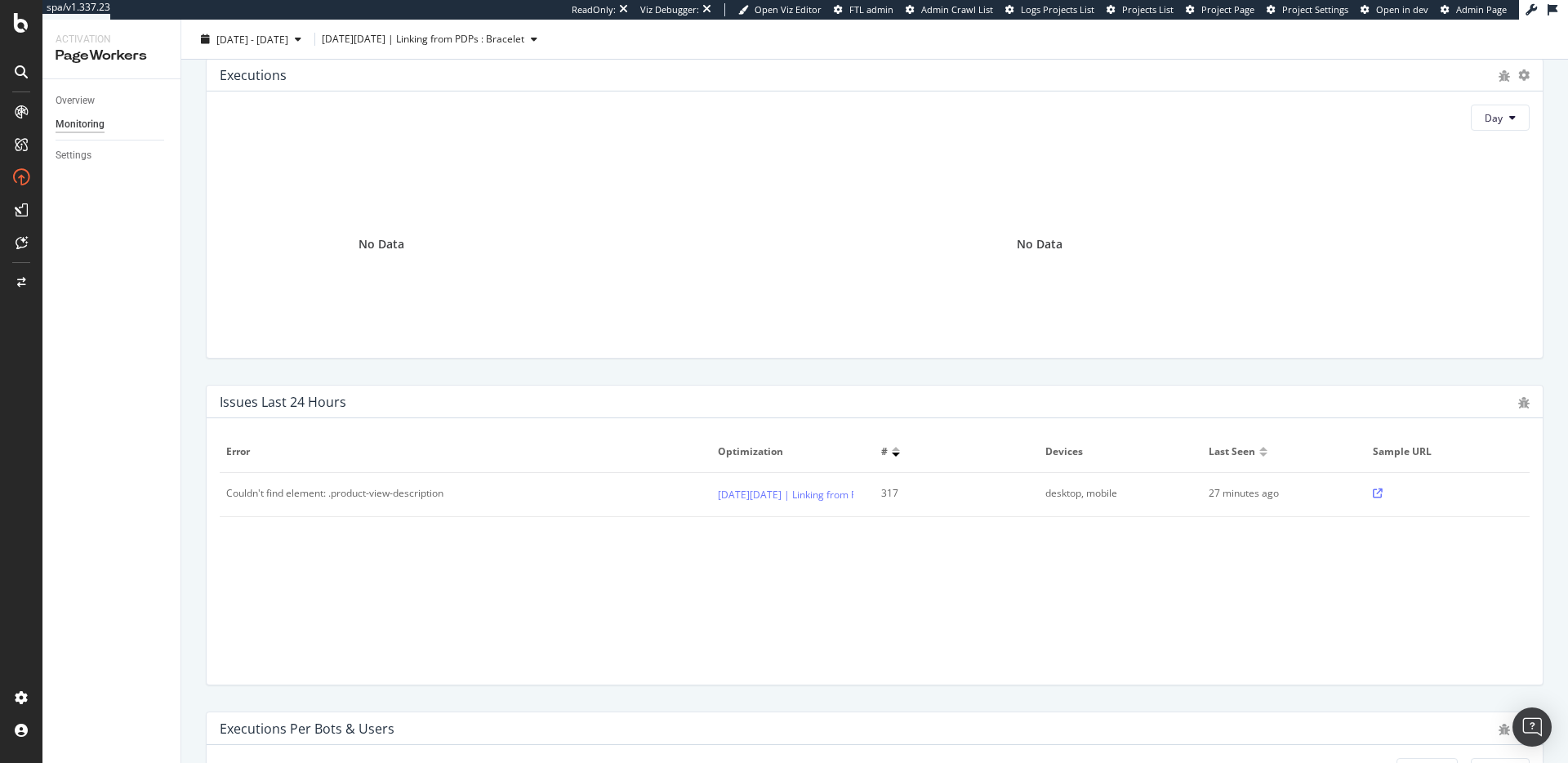
click at [1175, 491] on icon at bounding box center [1377, 492] width 10 height 10
click at [48, 105] on div "Overview Monitoring Settings" at bounding box center [111, 421] width 138 height 684
click at [105, 107] on link "Overview" at bounding box center [113, 100] width 114 height 17
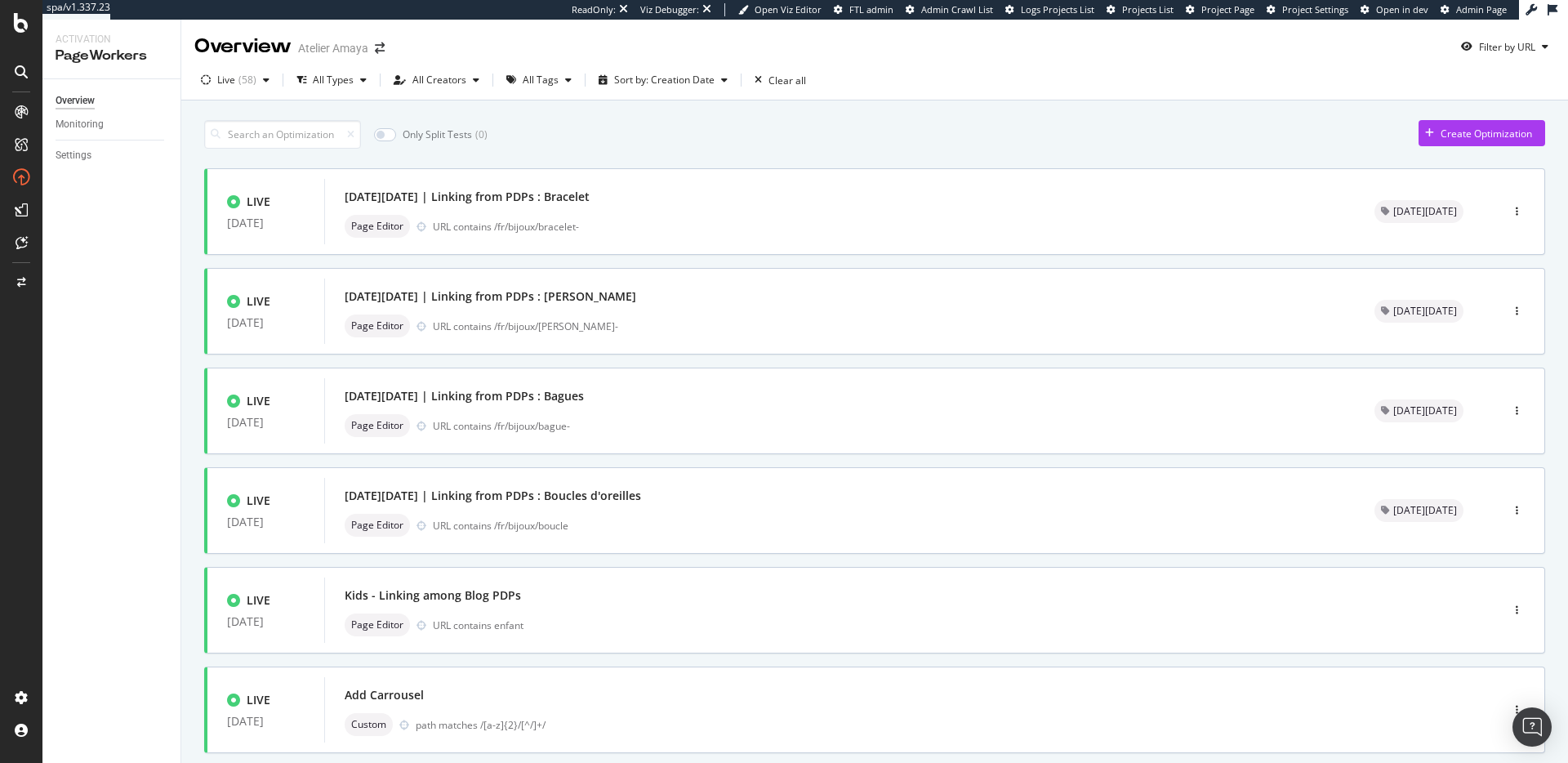
click at [91, 102] on div "Overview" at bounding box center [75, 100] width 39 height 17
click at [699, 546] on div "Kids - Linking among Blog PDPs Page Editor URL contains enfant" at bounding box center [887, 610] width 1086 height 52
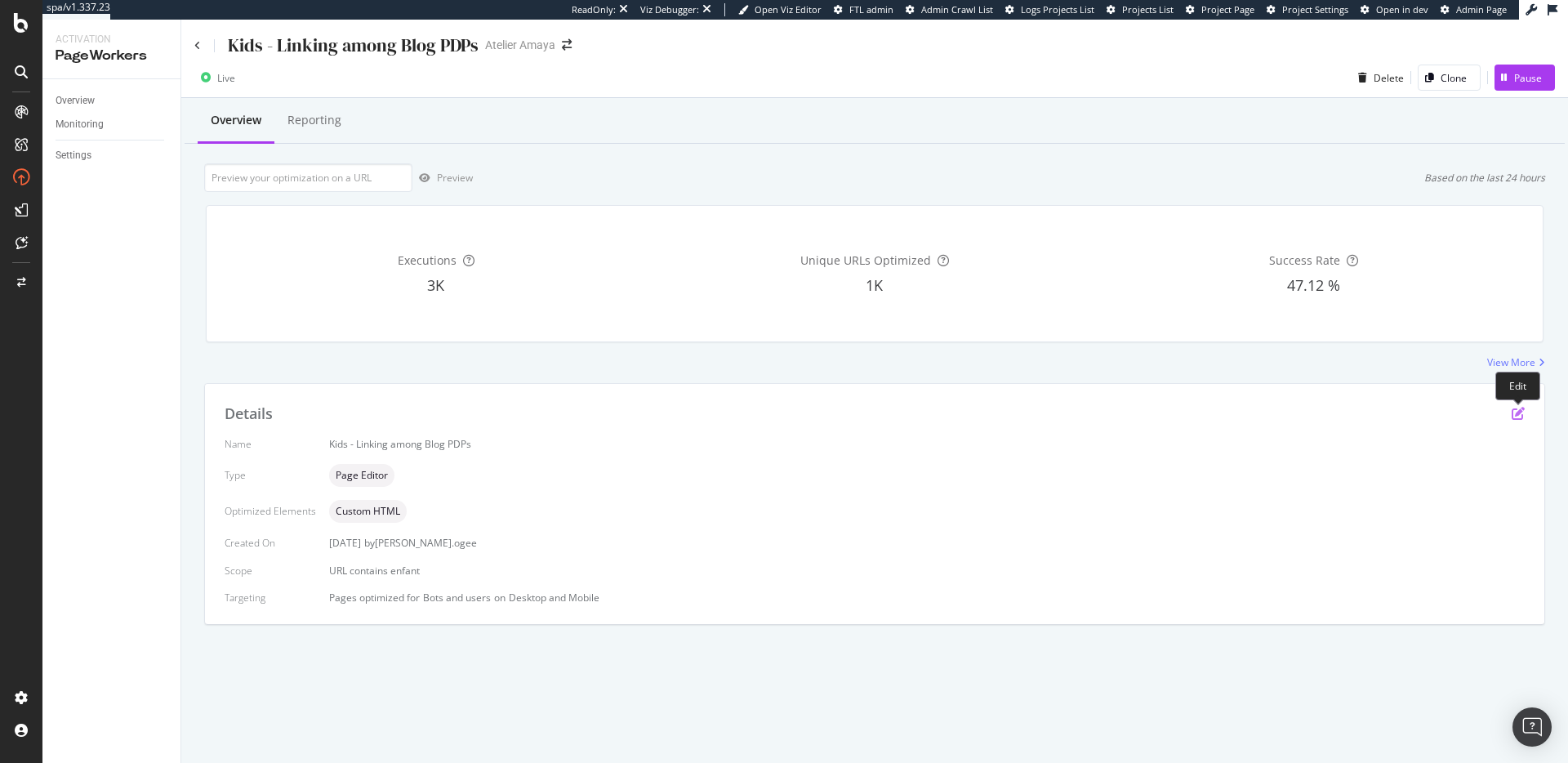
click at [1175, 418] on icon "pen-to-square" at bounding box center [1518, 413] width 13 height 13
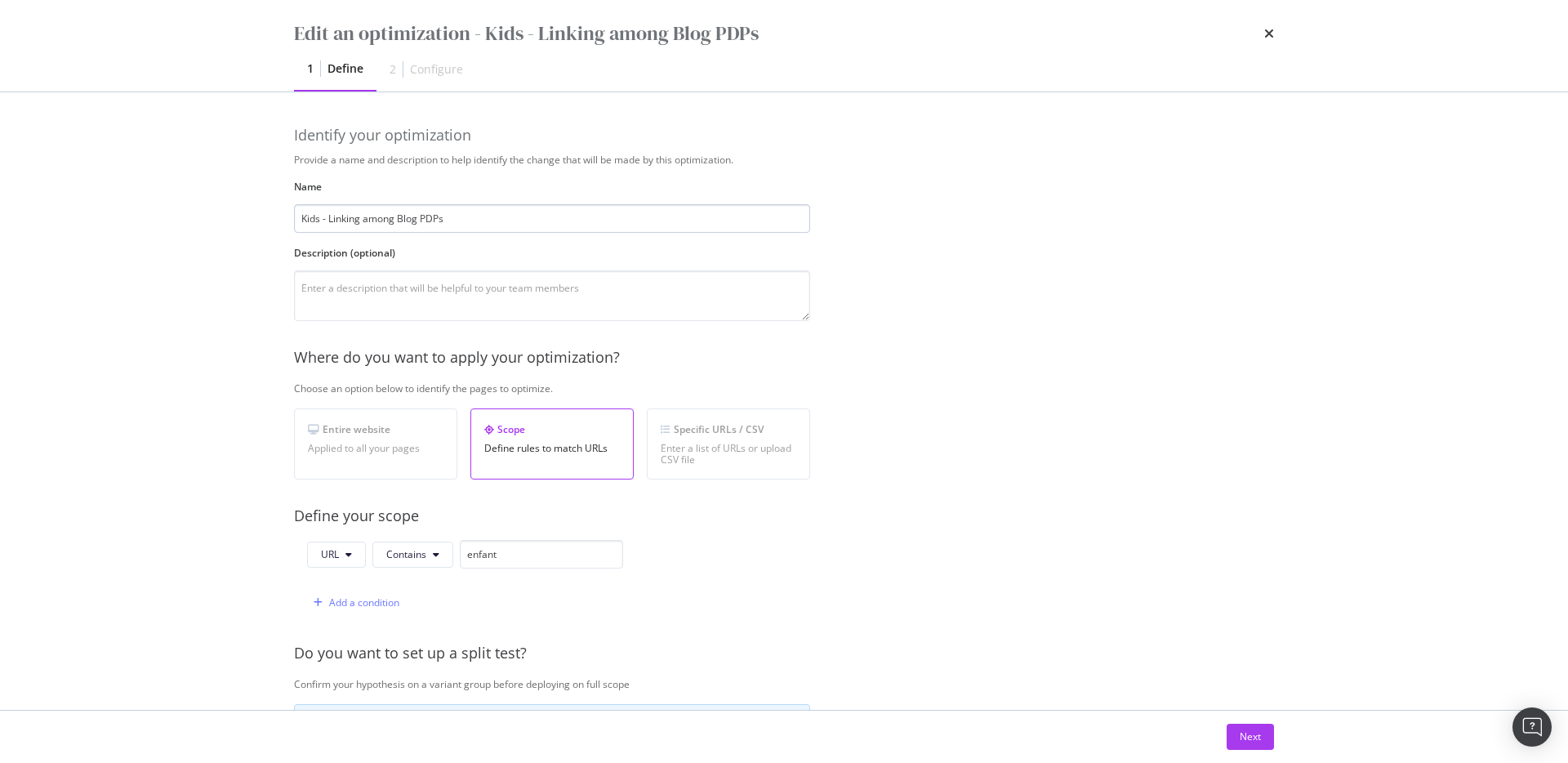
drag, startPoint x: 365, startPoint y: 220, endPoint x: 418, endPoint y: 220, distance: 53.0
click at [418, 220] on input "Kids - Linking among Blog PDPs" at bounding box center [552, 218] width 516 height 29
click at [445, 220] on input "Kids - Linking from PDPs" at bounding box center [552, 218] width 516 height 29
type input "Kids - Linking from PDPs to blog enfant"
click at [336, 546] on div "Add a condition" at bounding box center [353, 602] width 92 height 24
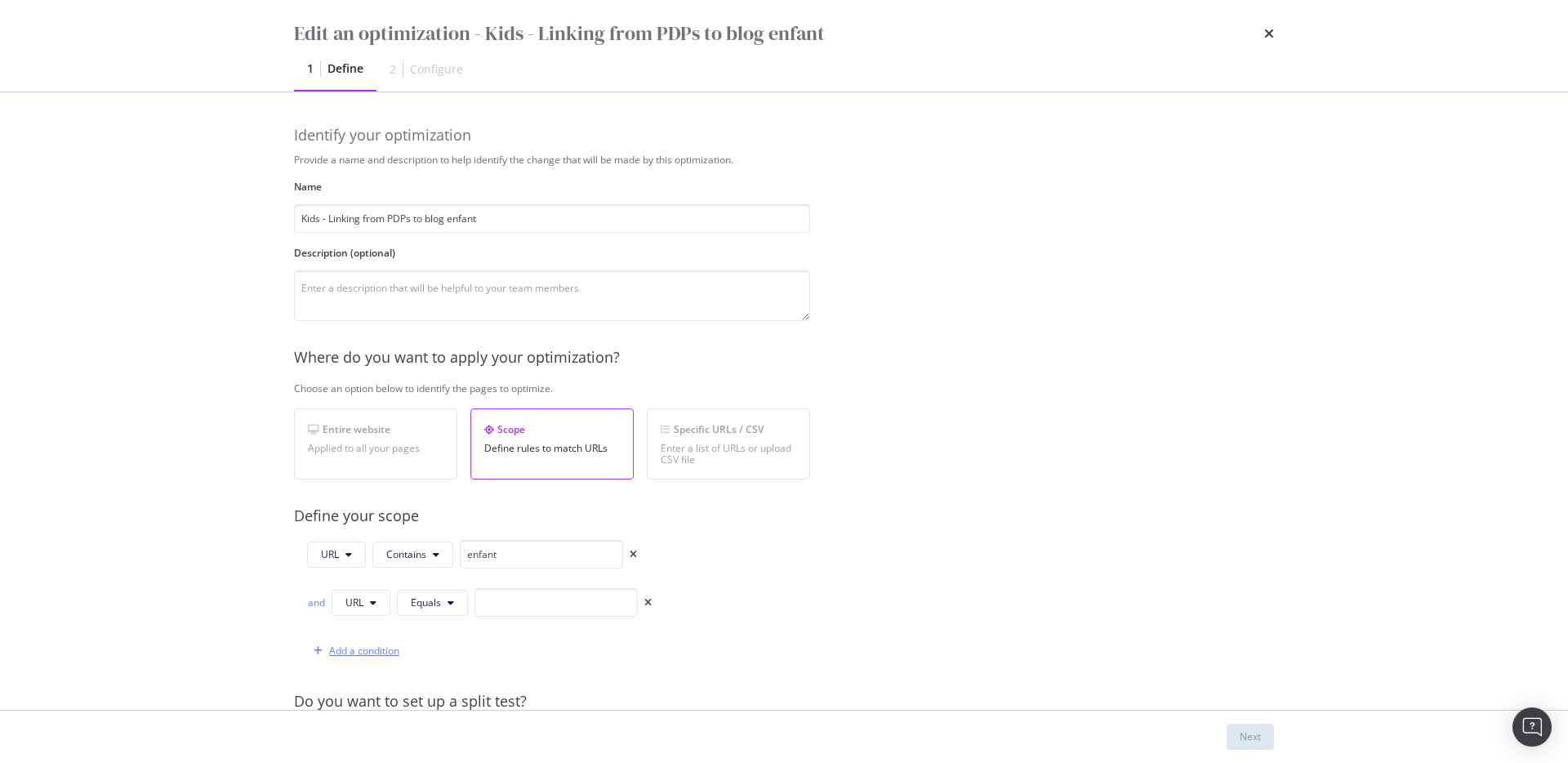
scroll to position [418, 0]
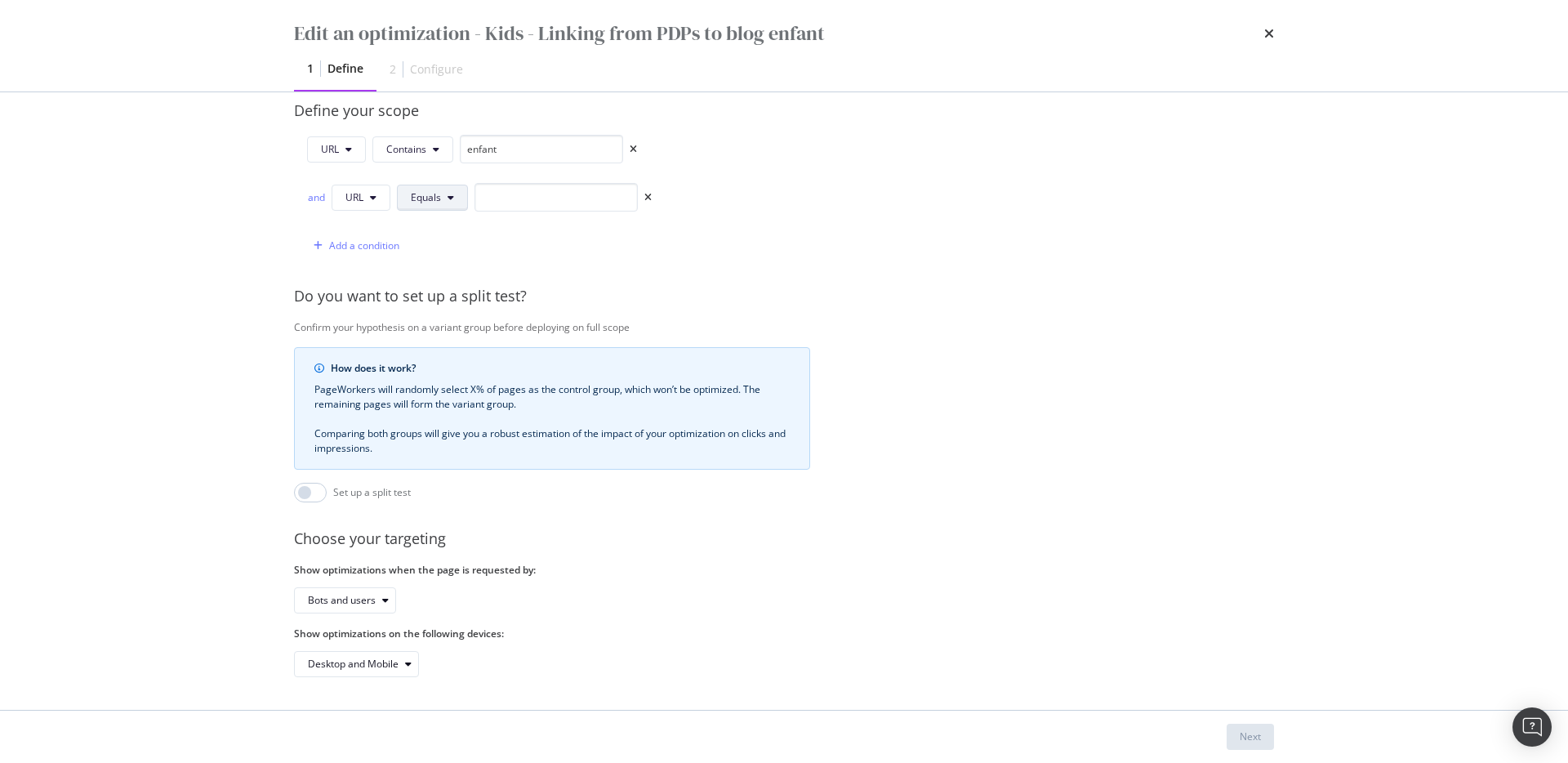
click at [422, 185] on button "Equals" at bounding box center [432, 198] width 71 height 26
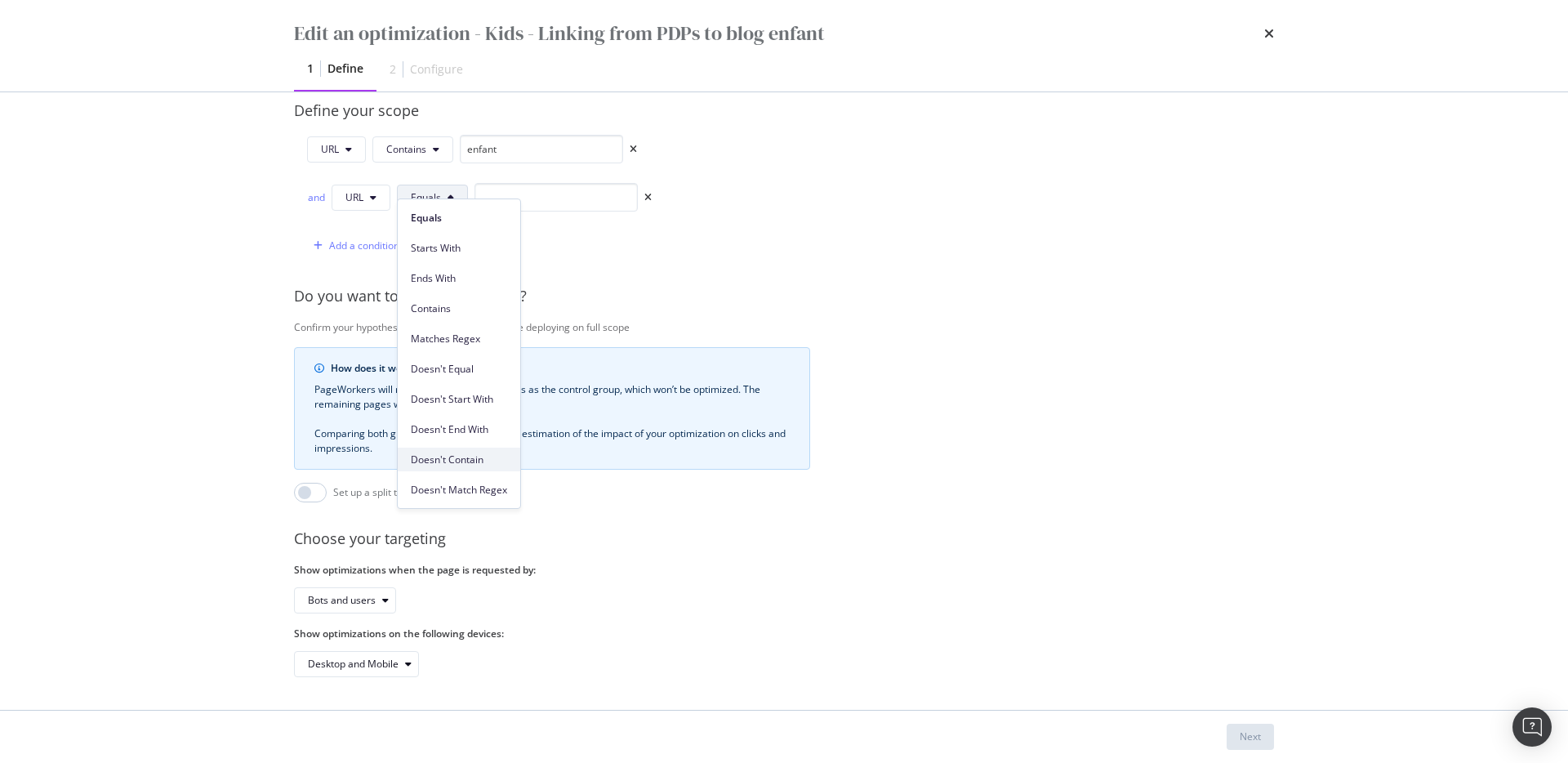
click at [451, 463] on span "Doesn't Contain" at bounding box center [458, 460] width 96 height 14
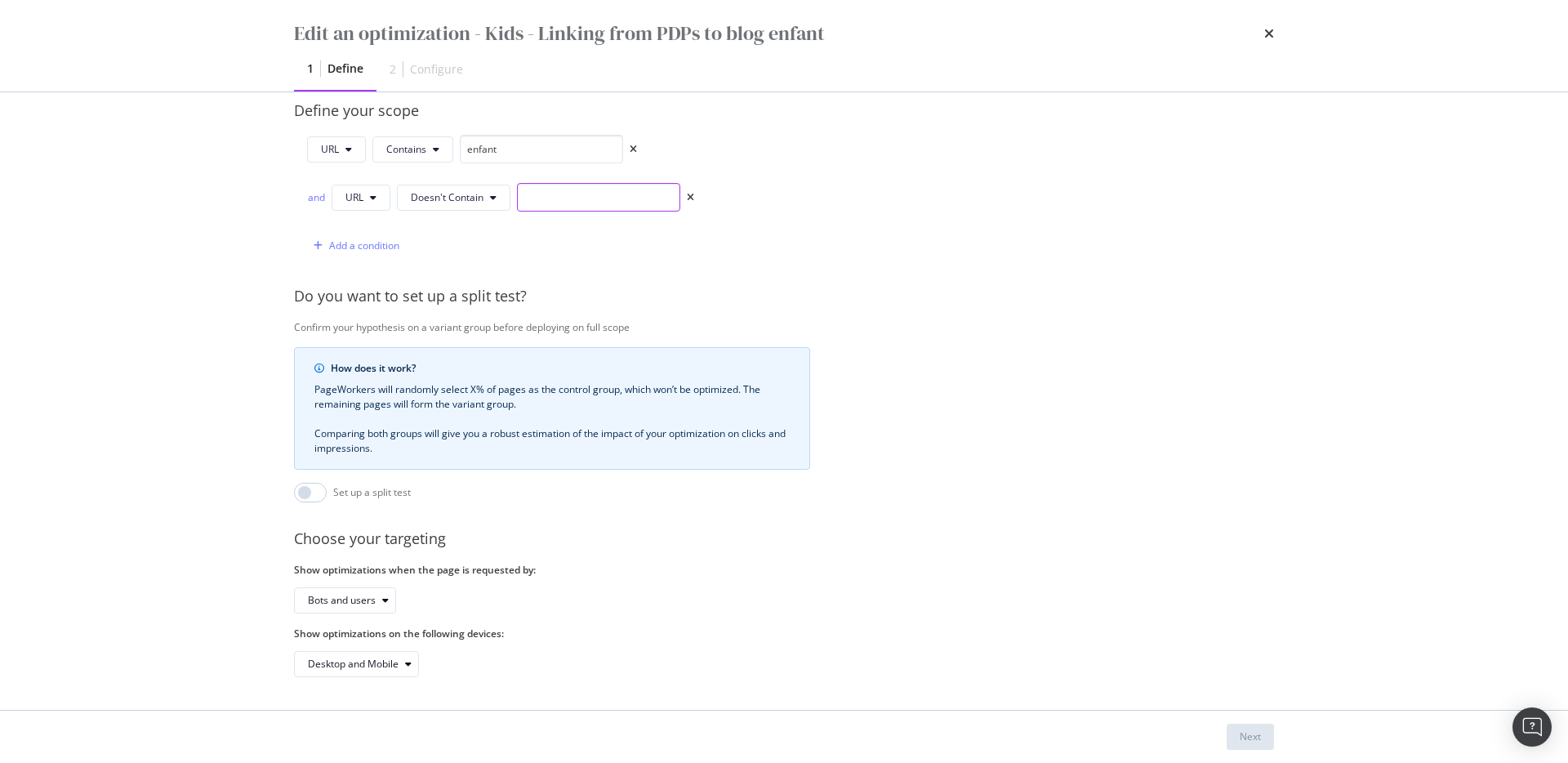
click at [546, 183] on input "modal" at bounding box center [598, 198] width 163 height 29
paste input "/fr/bijoux/bracelet-"
type input "/fr/bijoux/bracelet-"
click at [346, 238] on div "Add a condition" at bounding box center [364, 244] width 70 height 14
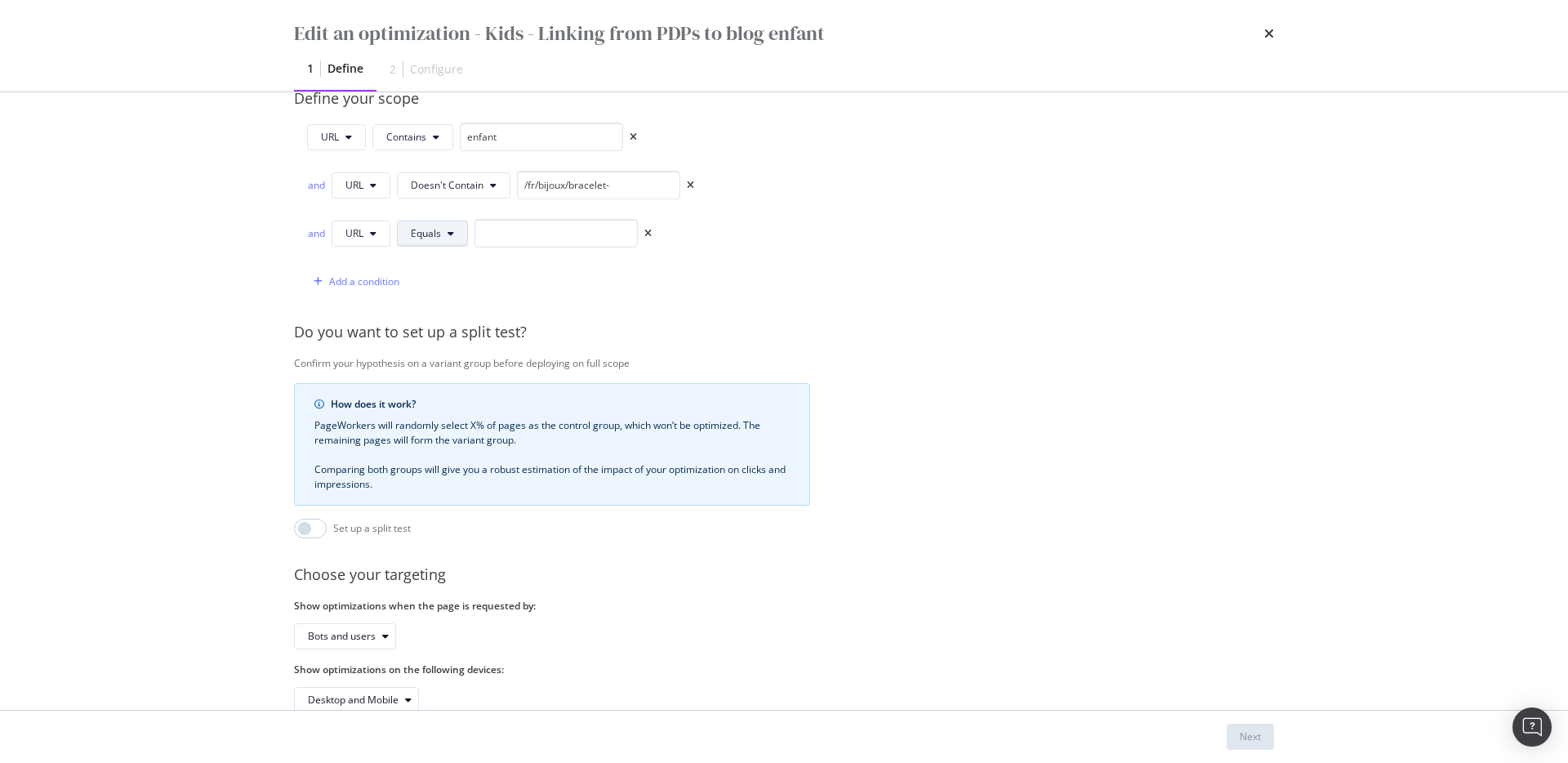
click at [422, 231] on span "Equals" at bounding box center [426, 233] width 31 height 14
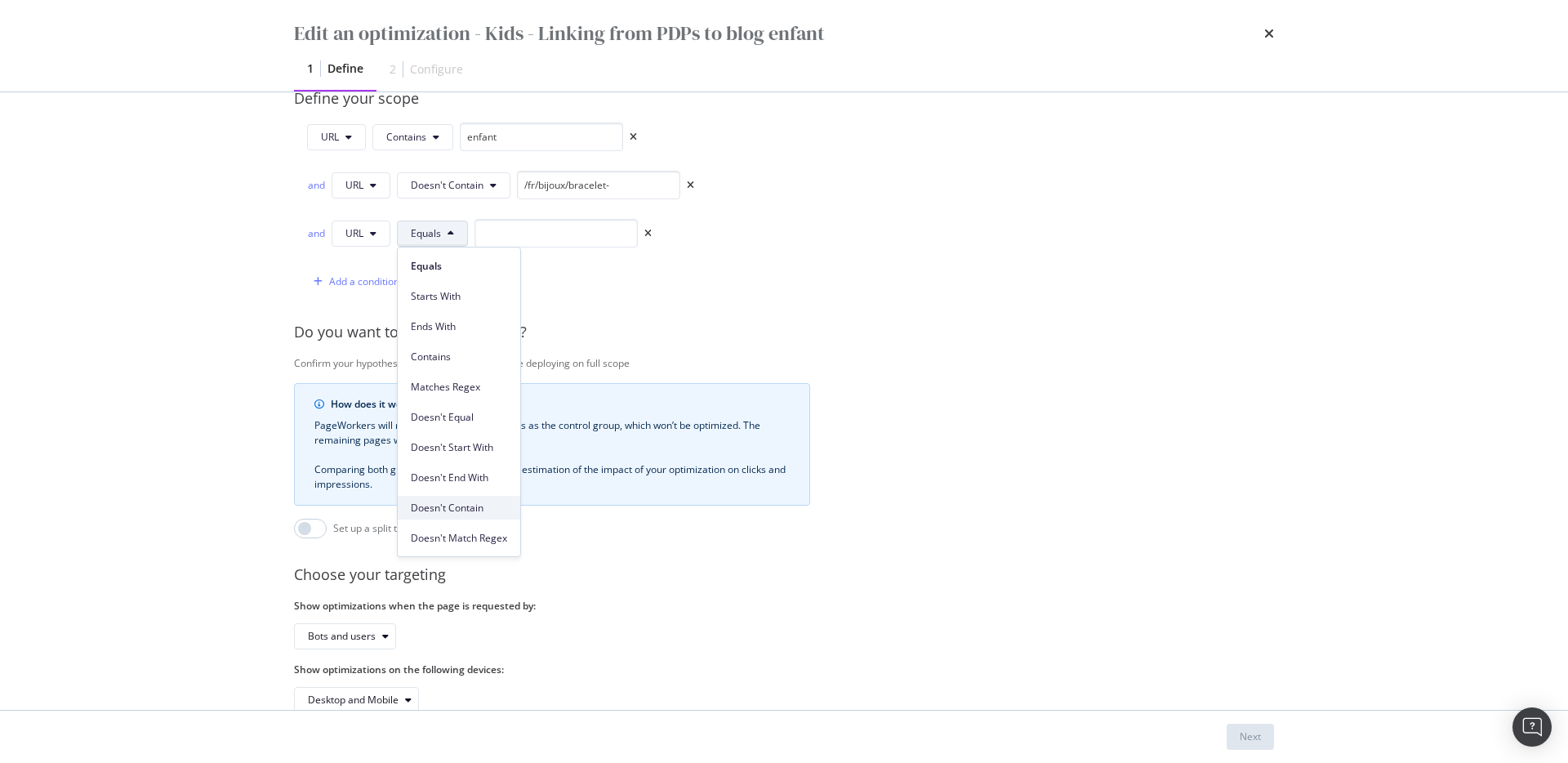
click at [478, 518] on div "Doesn't Contain" at bounding box center [459, 508] width 123 height 23
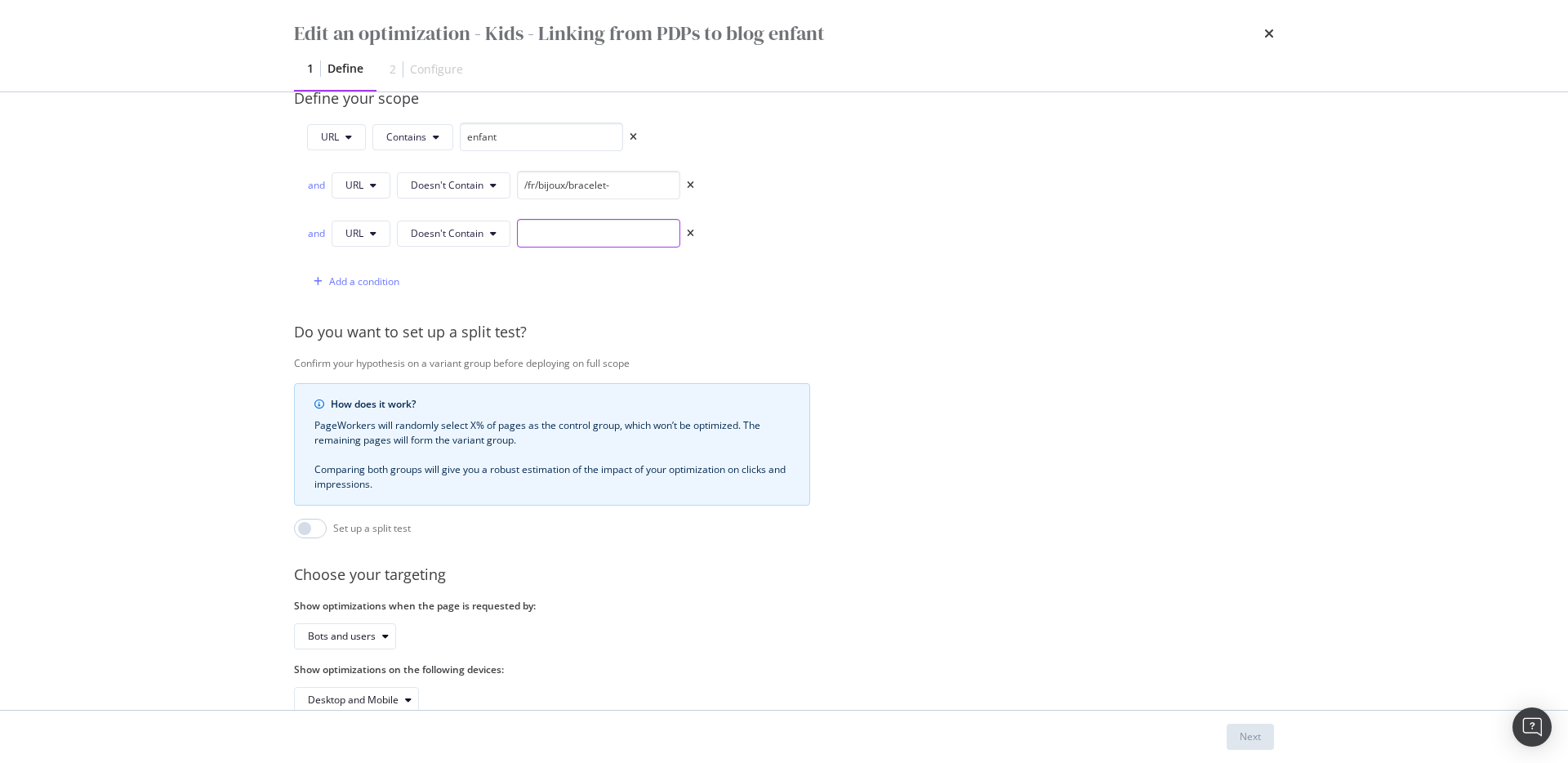
click at [614, 231] on input "modal" at bounding box center [598, 234] width 163 height 29
paste input "/fr/bijoux/[PERSON_NAME]-"
type input "/fr/bijoux/[PERSON_NAME]-"
click at [625, 290] on div "Add a condition" at bounding box center [500, 281] width 387 height 29
click at [345, 284] on div "Add a condition" at bounding box center [364, 280] width 70 height 14
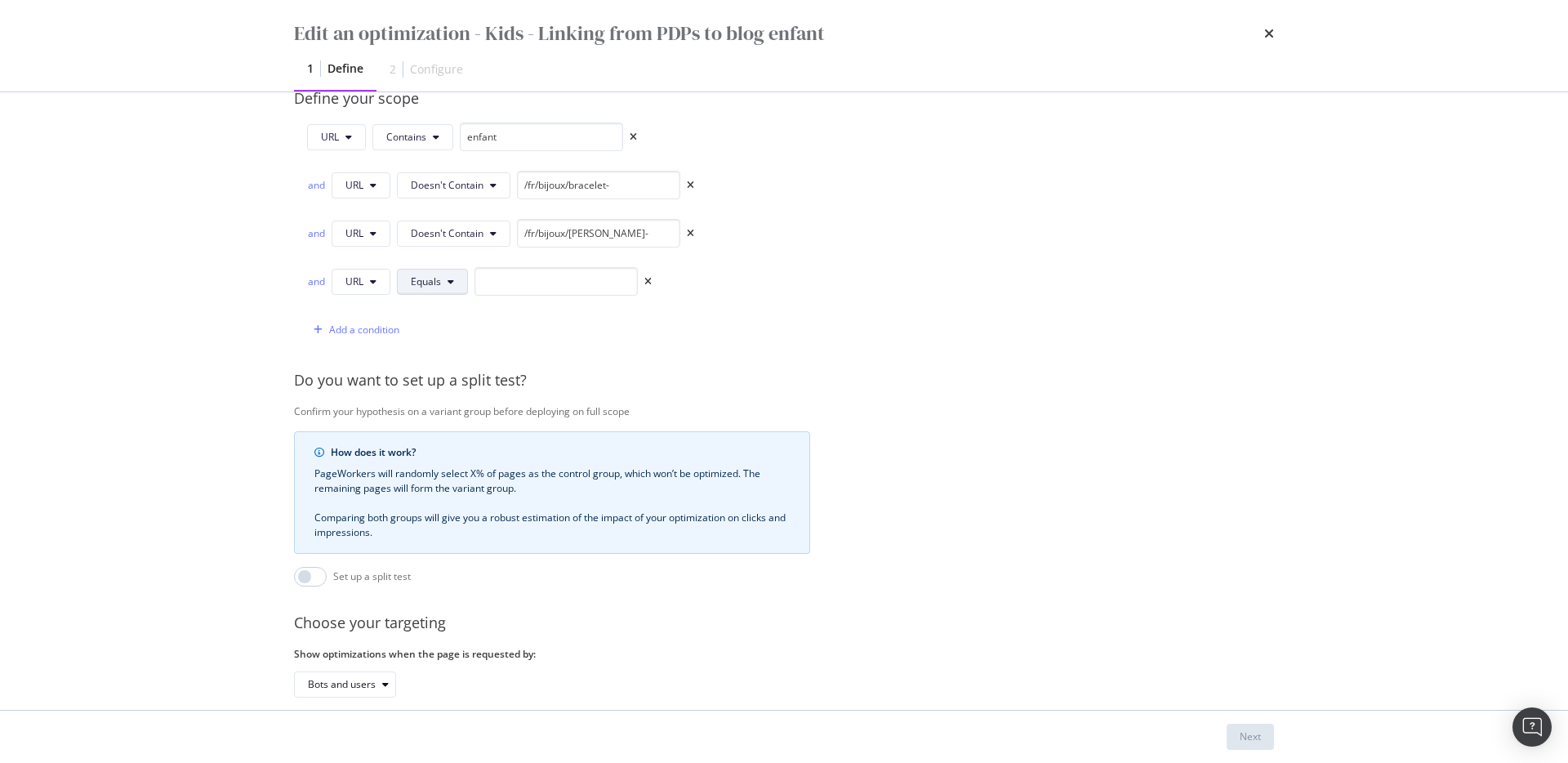
click at [427, 285] on span "Equals" at bounding box center [426, 280] width 31 height 14
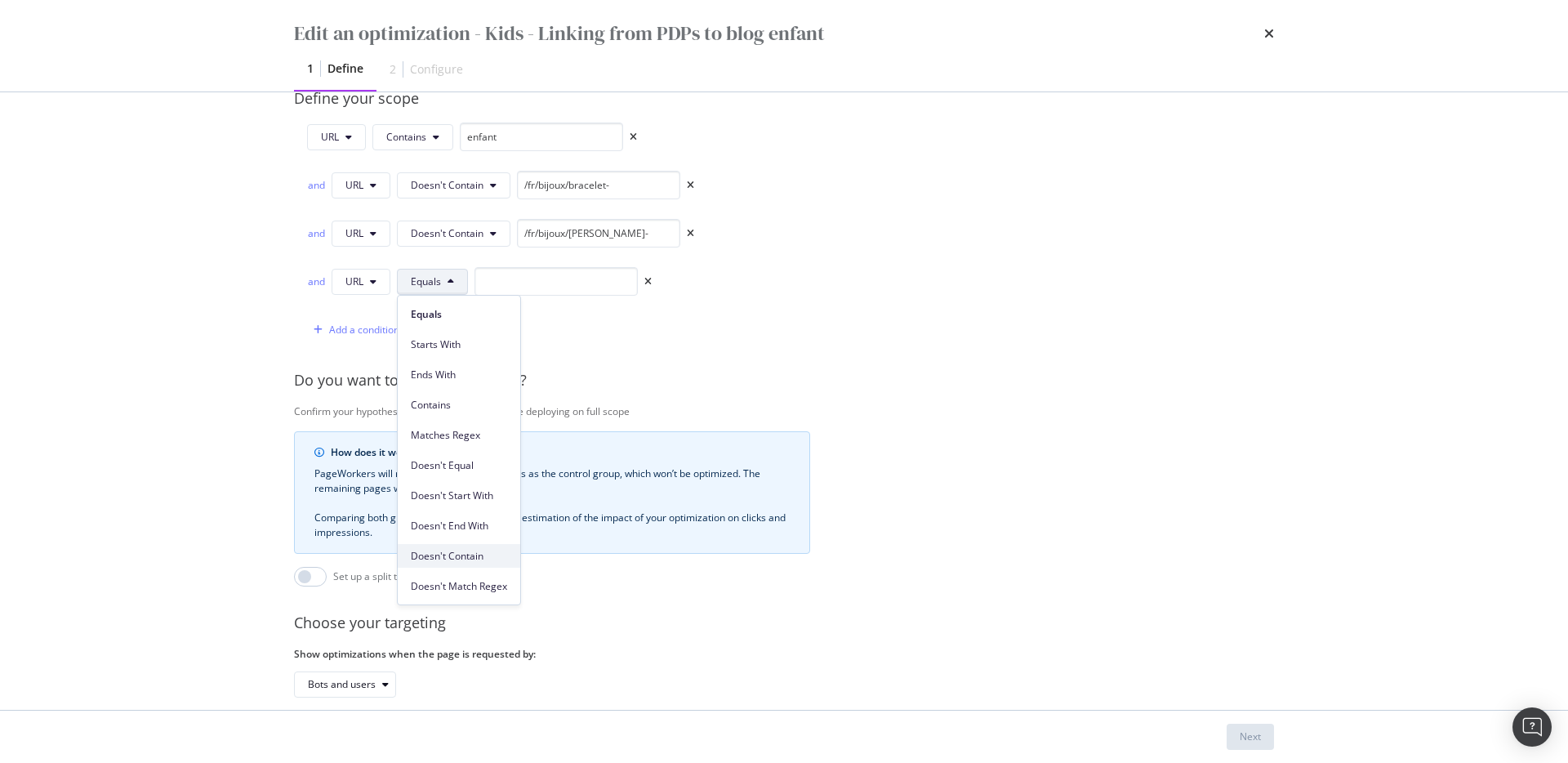
click at [461, 546] on div "Doesn't Contain" at bounding box center [459, 556] width 123 height 23
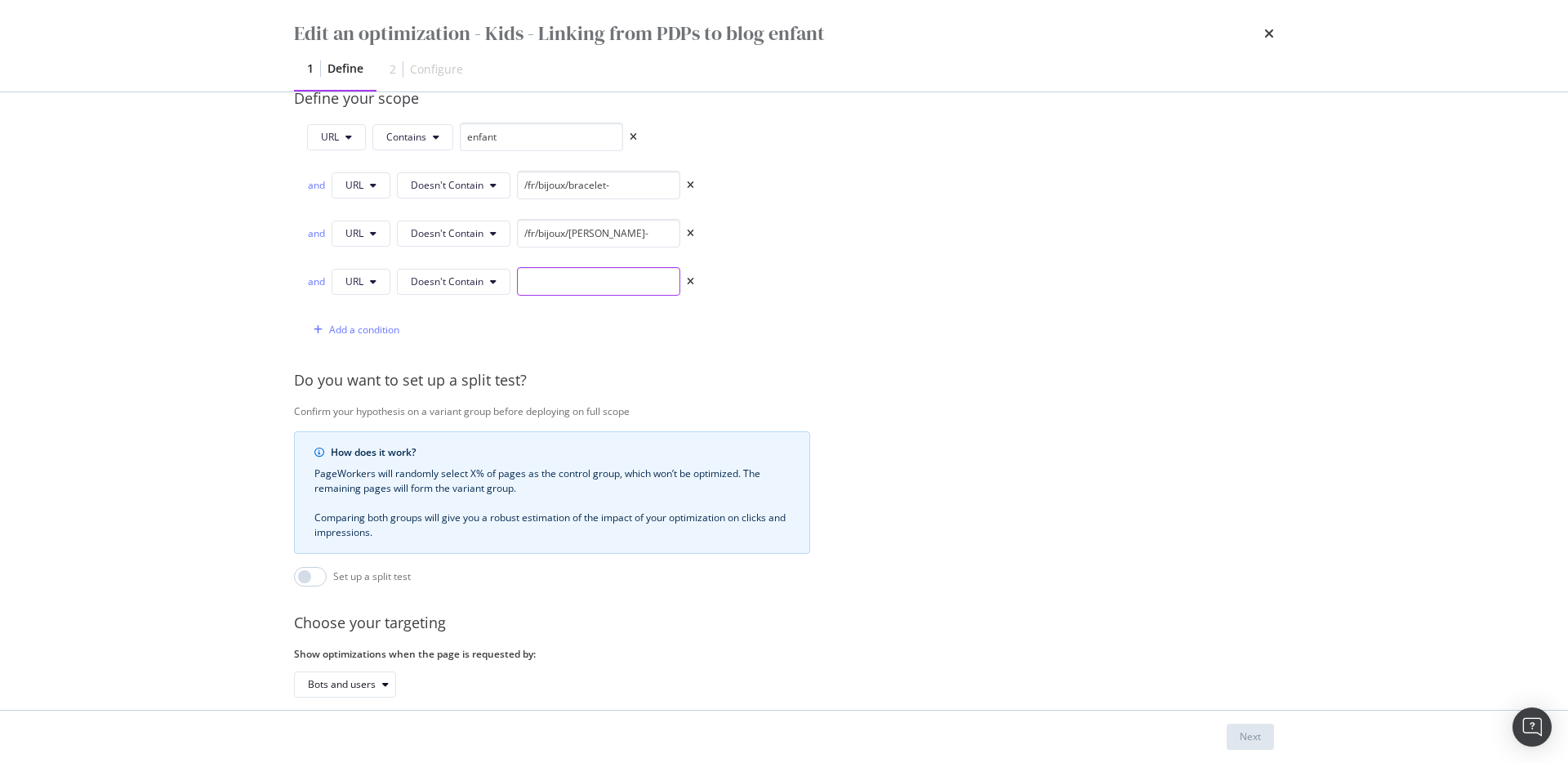
click at [577, 271] on input "modal" at bounding box center [598, 281] width 163 height 29
paste input "/fr/bijoux/bague-"
type input "/fr/bijoux/bague-"
click at [347, 325] on div "Add a condition" at bounding box center [364, 329] width 70 height 14
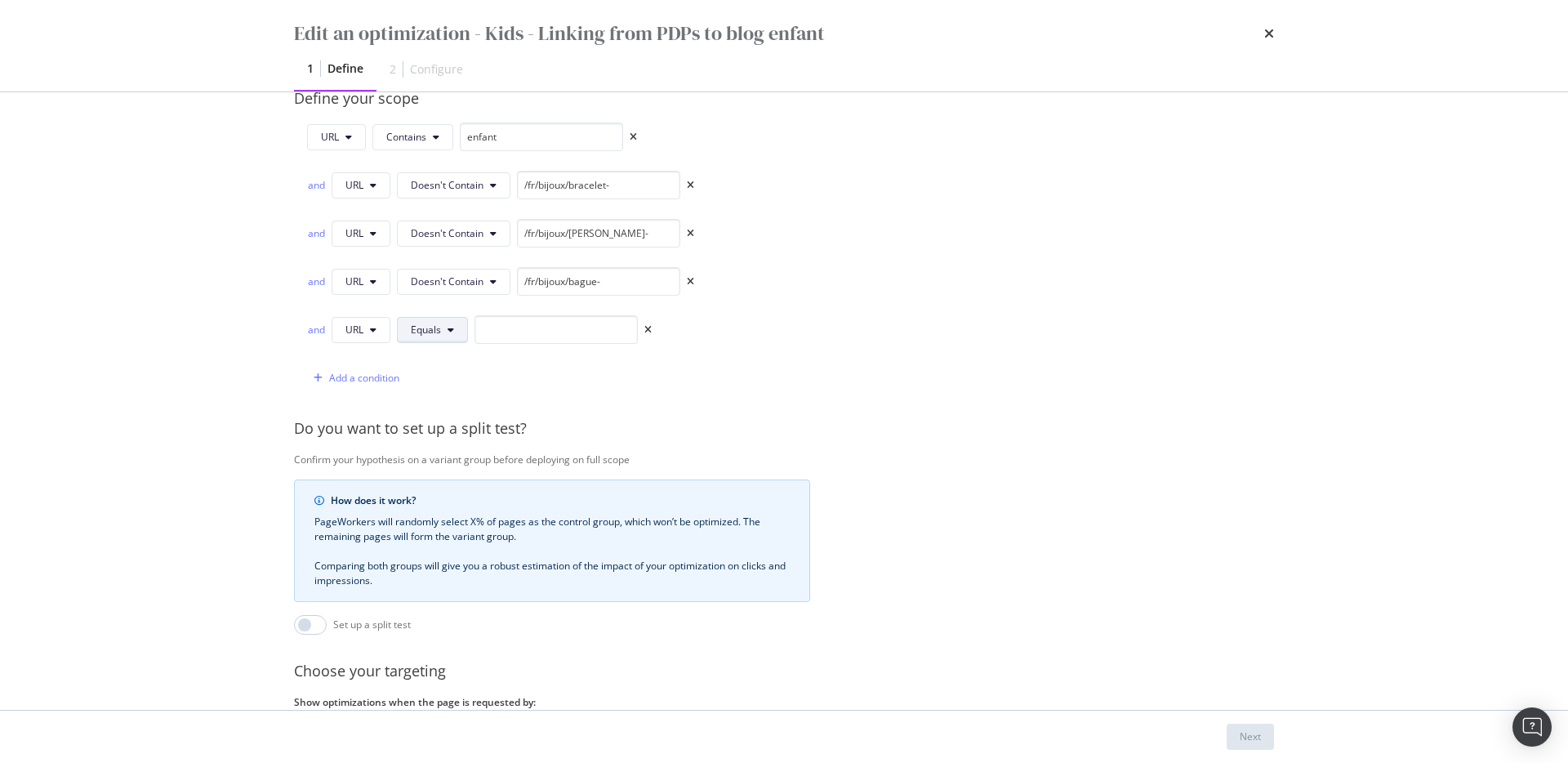
click at [445, 326] on button "Equals" at bounding box center [432, 329] width 71 height 26
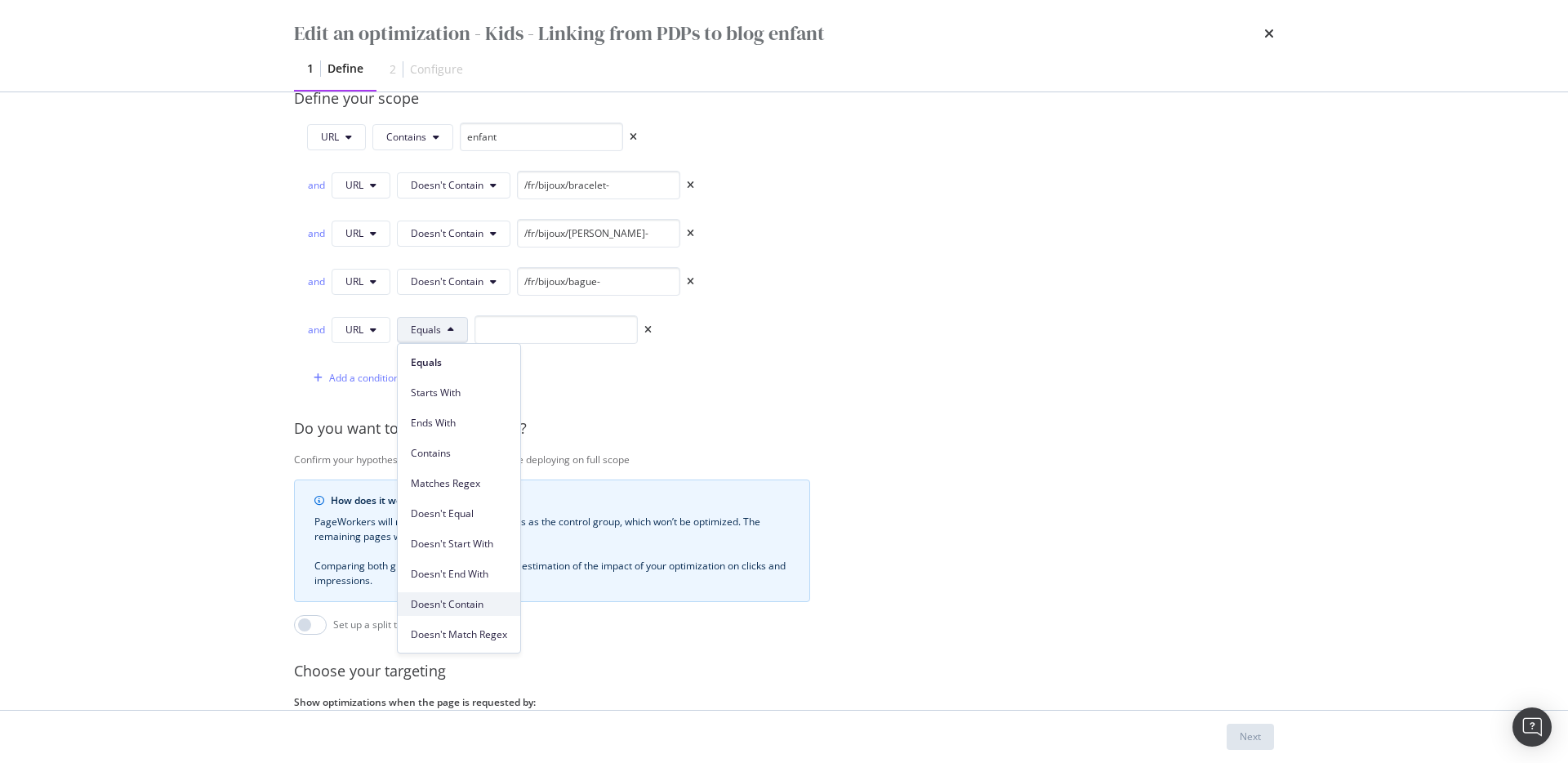
click at [480, 546] on span "Doesn't Contain" at bounding box center [458, 604] width 96 height 14
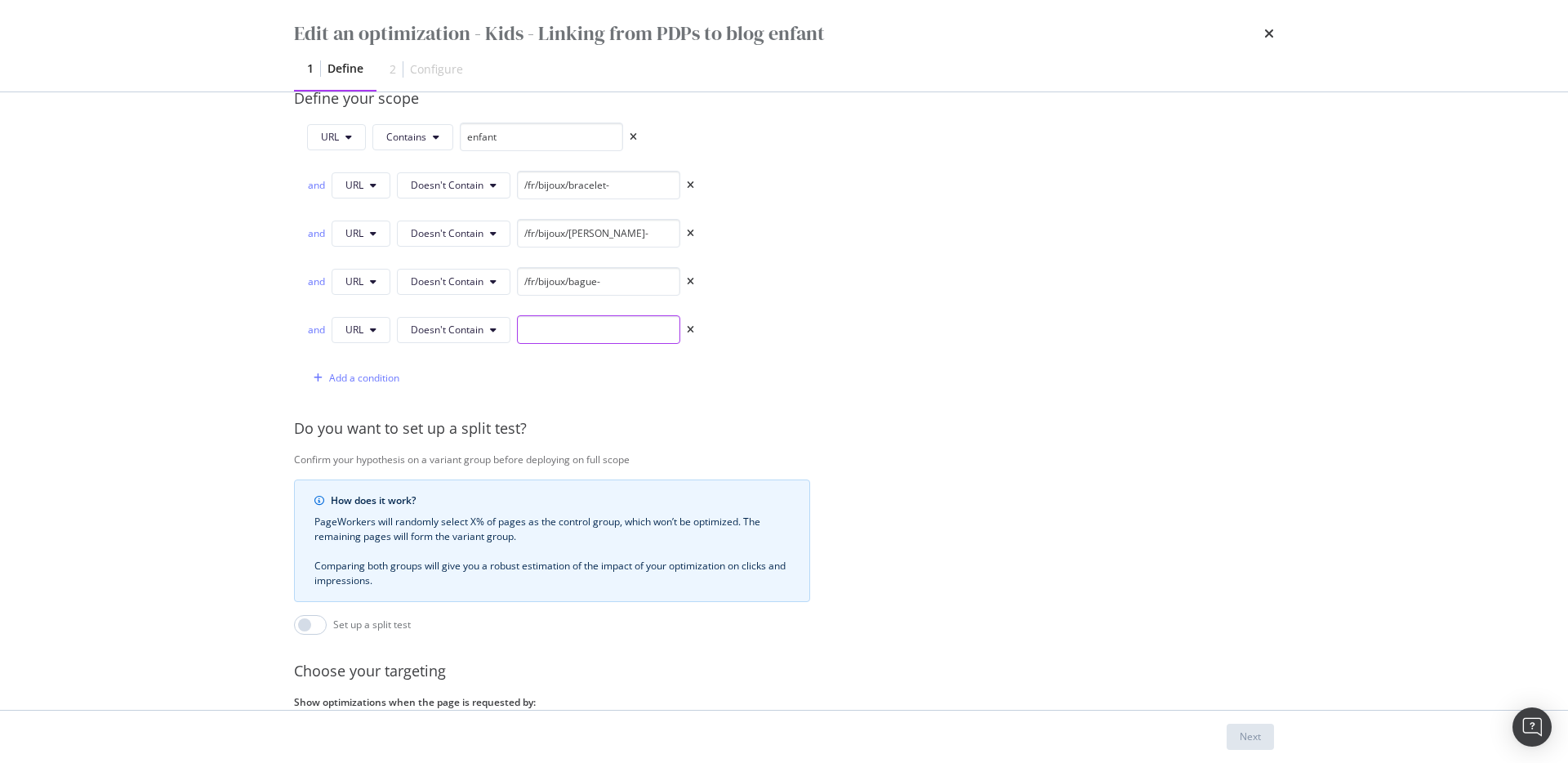
click at [572, 333] on input "modal" at bounding box center [598, 330] width 163 height 29
paste input "/fr/bijoux/boucle"
type input "/fr/bijoux/boucle"
click at [703, 396] on div "Provide a name and description to help identify the change that will be made by…" at bounding box center [784, 272] width 980 height 1074
click at [1175, 546] on button "Next" at bounding box center [1250, 736] width 48 height 26
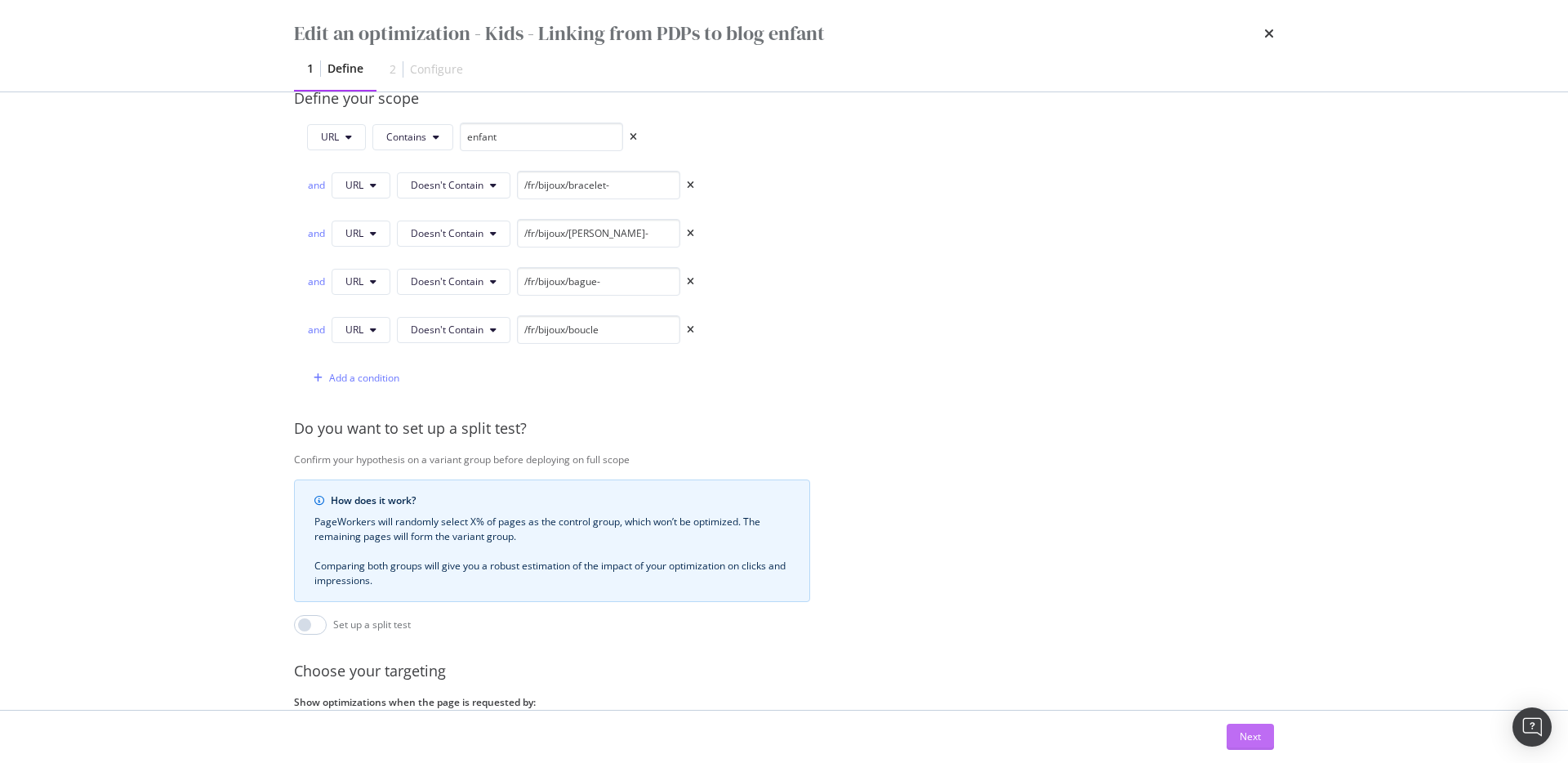
scroll to position [0, 0]
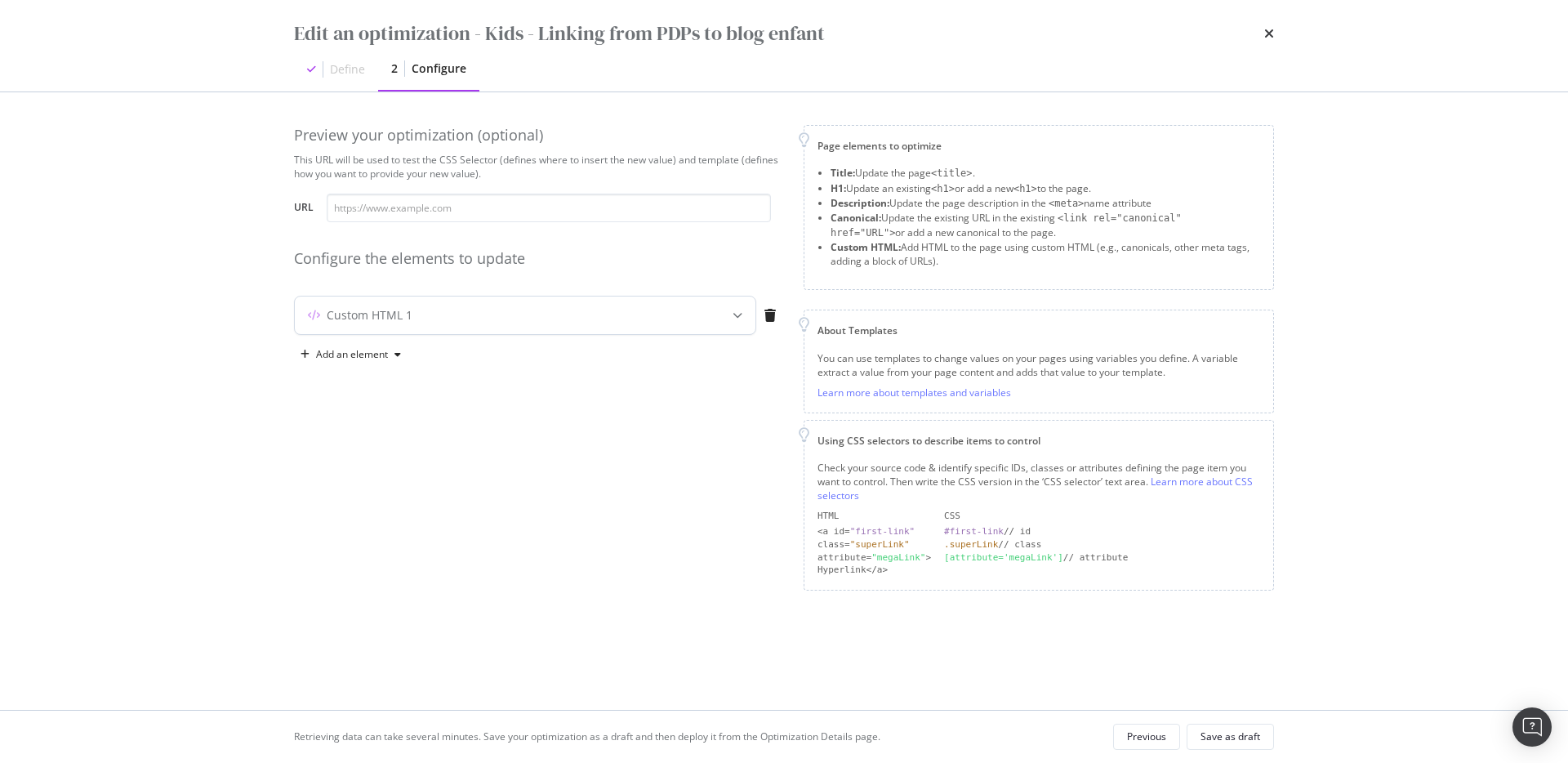
click at [627, 317] on div "Custom HTML 1" at bounding box center [492, 315] width 396 height 16
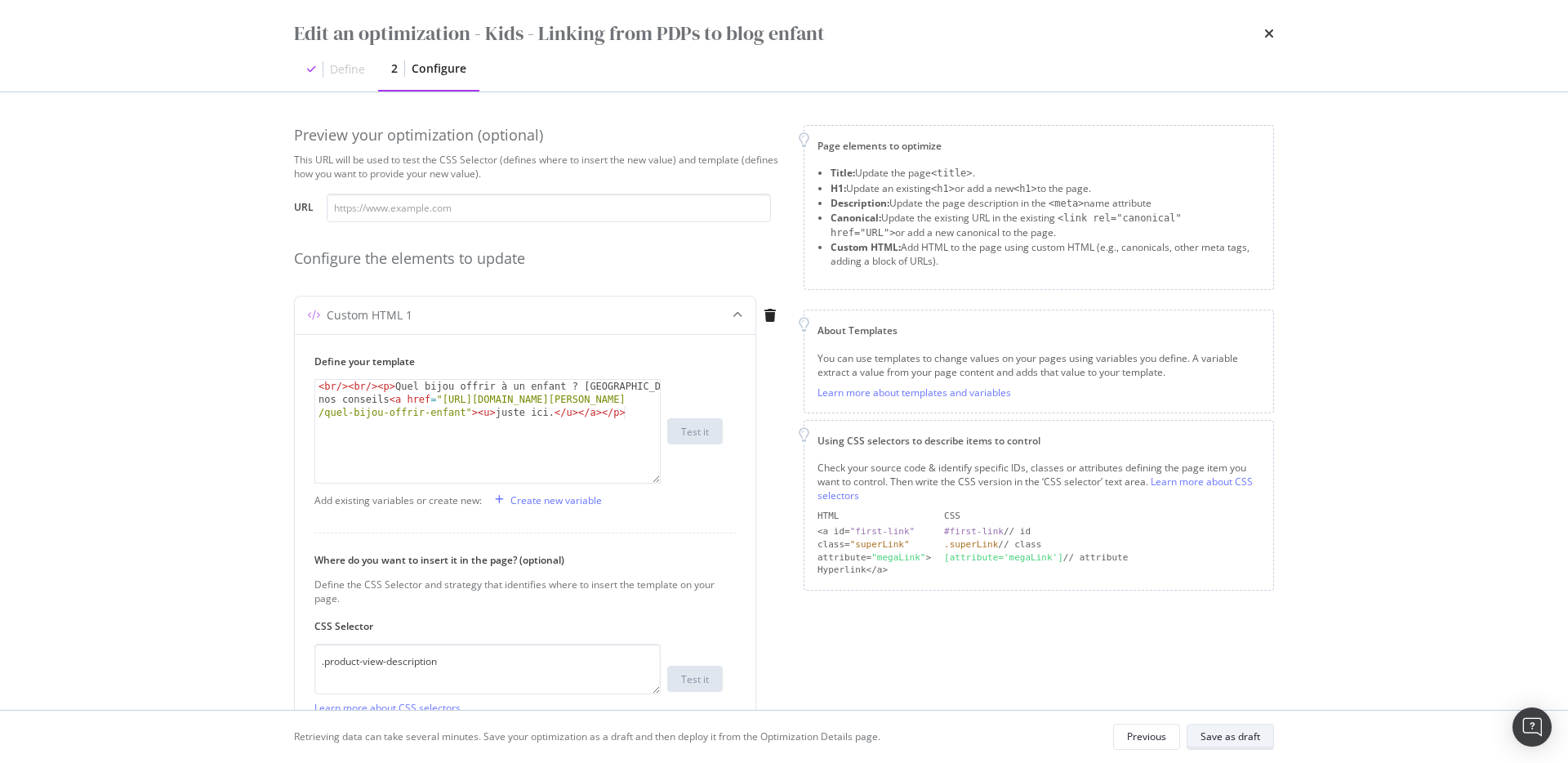
click at [1175, 546] on div "Save as draft" at bounding box center [1230, 736] width 60 height 14
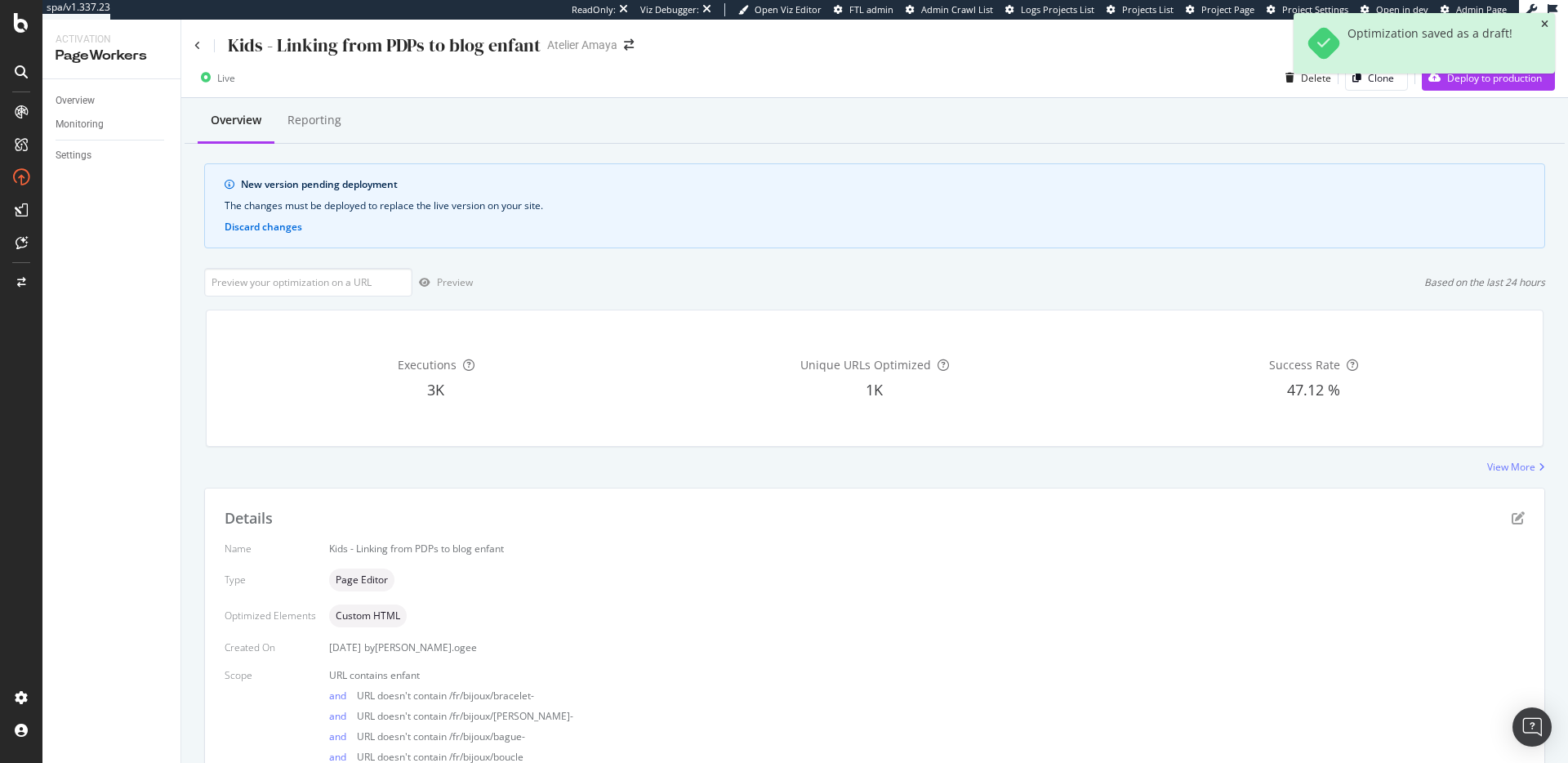
click at [1175, 26] on icon "close toast" at bounding box center [1545, 24] width 7 height 10
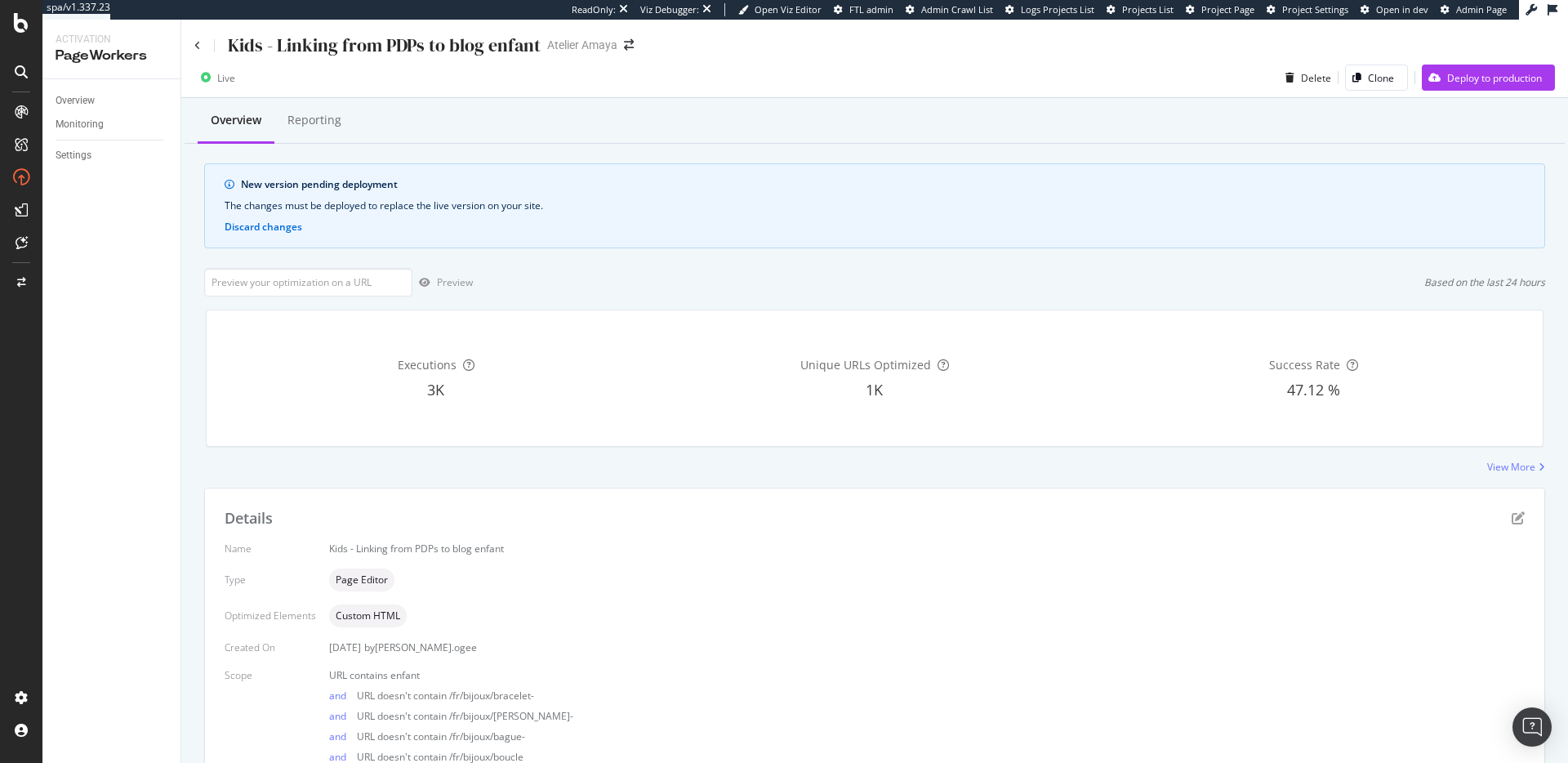
click at [1175, 97] on div "Live Delete Clone Deploy to production" at bounding box center [875, 81] width 1387 height 32
click at [1175, 82] on div "Deploy to production" at bounding box center [1494, 78] width 95 height 14
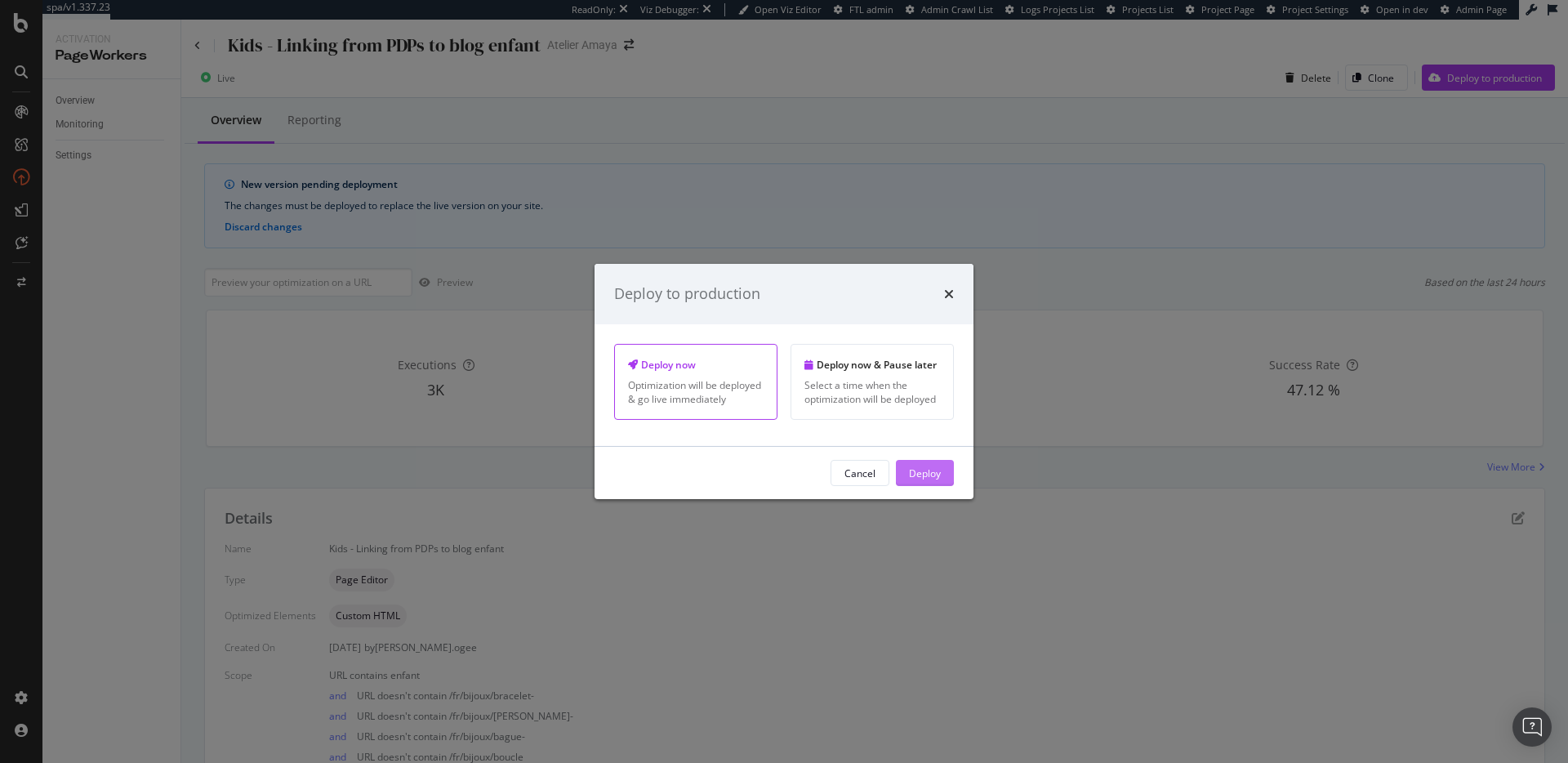
click at [924, 463] on div "Deploy" at bounding box center [924, 473] width 32 height 24
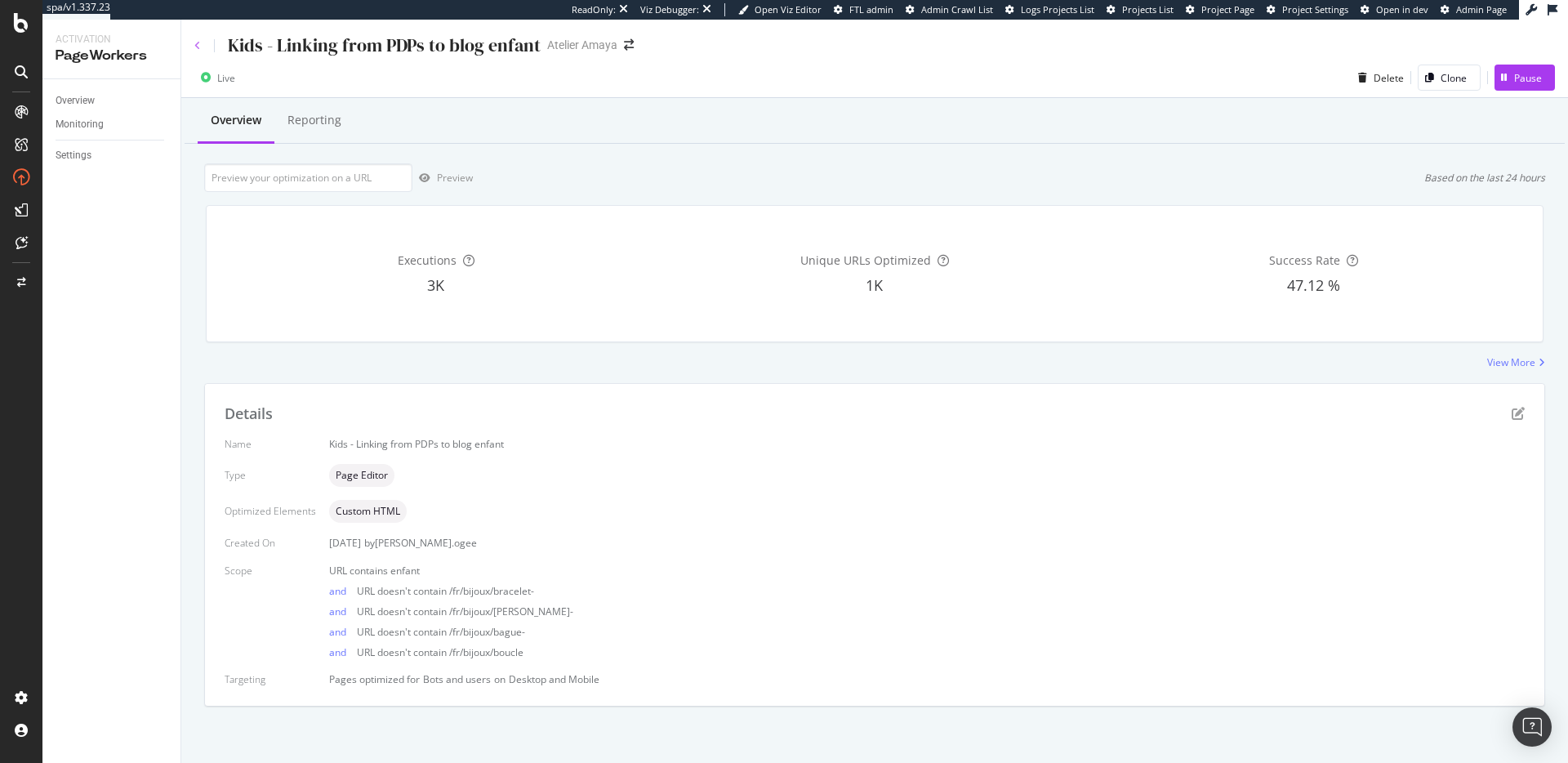
click at [198, 42] on icon at bounding box center [197, 45] width 6 height 10
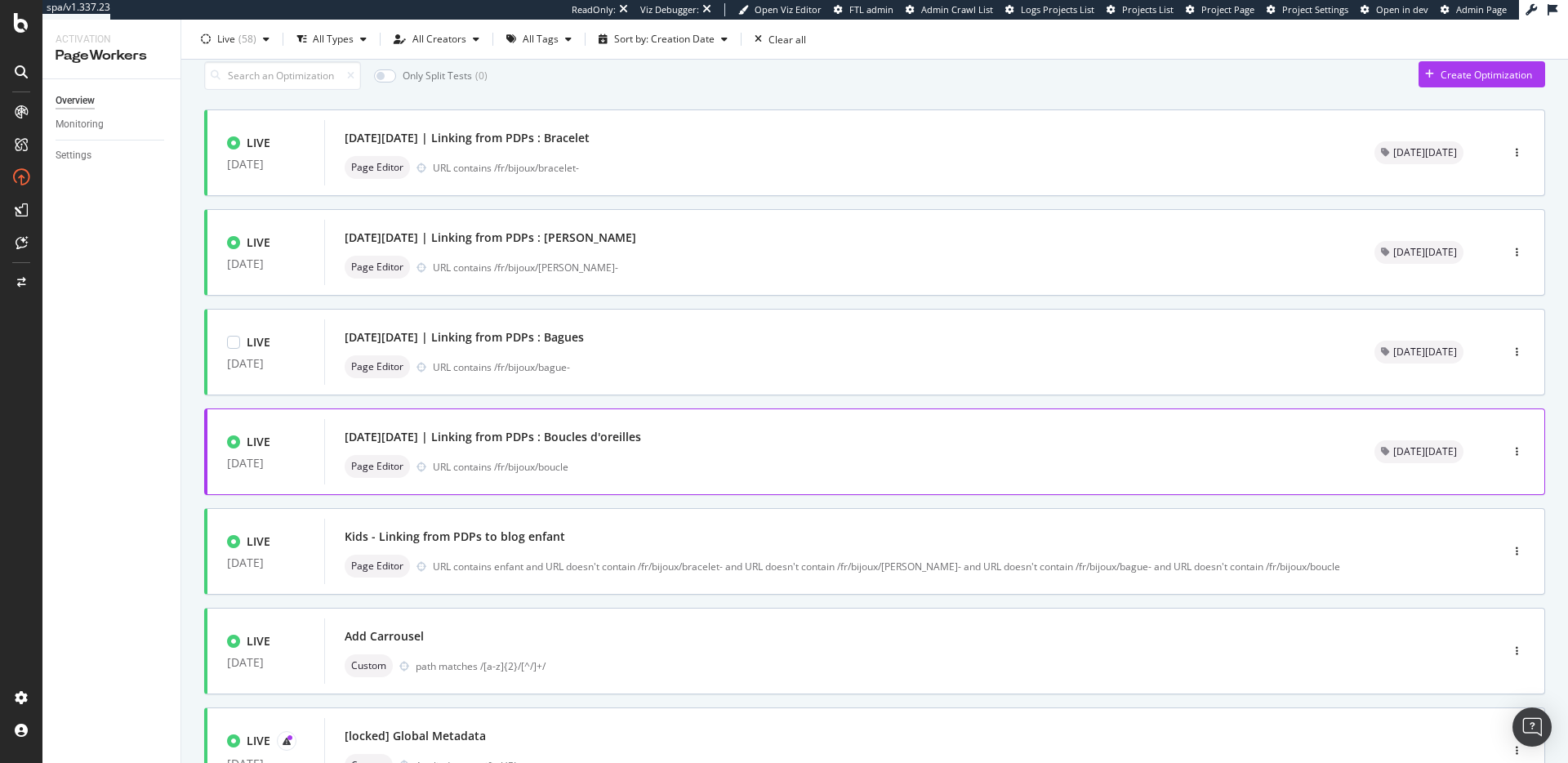
scroll to position [106, 0]
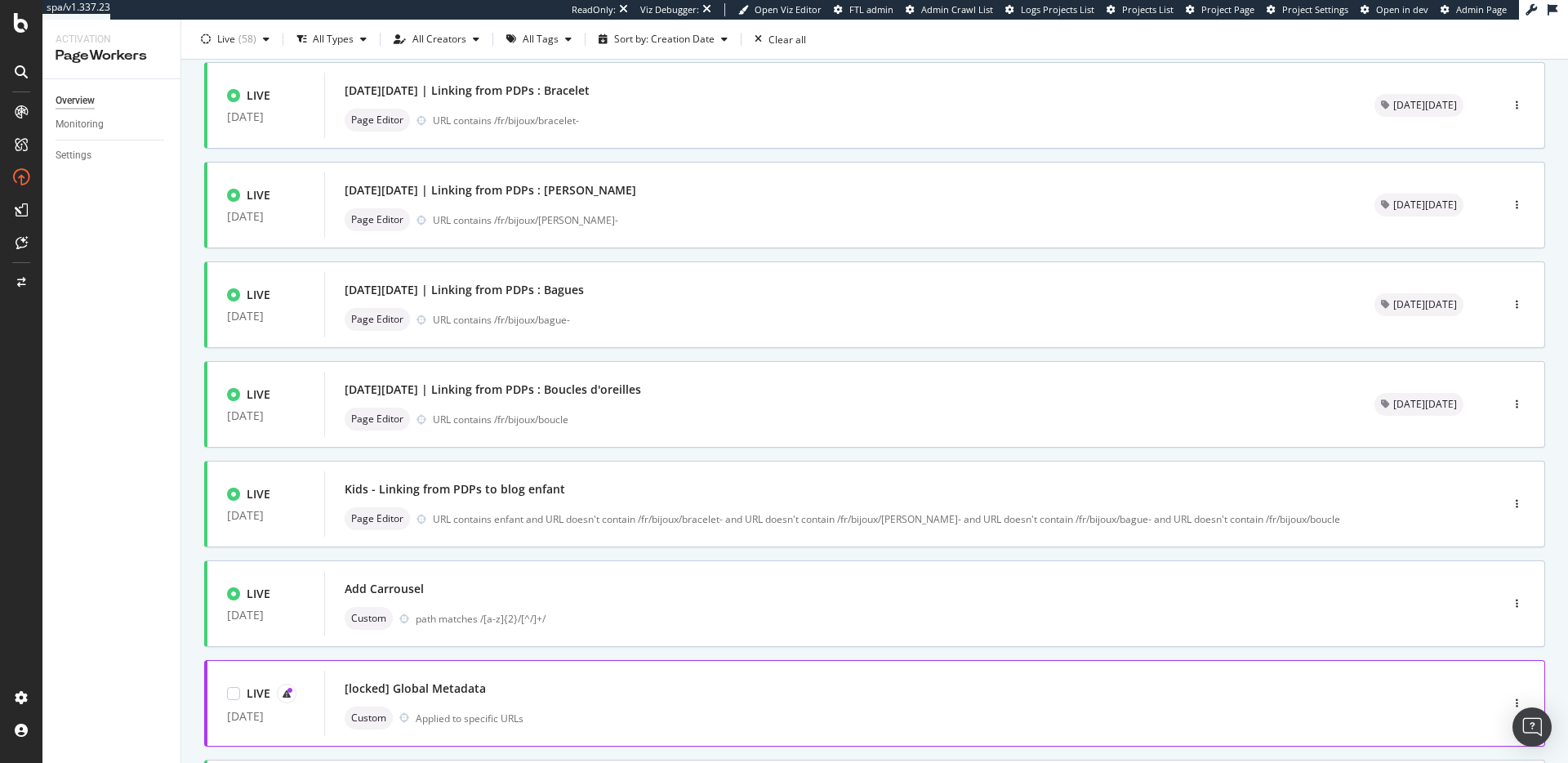
click at [811, 546] on div "[locked] Global Metadata" at bounding box center [887, 688] width 1086 height 23
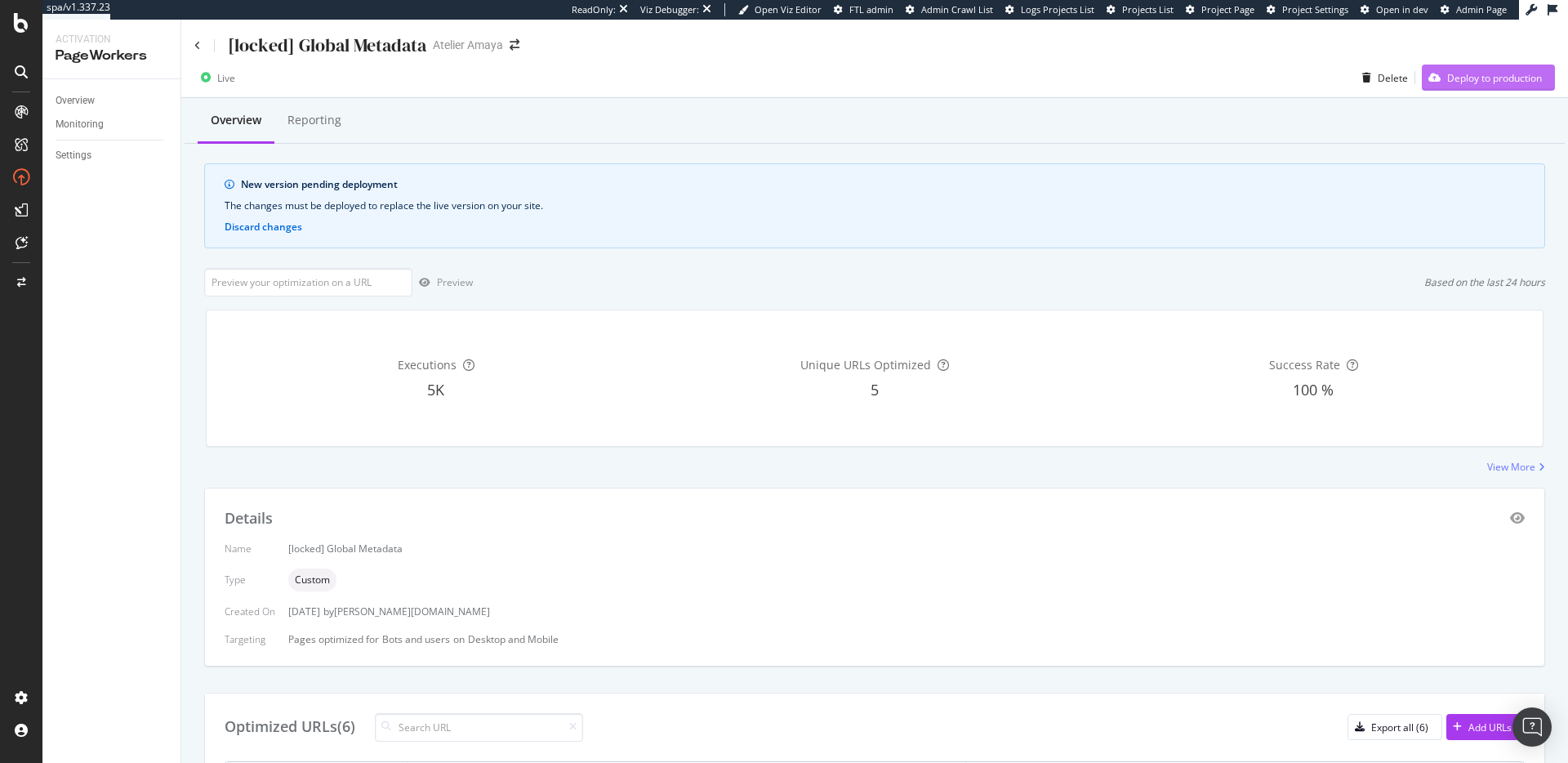
click at [1175, 83] on div "Deploy to production" at bounding box center [1494, 78] width 95 height 14
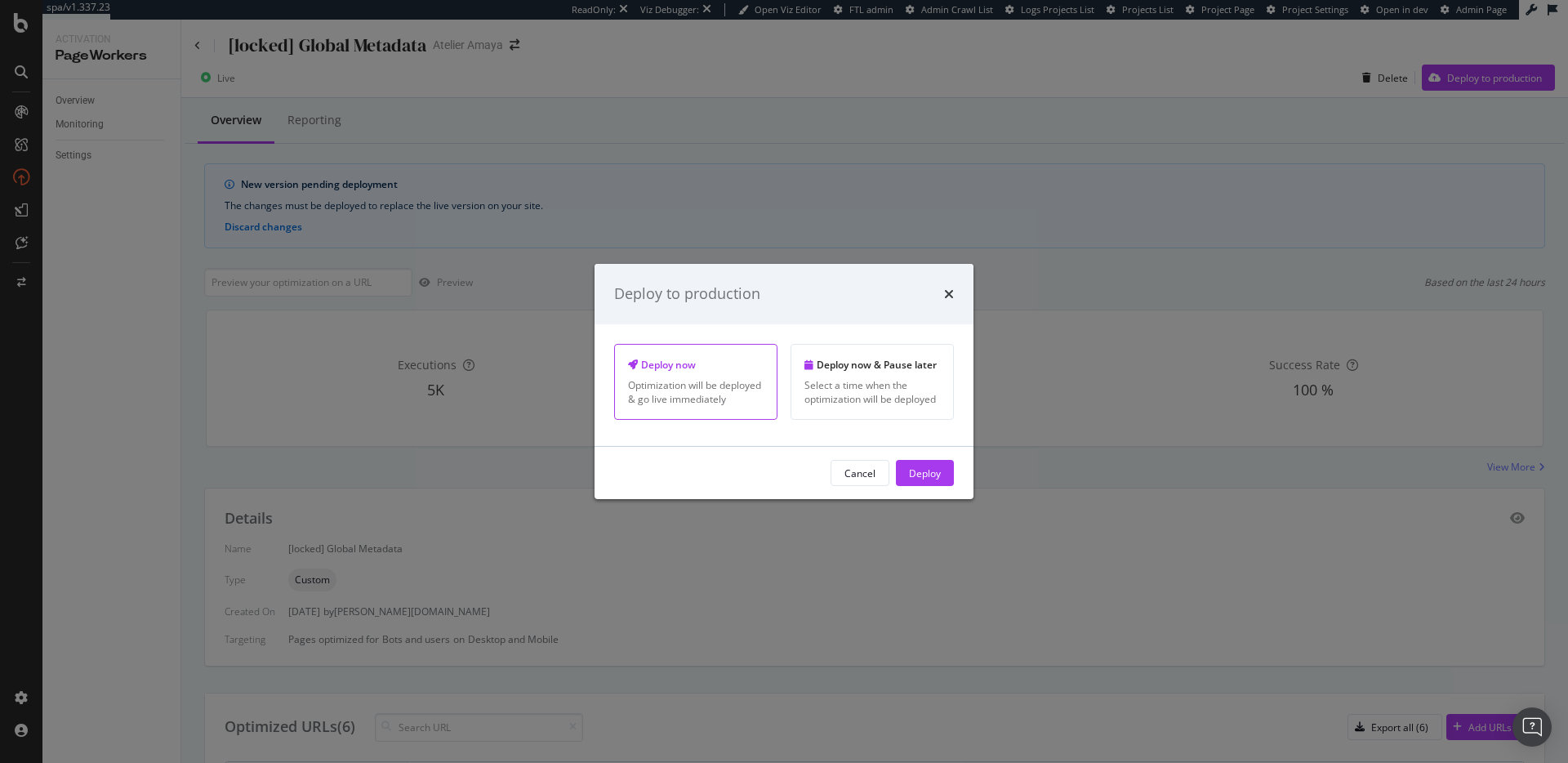
click at [926, 486] on div "Cancel Deploy" at bounding box center [784, 473] width 379 height 52
click at [926, 473] on div "Deploy" at bounding box center [924, 472] width 32 height 14
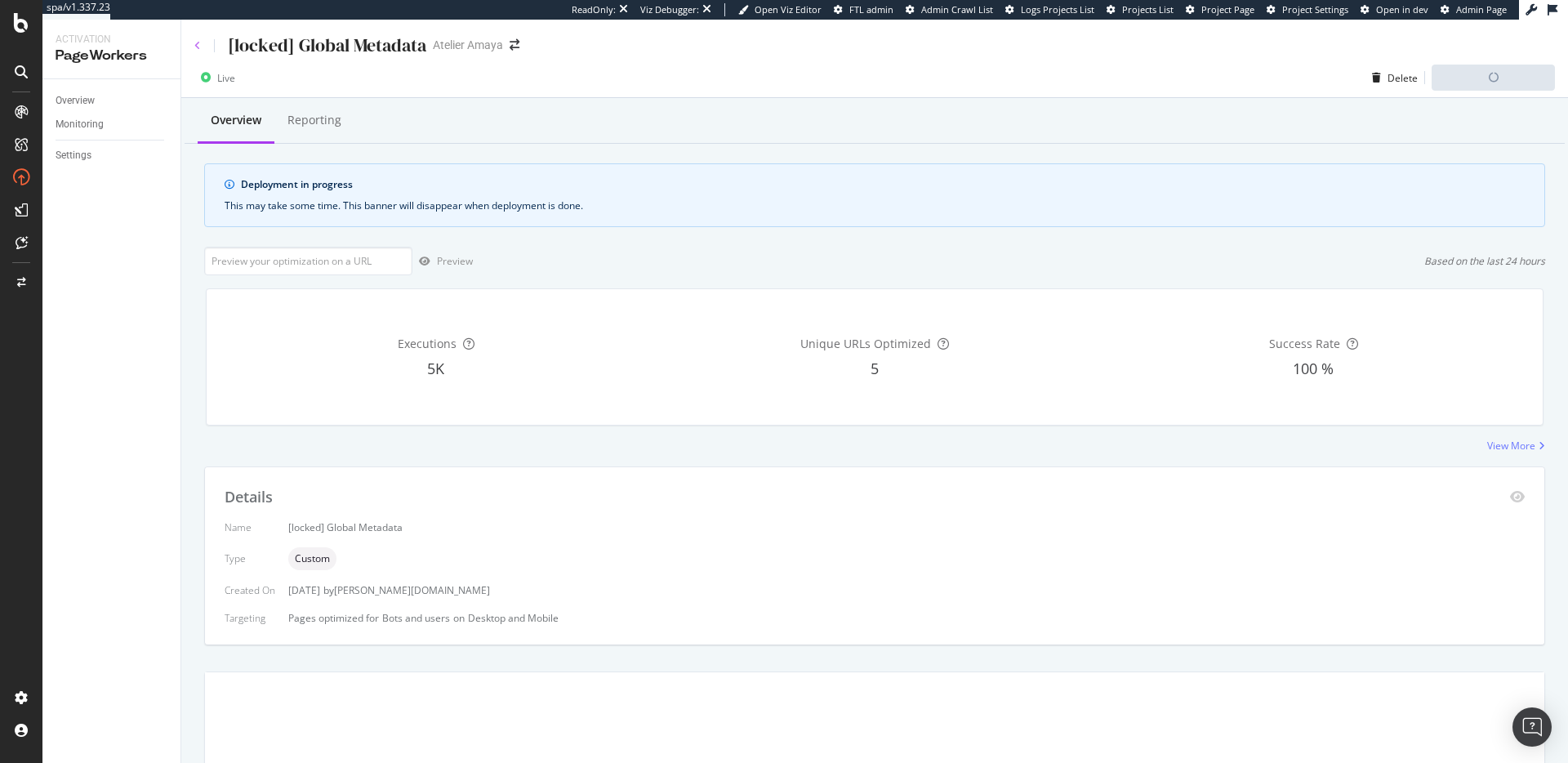
click at [199, 49] on icon at bounding box center [197, 45] width 6 height 10
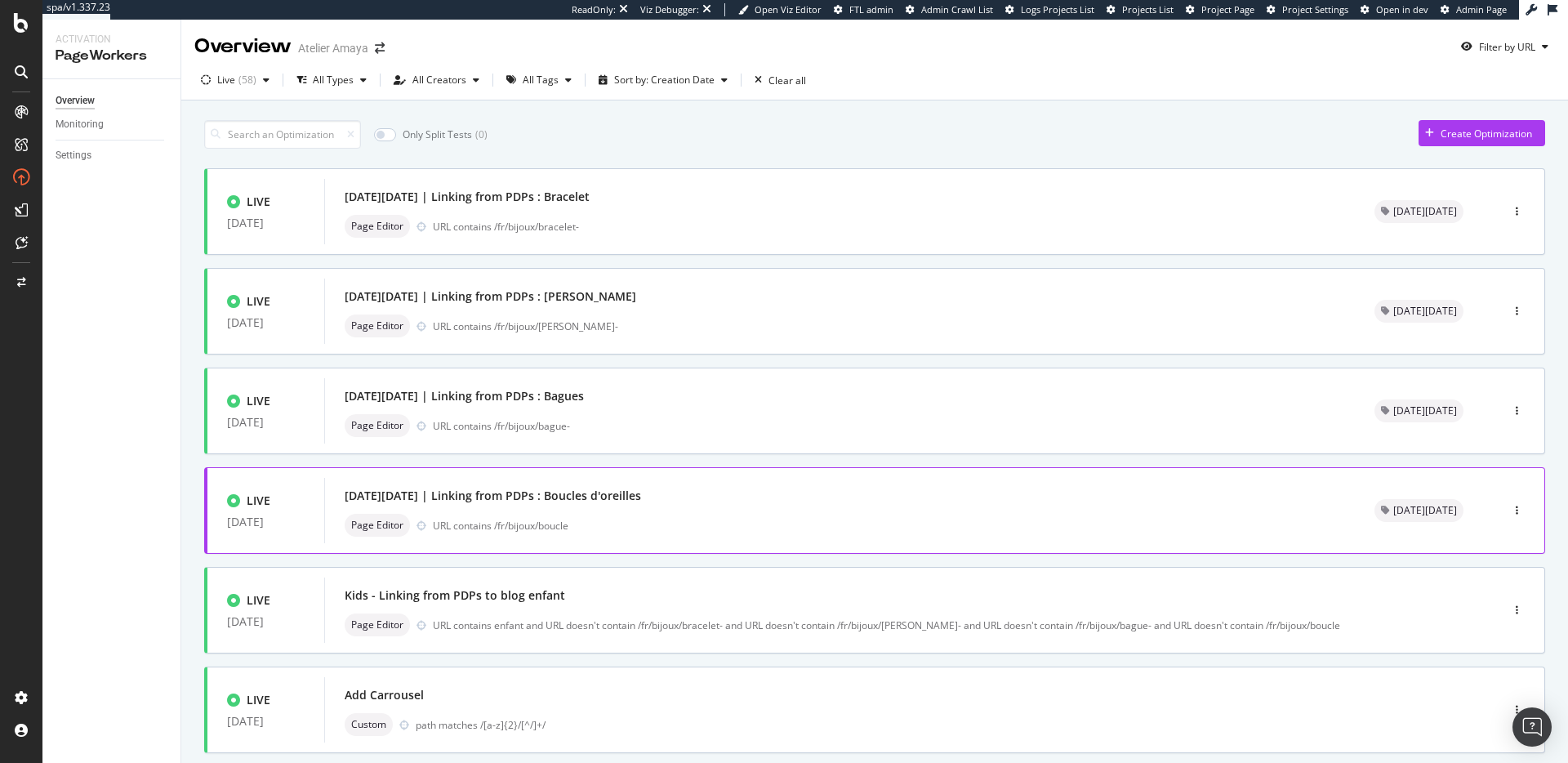
scroll to position [494, 0]
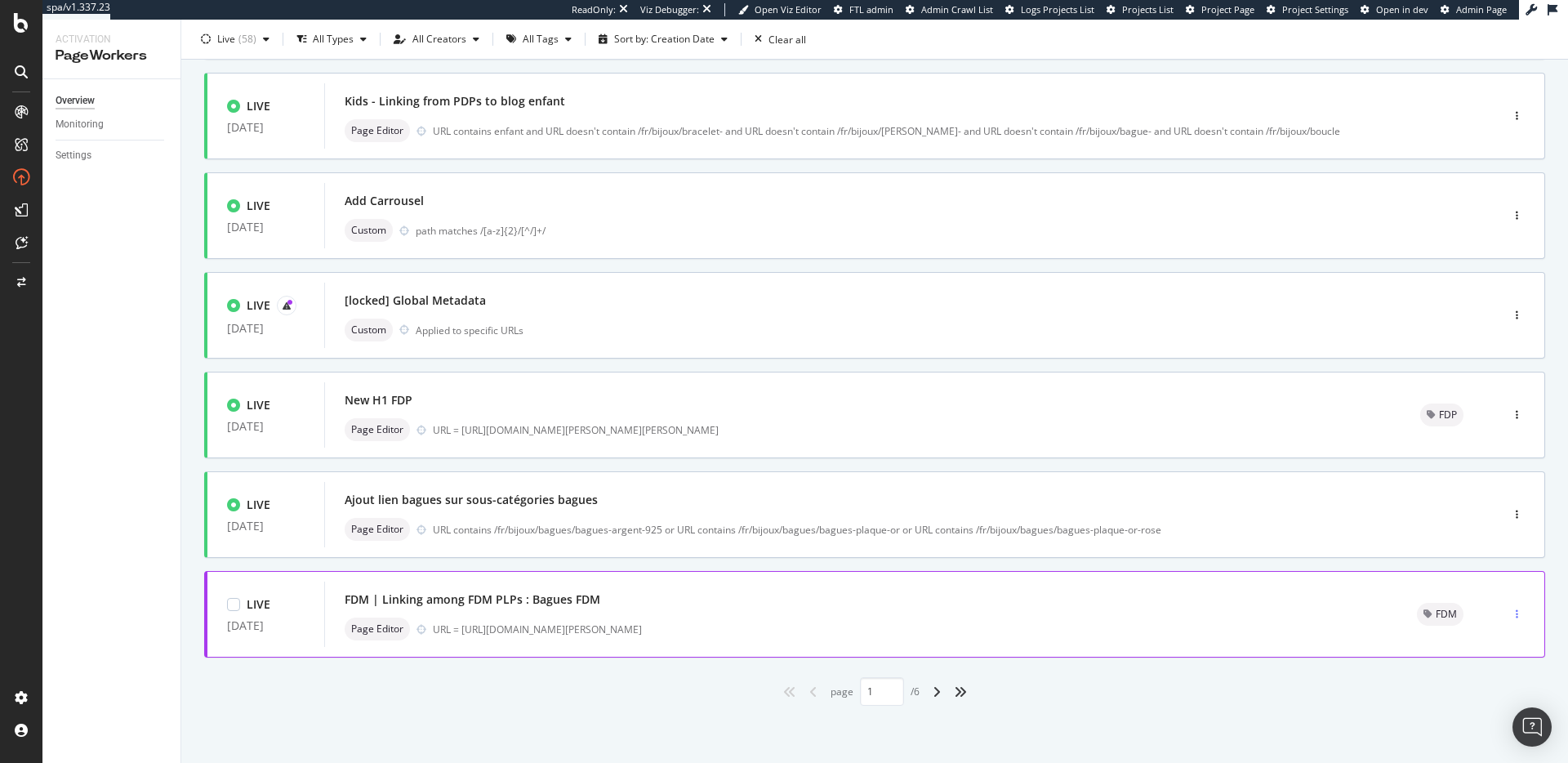
click at [1175, 546] on div "button" at bounding box center [1516, 614] width 15 height 10
click at [1175, 500] on div "Pause" at bounding box center [1485, 501] width 28 height 14
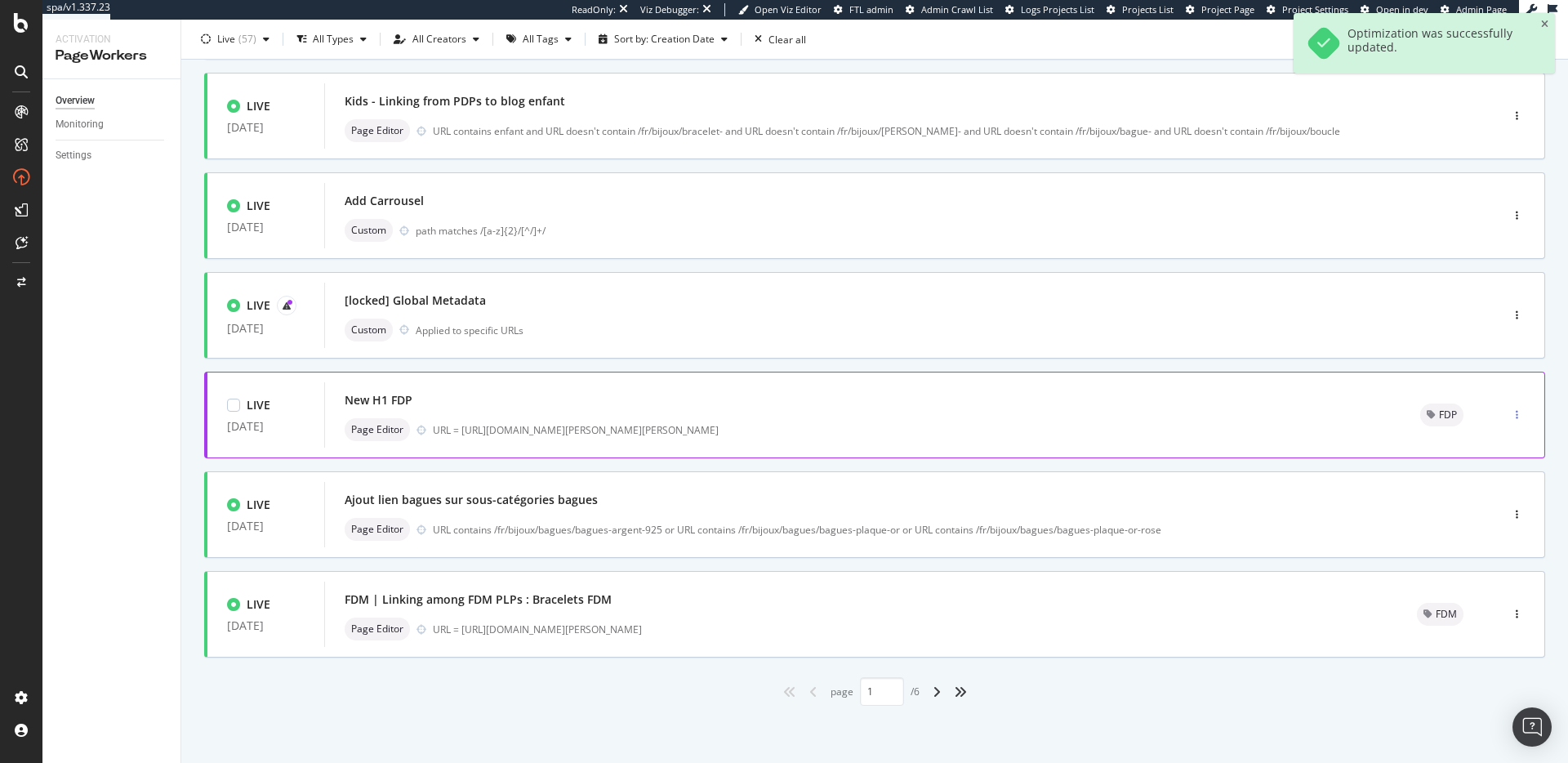
click at [1175, 412] on icon "button" at bounding box center [1517, 415] width 3 height 10
click at [1175, 467] on div "Pause" at bounding box center [1485, 472] width 28 height 14
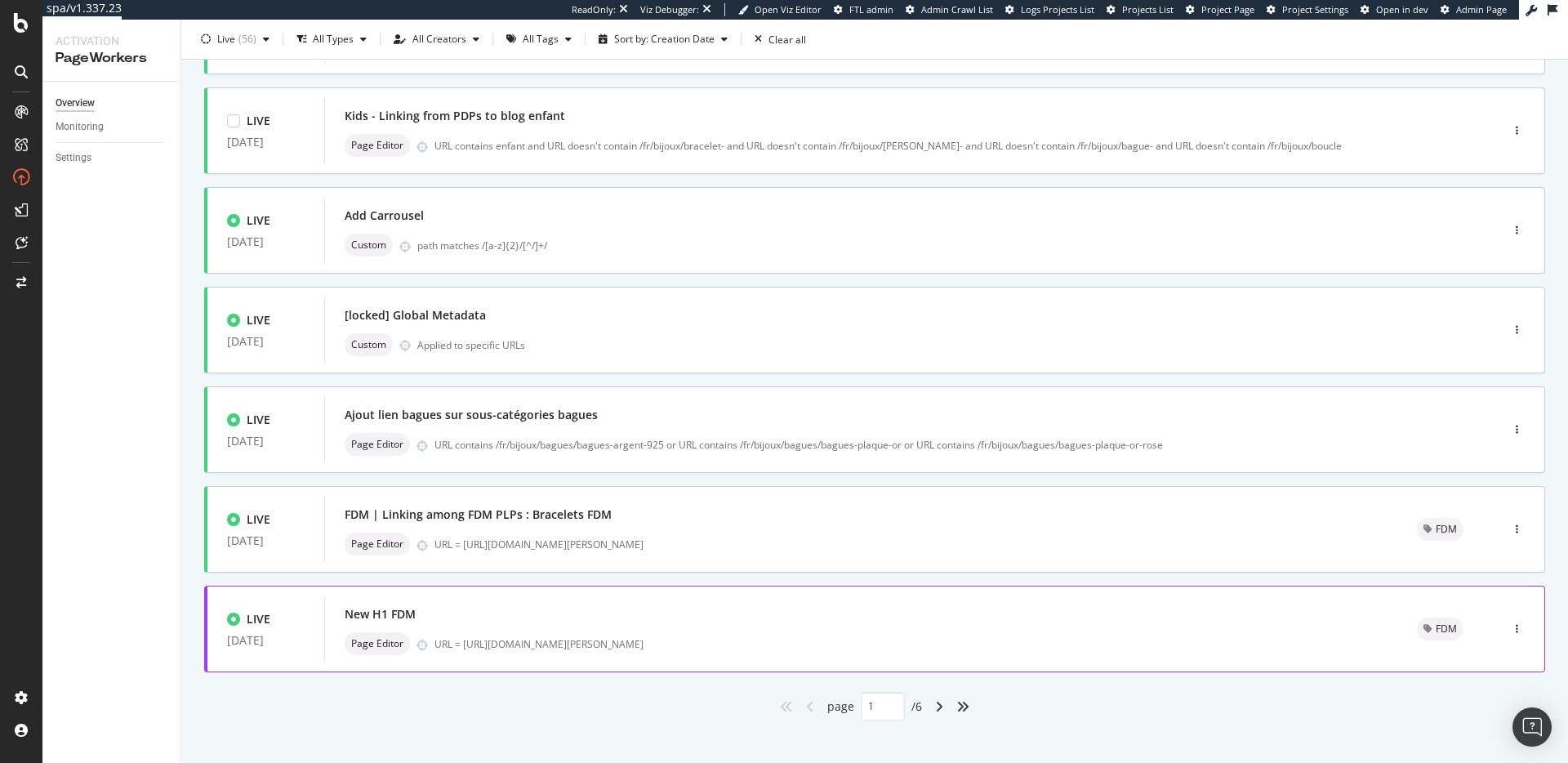
scroll to position [494, 0]
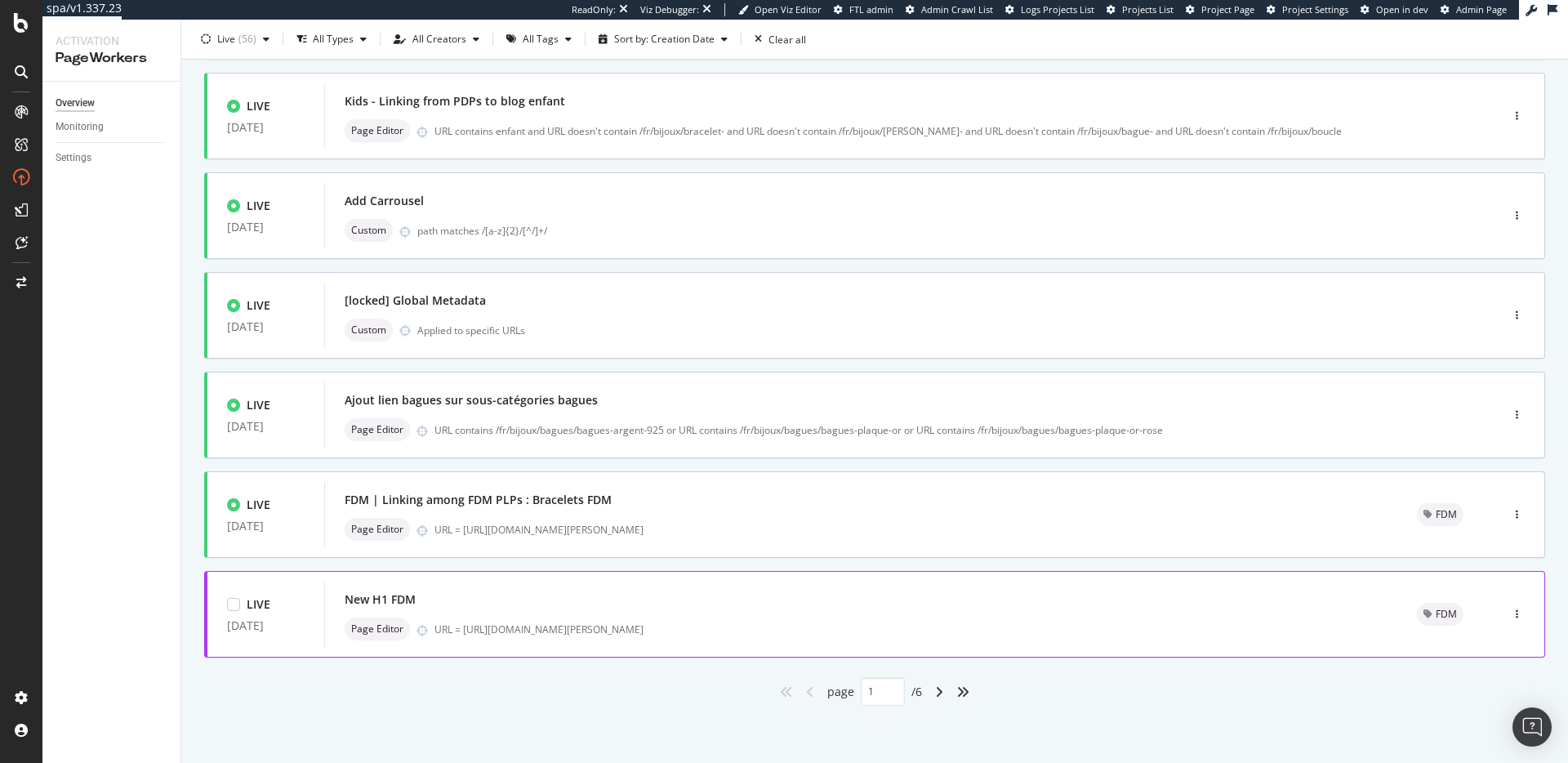
click at [556, 585] on div "New H1 FDM Page Editor URL = https://atelier-amaya.com/fr/collections/collectio…" at bounding box center [860, 614] width 1073 height 65
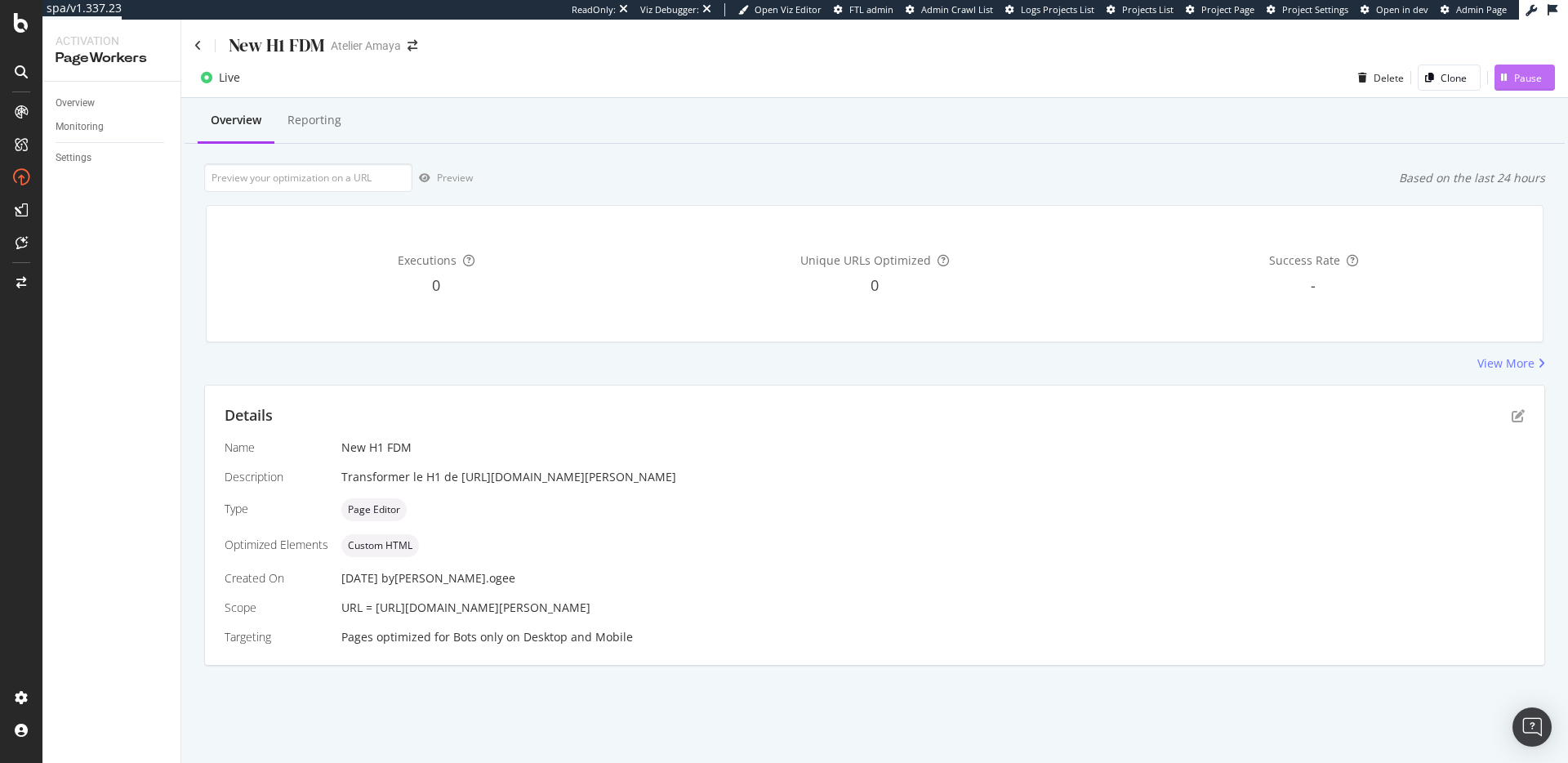
click at [1518, 71] on div "Pause" at bounding box center [1527, 78] width 28 height 14
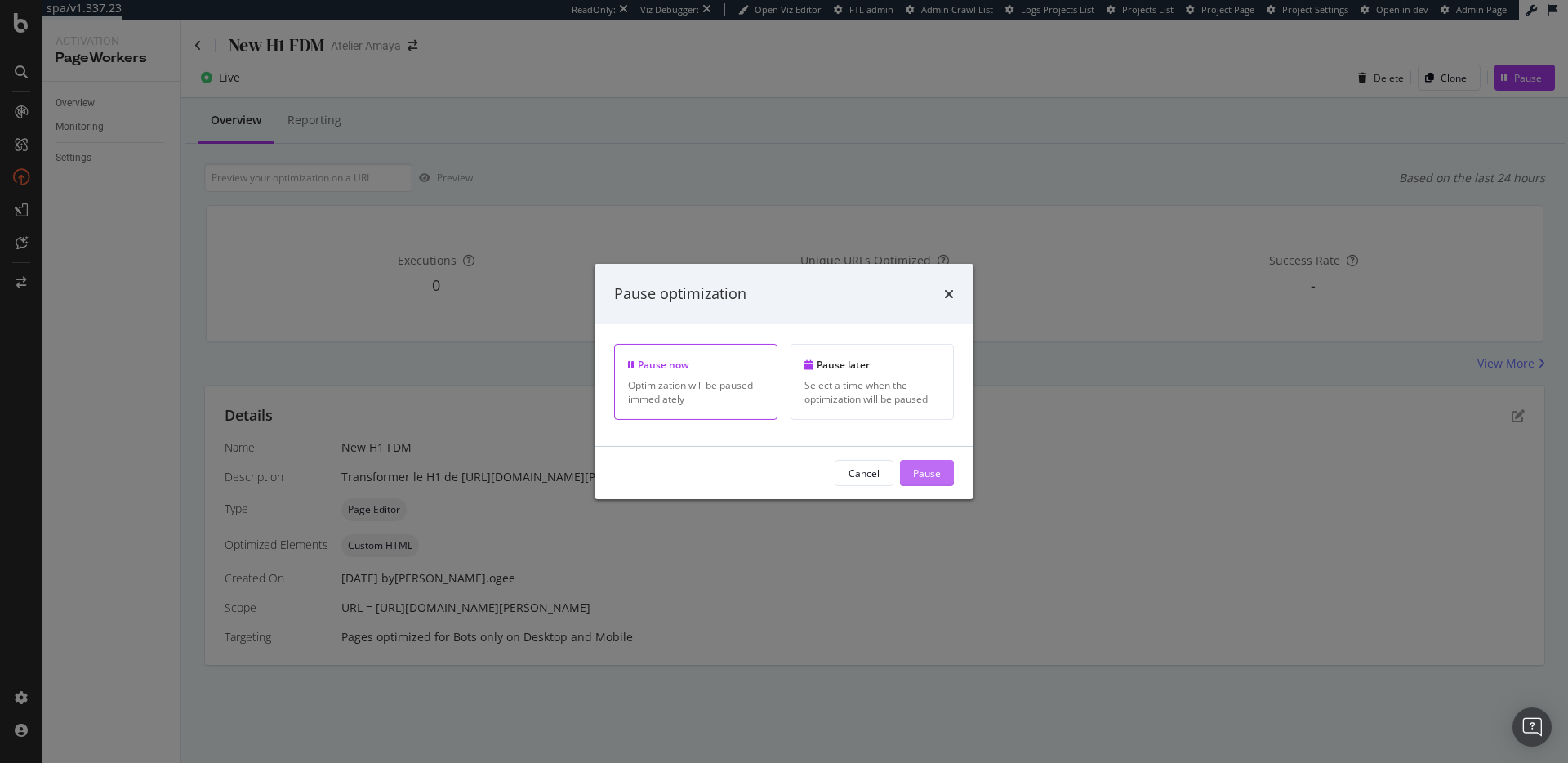
click at [939, 471] on div "Pause" at bounding box center [926, 472] width 28 height 14
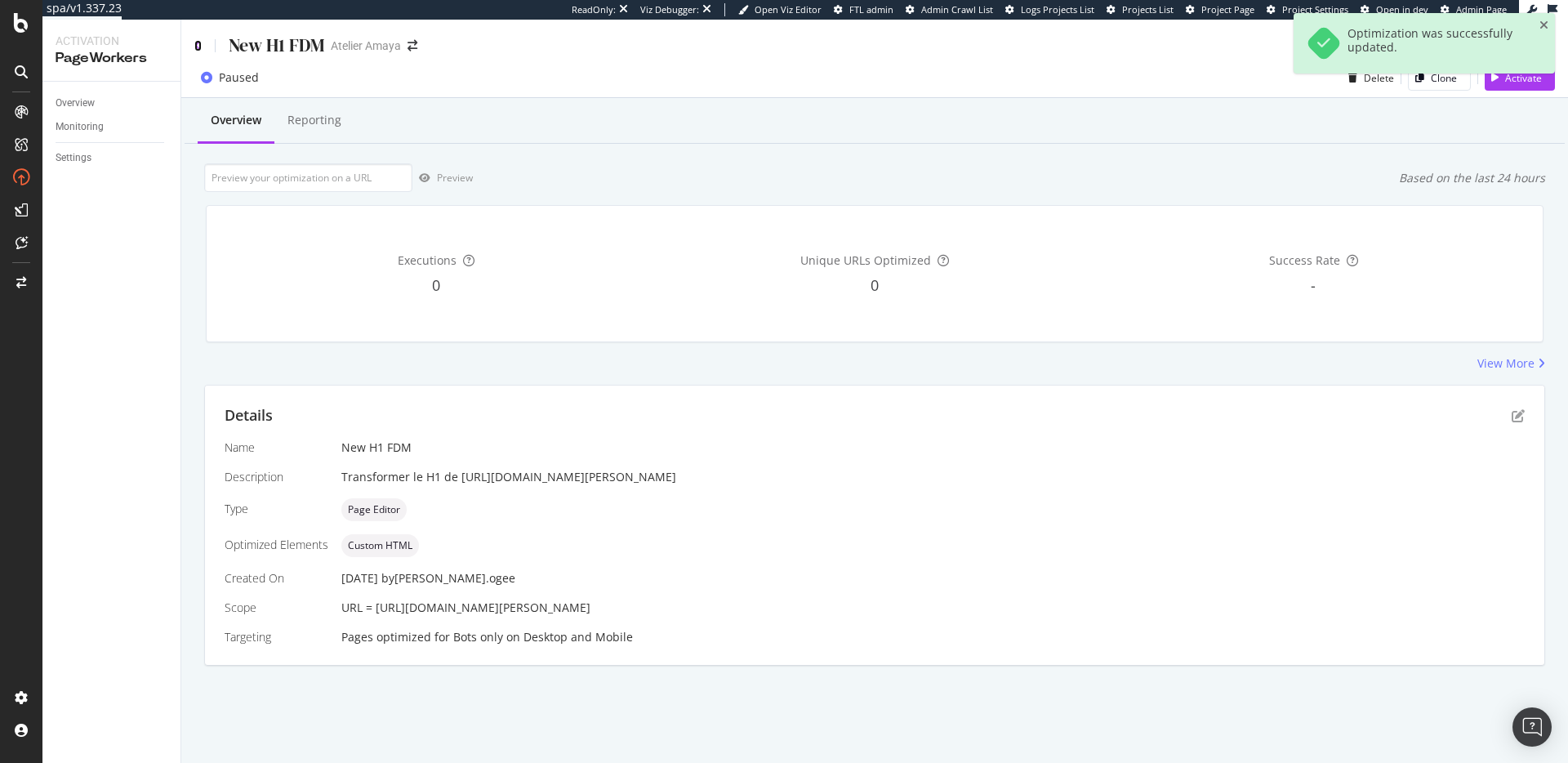
click at [198, 48] on icon at bounding box center [198, 45] width 7 height 12
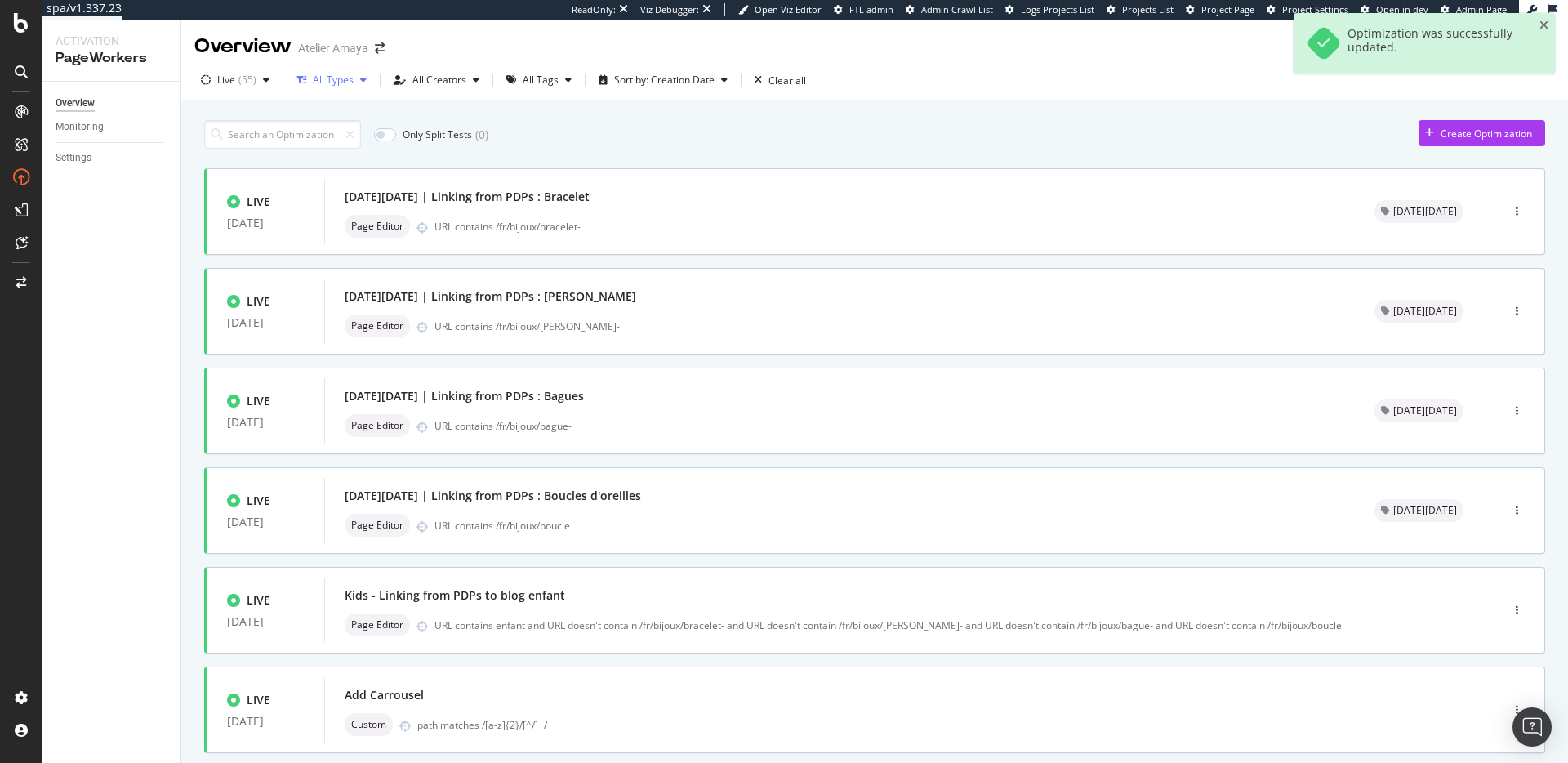
click at [321, 85] on div "All Types" at bounding box center [333, 79] width 41 height 10
click at [559, 86] on div "All Tags" at bounding box center [538, 79] width 78 height 24
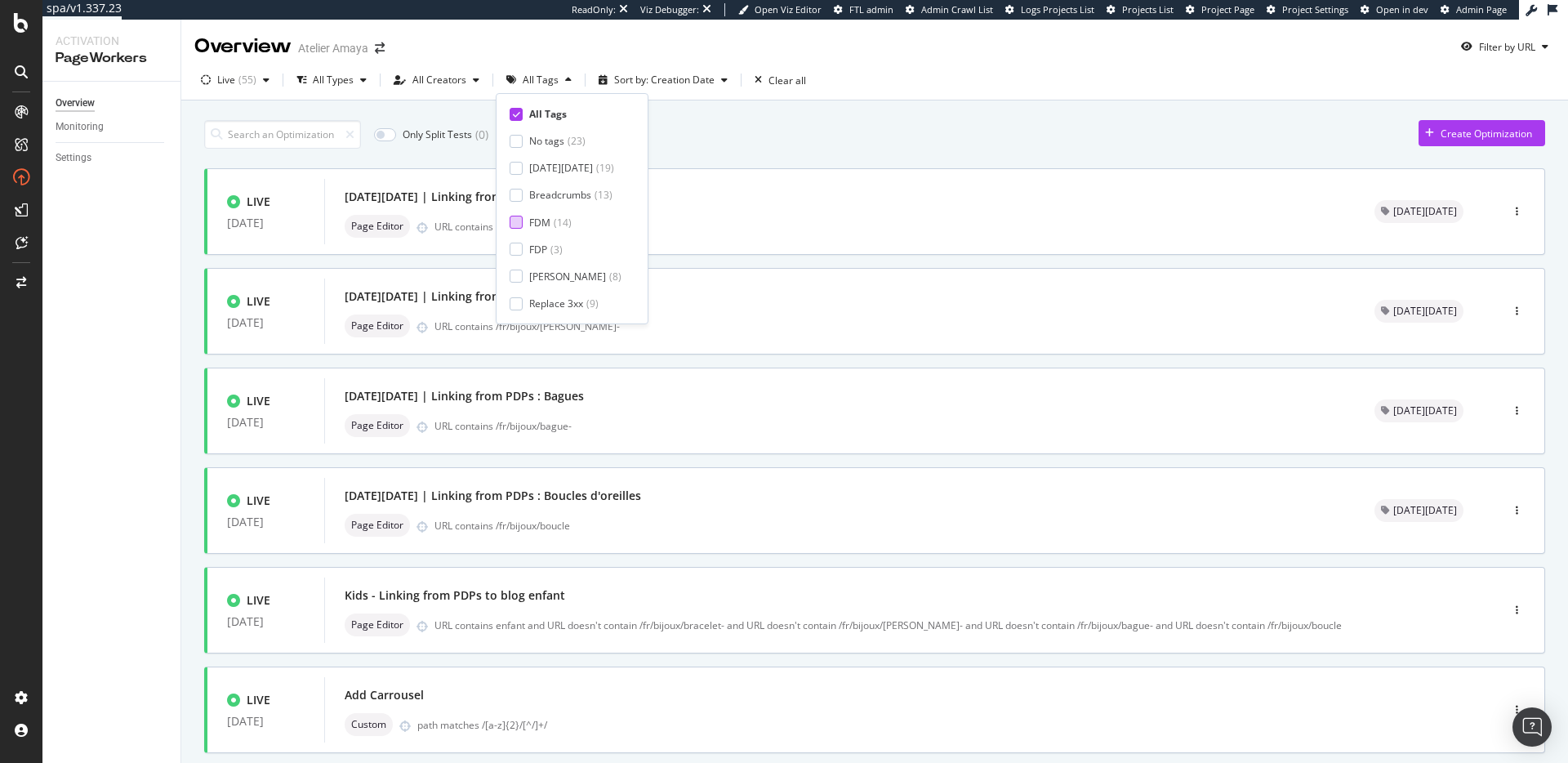
click at [520, 225] on div at bounding box center [516, 222] width 13 height 13
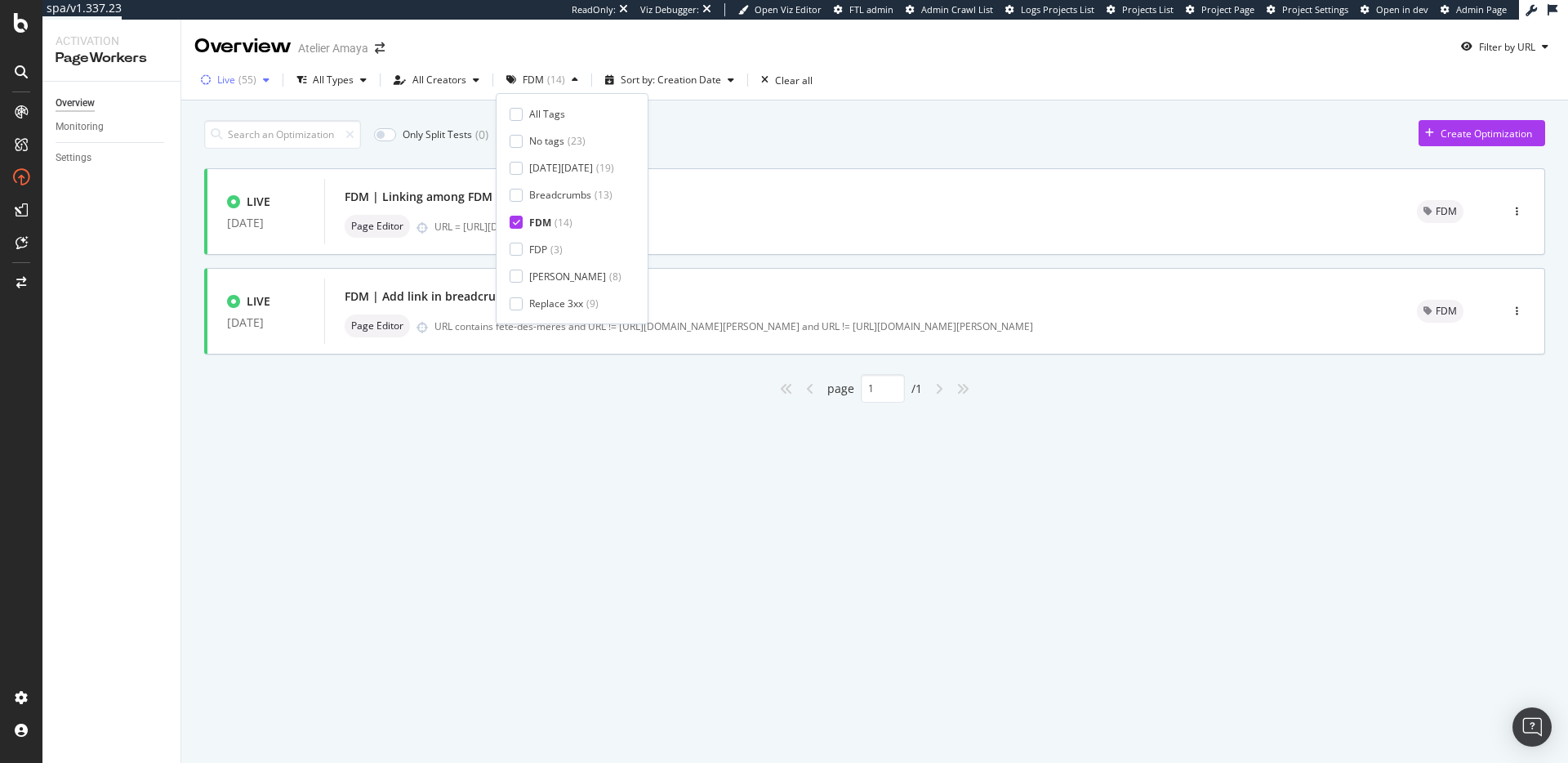
click at [233, 82] on div "Live" at bounding box center [226, 79] width 18 height 10
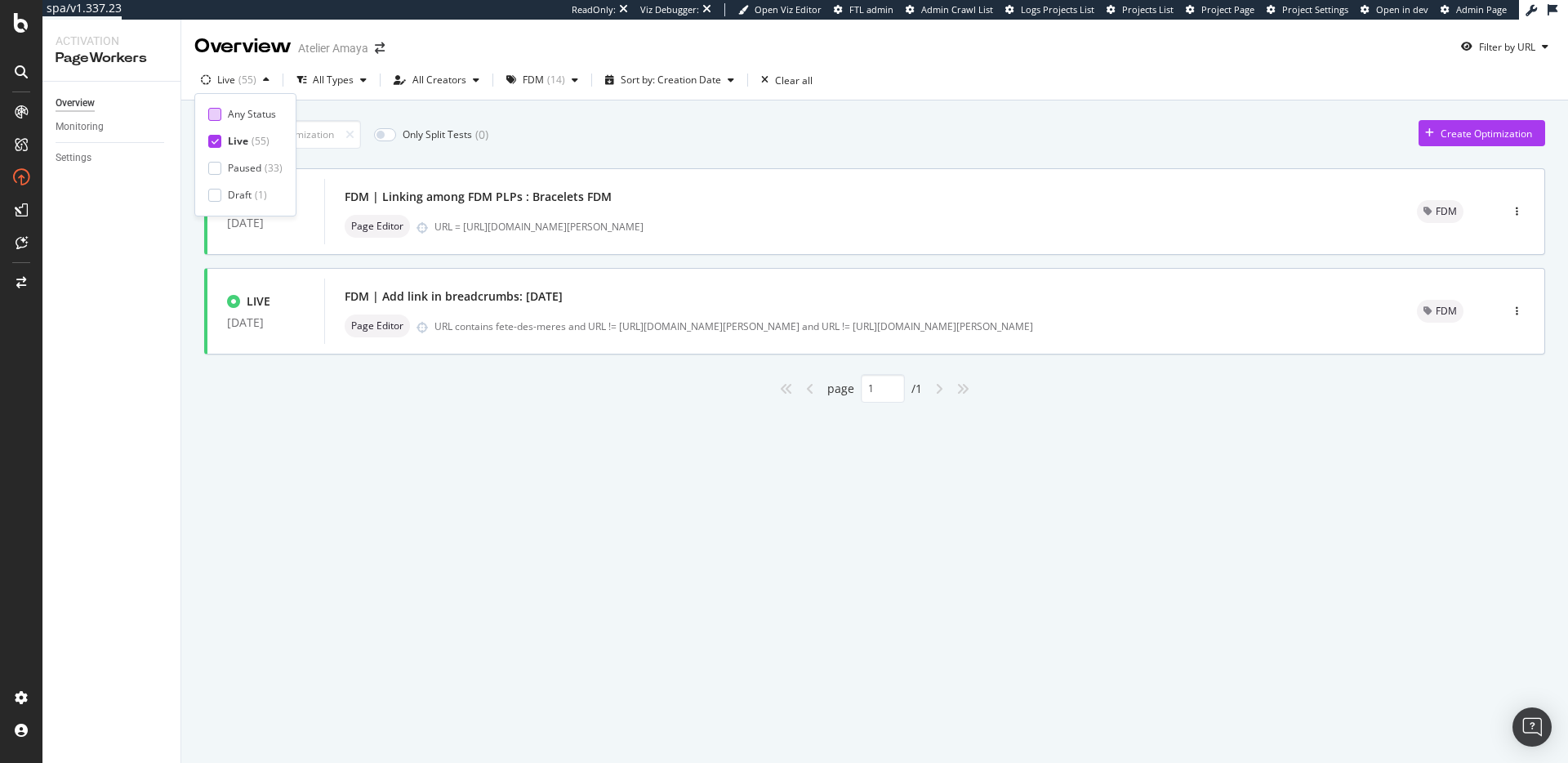
click at [238, 118] on div "Any Status" at bounding box center [252, 114] width 48 height 14
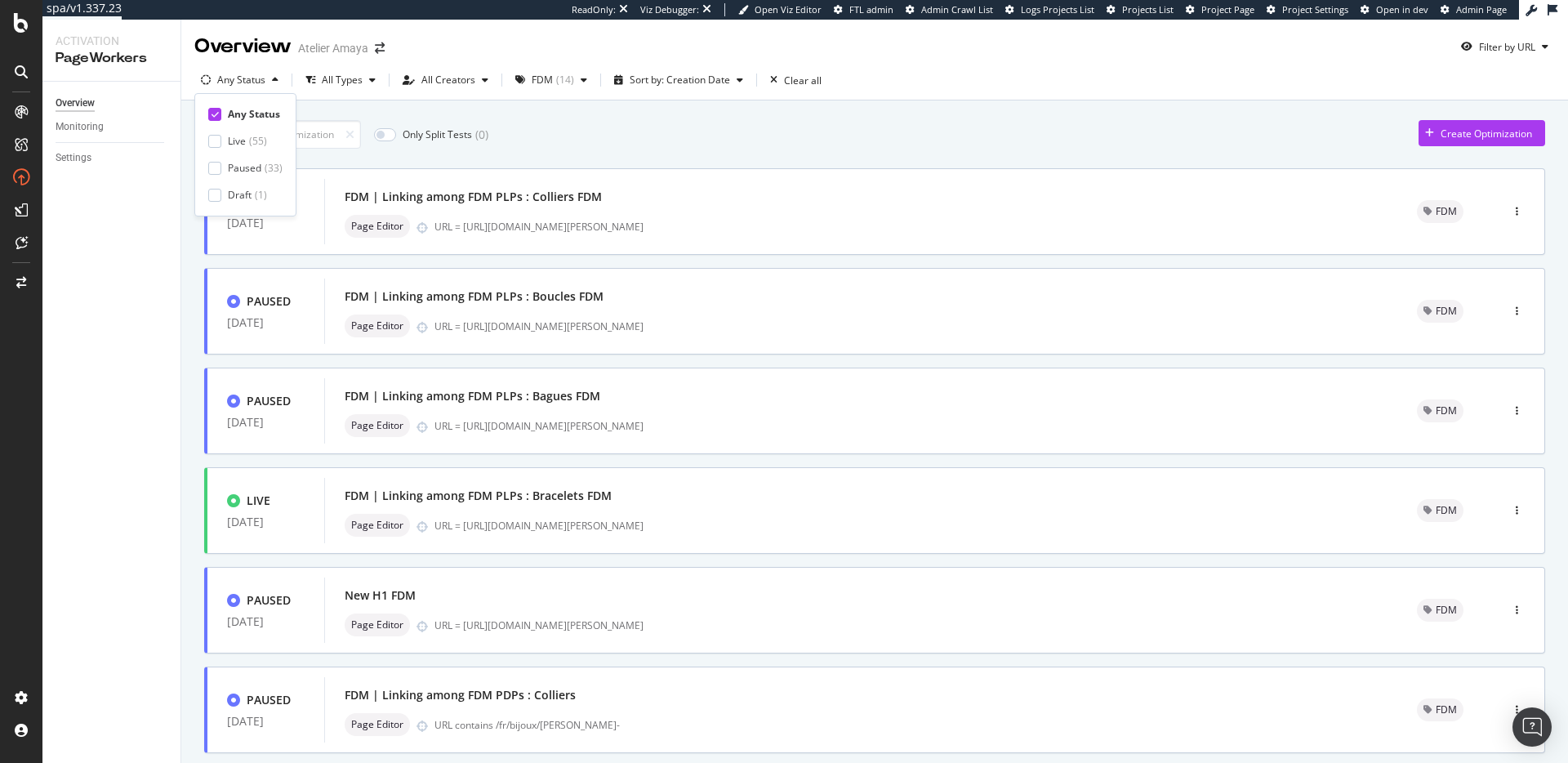
click at [902, 152] on div "Only Split Tests ( 0 ) Create Optimization PAUSED 14 Apr. 2025 FDM | Linking am…" at bounding box center [874, 656] width 1341 height 1088
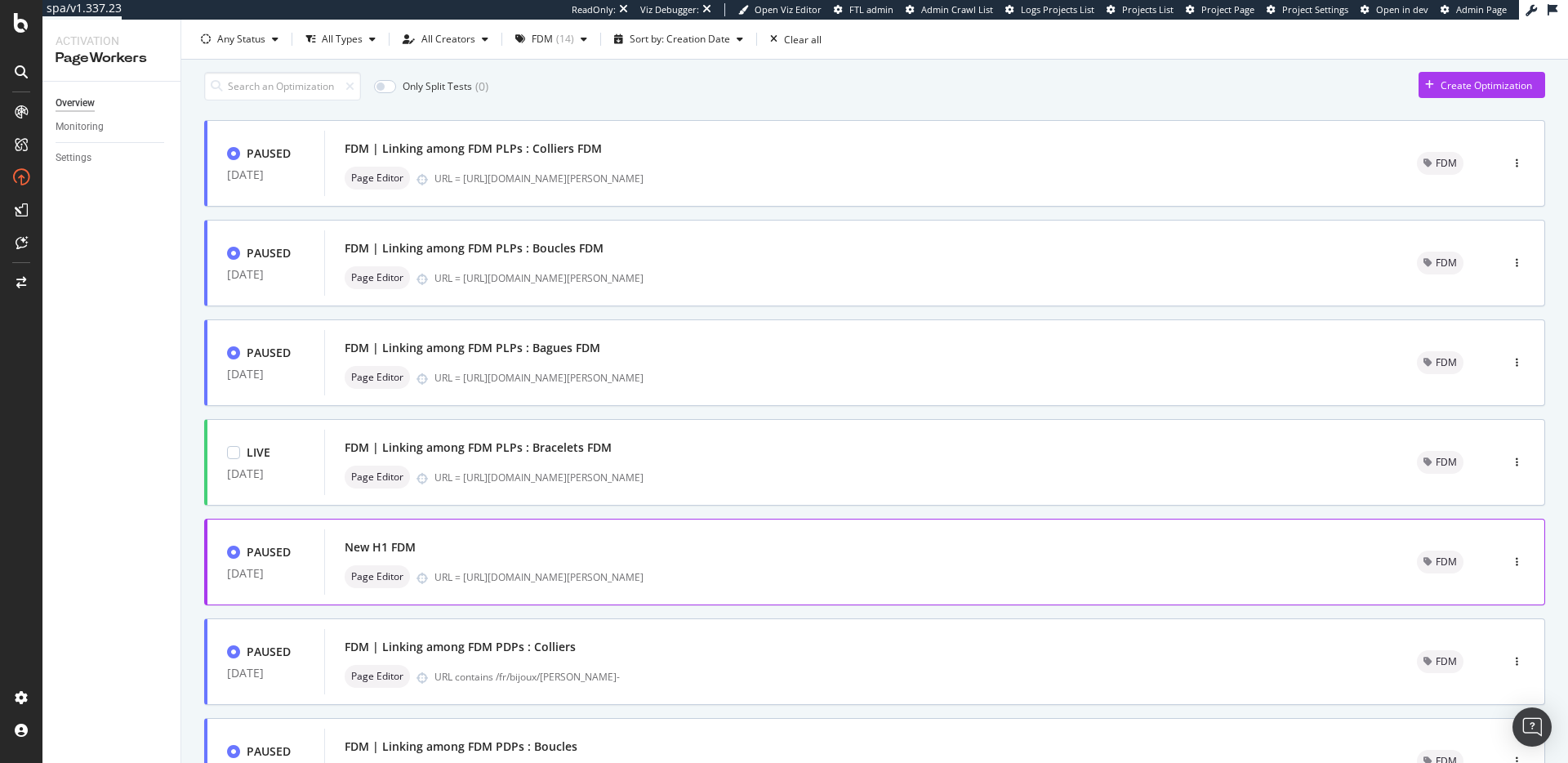
scroll to position [99, 0]
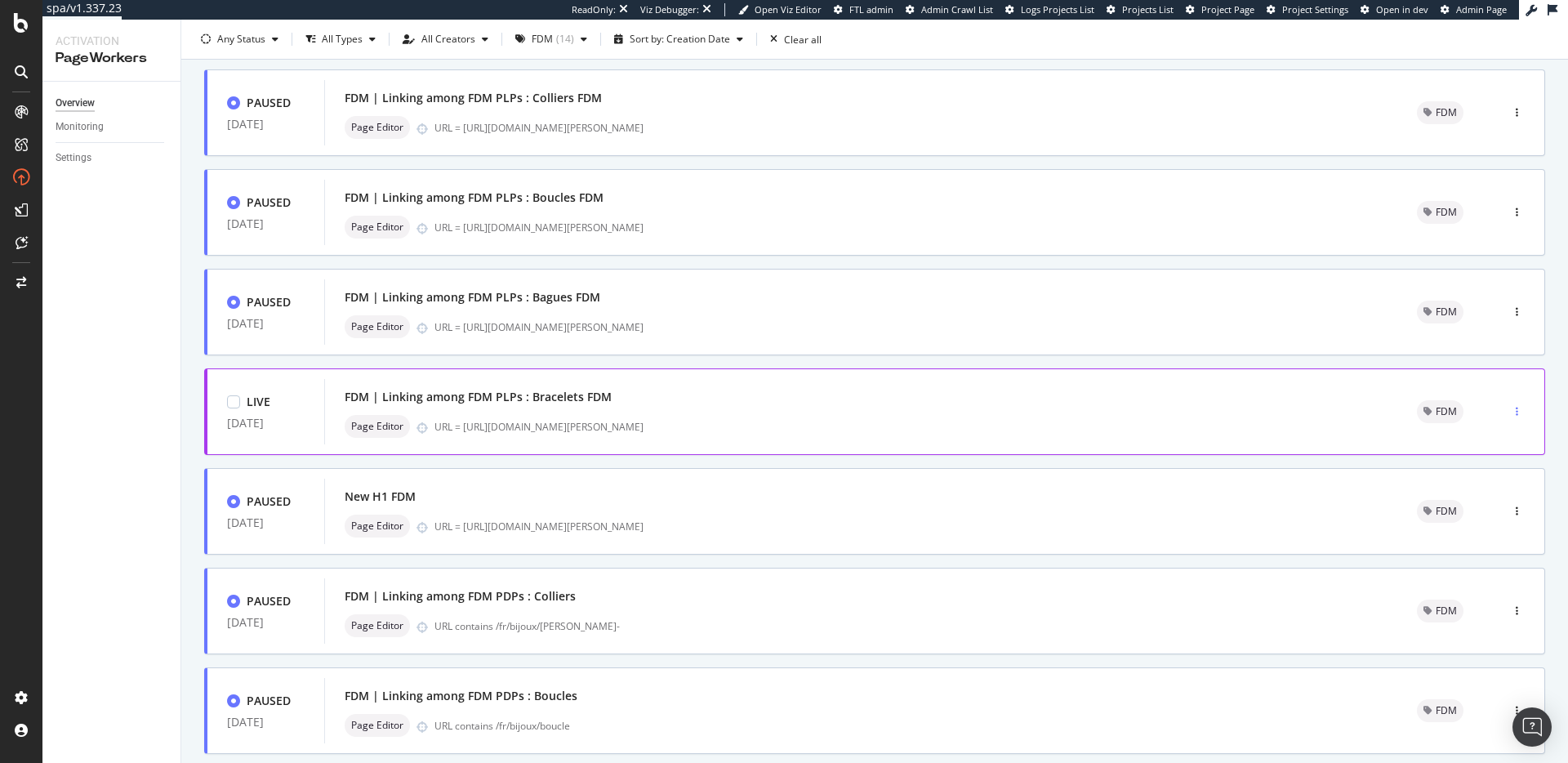
click at [1516, 411] on icon "button" at bounding box center [1517, 411] width 3 height 10
click at [1483, 471] on div "Pause" at bounding box center [1485, 469] width 28 height 14
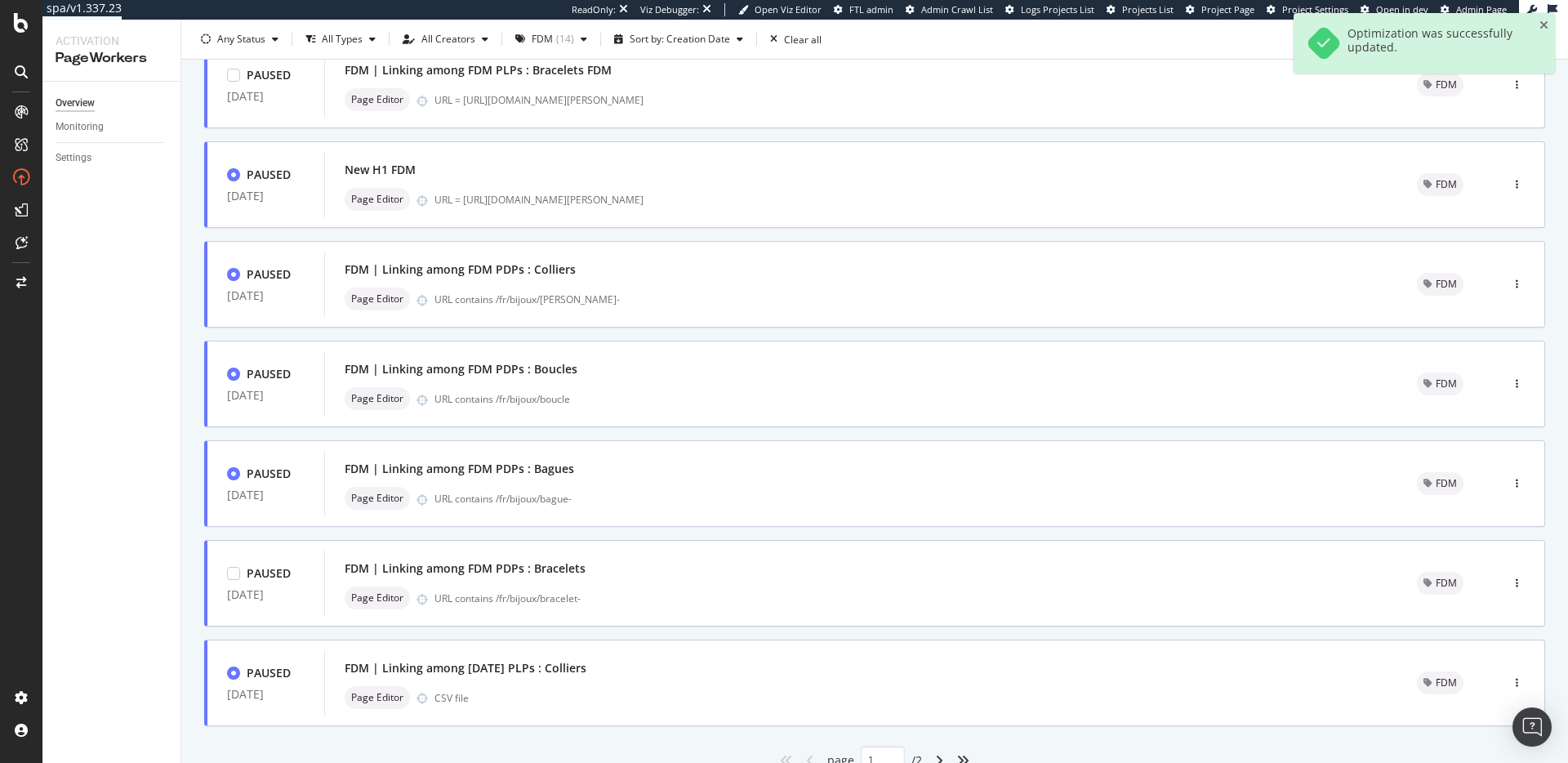
scroll to position [494, 0]
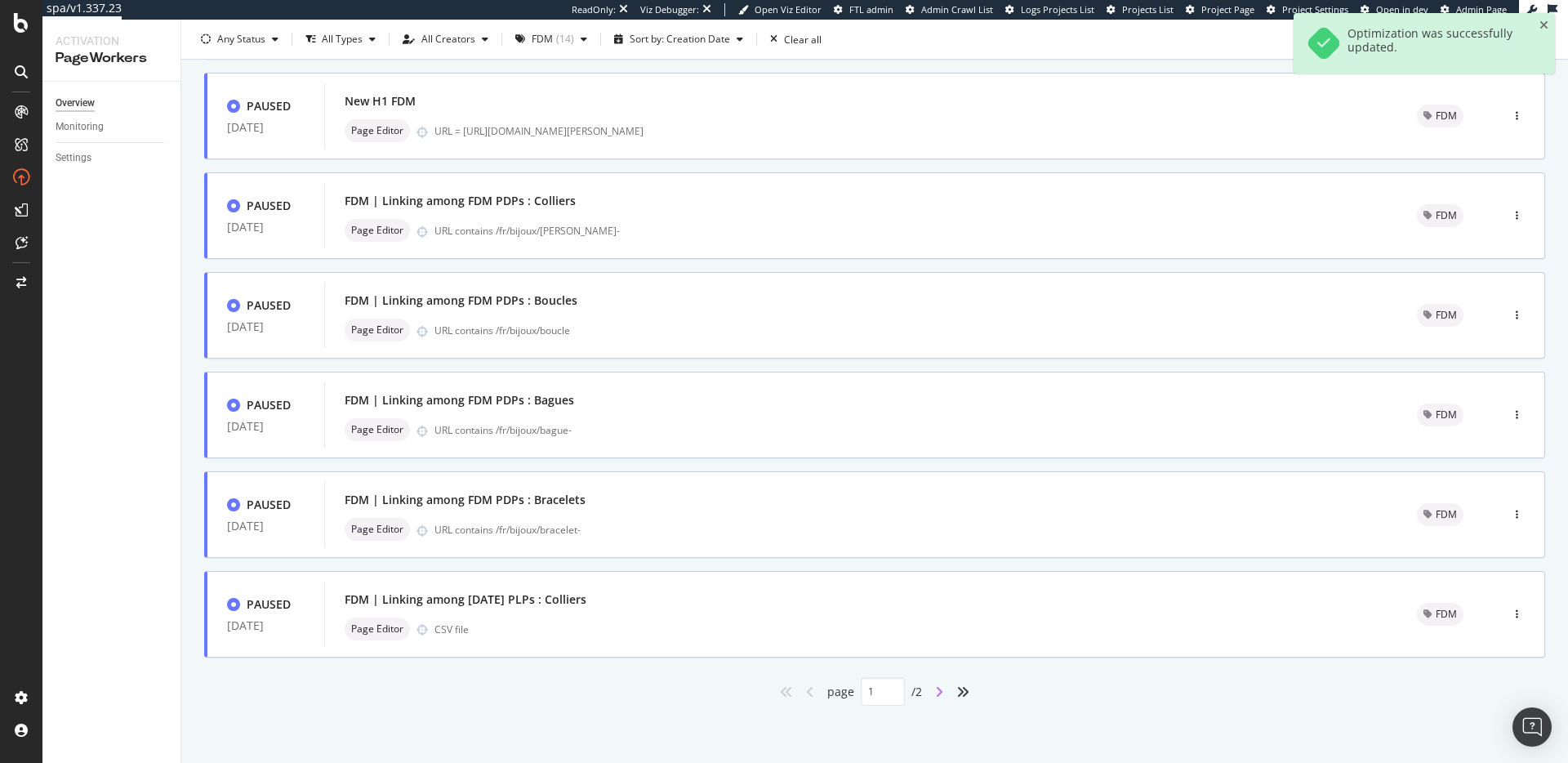
click at [935, 690] on icon "angle-right" at bounding box center [939, 692] width 8 height 13
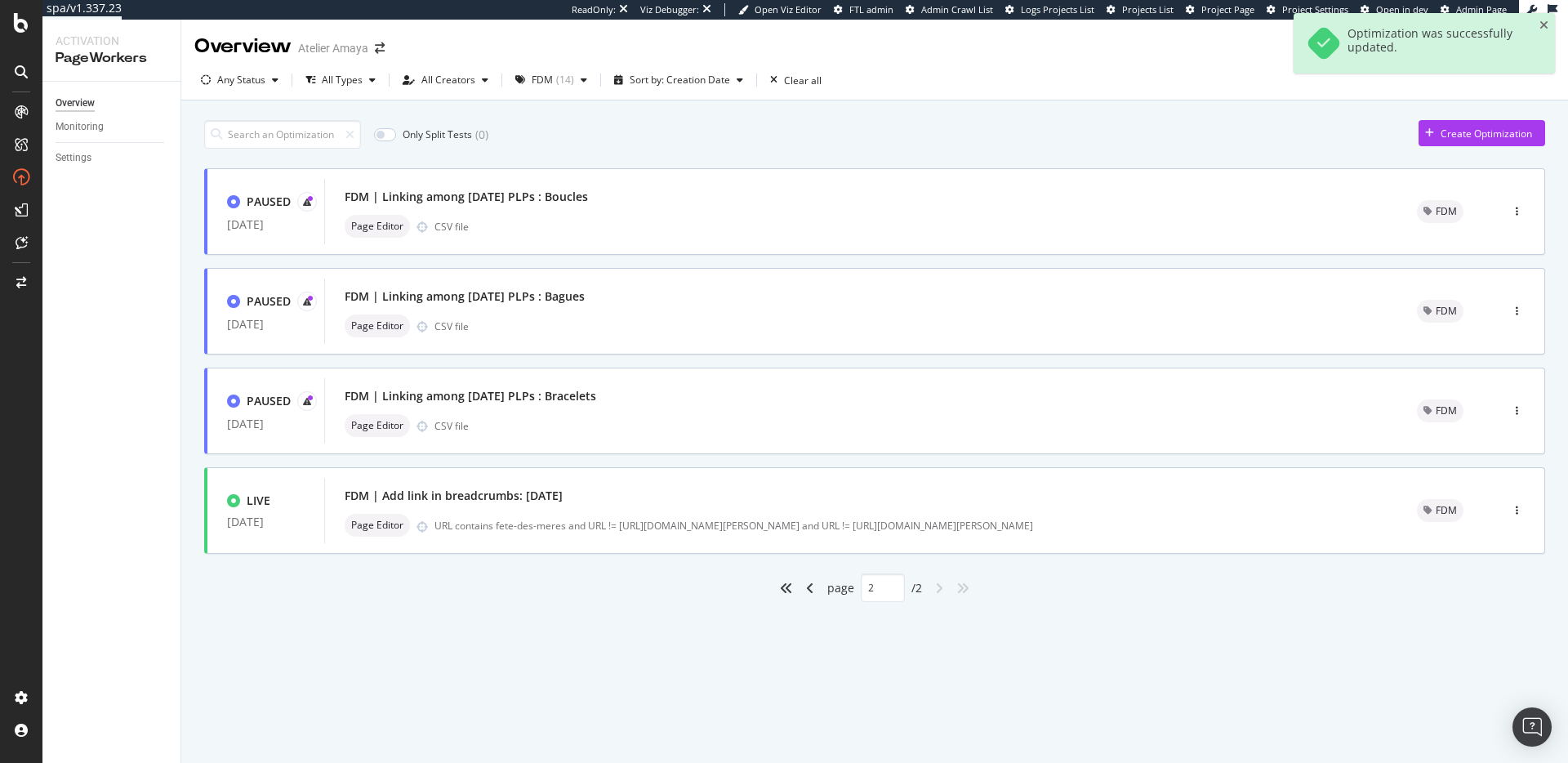
scroll to position [0, 0]
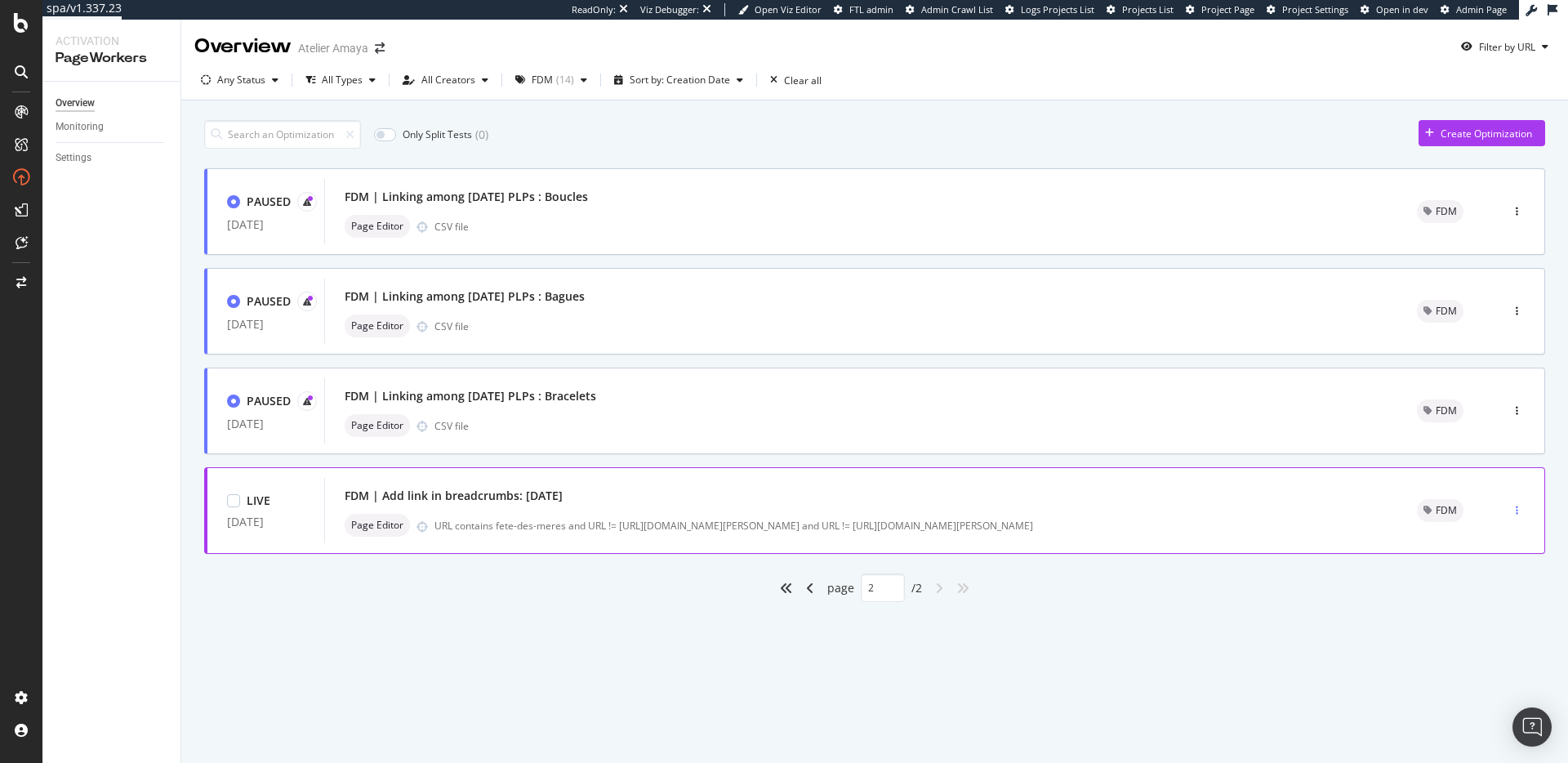
click at [1518, 510] on div "button" at bounding box center [1516, 510] width 15 height 10
click at [1509, 566] on div "Pause" at bounding box center [1497, 567] width 28 height 14
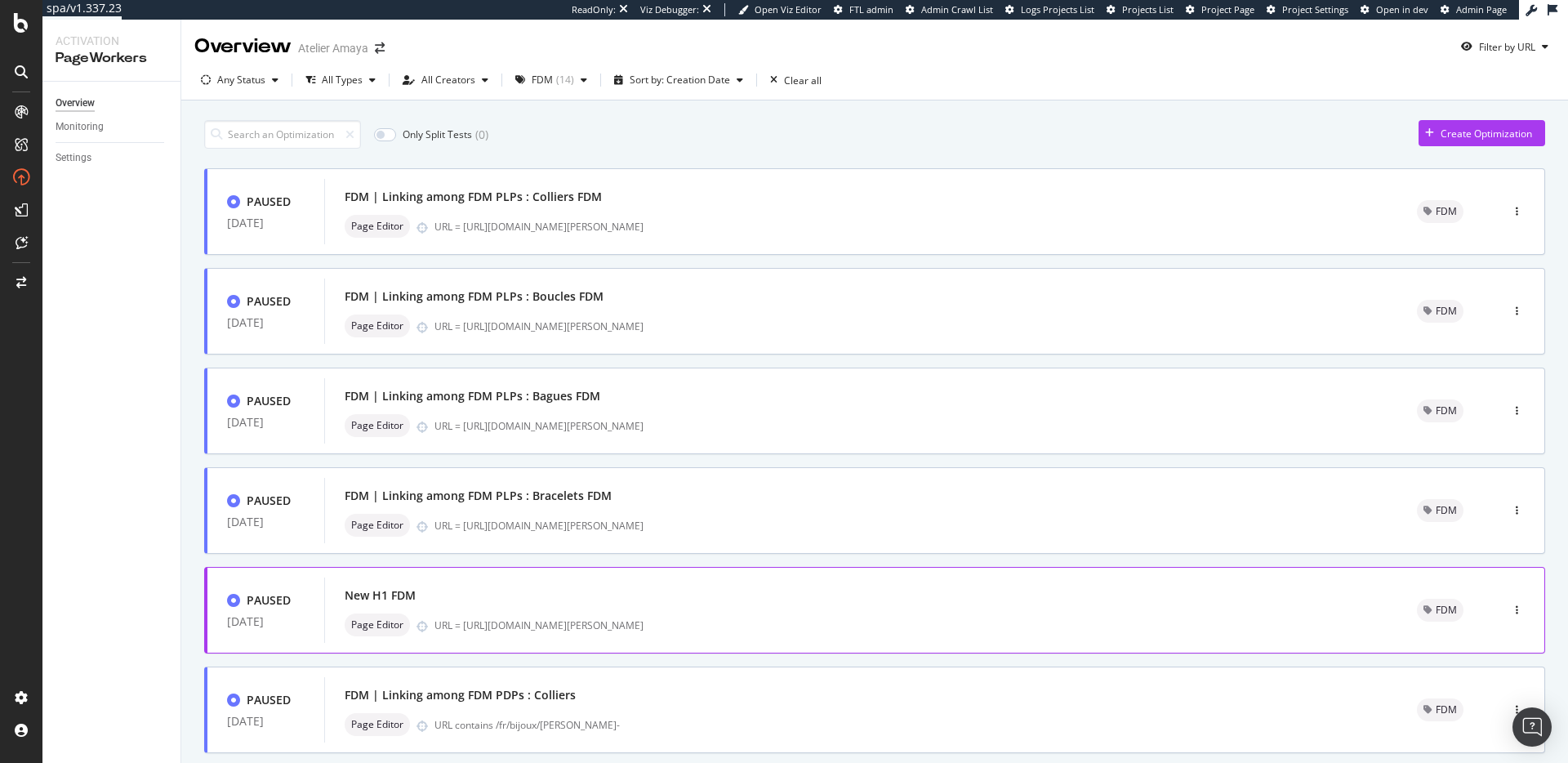
type input "1"
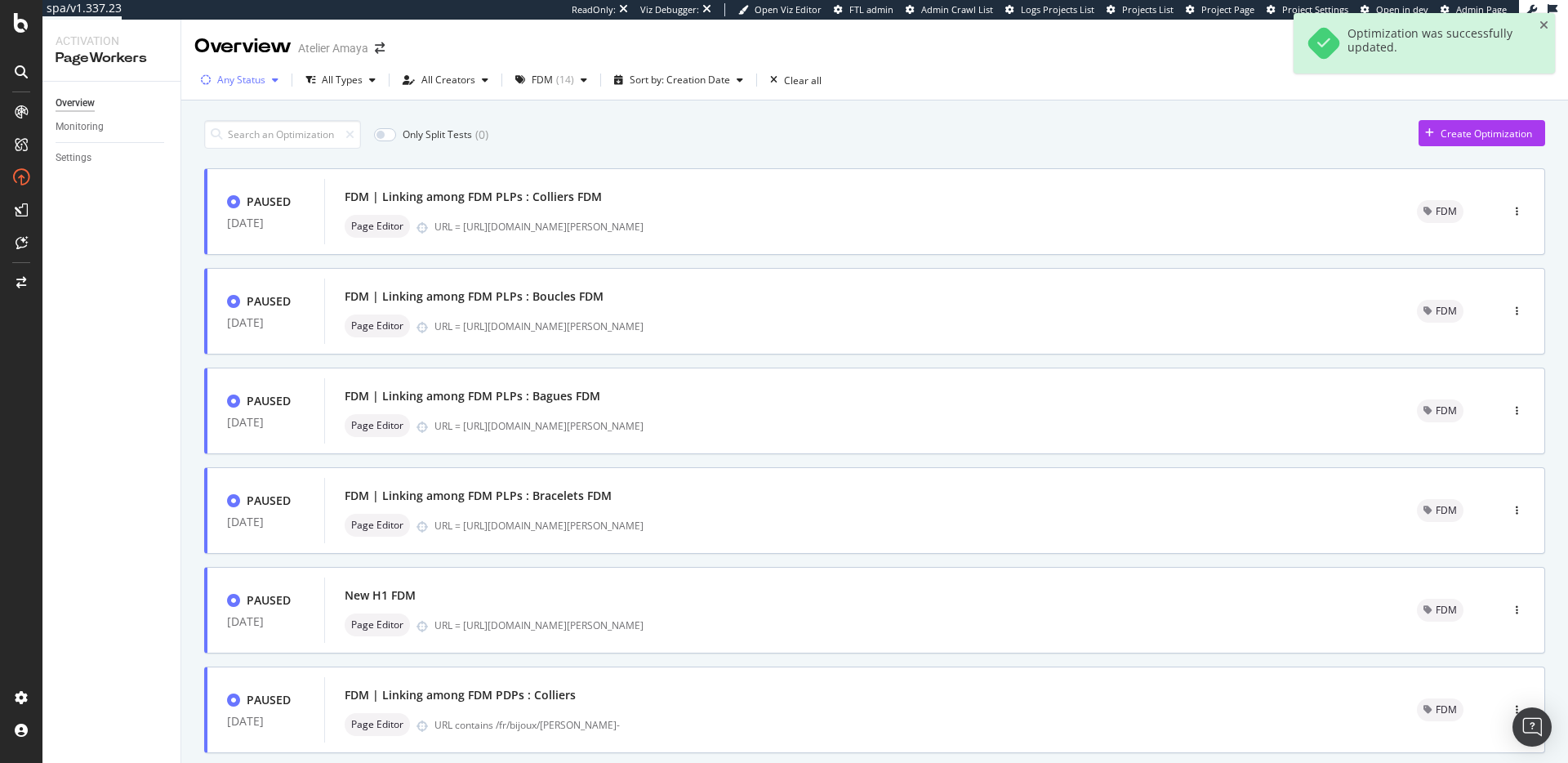
click at [248, 83] on div "Any Status" at bounding box center [241, 79] width 48 height 10
click at [245, 137] on div "Live" at bounding box center [237, 141] width 18 height 14
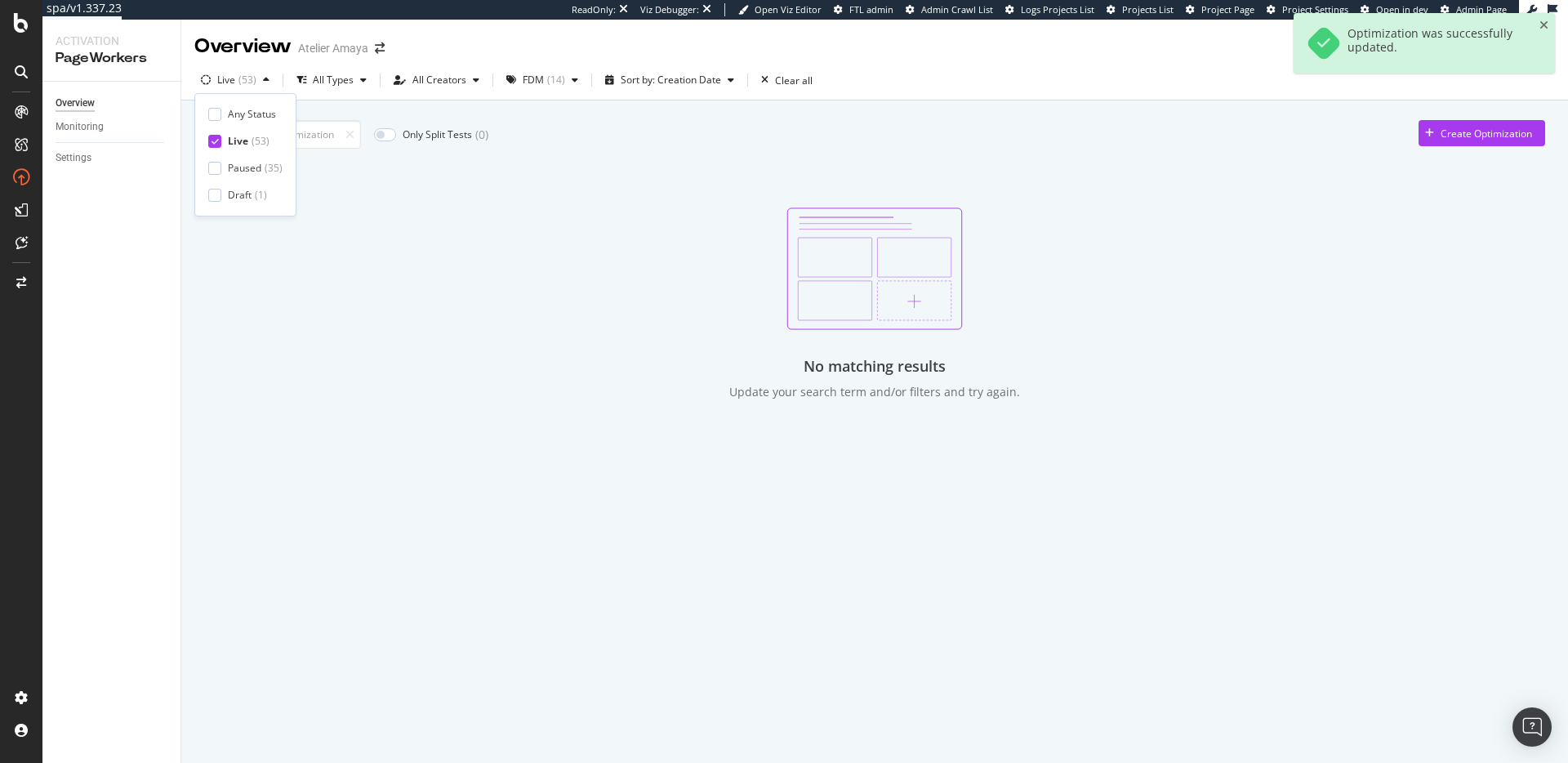
click at [616, 142] on div "Only Split Tests ( 0 ) Create Optimization" at bounding box center [874, 134] width 1341 height 29
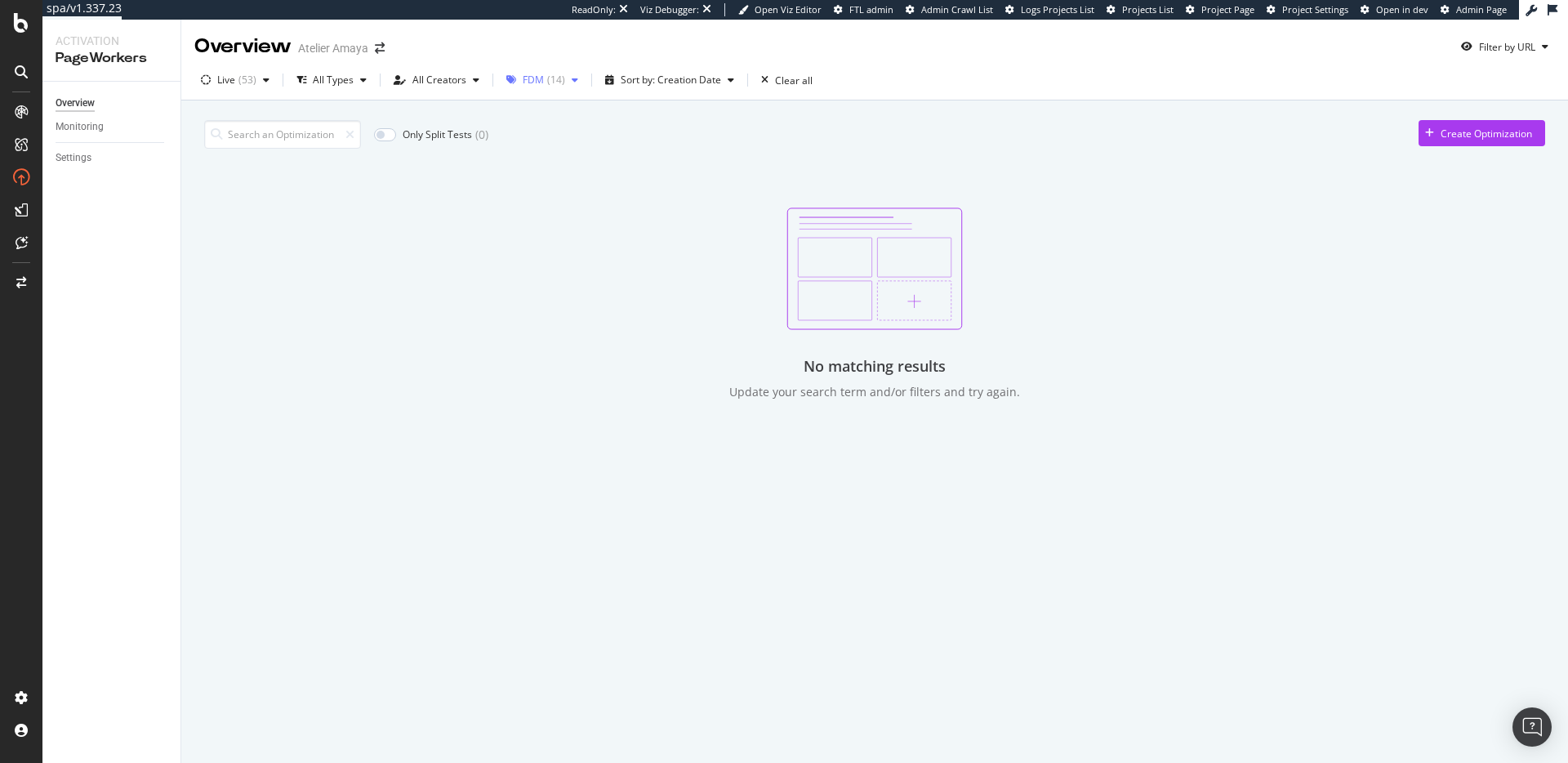
click at [547, 81] on div "( 14 )" at bounding box center [556, 79] width 18 height 10
click at [514, 225] on icon at bounding box center [517, 222] width 7 height 8
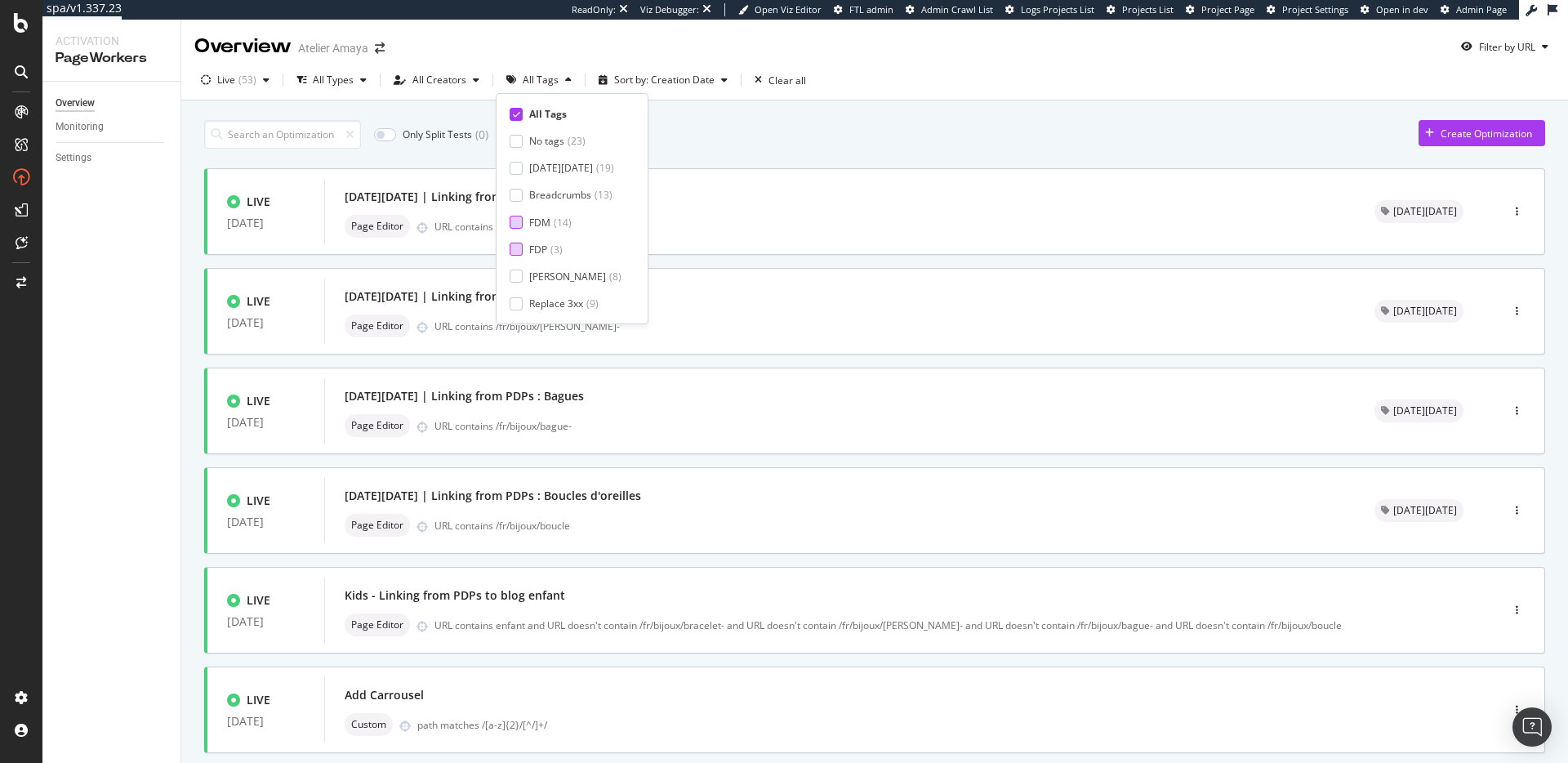
click at [517, 244] on div at bounding box center [516, 249] width 13 height 13
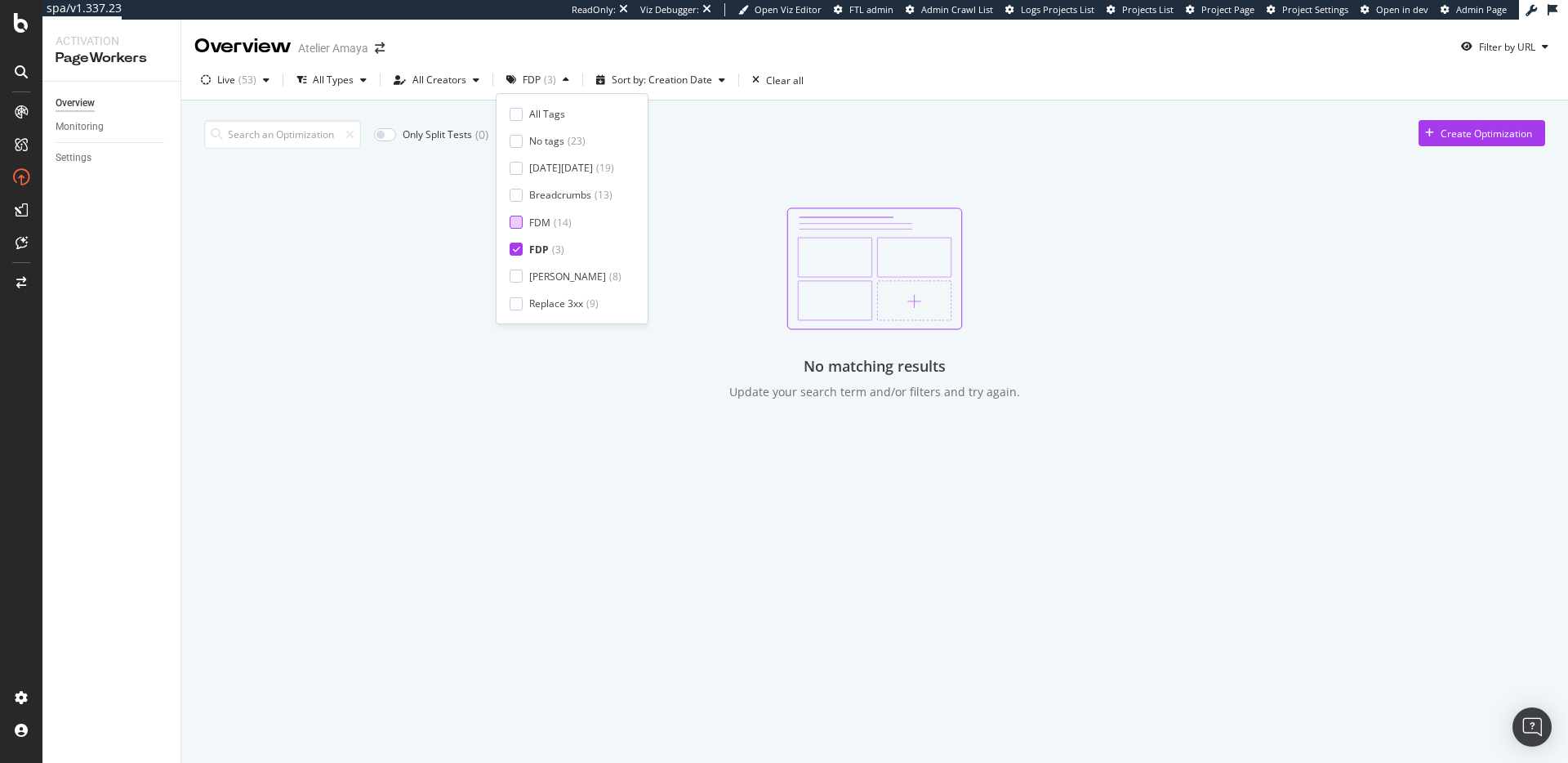
click at [514, 245] on icon at bounding box center [517, 249] width 7 height 8
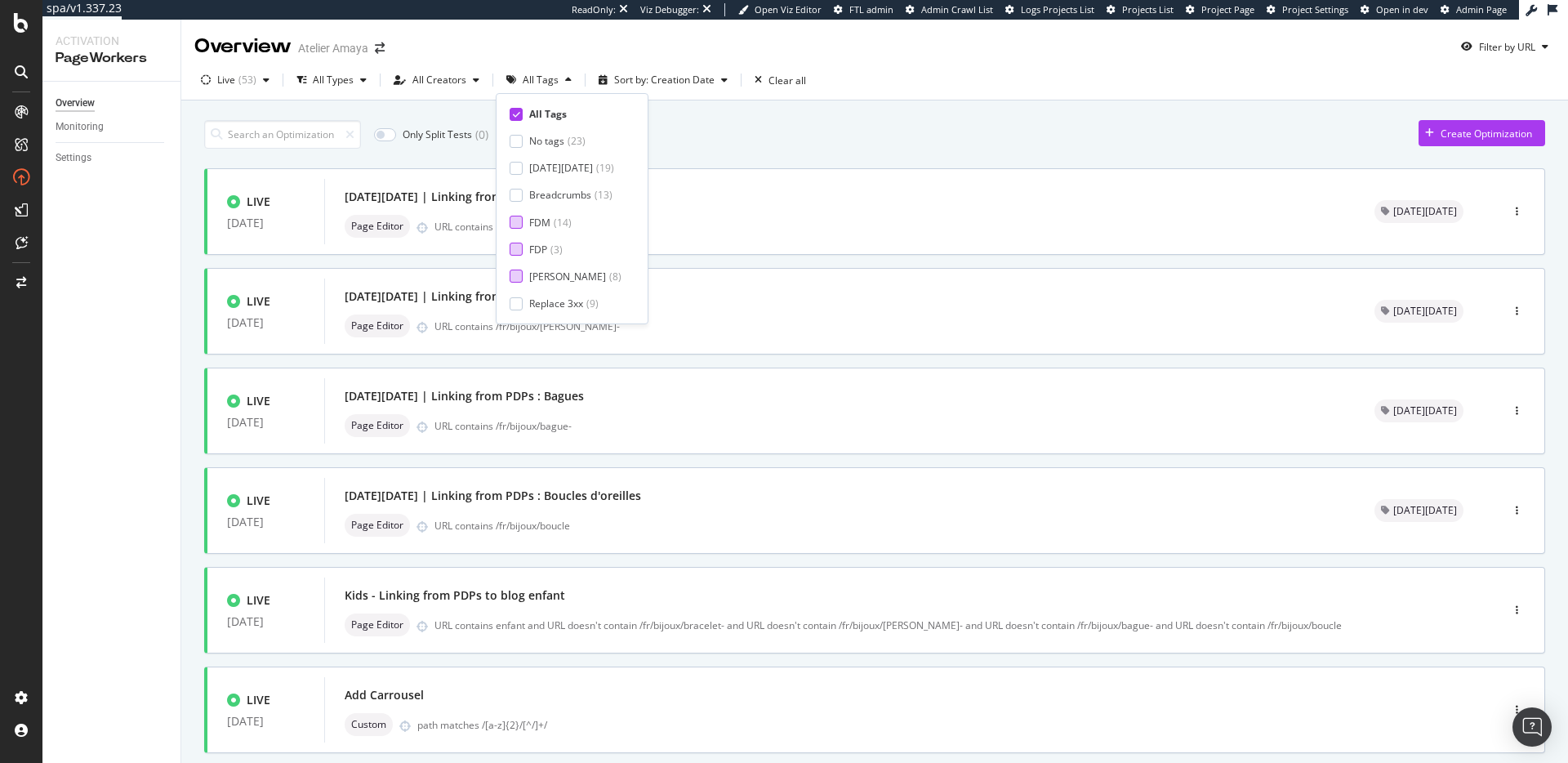
click at [518, 280] on div at bounding box center [516, 276] width 13 height 13
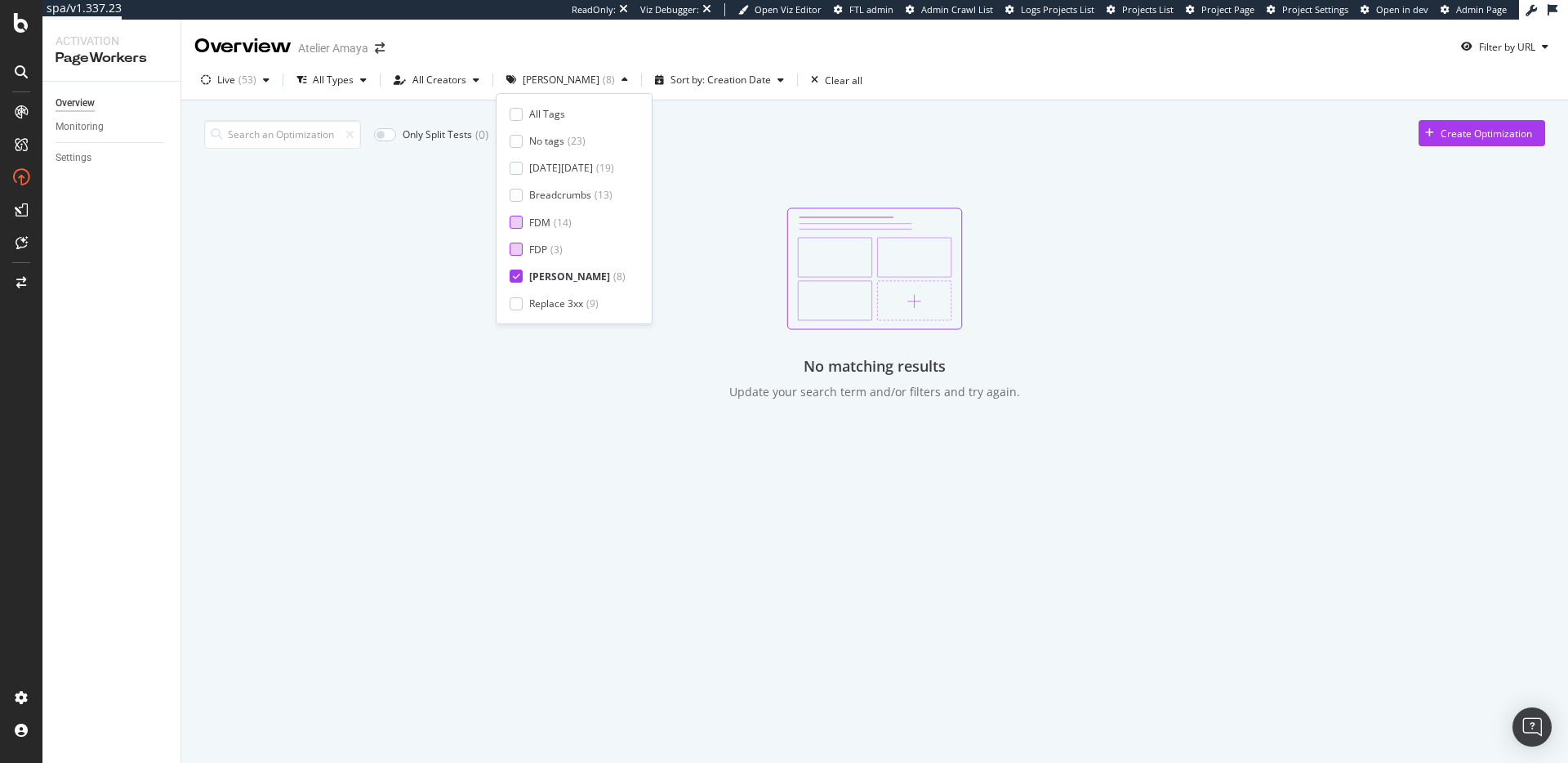
click at [518, 280] on icon at bounding box center [517, 276] width 7 height 8
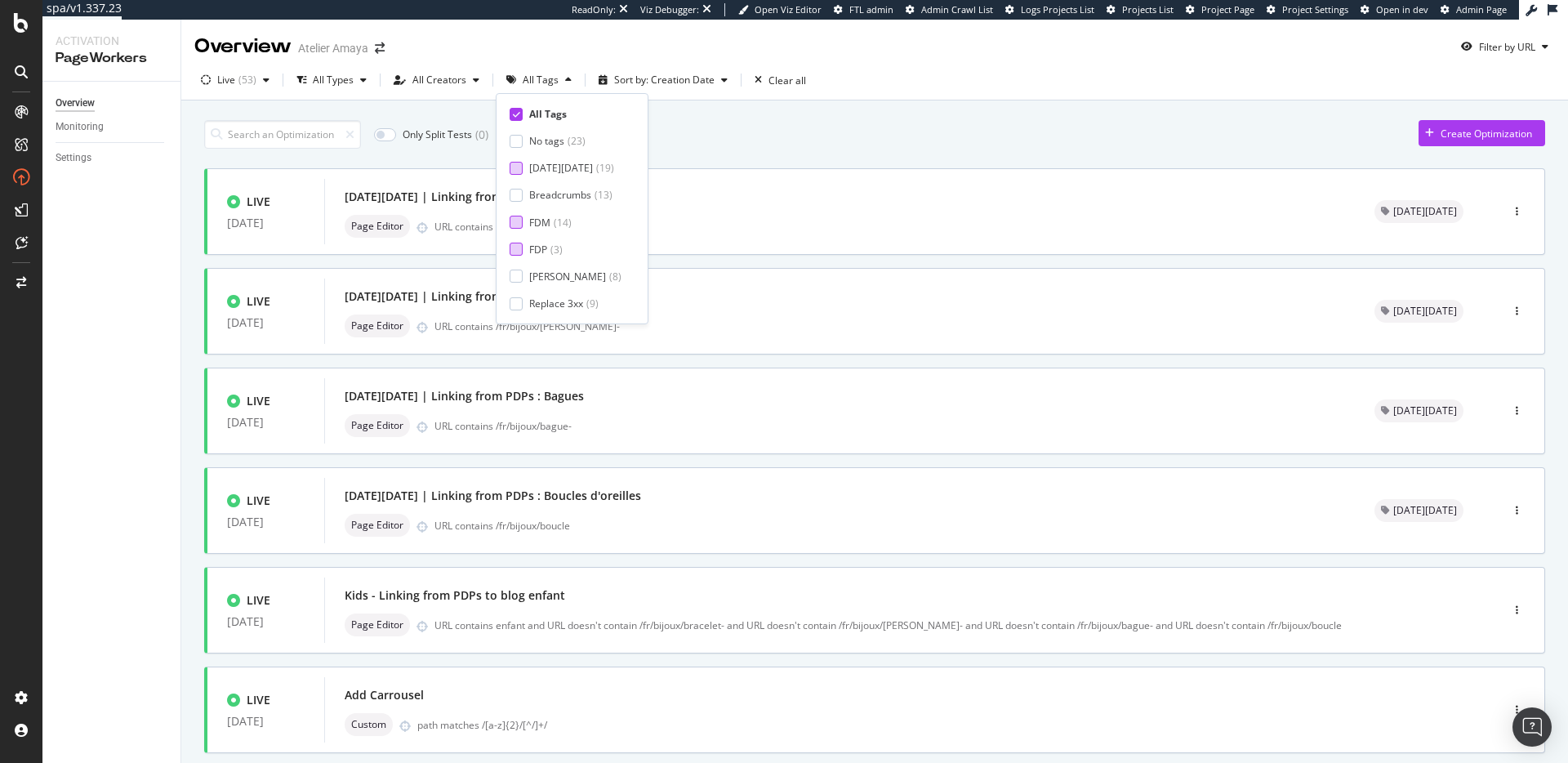
click at [522, 167] on div at bounding box center [516, 168] width 13 height 13
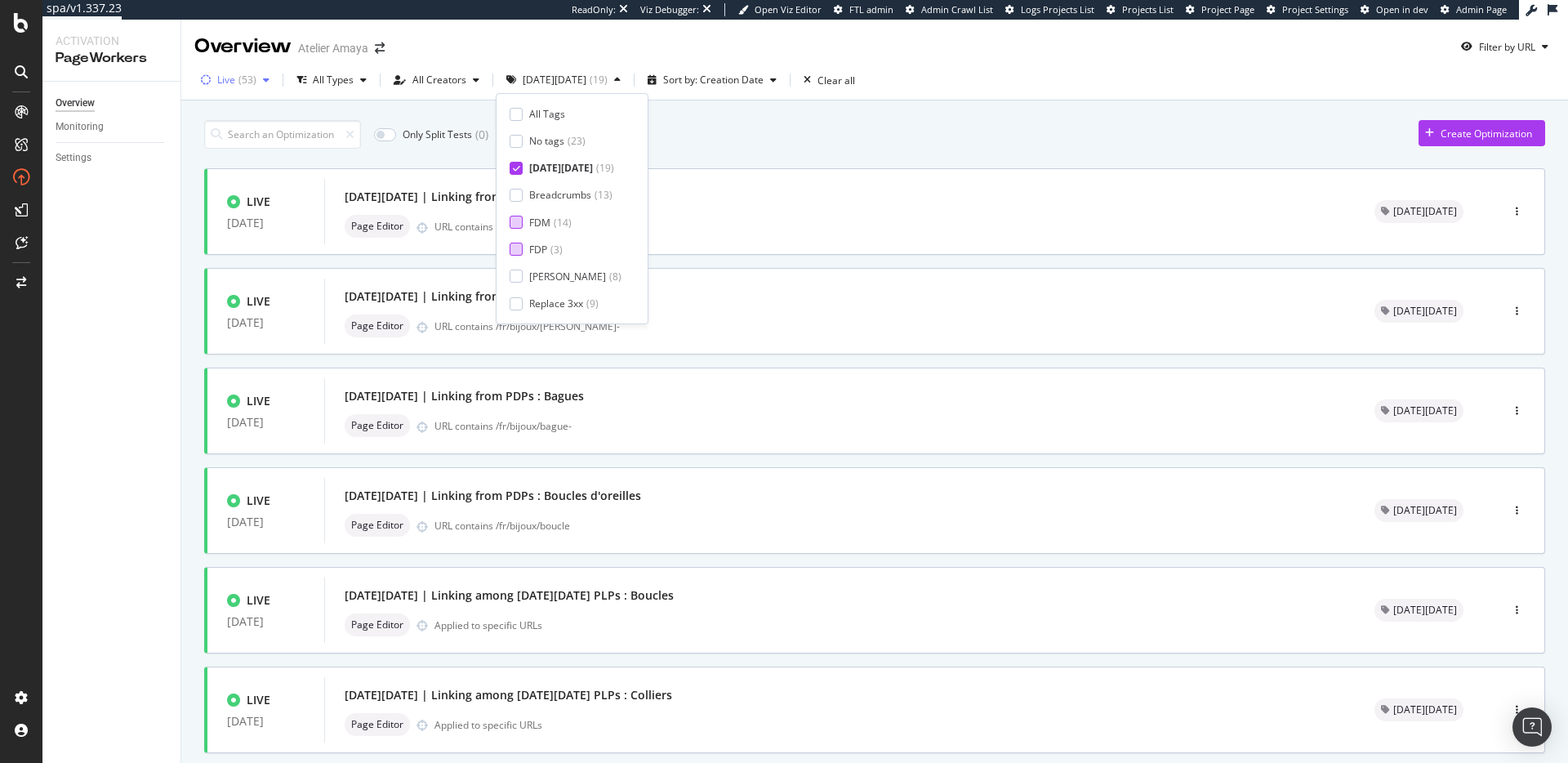
click at [271, 87] on div "Live ( 53 )" at bounding box center [235, 79] width 82 height 24
click at [270, 118] on div "Any Status" at bounding box center [252, 114] width 48 height 14
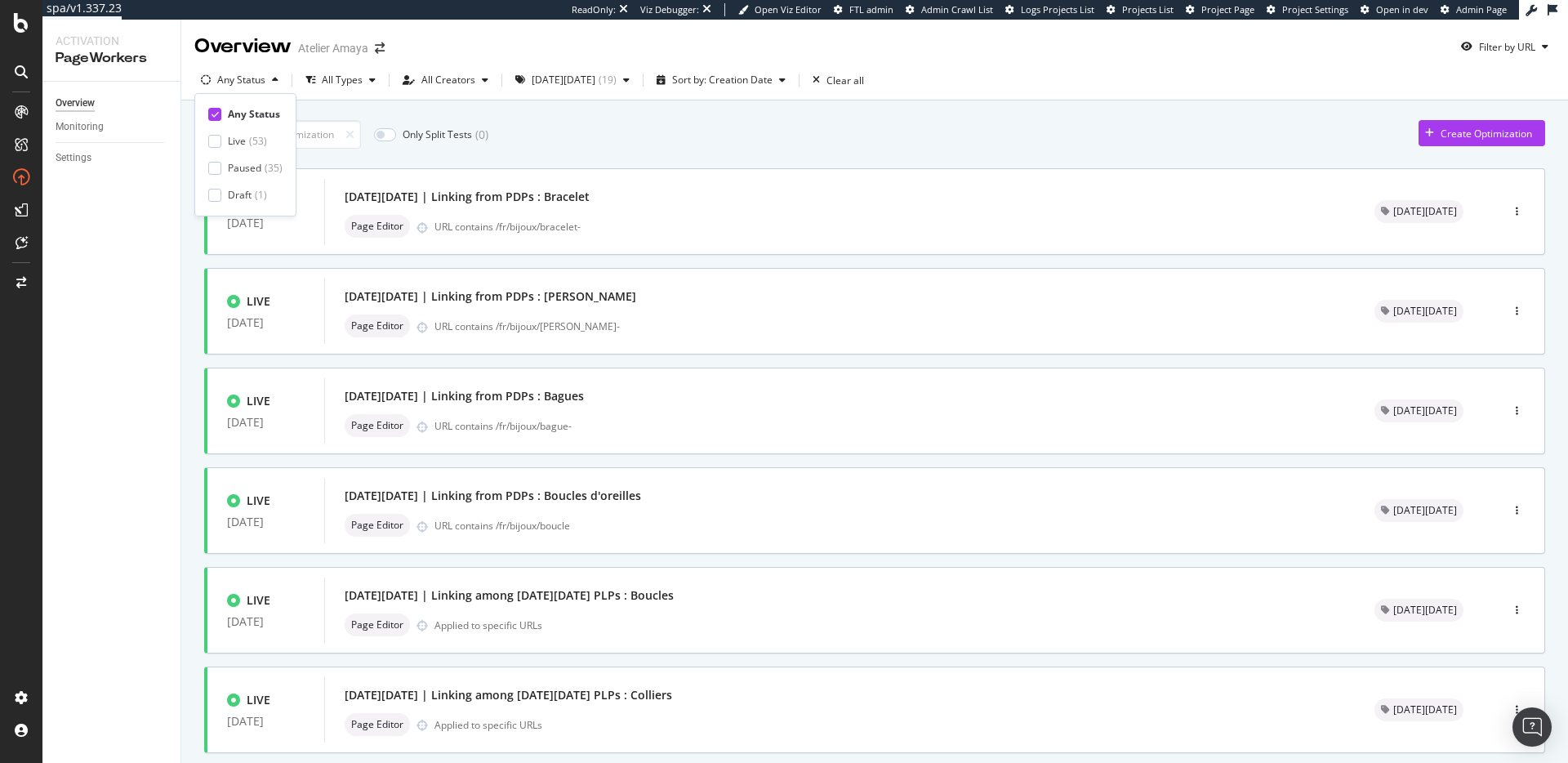
click at [776, 120] on div "Only Split Tests ( 0 ) Create Optimization" at bounding box center [874, 134] width 1341 height 29
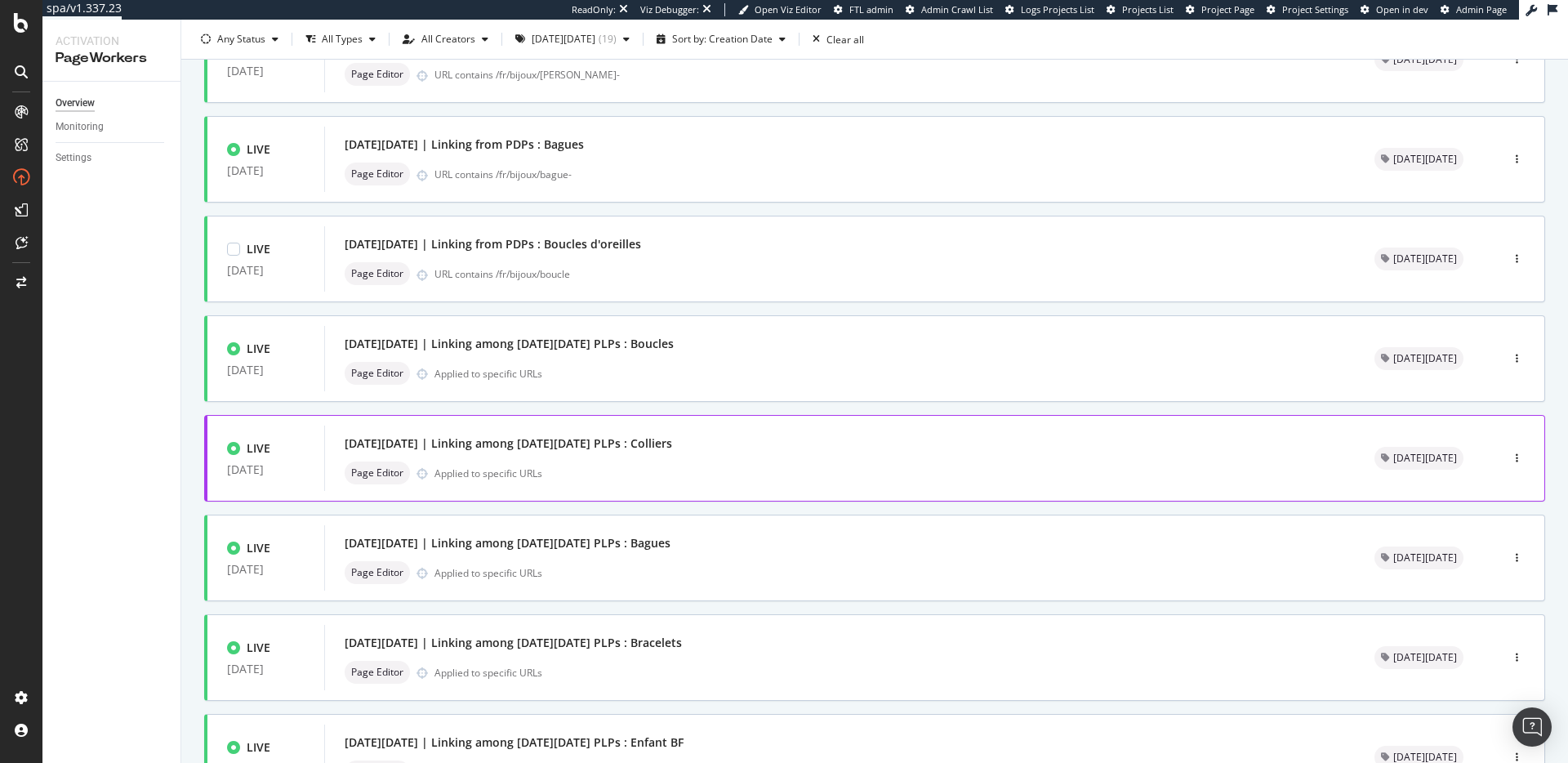
scroll to position [262, 0]
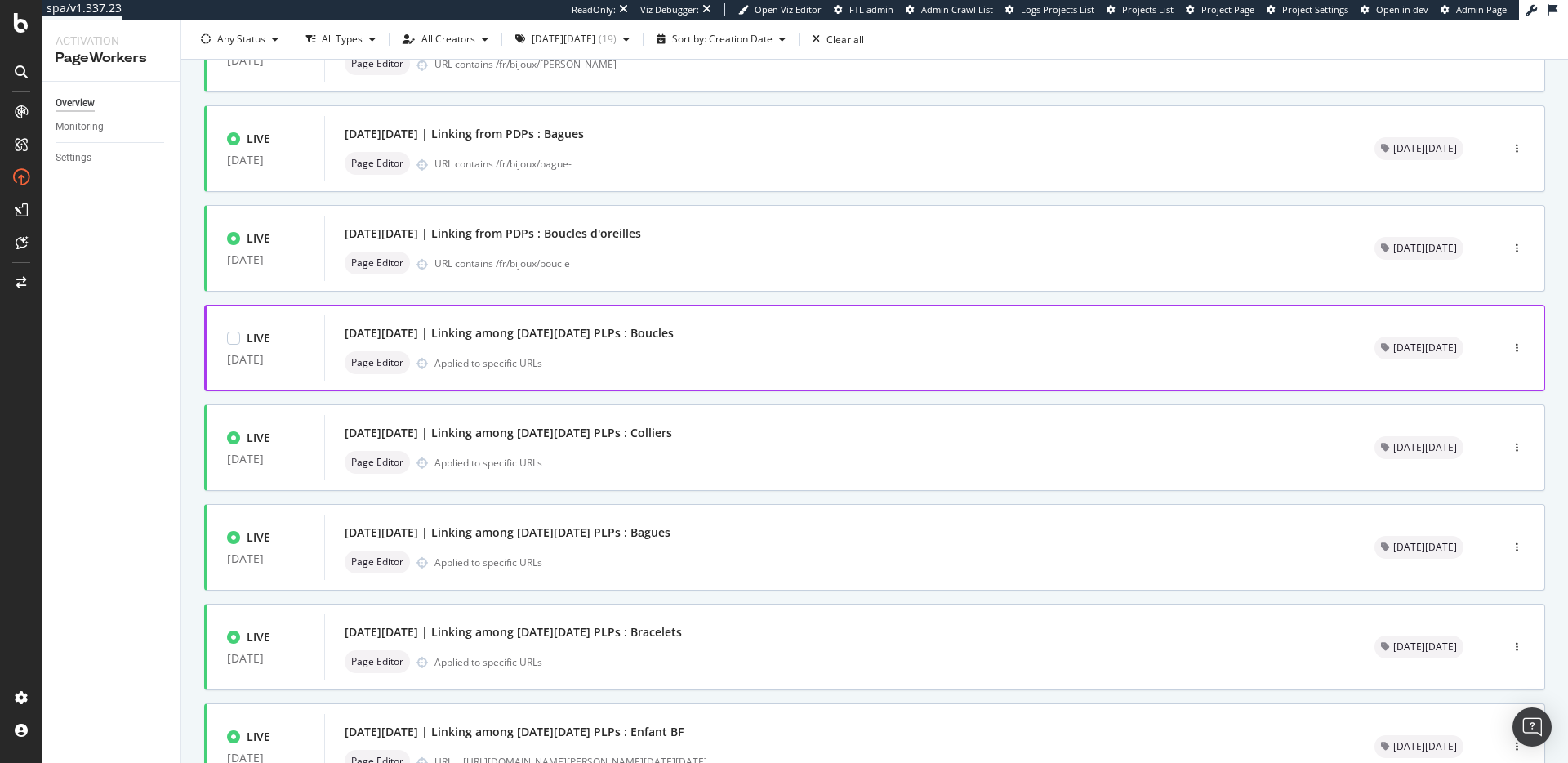
click at [768, 341] on div "[DATE][DATE] | Linking among [DATE][DATE] PLPs : Boucles" at bounding box center [839, 333] width 990 height 23
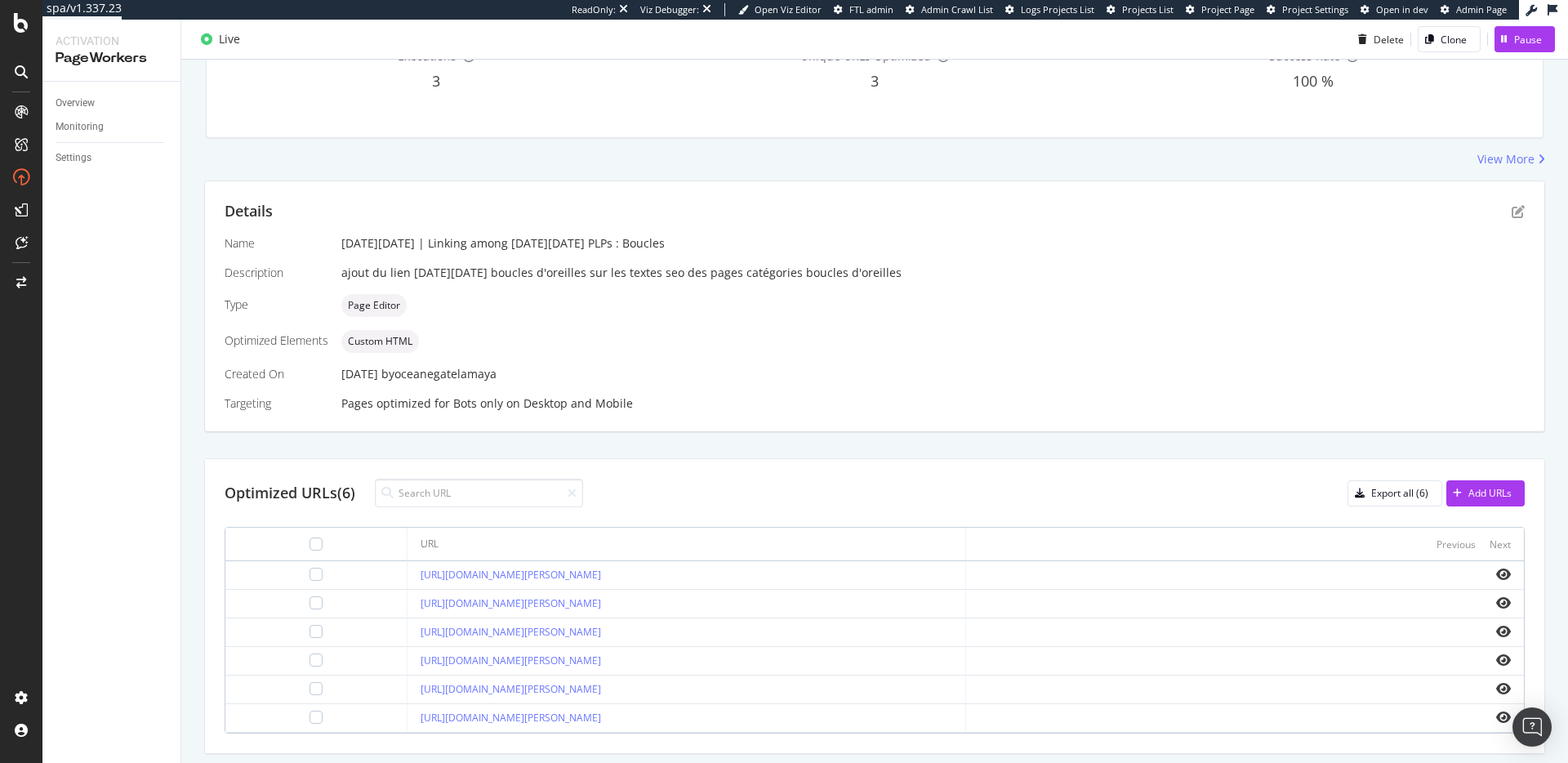
scroll to position [253, 0]
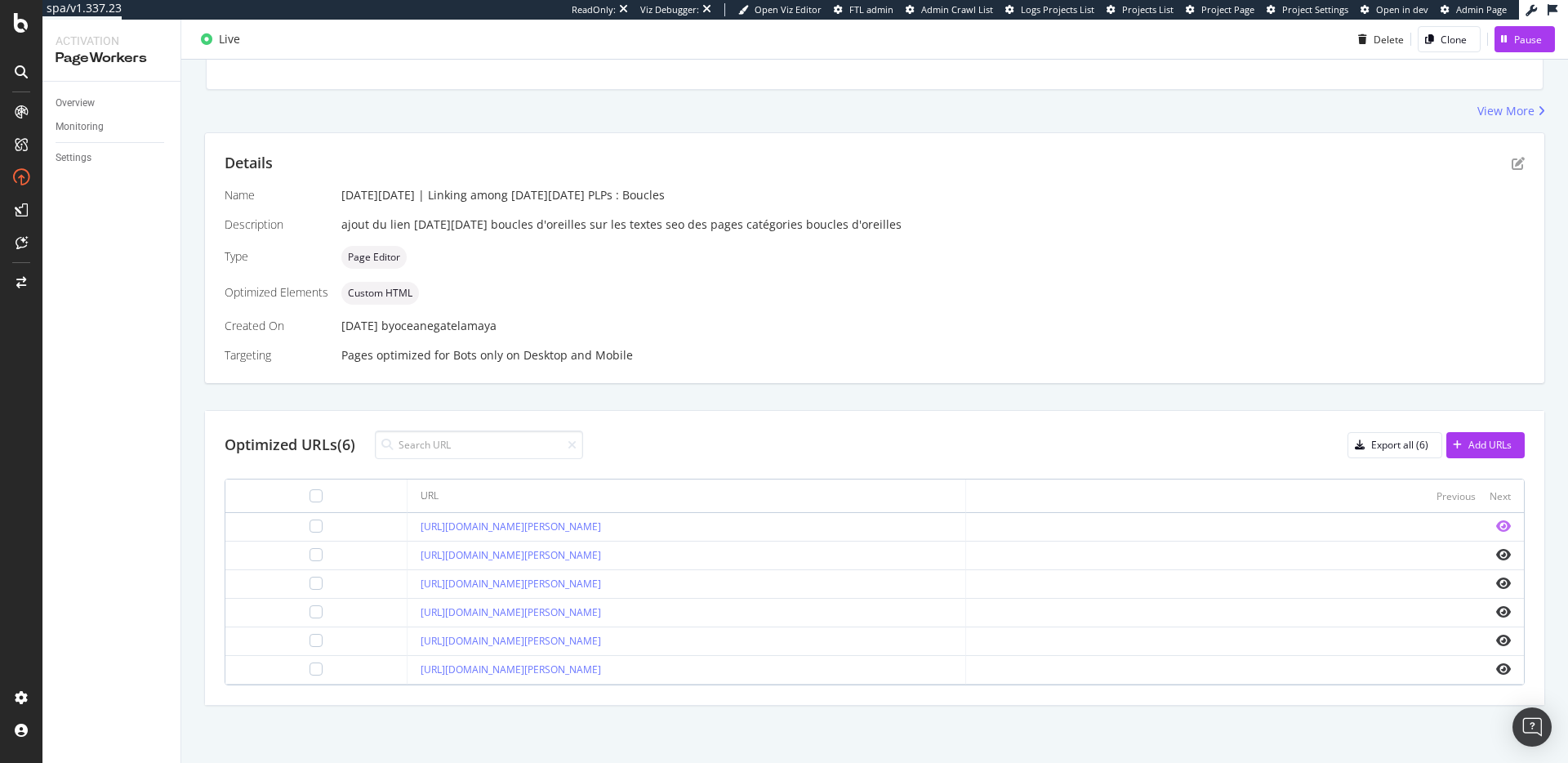
click at [1496, 527] on icon "eye" at bounding box center [1503, 526] width 14 height 13
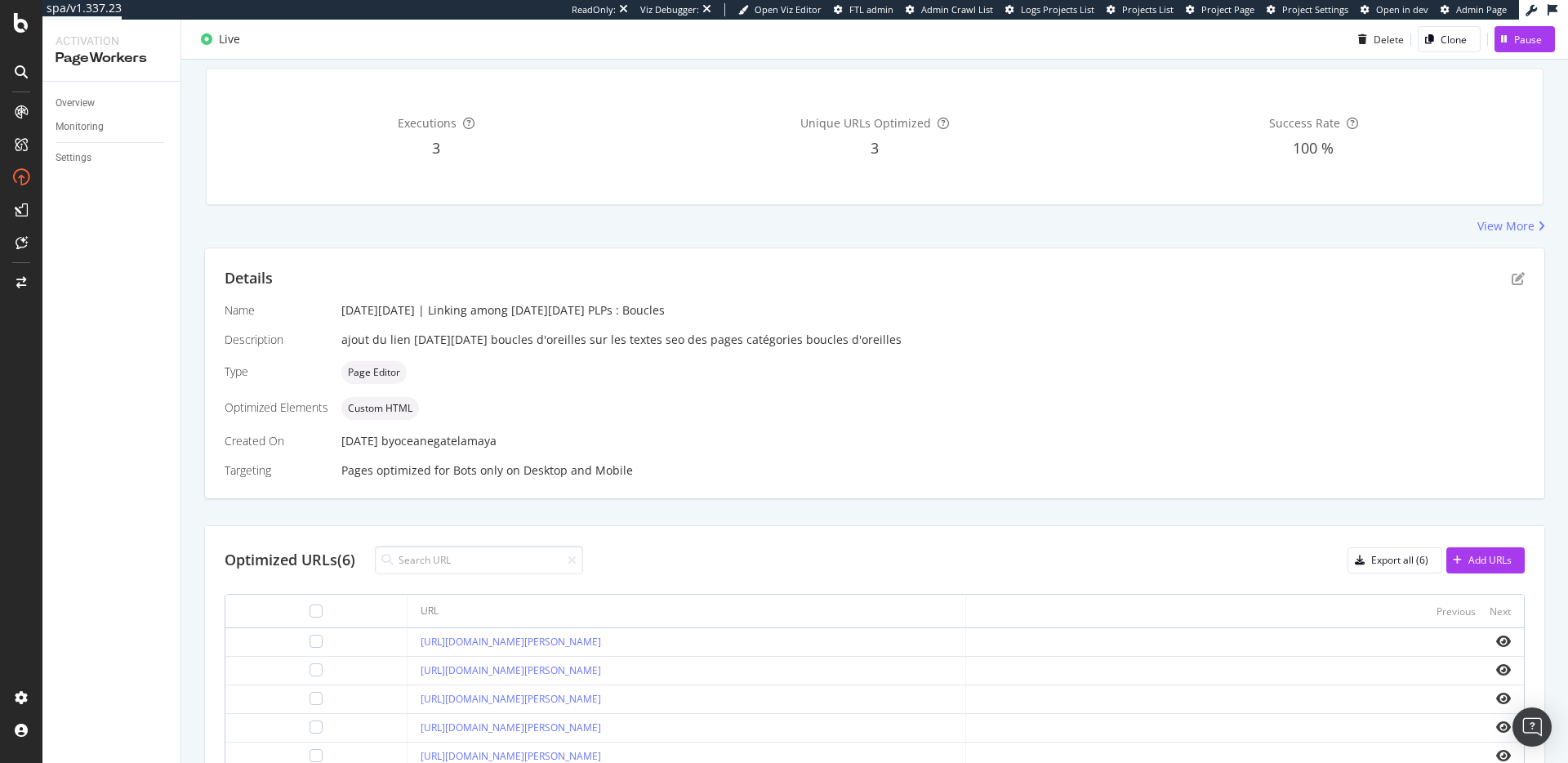
scroll to position [0, 0]
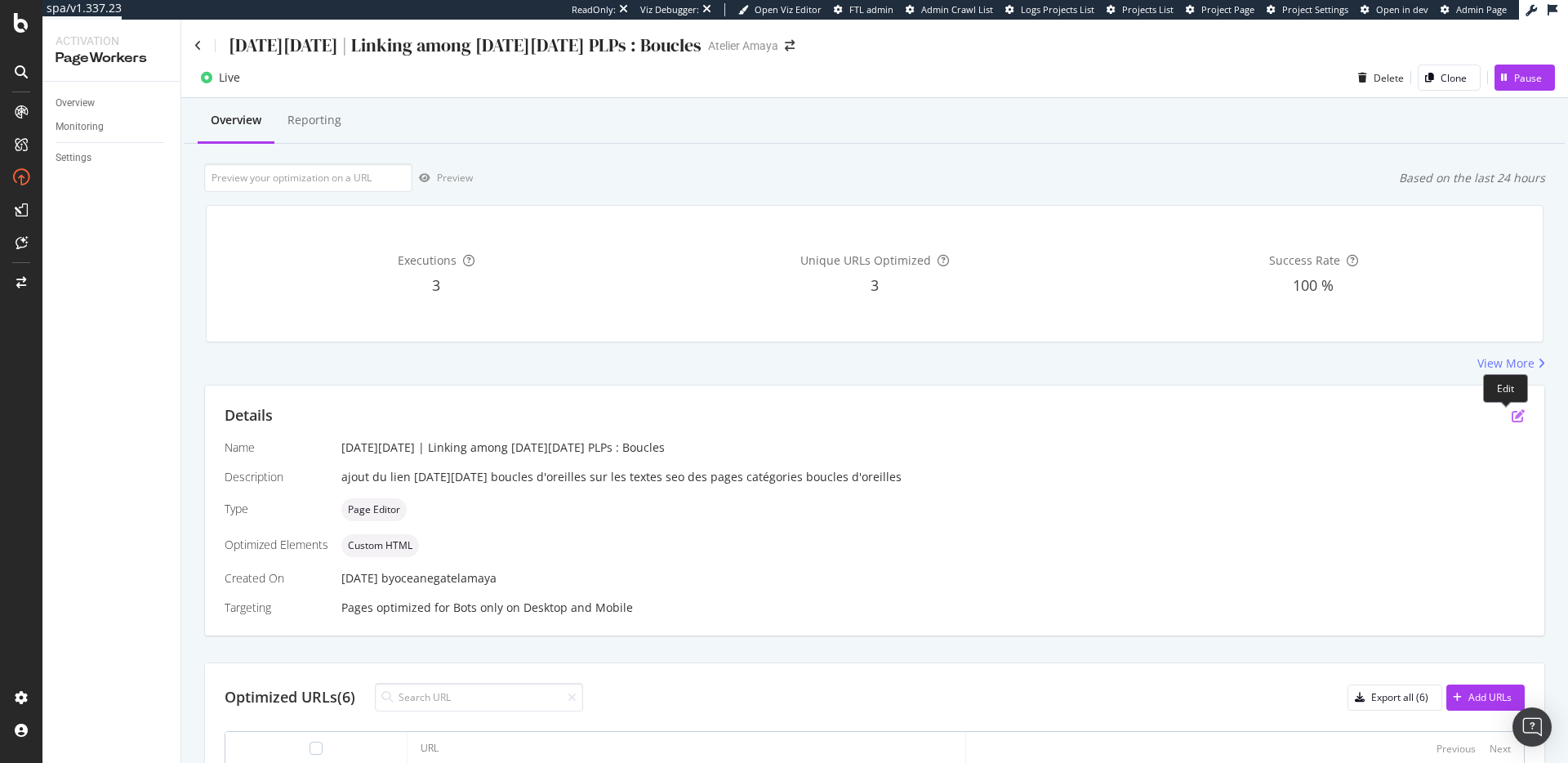
click at [1511, 418] on icon "pen-to-square" at bounding box center [1518, 416] width 13 height 13
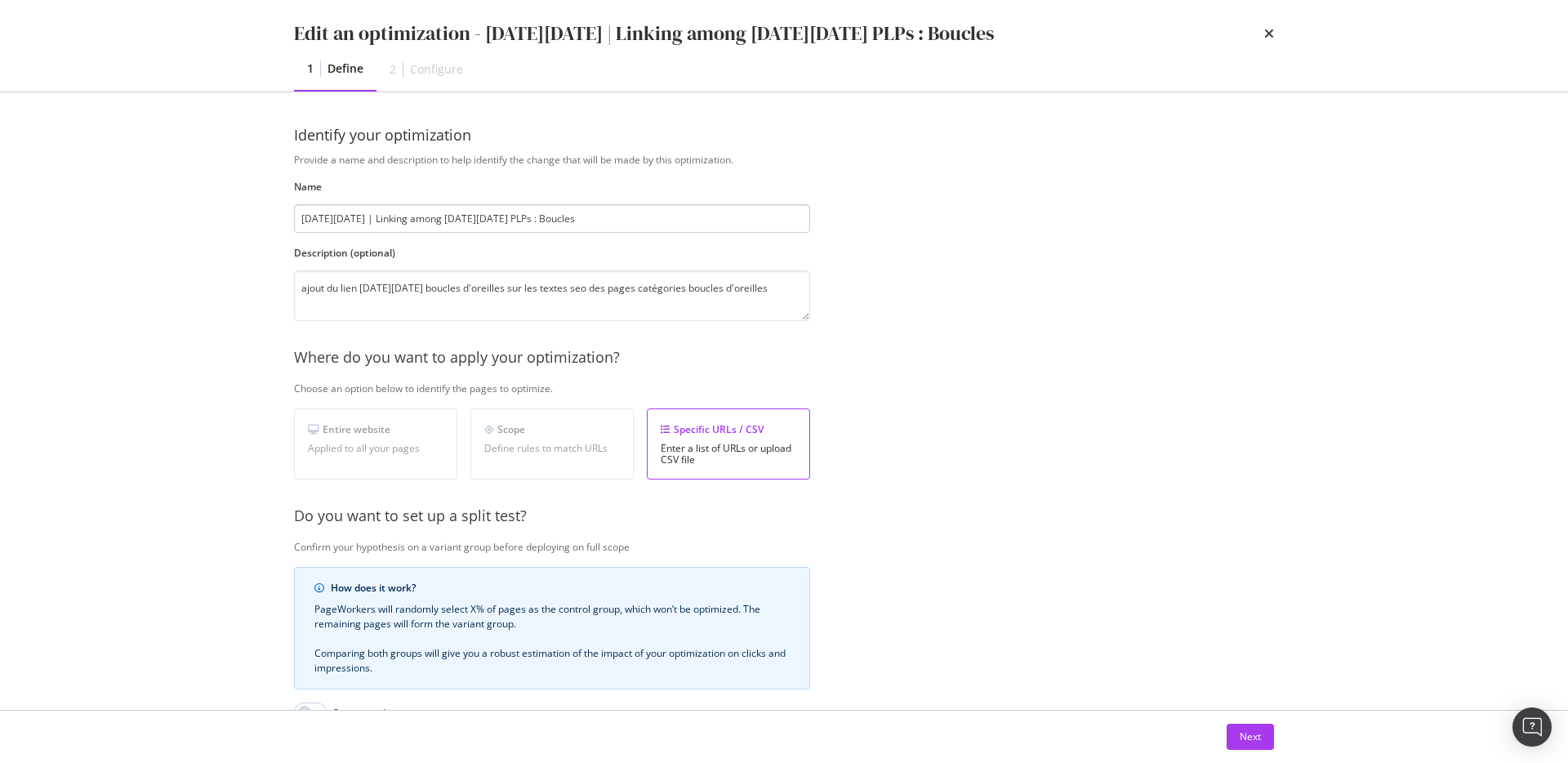
drag, startPoint x: 369, startPoint y: 220, endPoint x: 488, endPoint y: 220, distance: 119.0
click at [488, 220] on input "[DATE][DATE] | Linking among [DATE][DATE] PLPs : Boucles" at bounding box center [552, 218] width 516 height 29
click at [386, 211] on input "[DATE][DATE] | Linking among [DATE][DATE] PLPs : Boucles" at bounding box center [552, 218] width 516 height 29
drag, startPoint x: 367, startPoint y: 216, endPoint x: 434, endPoint y: 216, distance: 67.0
click at [434, 216] on input "[DATE][DATE] | Linking among [DATE][DATE] PLPs : Boucles" at bounding box center [552, 218] width 516 height 29
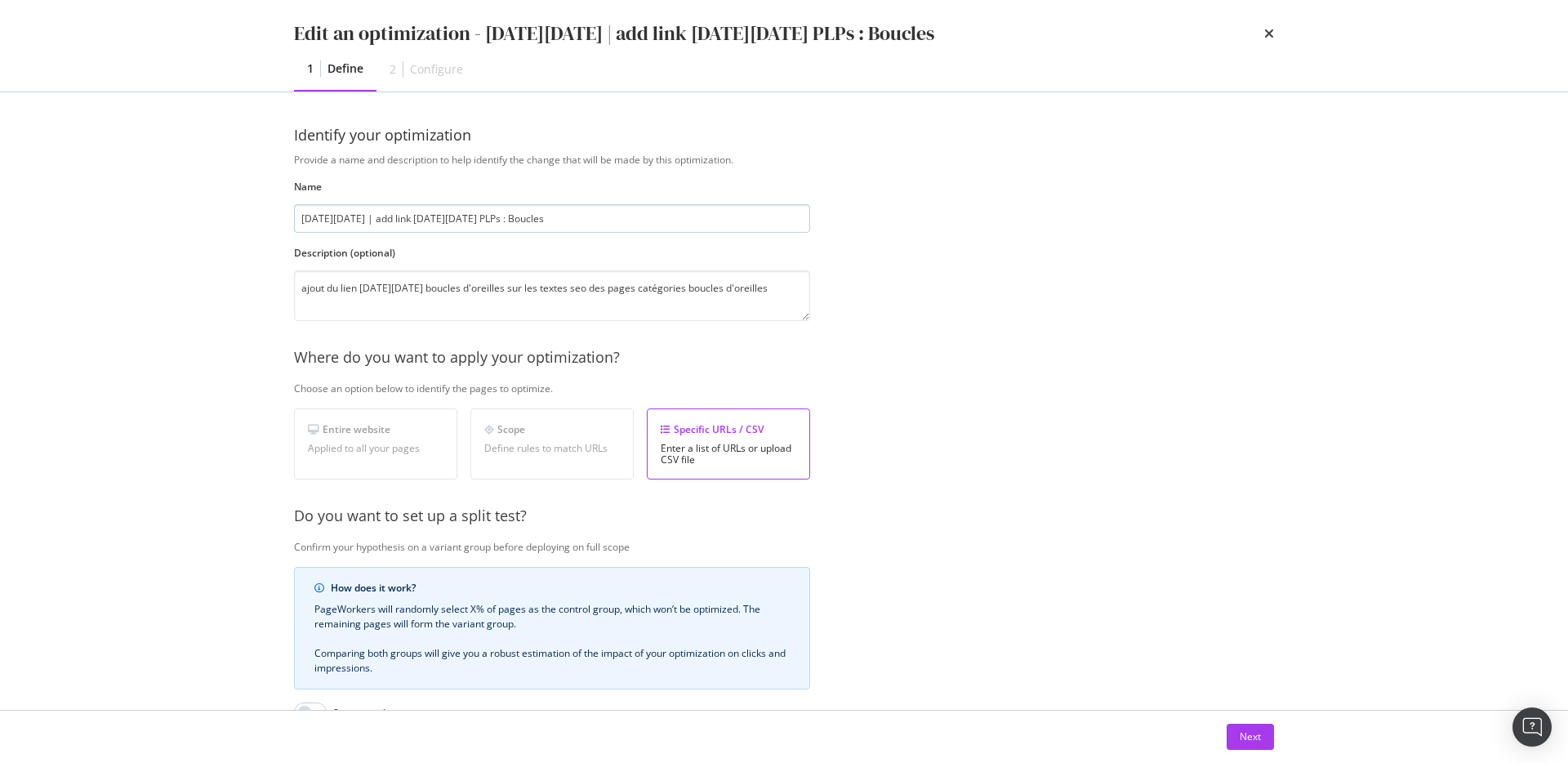
click at [462, 215] on input "Black Friday | add link black friday PLPs : Boucles" at bounding box center [552, 218] width 516 height 29
type input "Black Friday | add link black friday on PLPs : Boucles"
click at [973, 341] on div "Provide a name and description to help identify the change that will be made by…" at bounding box center [784, 524] width 980 height 744
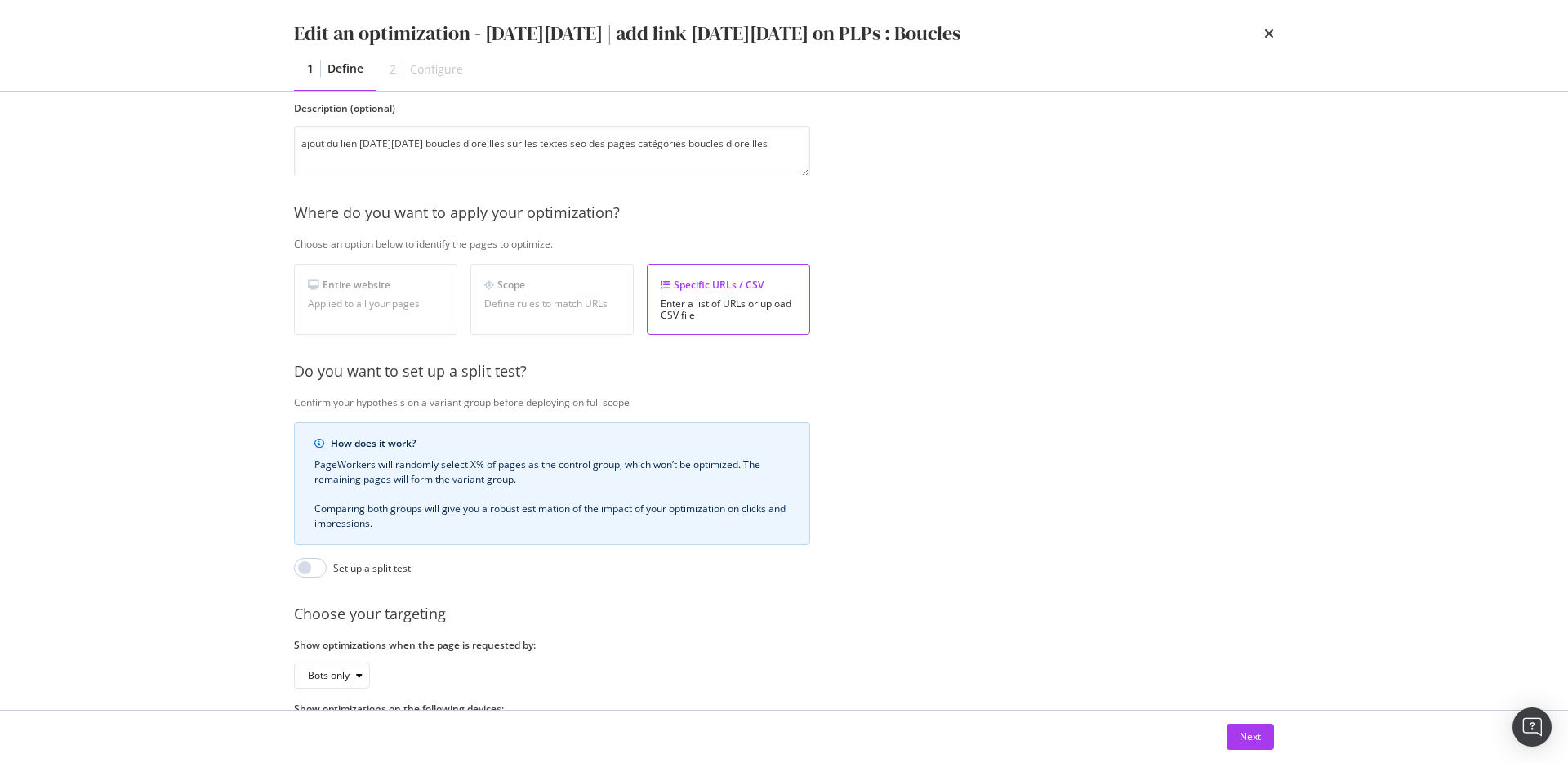
scroll to position [232, 0]
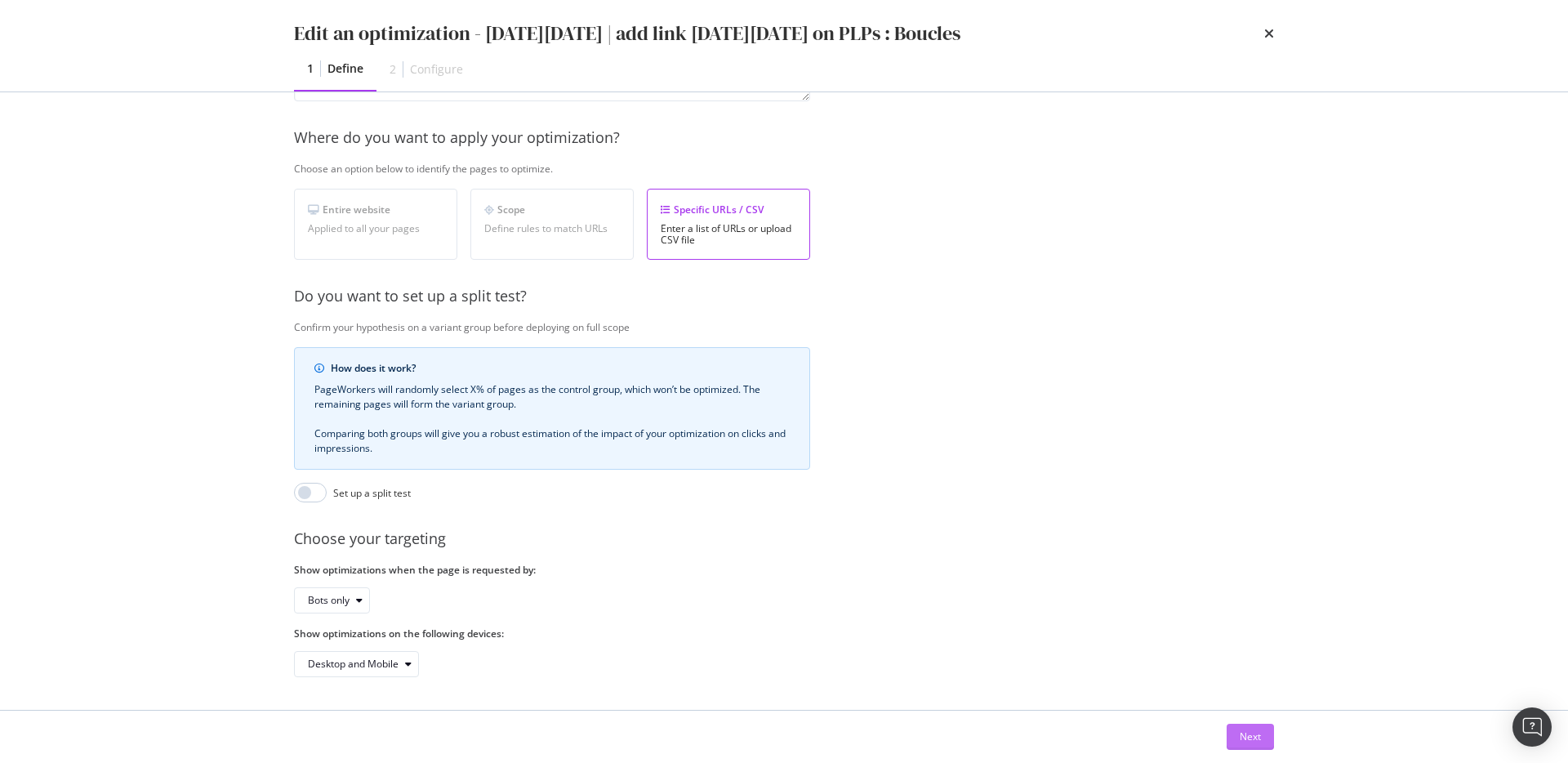
click at [1258, 740] on div "Next" at bounding box center [1251, 736] width 22 height 14
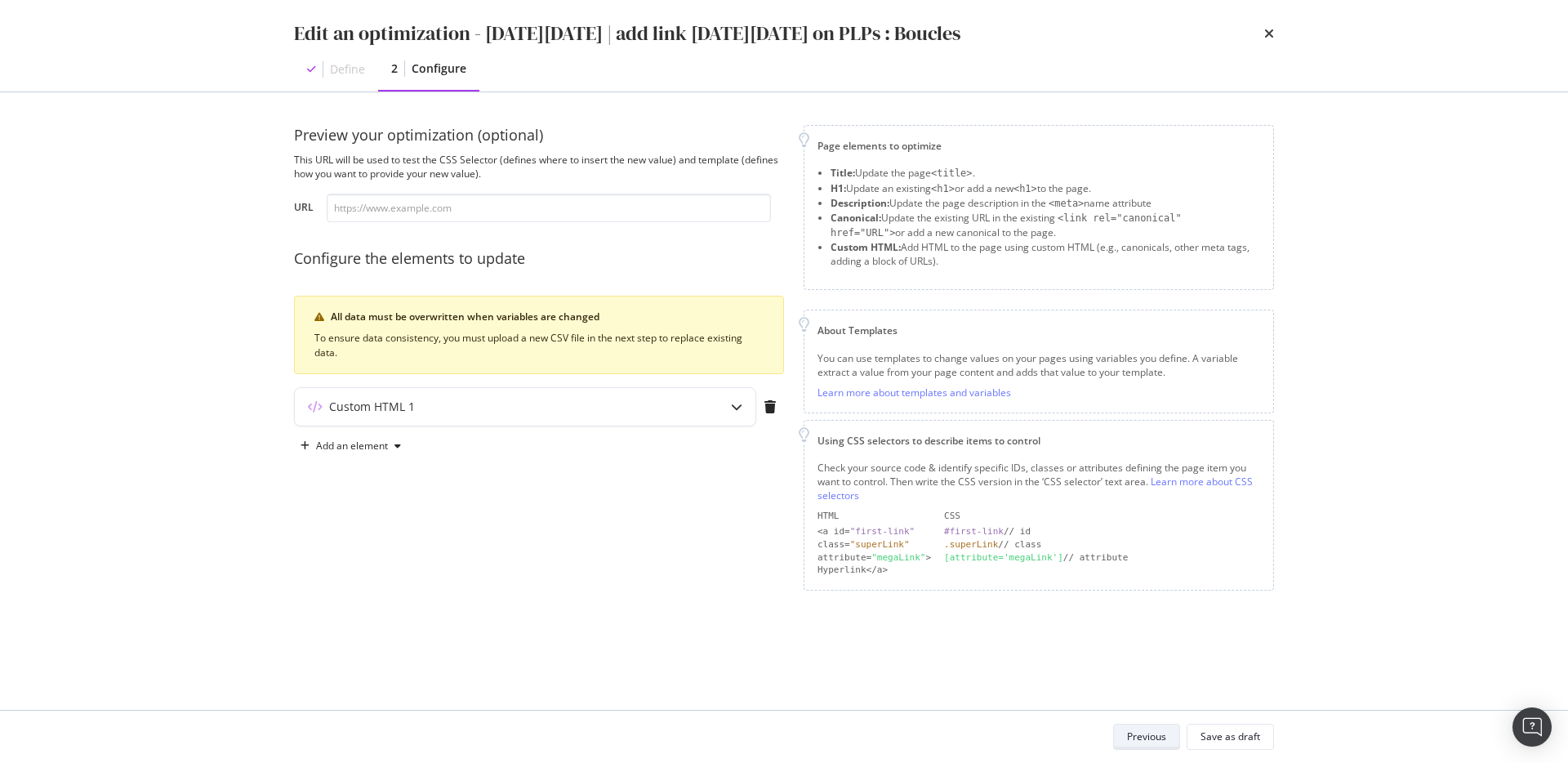
scroll to position [0, 0]
click at [631, 409] on div "Custom HTML 1" at bounding box center [492, 407] width 396 height 16
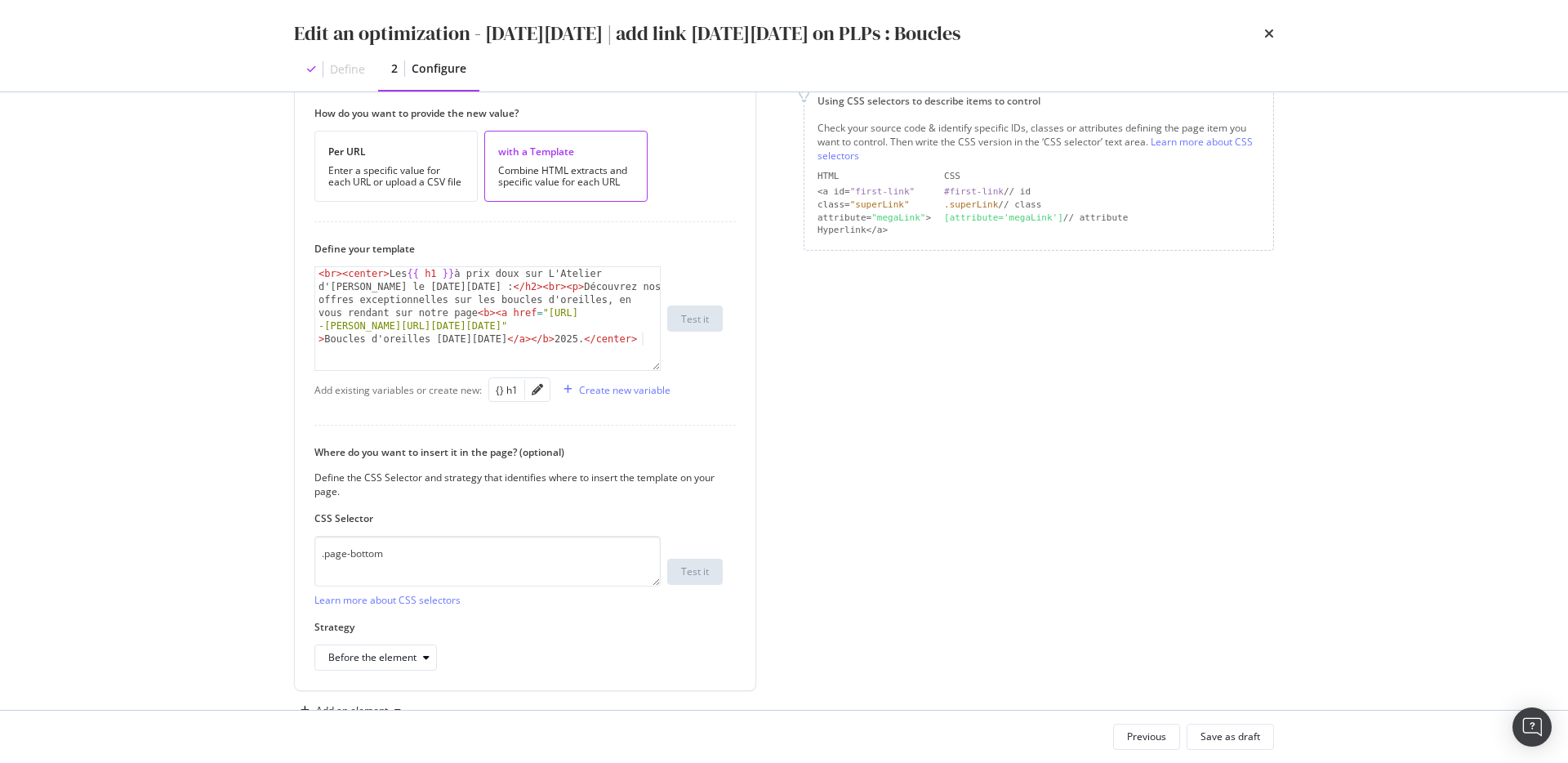
scroll to position [341, 0]
click at [1222, 736] on div "Save as draft" at bounding box center [1230, 736] width 60 height 14
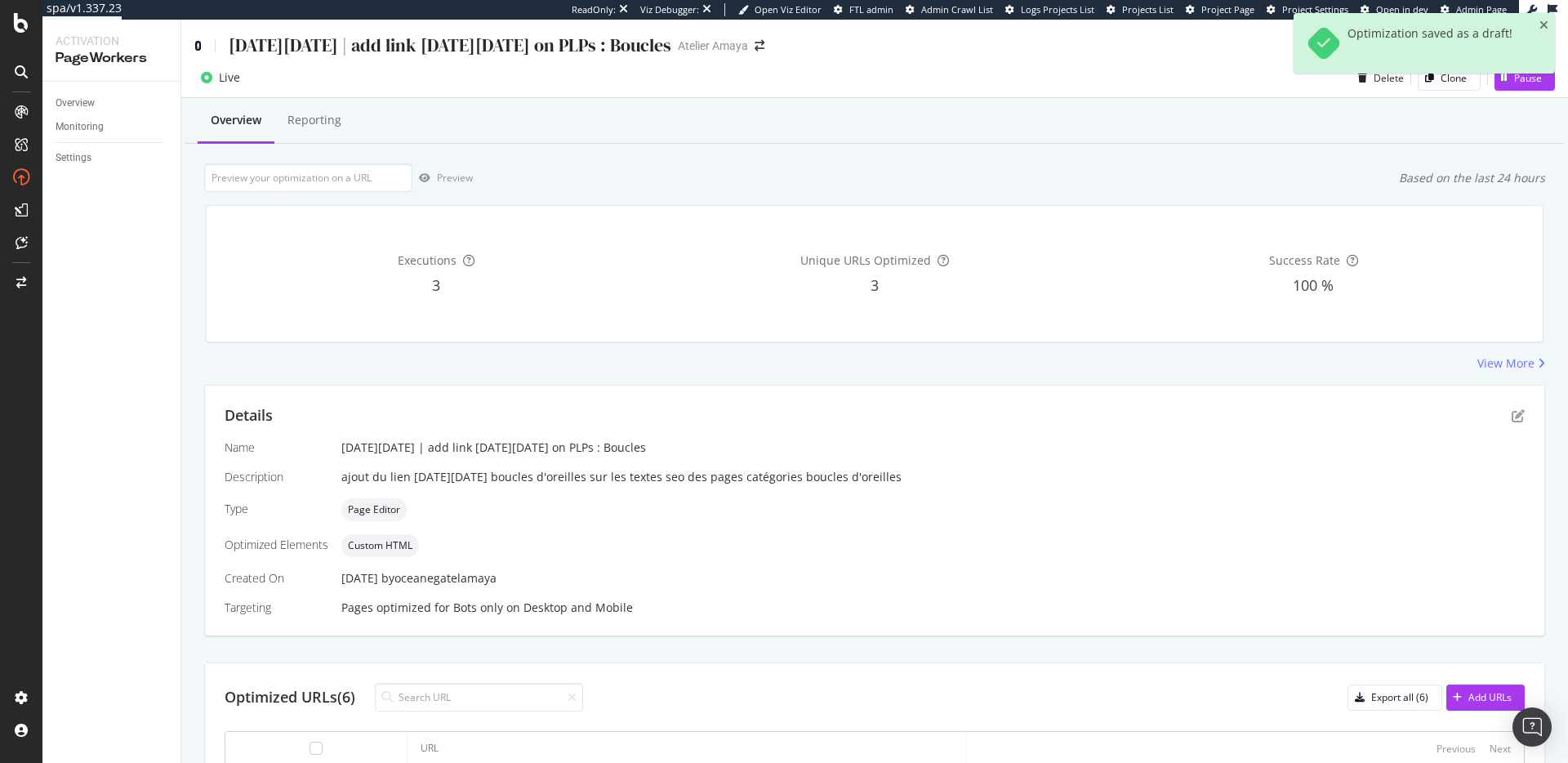
click at [197, 43] on icon at bounding box center [198, 45] width 7 height 12
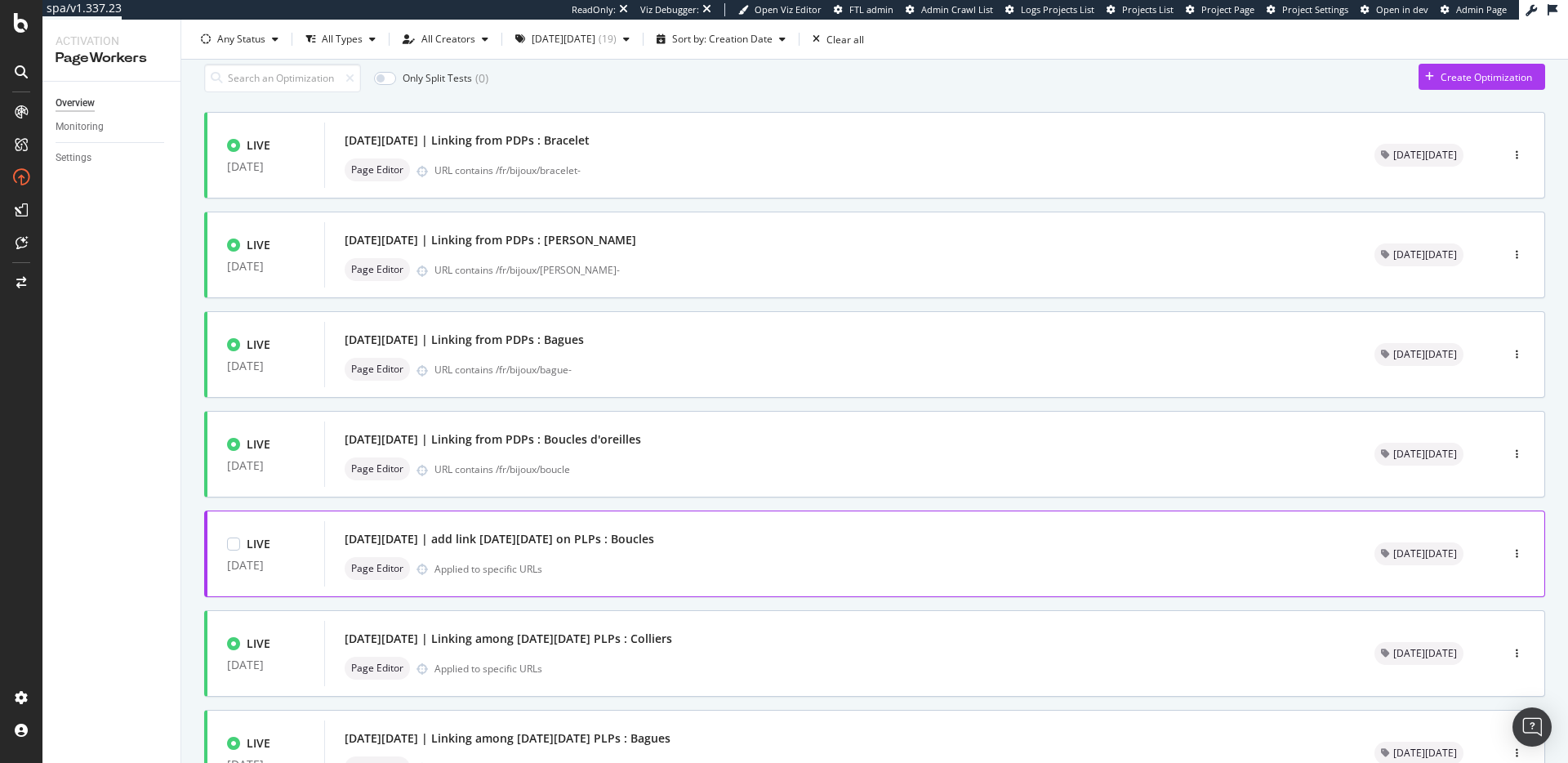
scroll to position [403, 0]
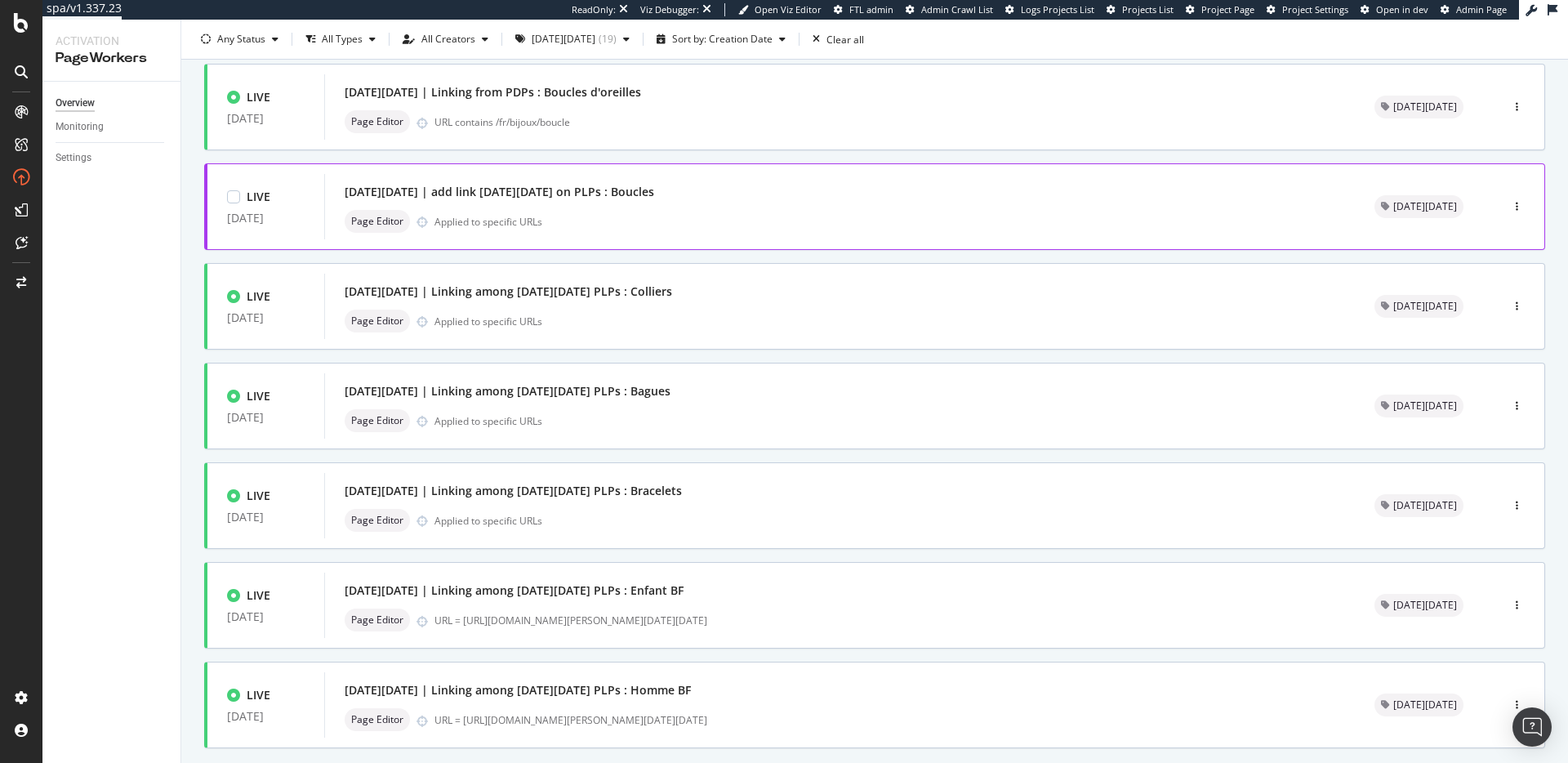
click at [711, 198] on div "Black Friday | add link black friday on PLPs : Boucles" at bounding box center [839, 191] width 990 height 23
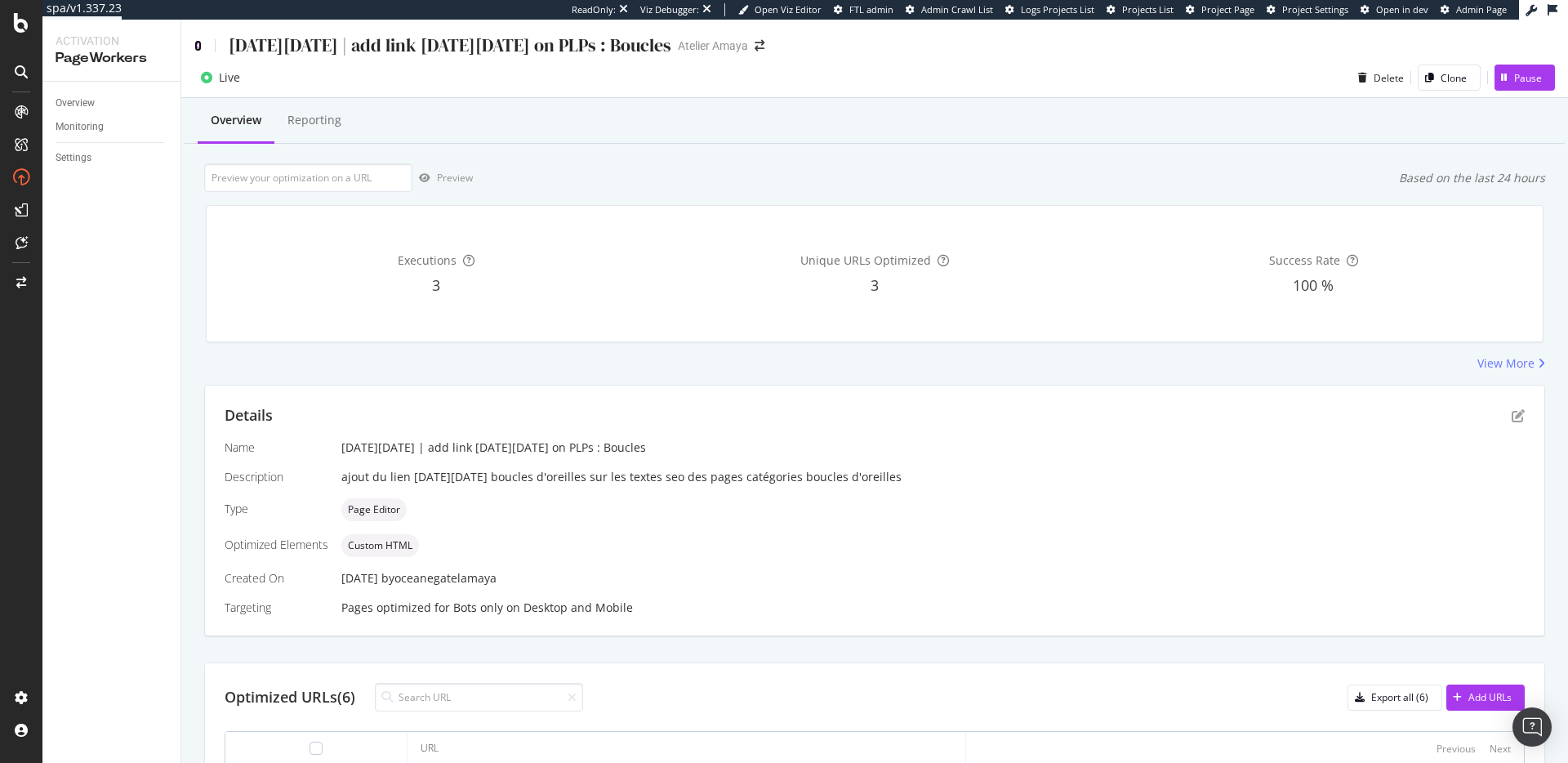
click at [195, 47] on icon at bounding box center [198, 45] width 7 height 12
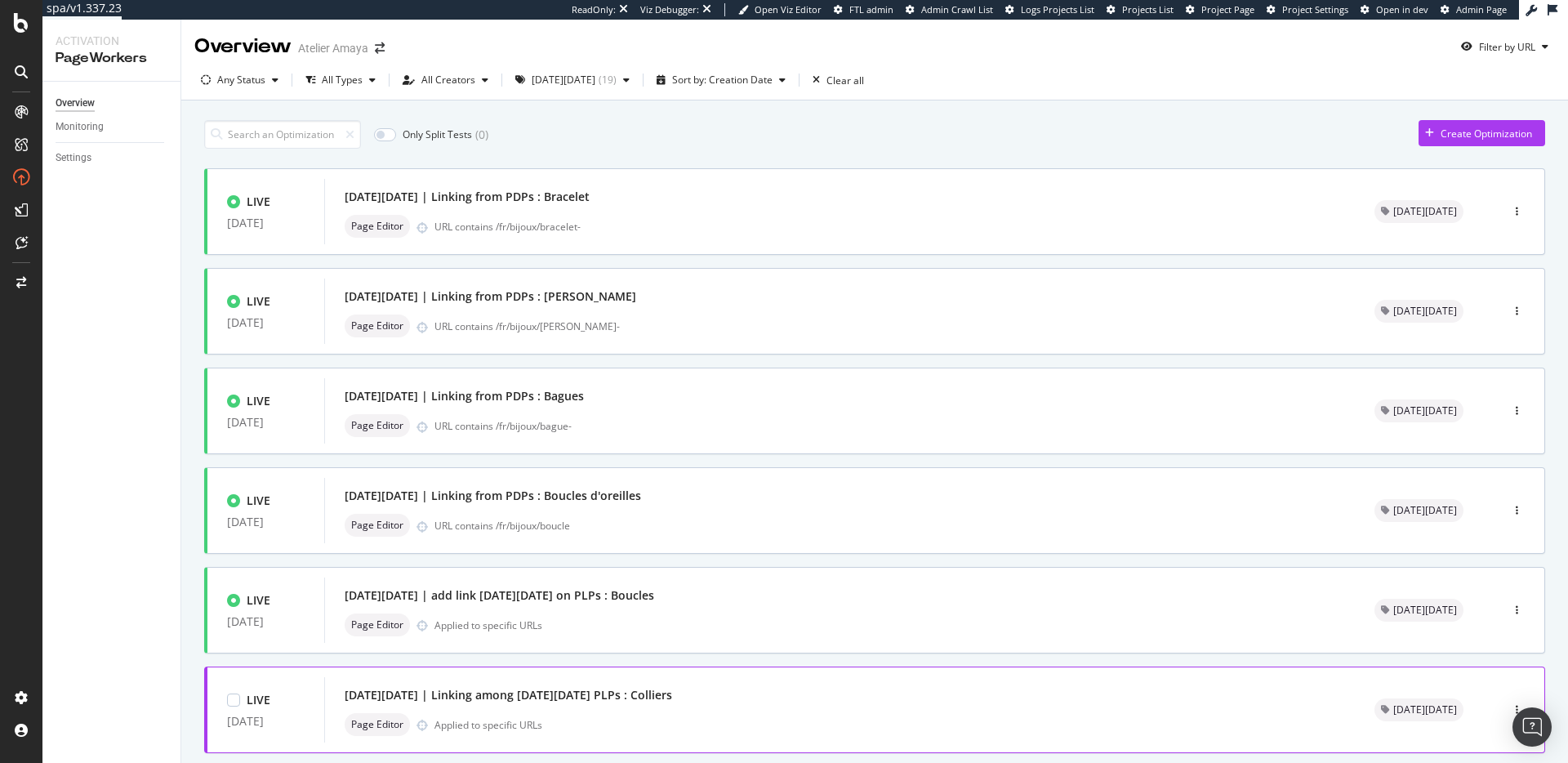
click at [735, 716] on div "Page Editor Applied to specific URLs" at bounding box center [839, 724] width 990 height 23
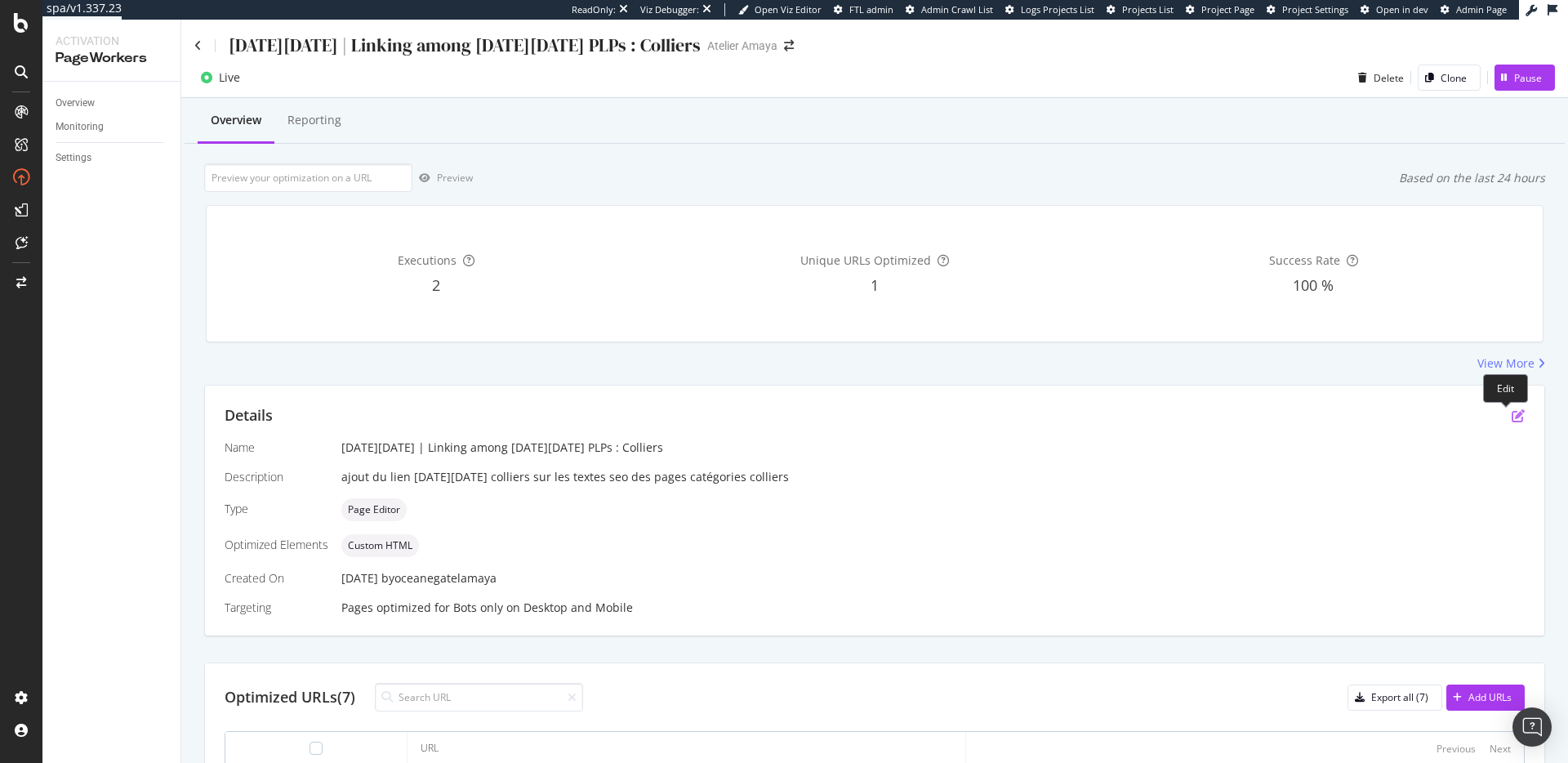
click at [1511, 416] on icon "pen-to-square" at bounding box center [1518, 416] width 13 height 13
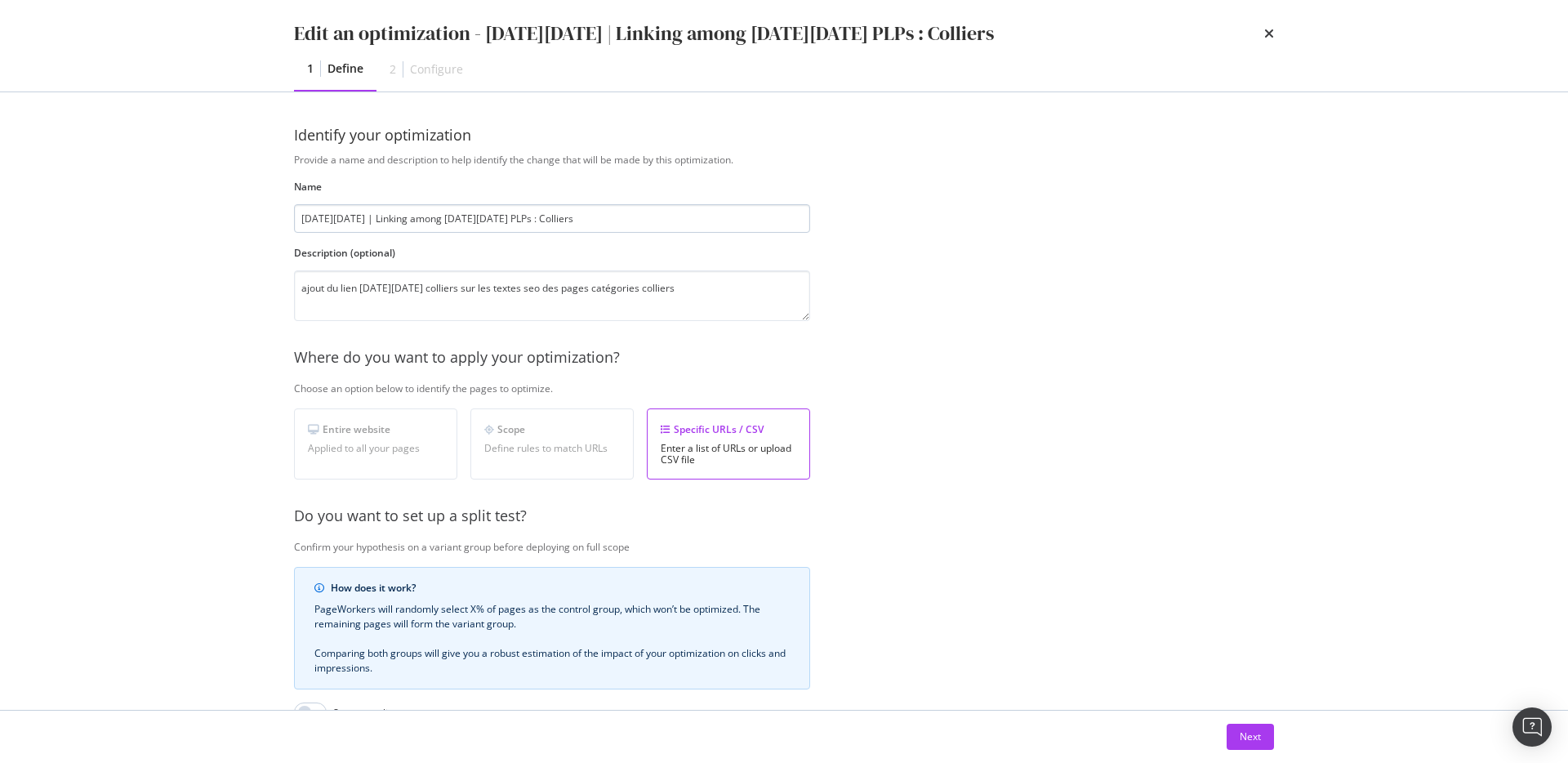
drag, startPoint x: 368, startPoint y: 215, endPoint x: 431, endPoint y: 215, distance: 63.0
click at [431, 215] on input "[DATE][DATE] | Linking among [DATE][DATE] PLPs : Colliers" at bounding box center [552, 218] width 516 height 29
click at [472, 218] on input "Black Friday | add link to black friday PLPs : Colliers" at bounding box center [552, 218] width 516 height 29
type input "Black Friday | add link to black friday on PLPs : Colliers"
click at [1006, 398] on div "Provide a name and description to help identify the change that will be made by…" at bounding box center [784, 524] width 980 height 744
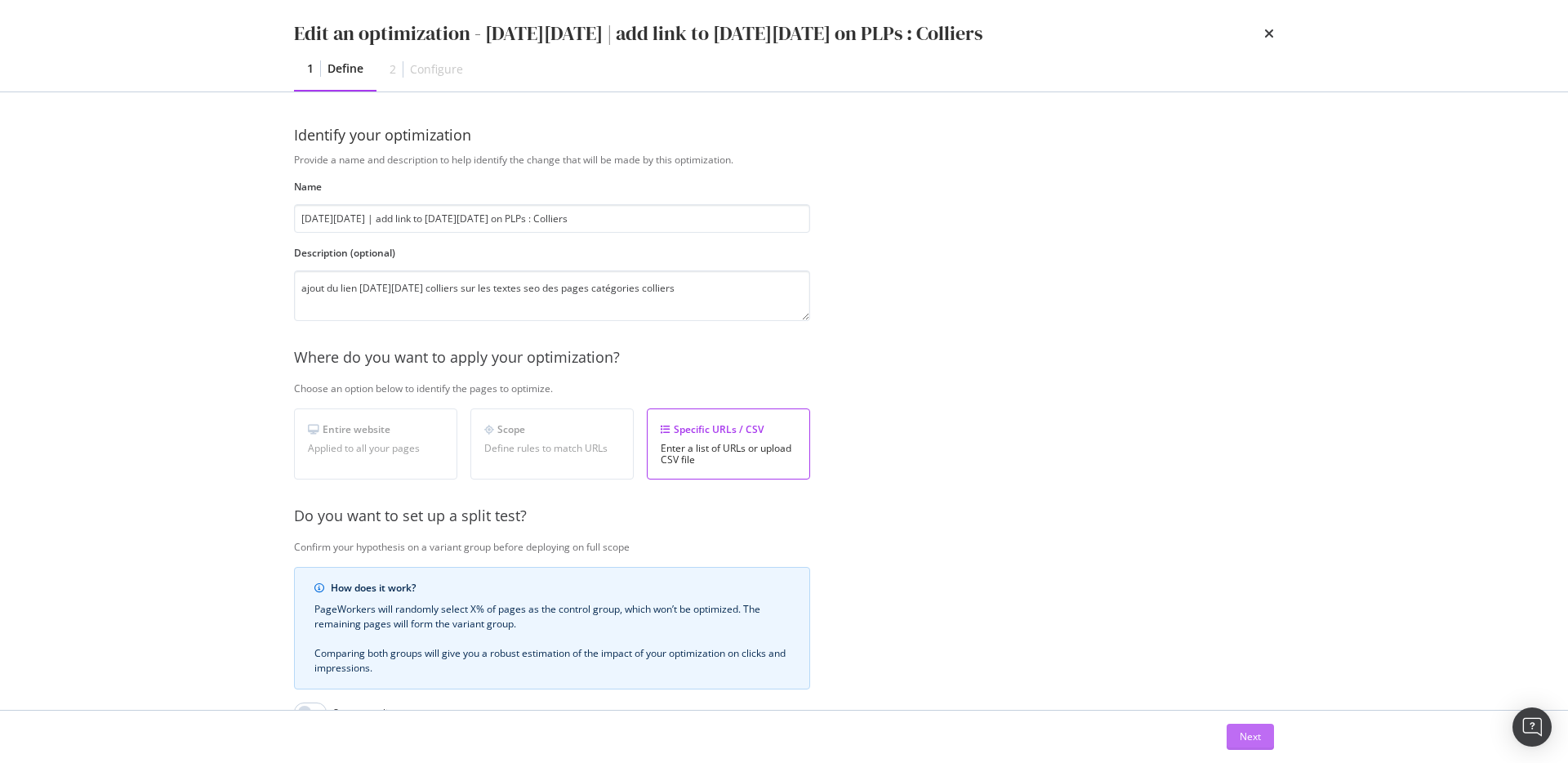
click at [1243, 732] on div "Next" at bounding box center [1251, 736] width 22 height 14
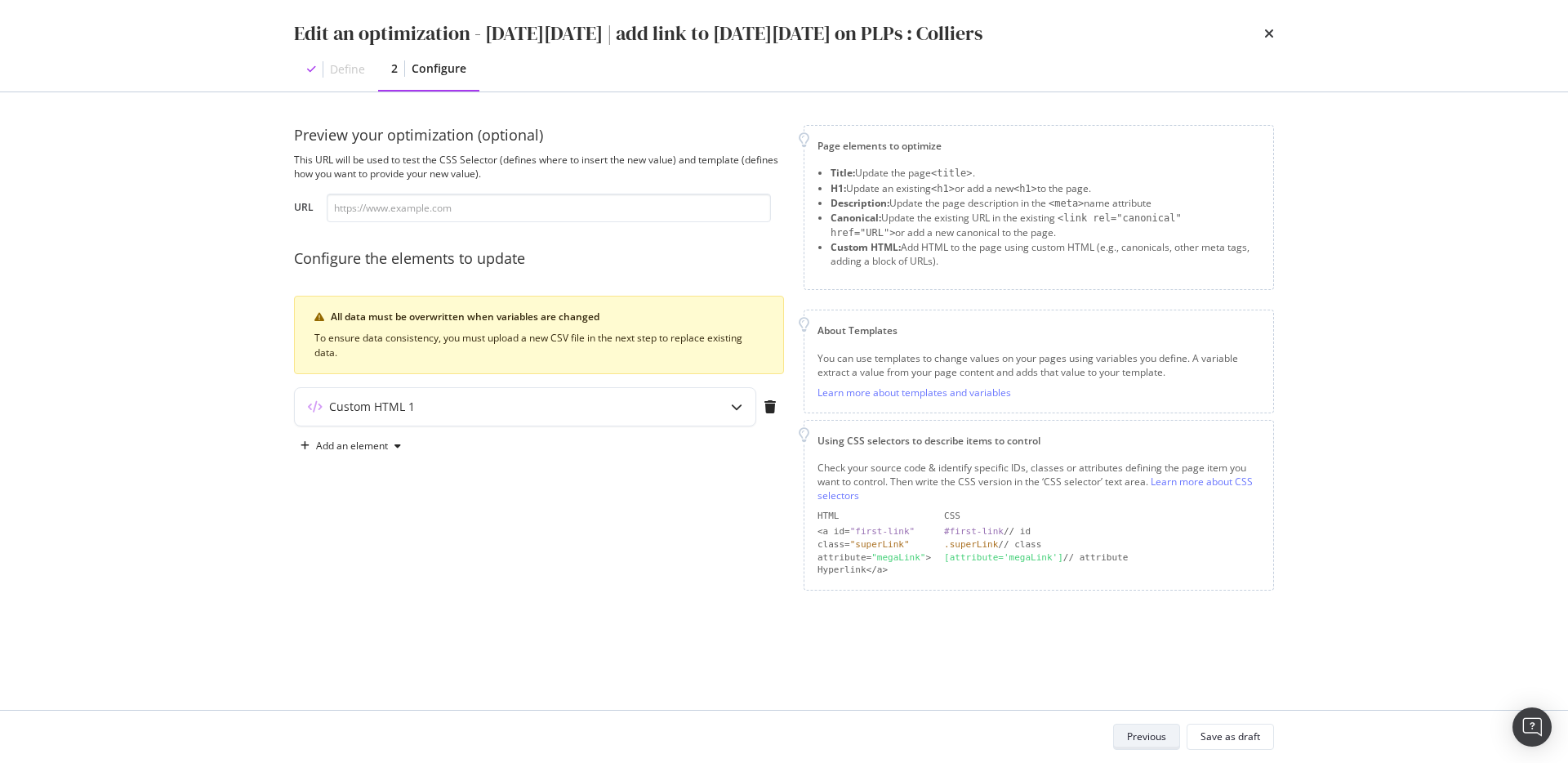
click at [1243, 732] on div "Save as draft" at bounding box center [1230, 736] width 60 height 14
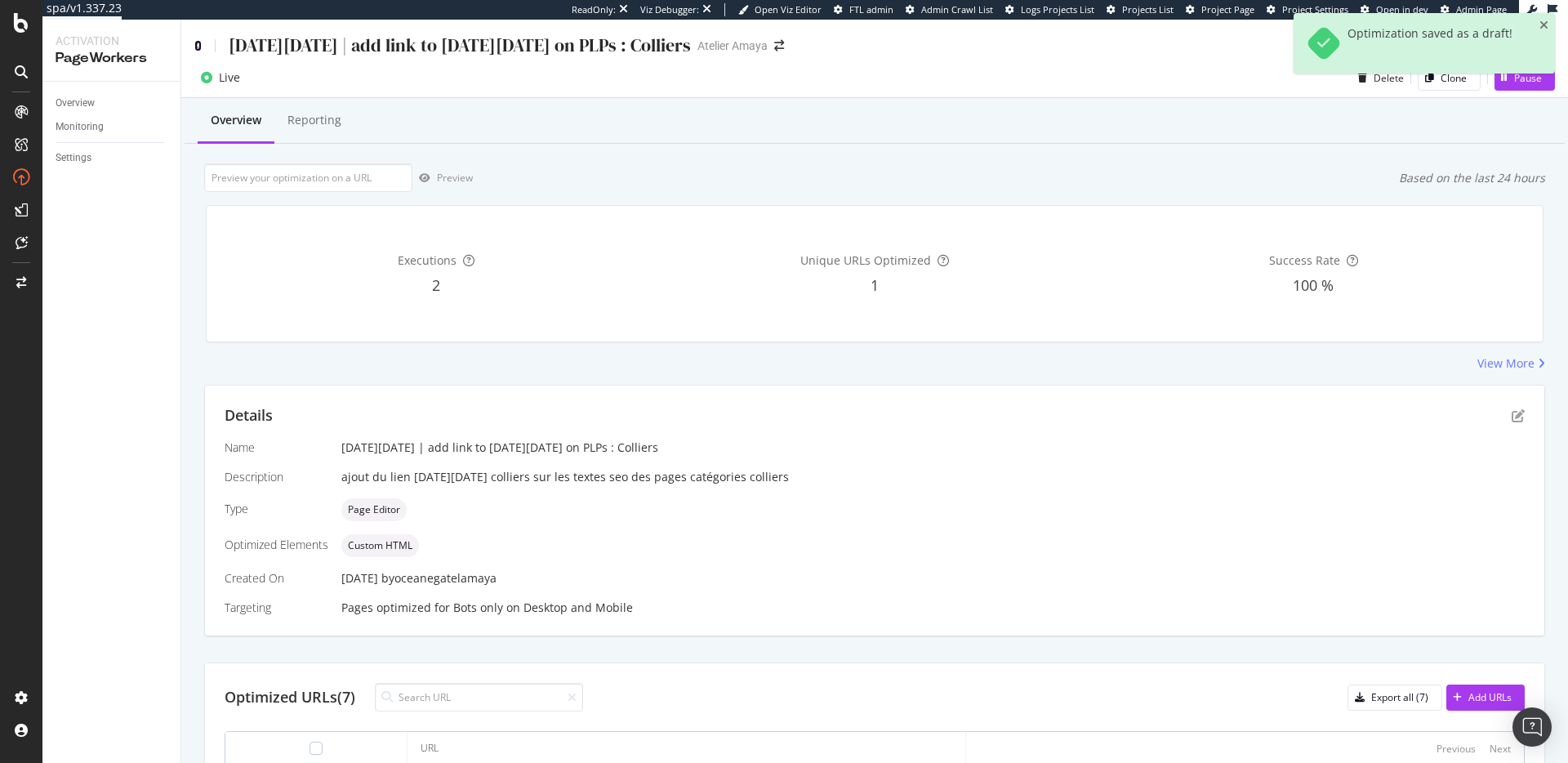
click at [197, 46] on icon at bounding box center [198, 45] width 7 height 12
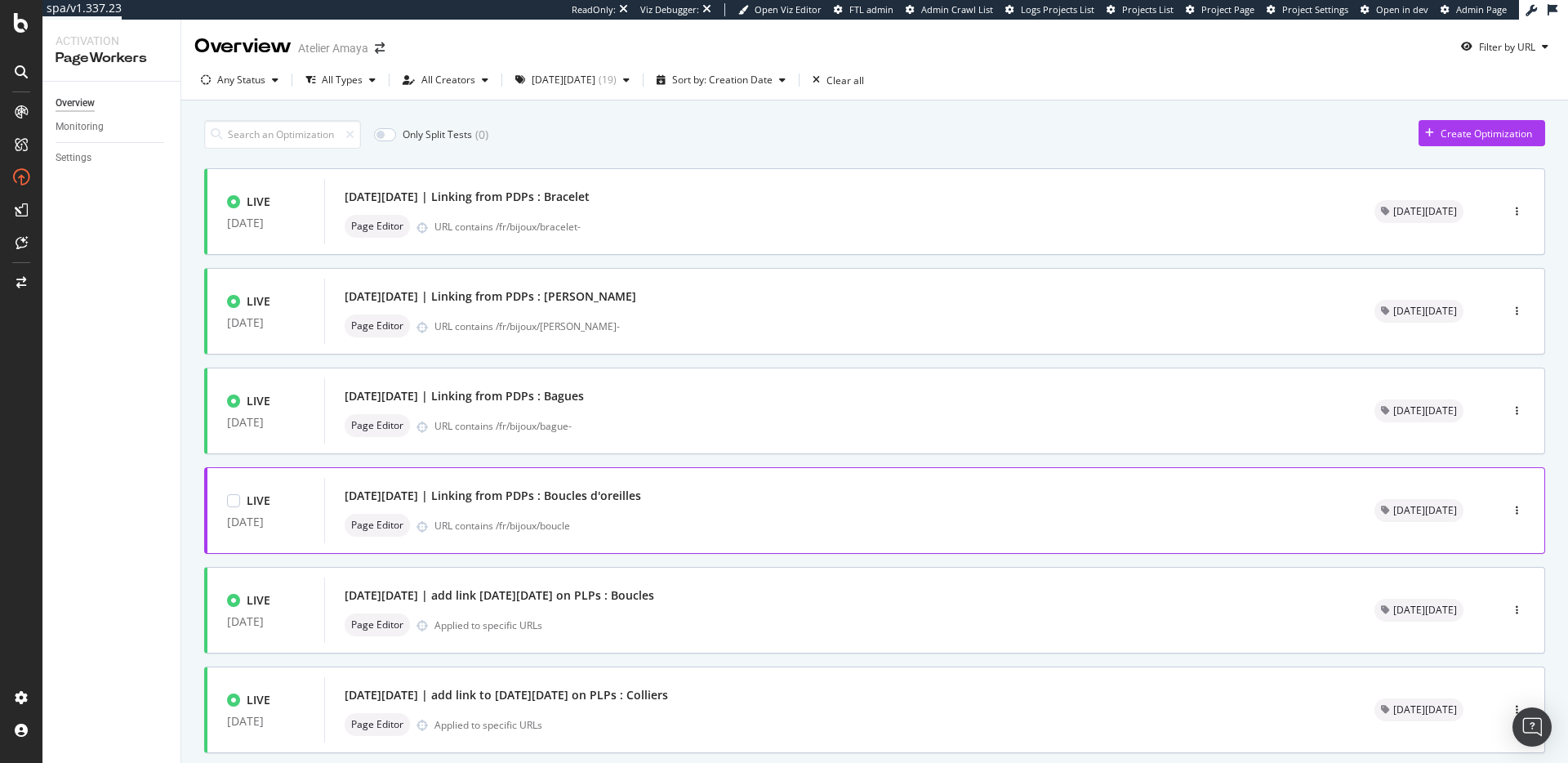
scroll to position [494, 0]
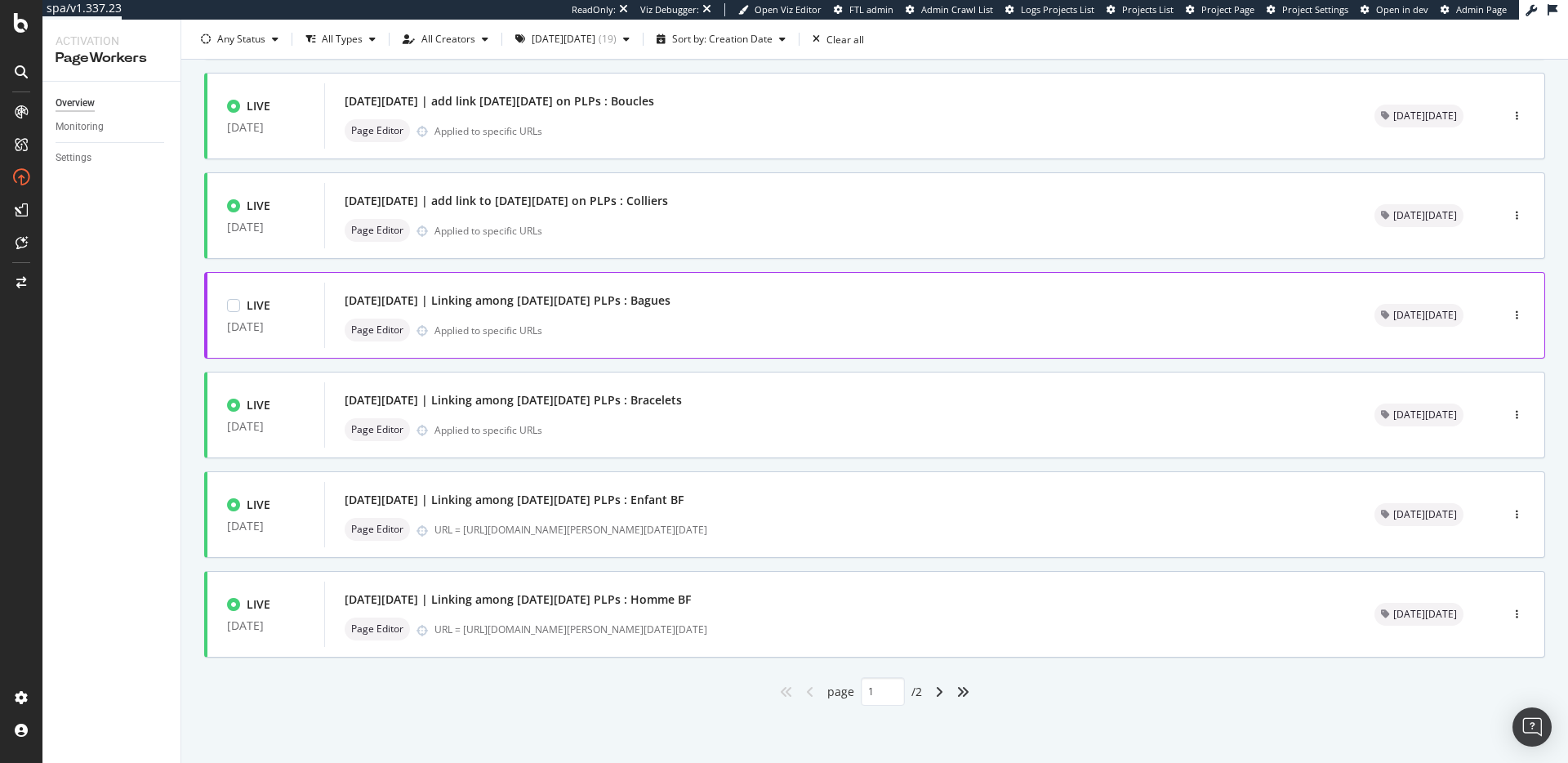
click at [815, 304] on div "[DATE][DATE] | Linking among [DATE][DATE] PLPs : Bagues" at bounding box center [839, 300] width 990 height 23
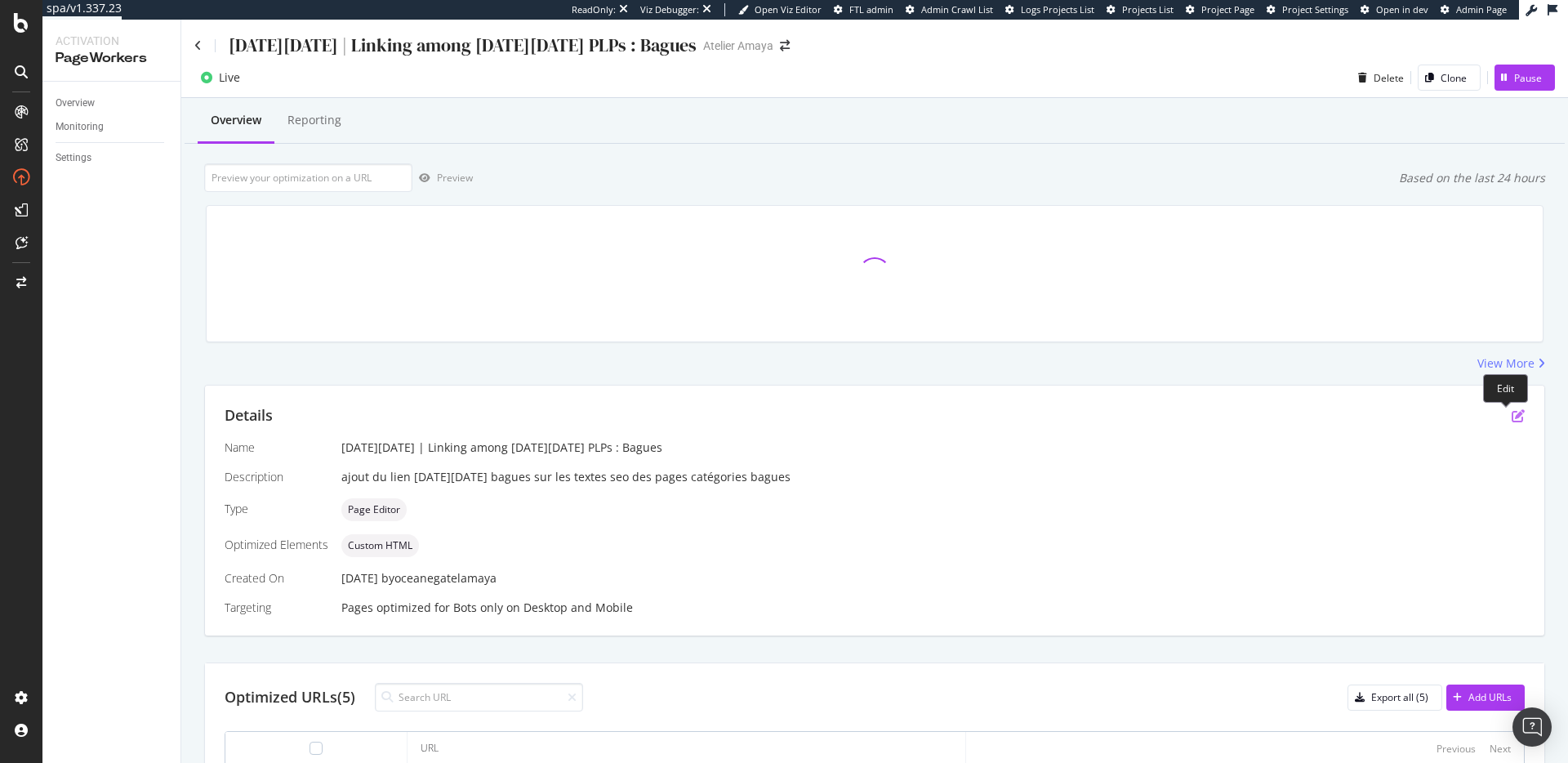
click at [1511, 418] on icon "pen-to-square" at bounding box center [1518, 416] width 13 height 13
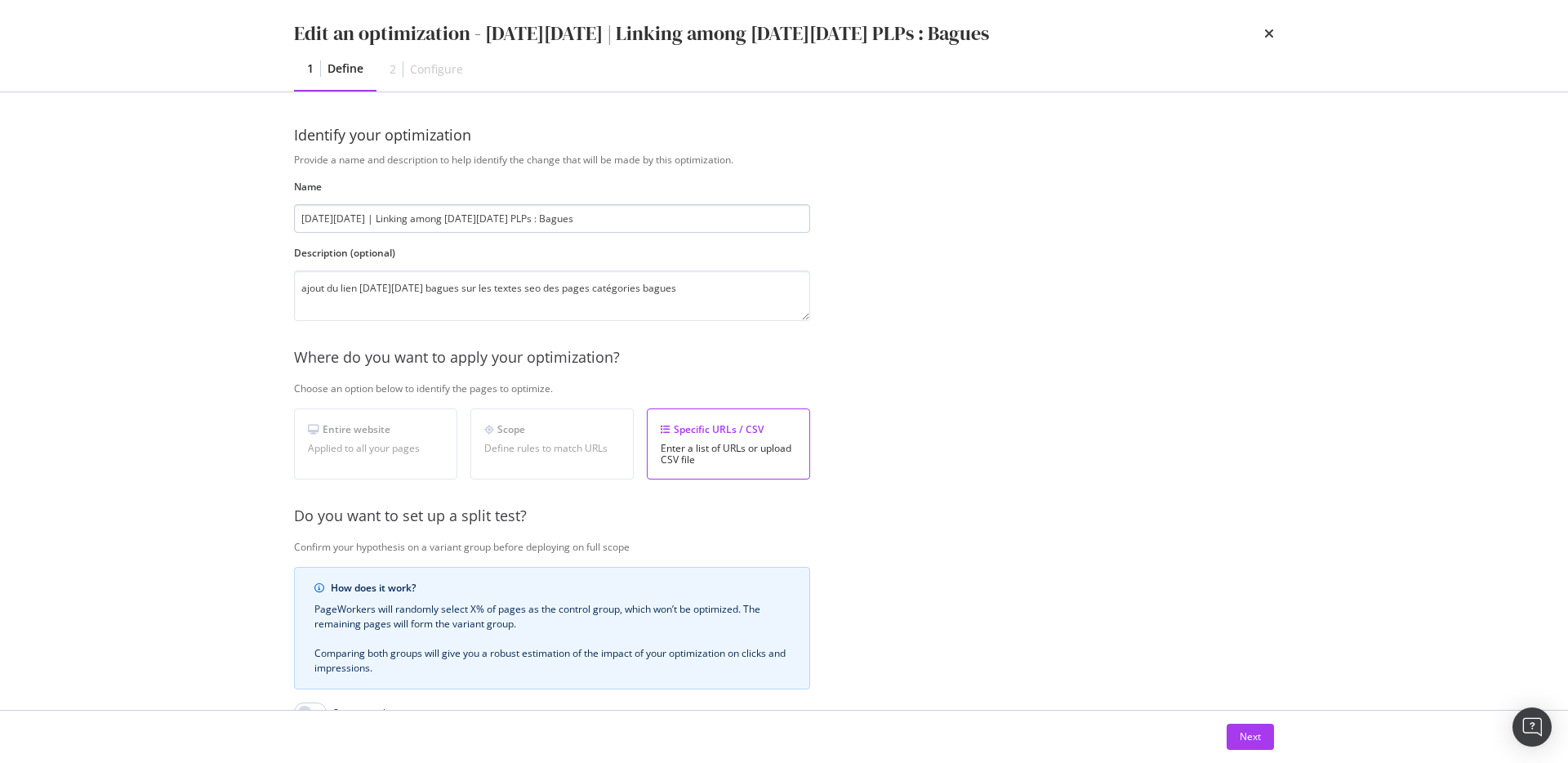
drag, startPoint x: 366, startPoint y: 218, endPoint x: 433, endPoint y: 220, distance: 67.0
click at [433, 220] on input "[DATE][DATE] | Linking among [DATE][DATE] PLPs : Bagues" at bounding box center [552, 218] width 516 height 29
click at [474, 217] on input "Black Friday | add link to black friday PLPs : Bagues" at bounding box center [552, 218] width 516 height 29
type input "Black Friday | add link to black friday on PLPs : Bagues"
click at [1257, 745] on div "Next" at bounding box center [1251, 736] width 22 height 24
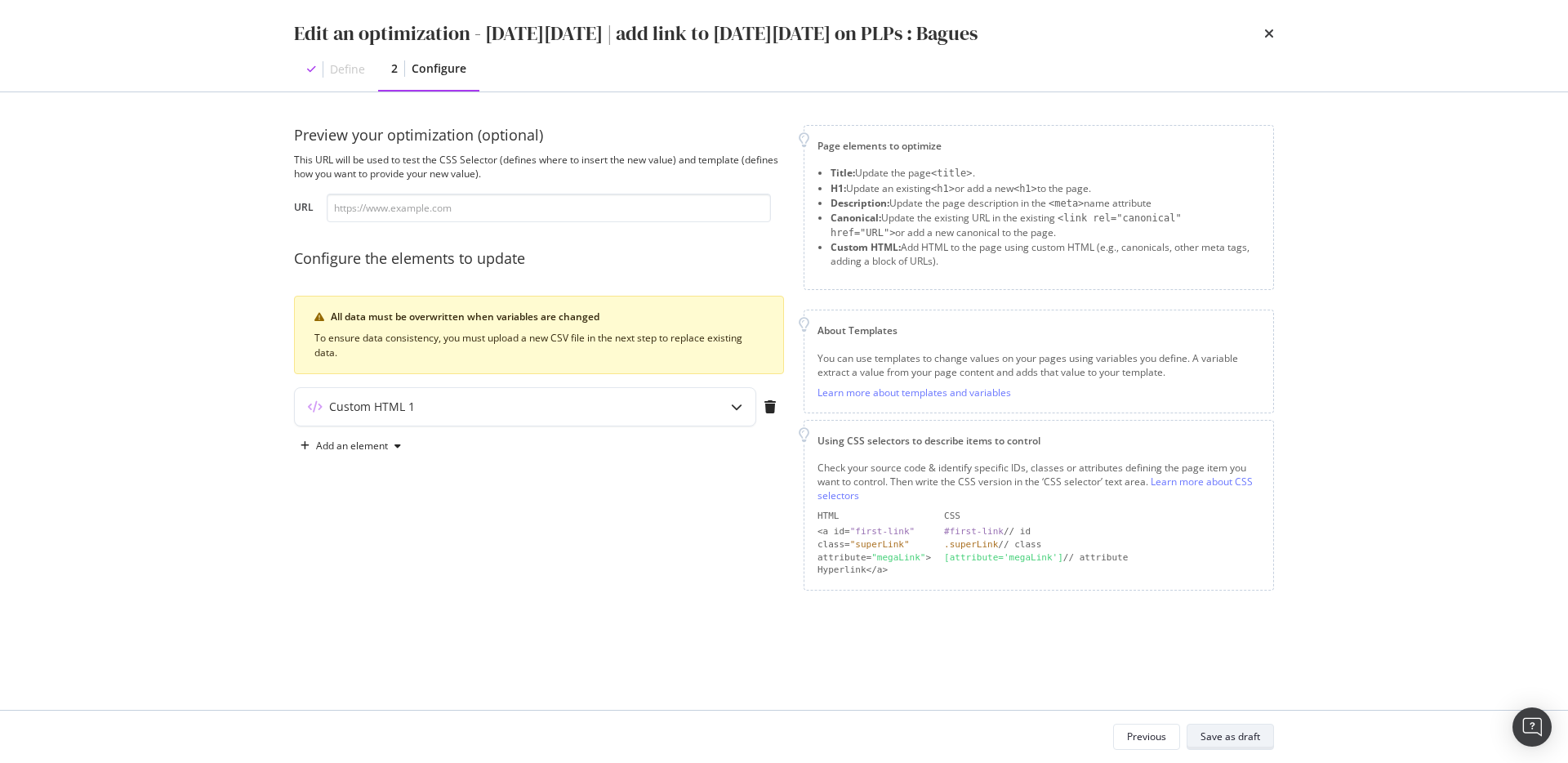
click at [1256, 741] on div "Save as draft" at bounding box center [1230, 736] width 60 height 14
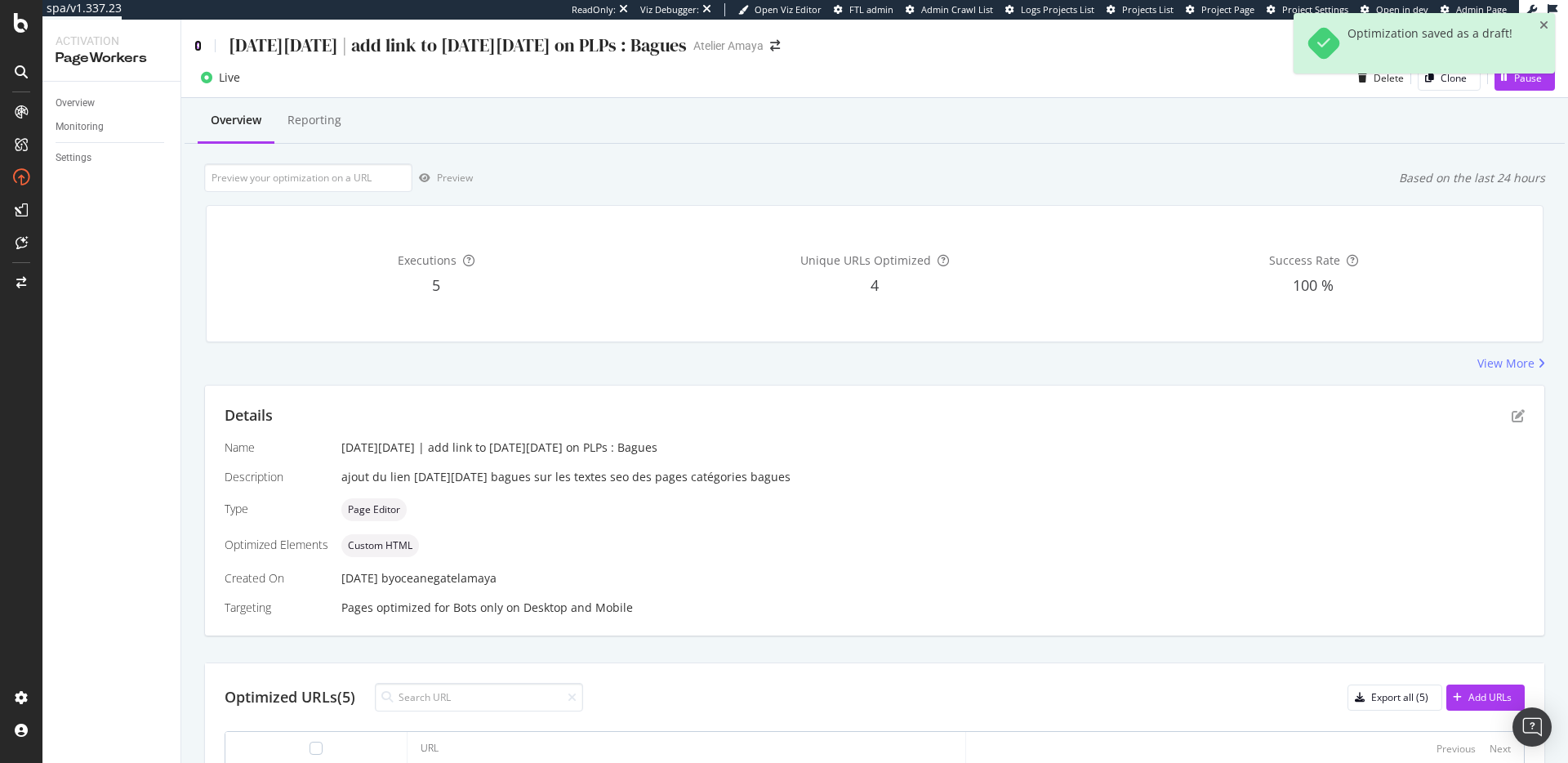
click at [197, 43] on icon at bounding box center [198, 45] width 7 height 12
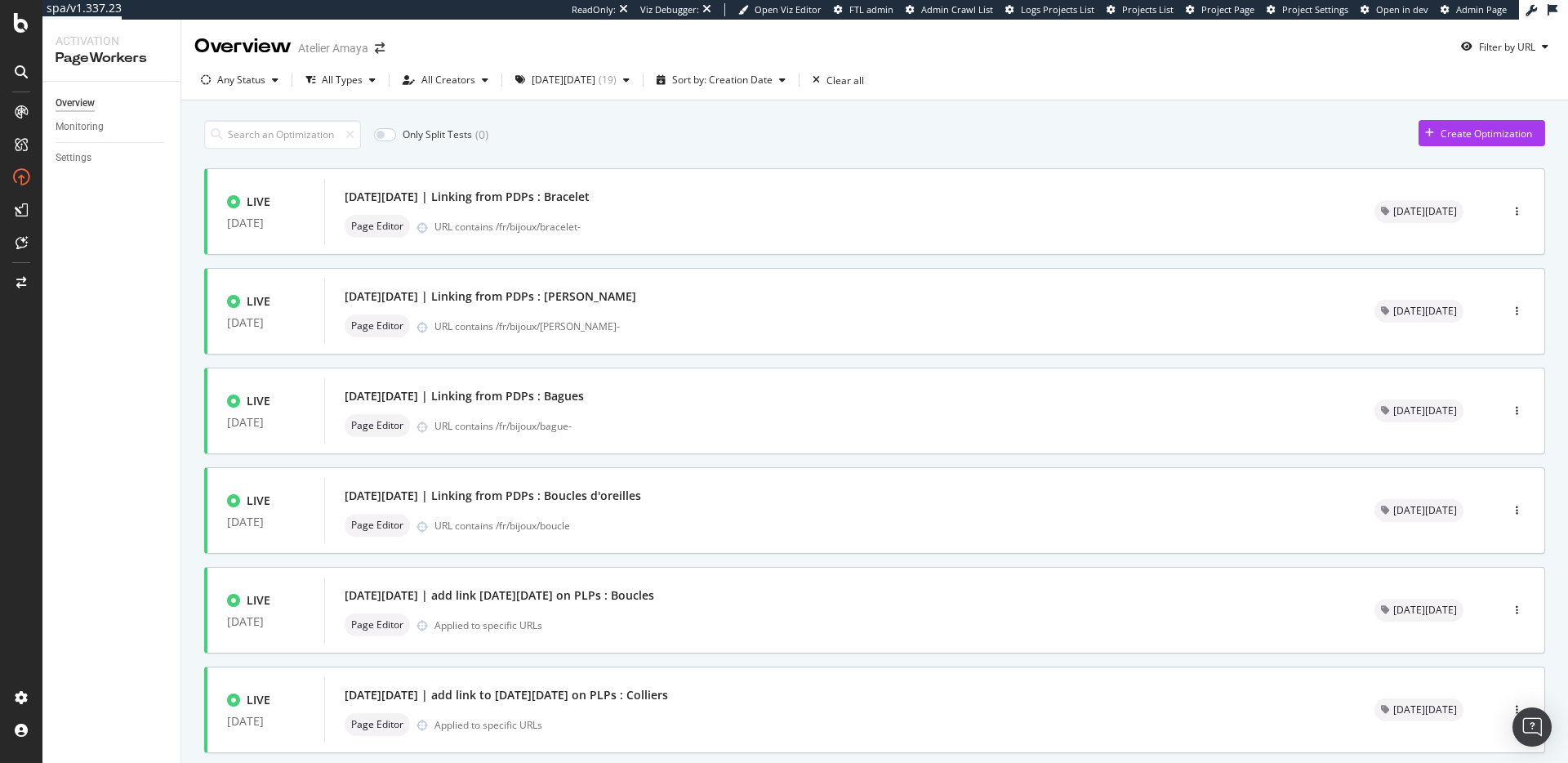
scroll to position [494, 0]
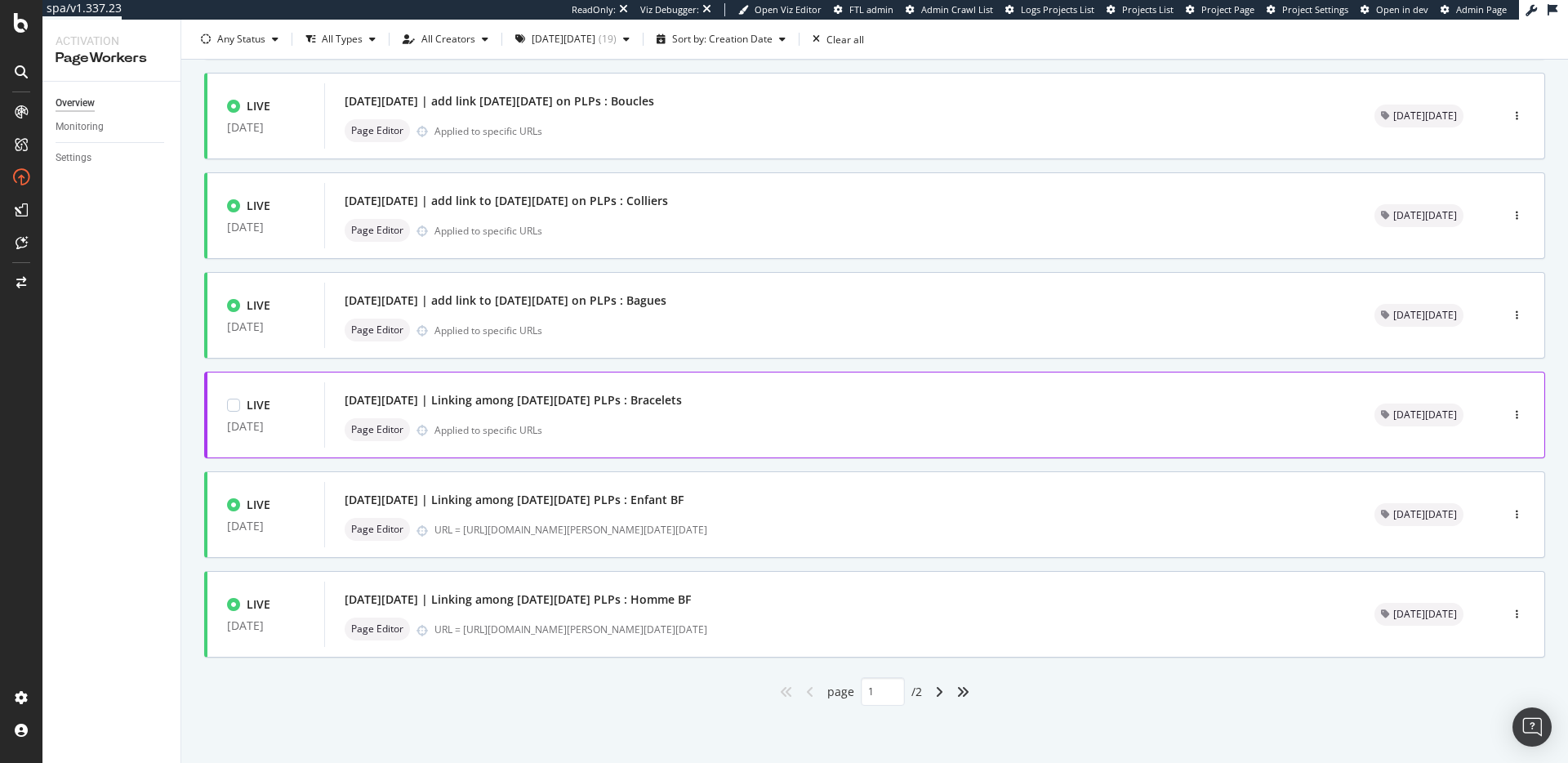
click at [757, 403] on div "[DATE][DATE] | Linking among [DATE][DATE] PLPs : Bracelets" at bounding box center [839, 400] width 990 height 23
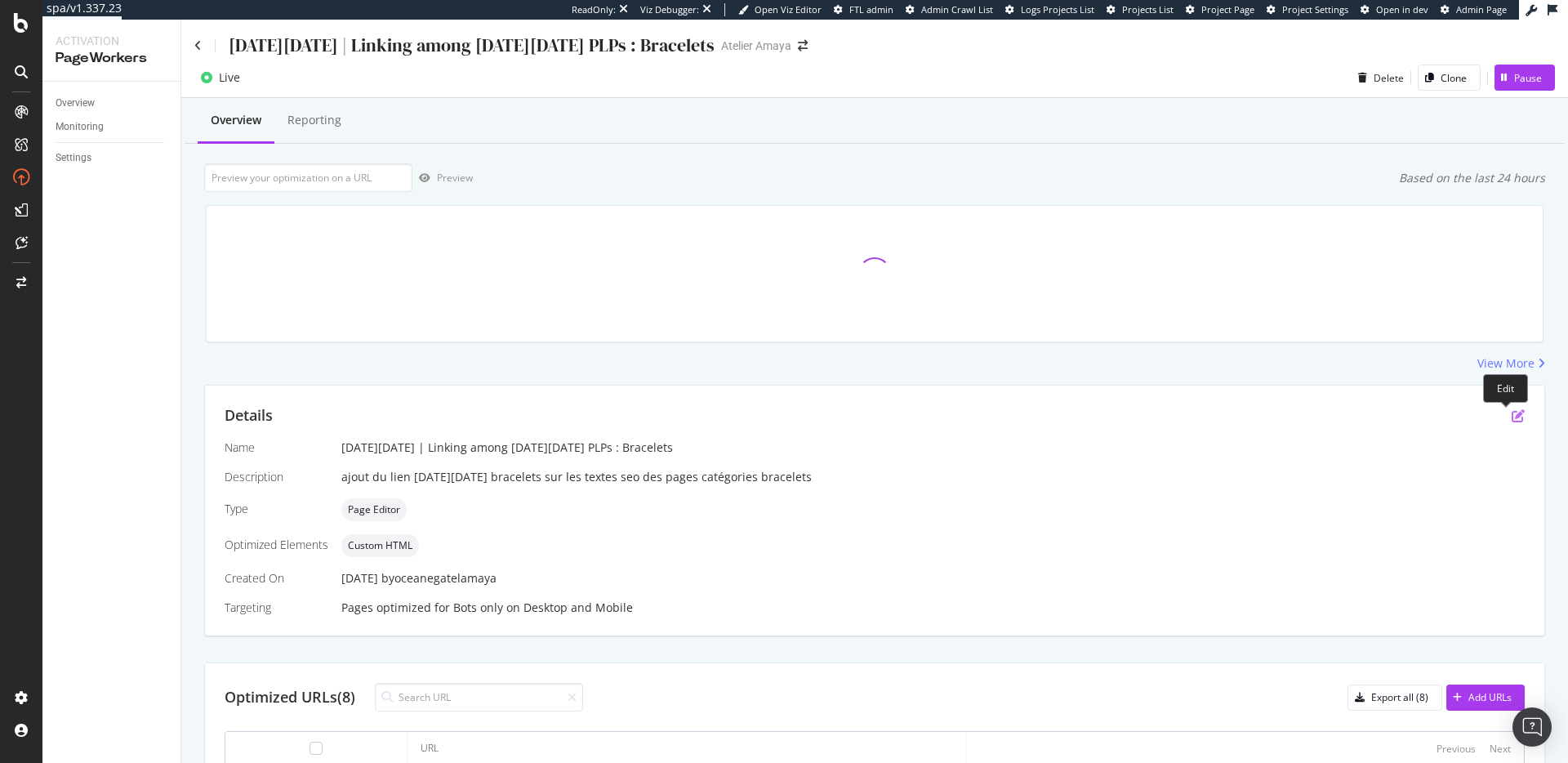
click at [1511, 411] on icon "pen-to-square" at bounding box center [1518, 416] width 13 height 13
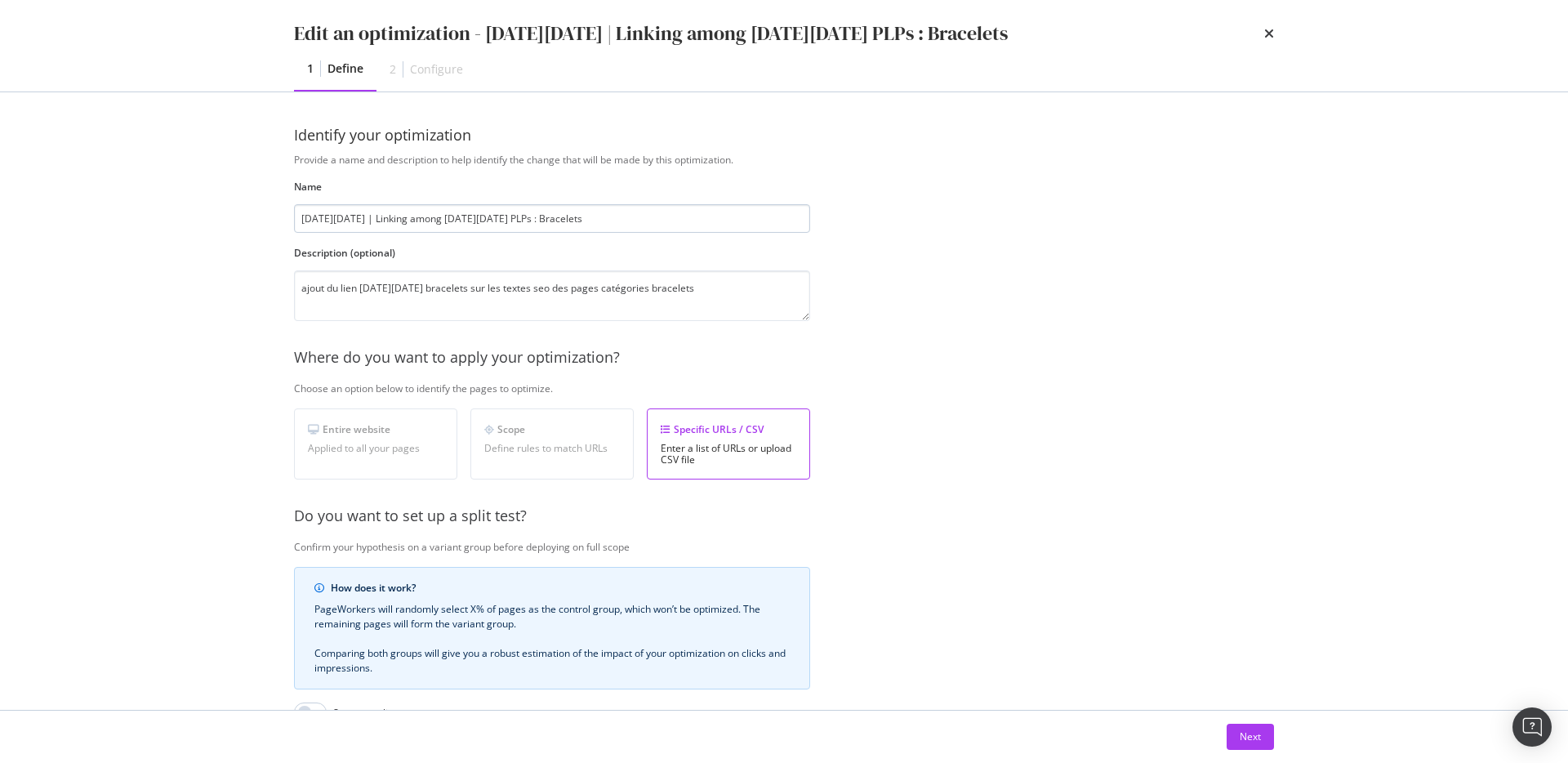
click at [373, 217] on input "[DATE][DATE] | Linking among [DATE][DATE] PLPs : Bracelets" at bounding box center [552, 218] width 516 height 29
drag, startPoint x: 367, startPoint y: 218, endPoint x: 433, endPoint y: 221, distance: 66.1
click at [433, 221] on input "[DATE][DATE] | Linking among [DATE][DATE] PLPs : Bracelets" at bounding box center [552, 218] width 516 height 29
click at [474, 218] on input "Black Friday | add link to black friday PLPs : Bracelets" at bounding box center [552, 218] width 516 height 29
type input "Black Friday | add link to black friday on PLPs : Bracelets"
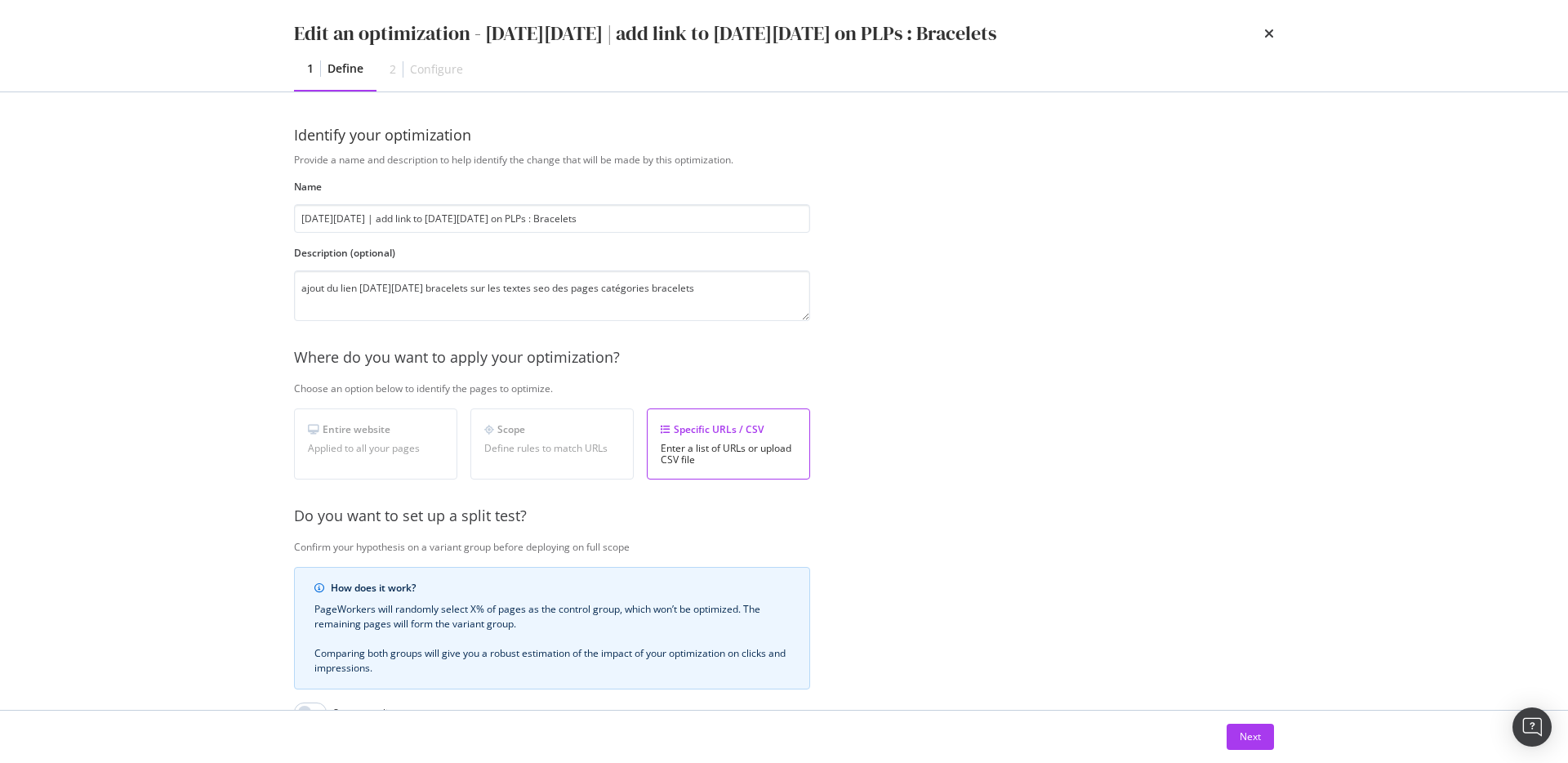
click at [968, 385] on div "Choose an option below to identify the pages to optimize." at bounding box center [824, 388] width 1060 height 14
click at [1256, 748] on div "Next" at bounding box center [1251, 736] width 22 height 24
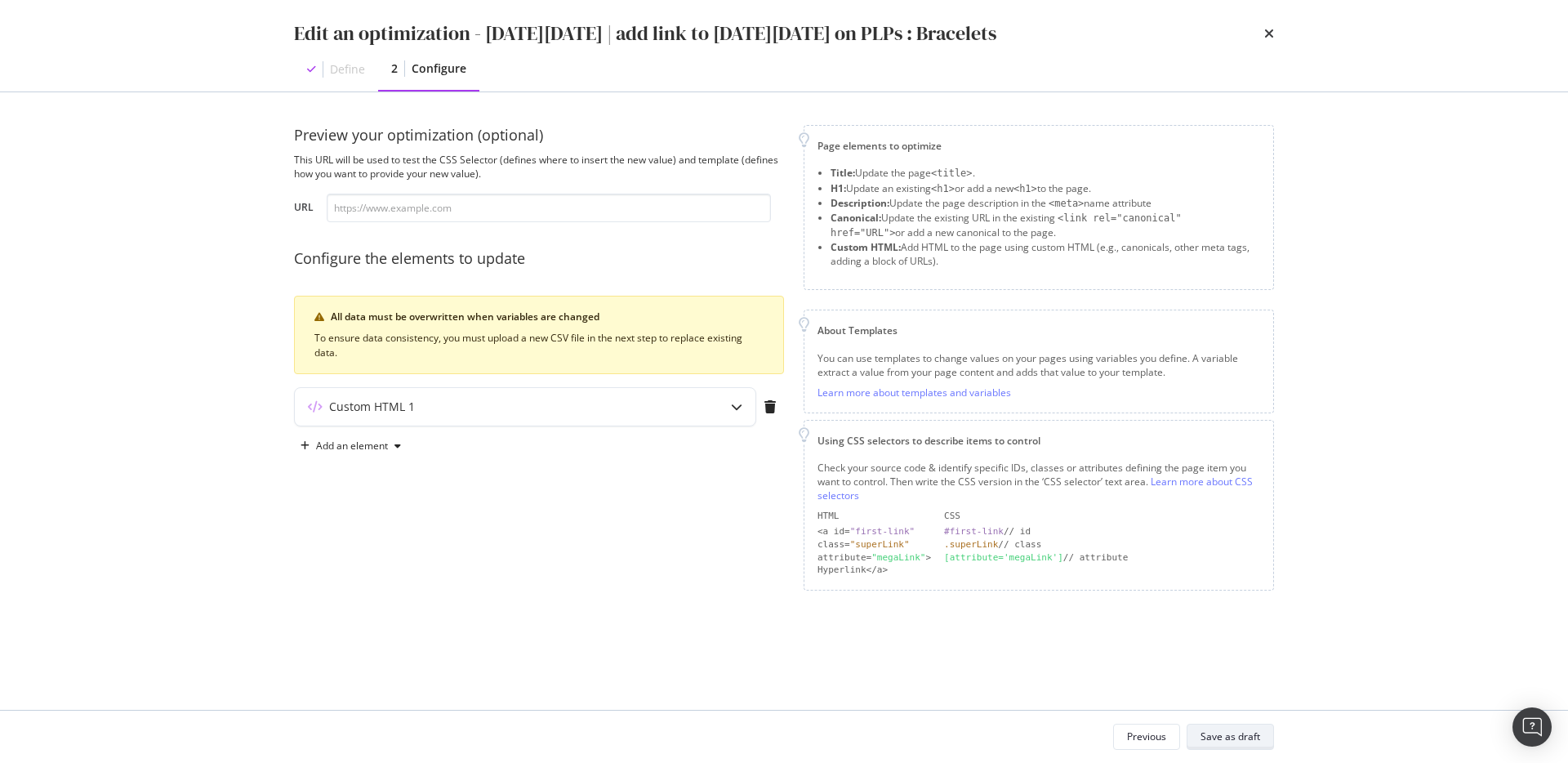
click at [1257, 743] on div "Save as draft" at bounding box center [1230, 736] width 60 height 23
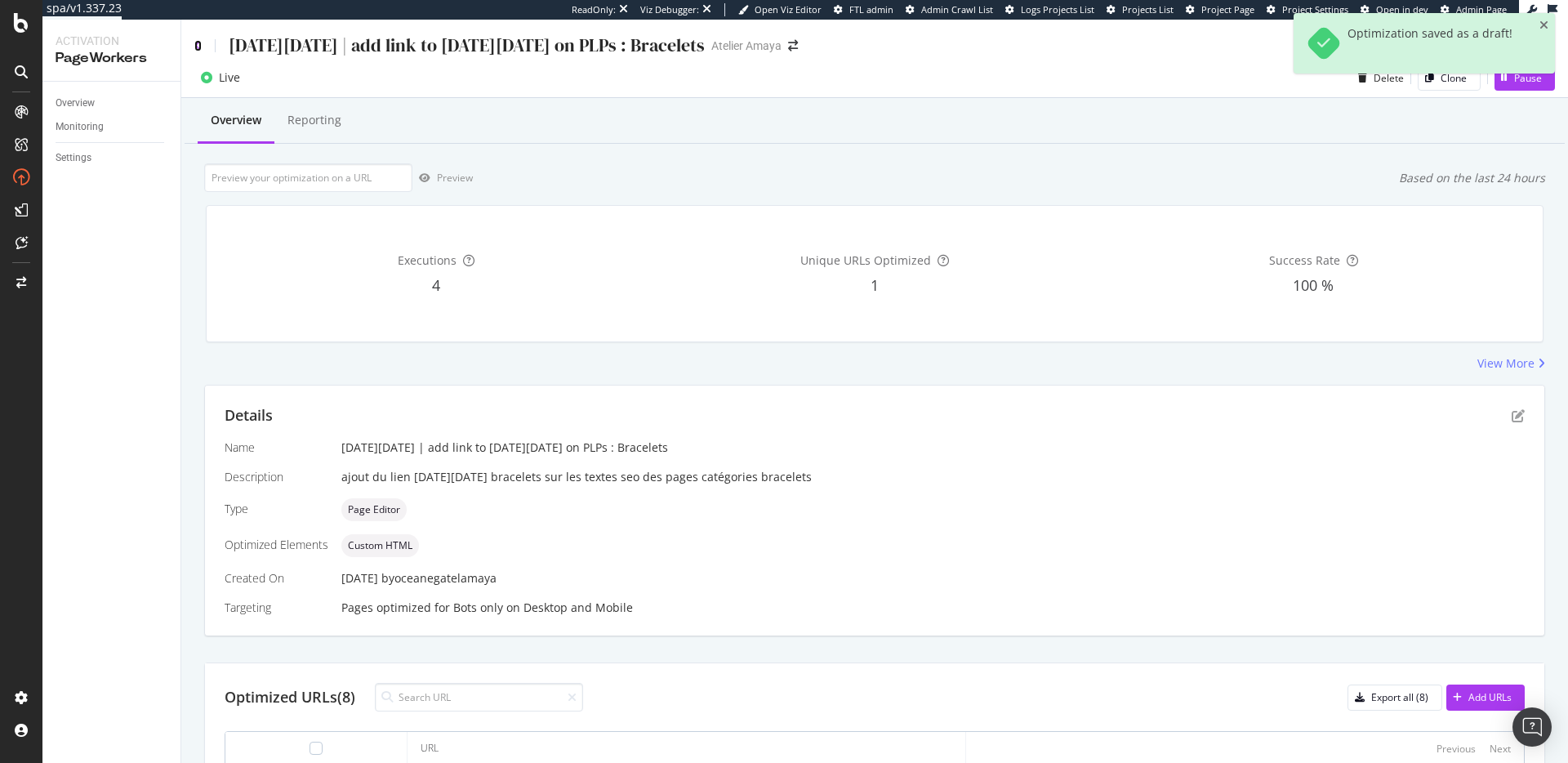
click at [200, 48] on icon at bounding box center [198, 45] width 7 height 12
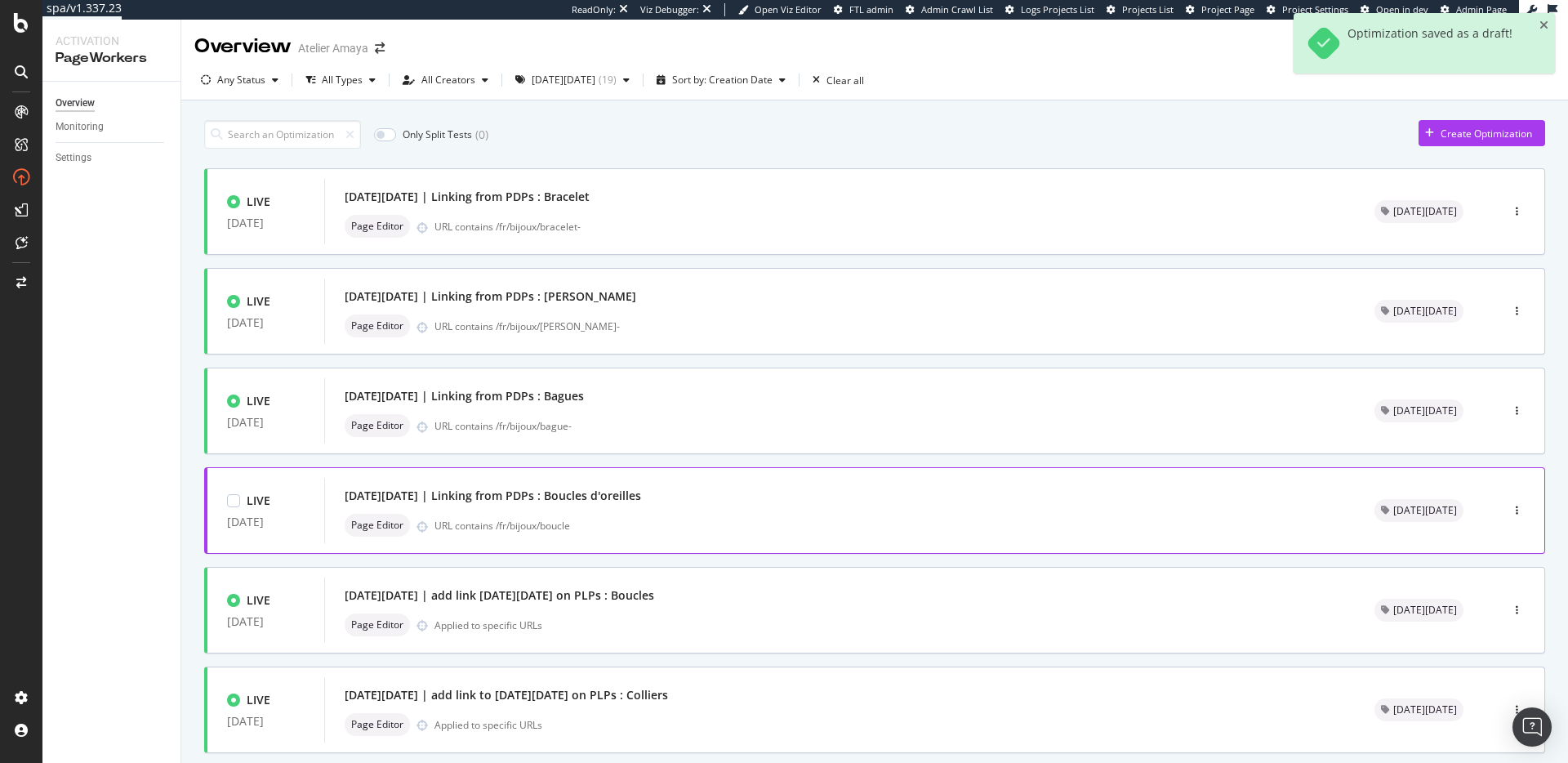
scroll to position [494, 0]
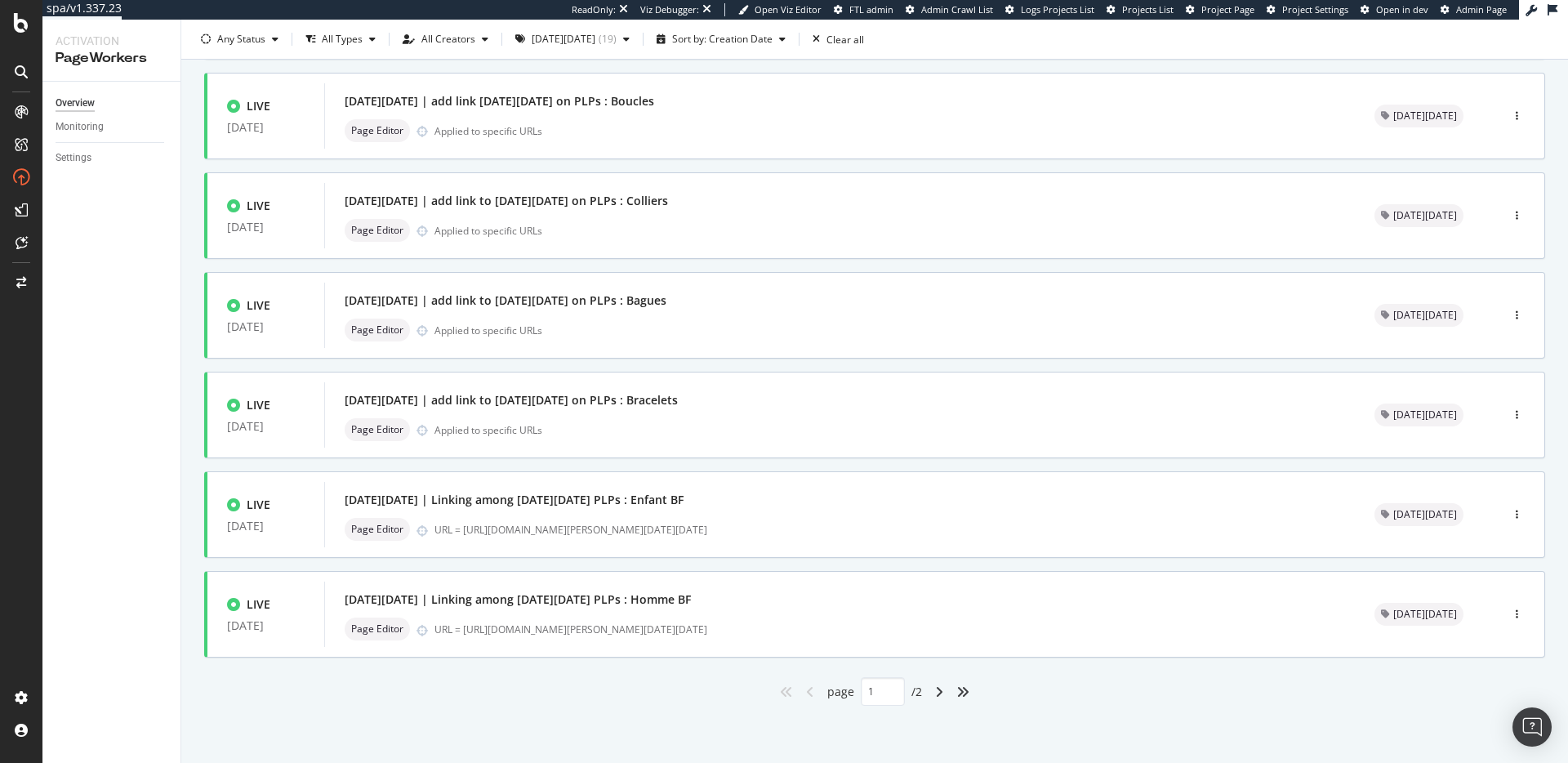
click at [628, 669] on div "LIVE 10 Sep. 2025 Black Friday | Linking from PDPs : Bracelet Page Editor URL c…" at bounding box center [874, 190] width 1341 height 1032
click at [756, 548] on div "LIVE 06 Nov. 2024 Black Friday | Linking among black friday PLPs : Enfant BF Pa…" at bounding box center [874, 514] width 1341 height 87
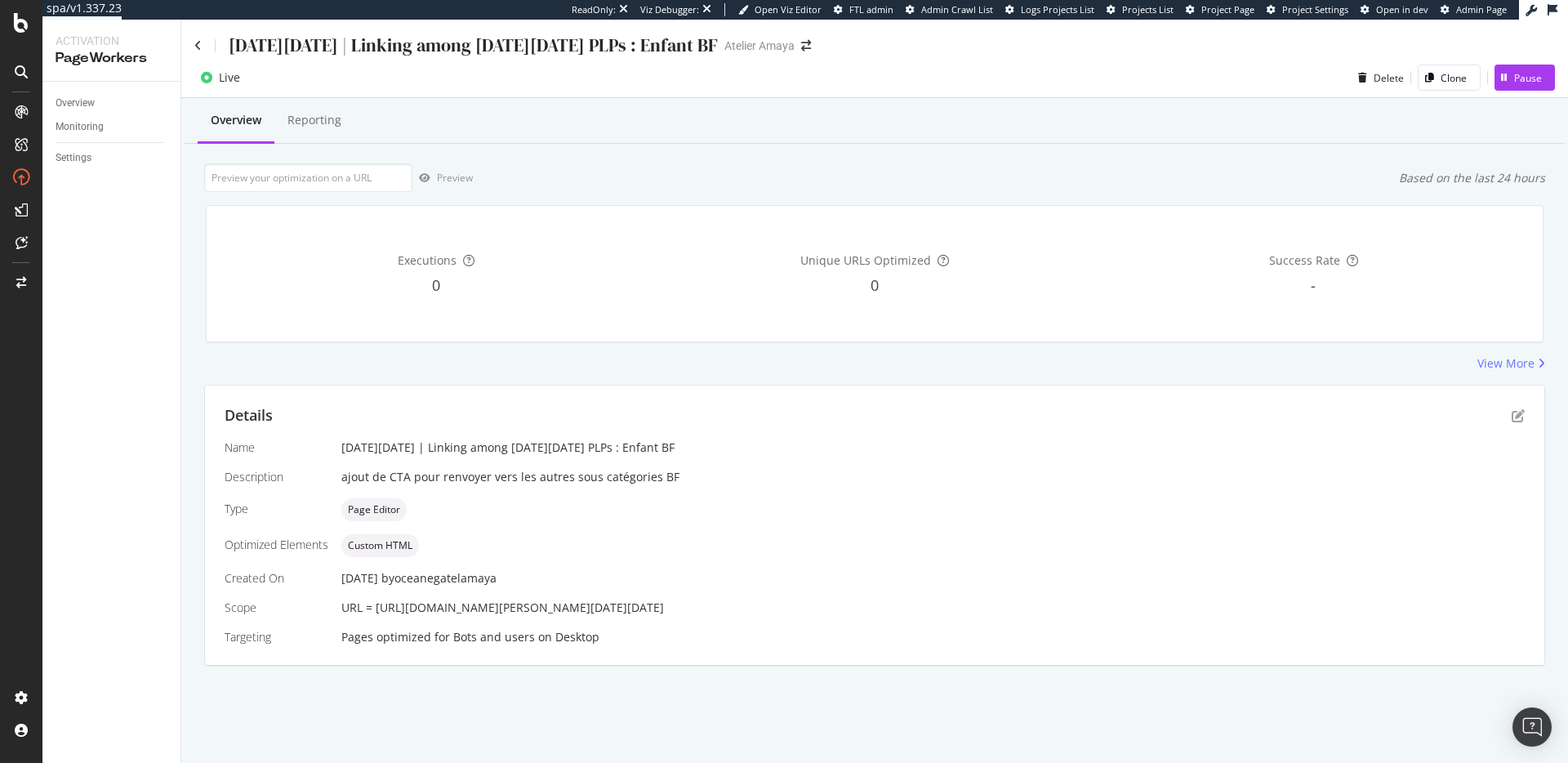
drag, startPoint x: 379, startPoint y: 606, endPoint x: 720, endPoint y: 604, distance: 341.0
click at [664, 604] on span "URL = https://atelier-amaya.com/fr/cadeaux/bijoux-enfants-black-friday" at bounding box center [502, 607] width 323 height 15
copy span "ttps://atelier-amaya.com/fr/cadeaux/bijoux-enfants-black-friday"
click at [982, 365] on div "View More" at bounding box center [874, 363] width 1341 height 16
click at [1514, 412] on icon "pen-to-square" at bounding box center [1518, 416] width 13 height 13
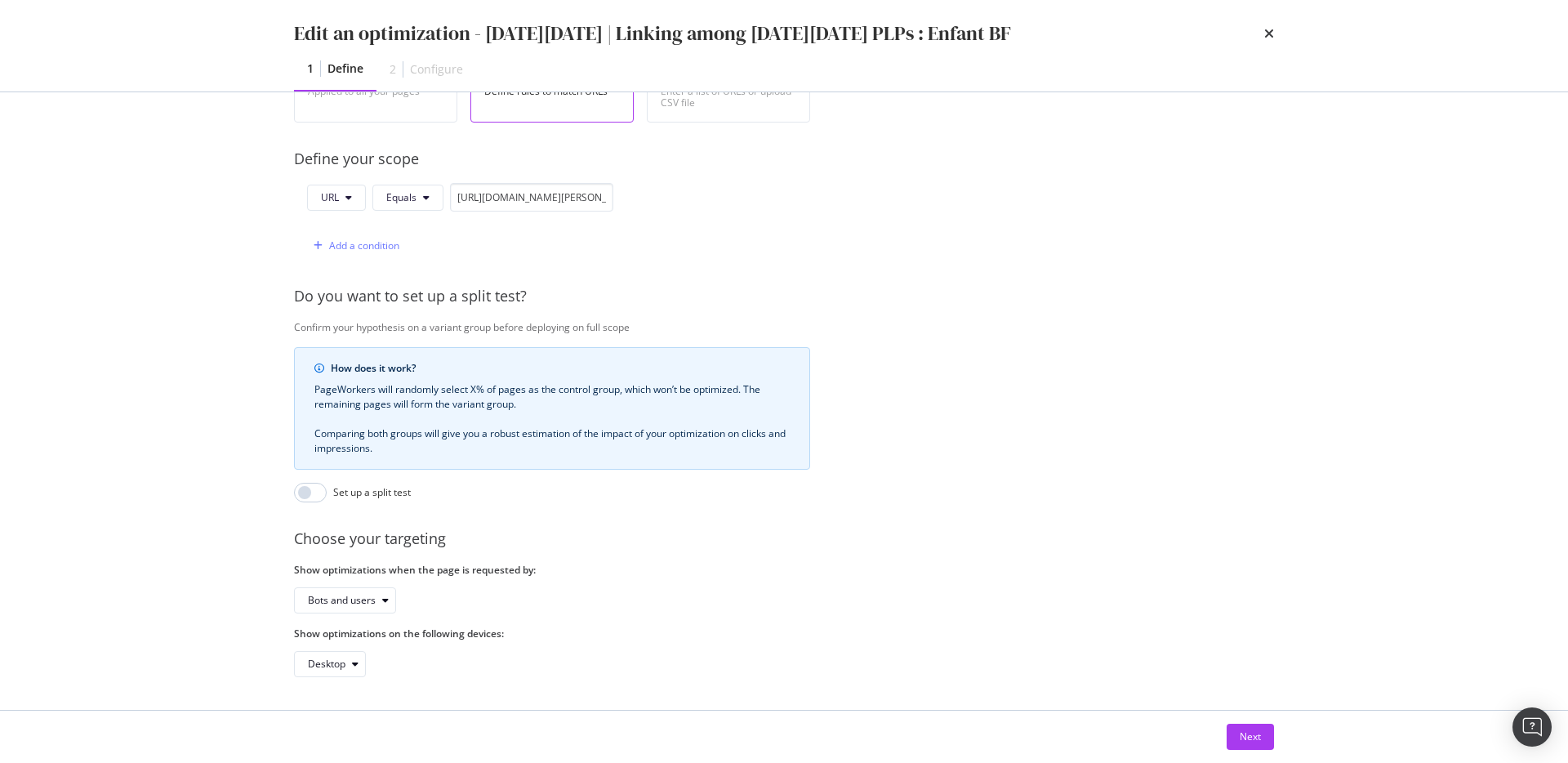
scroll to position [369, 0]
click at [1250, 731] on div "Next" at bounding box center [1251, 736] width 22 height 14
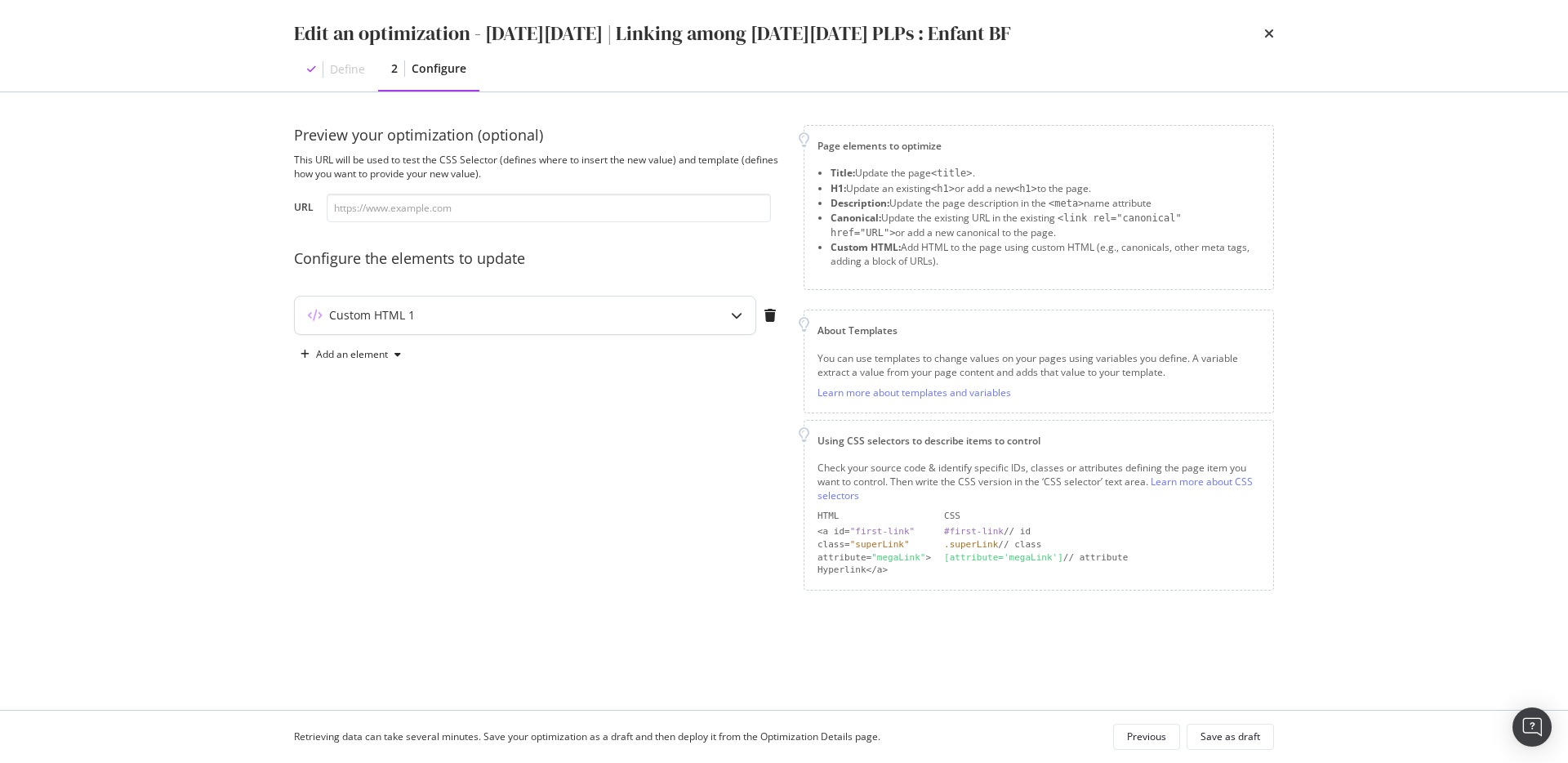
click at [633, 324] on div "Custom HTML 1" at bounding box center [525, 316] width 461 height 38
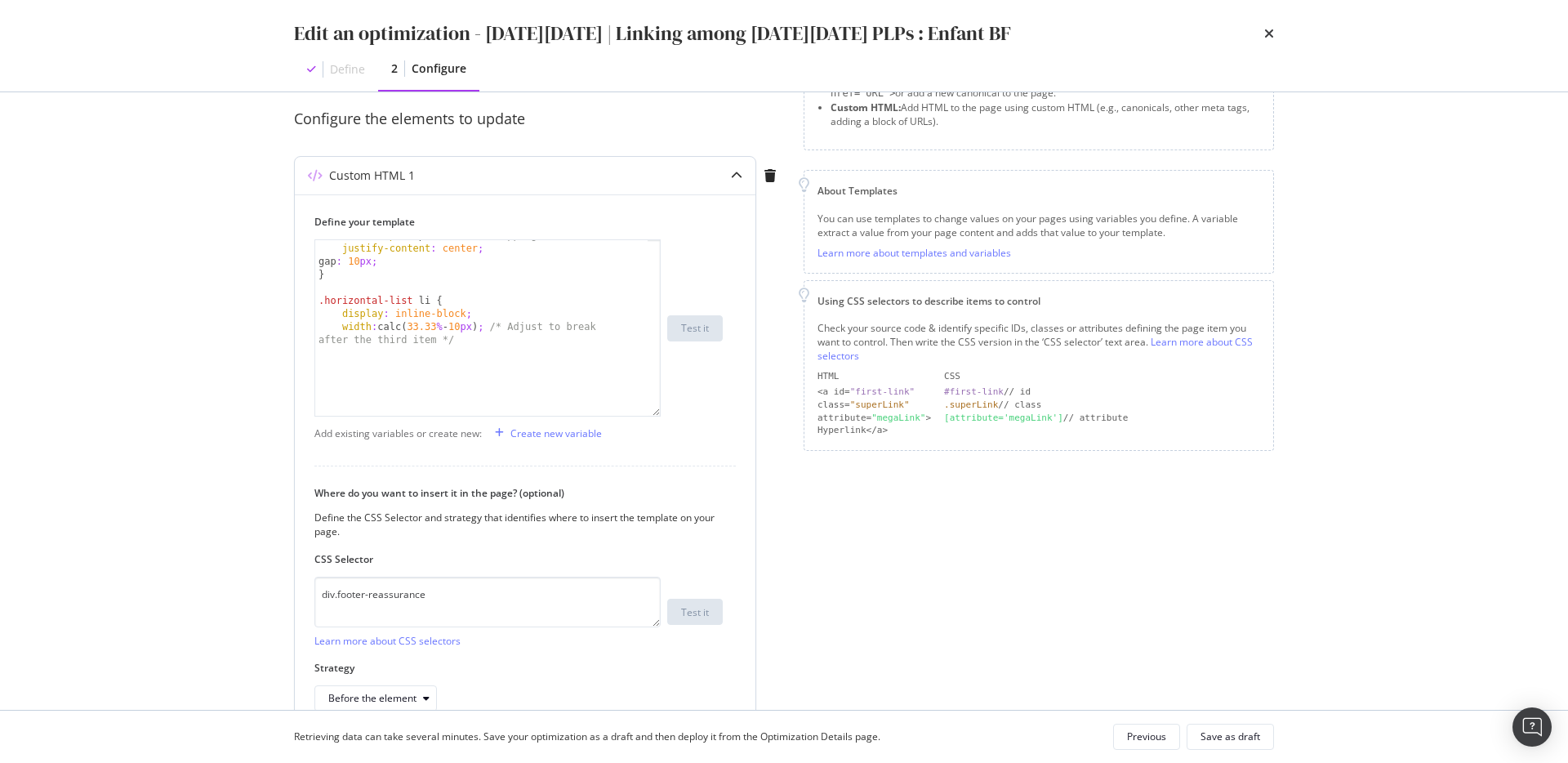
scroll to position [90, 0]
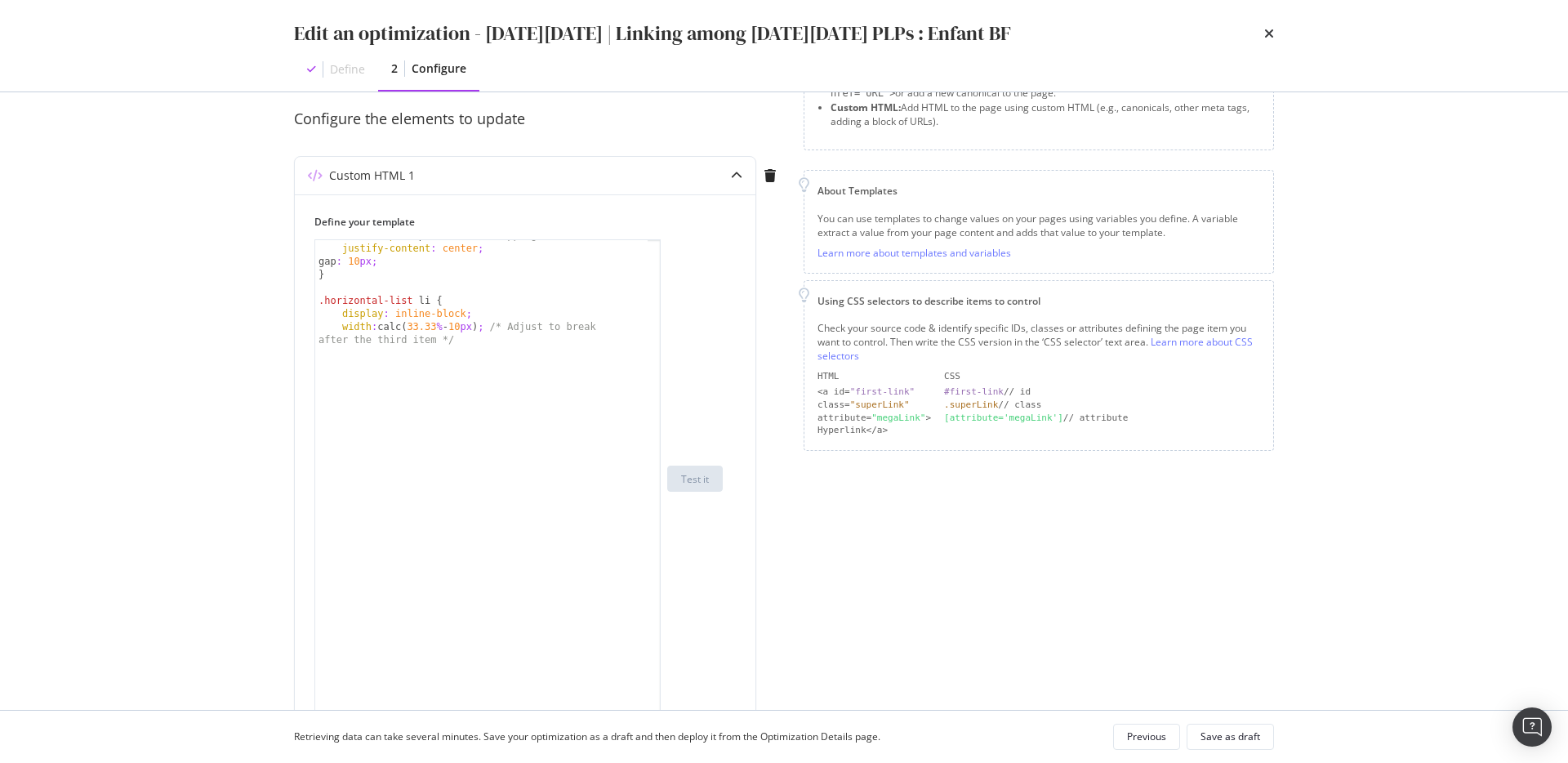
drag, startPoint x: 653, startPoint y: 341, endPoint x: 649, endPoint y: 719, distance: 378.0
click at [649, 719] on div "Edit an optimization - Black Friday | Linking among black friday PLPs : Enfant …" at bounding box center [784, 382] width 1568 height 763
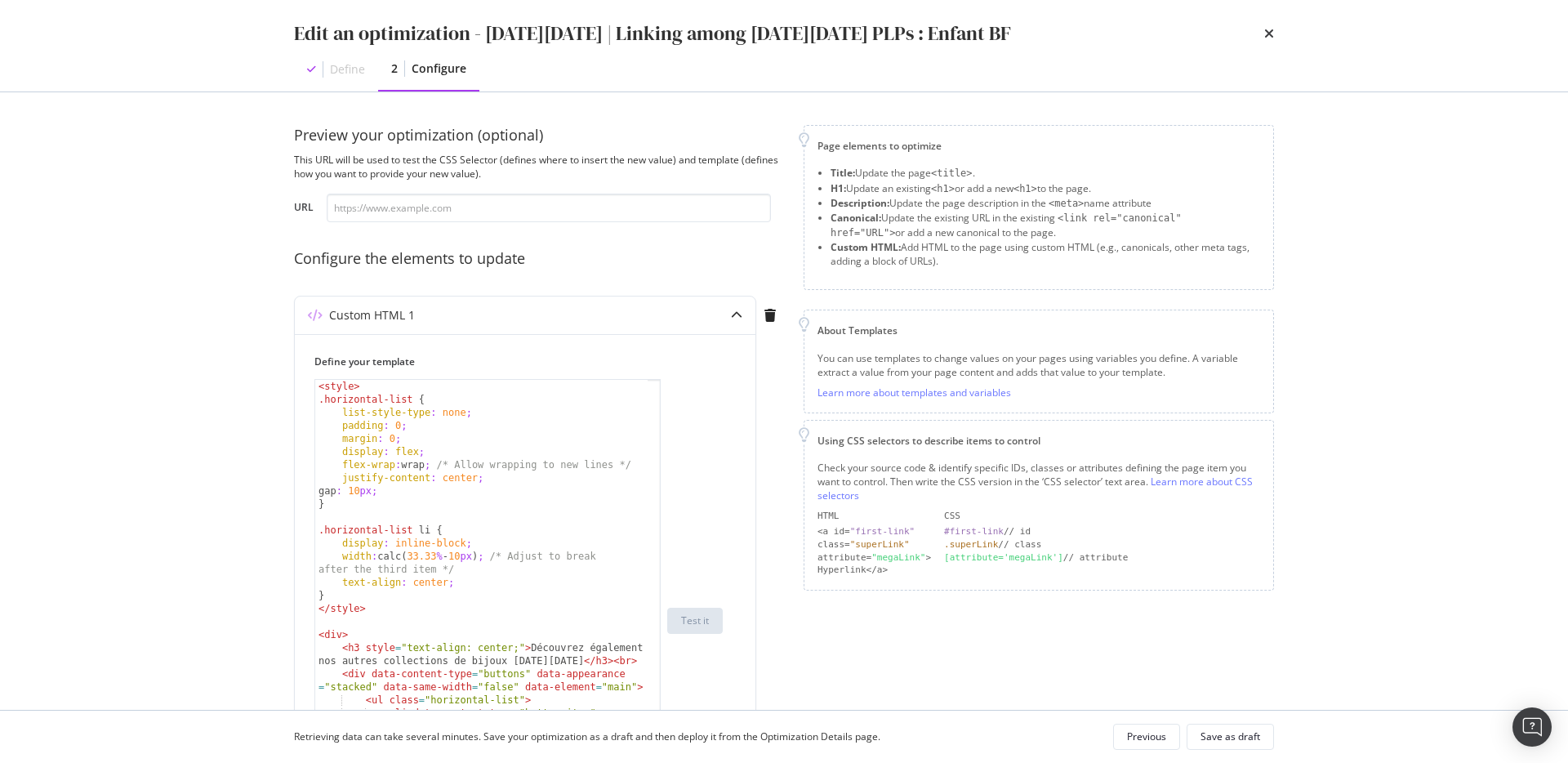
scroll to position [532, 0]
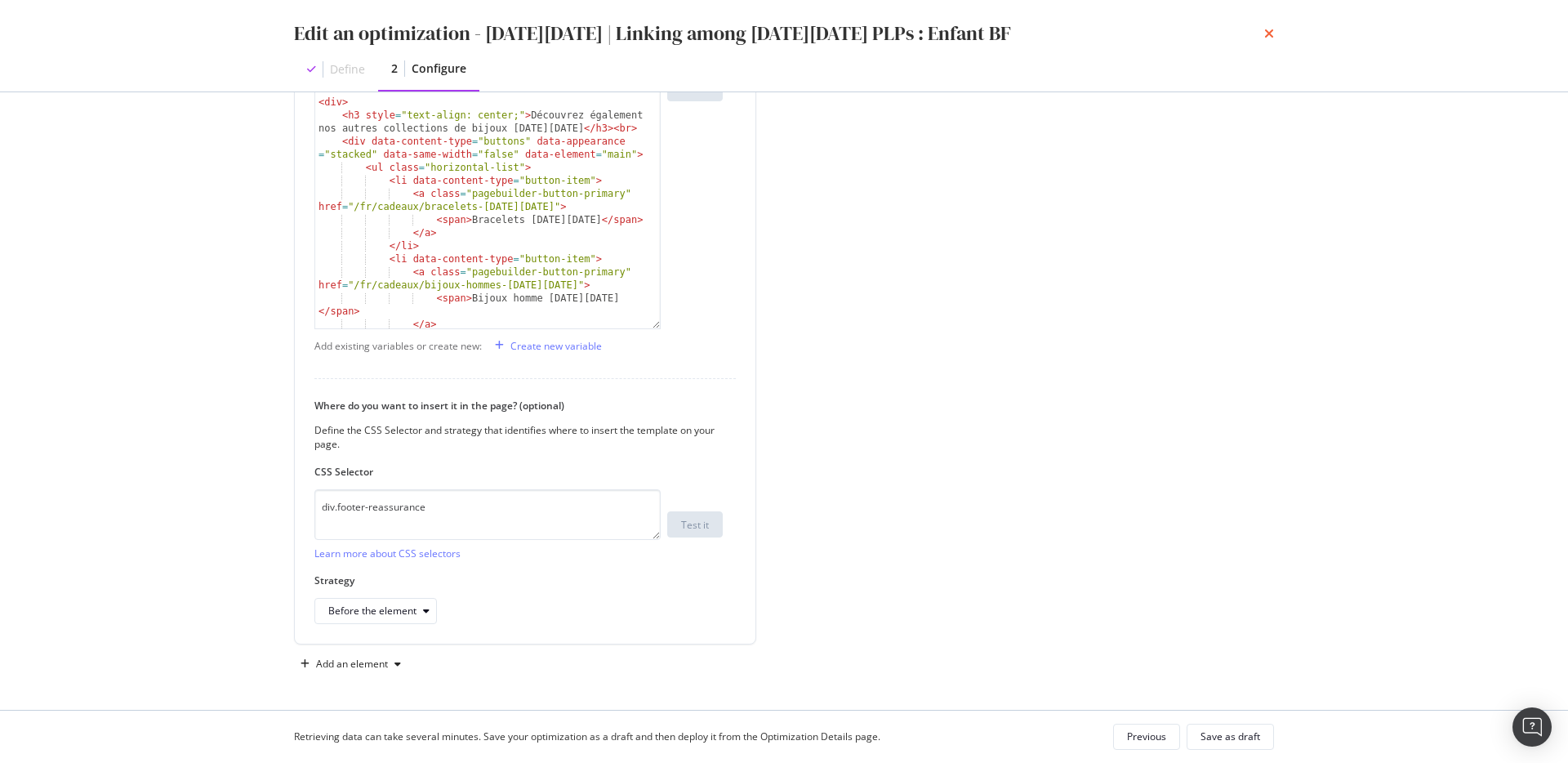
click at [1271, 32] on icon "times" at bounding box center [1269, 33] width 10 height 13
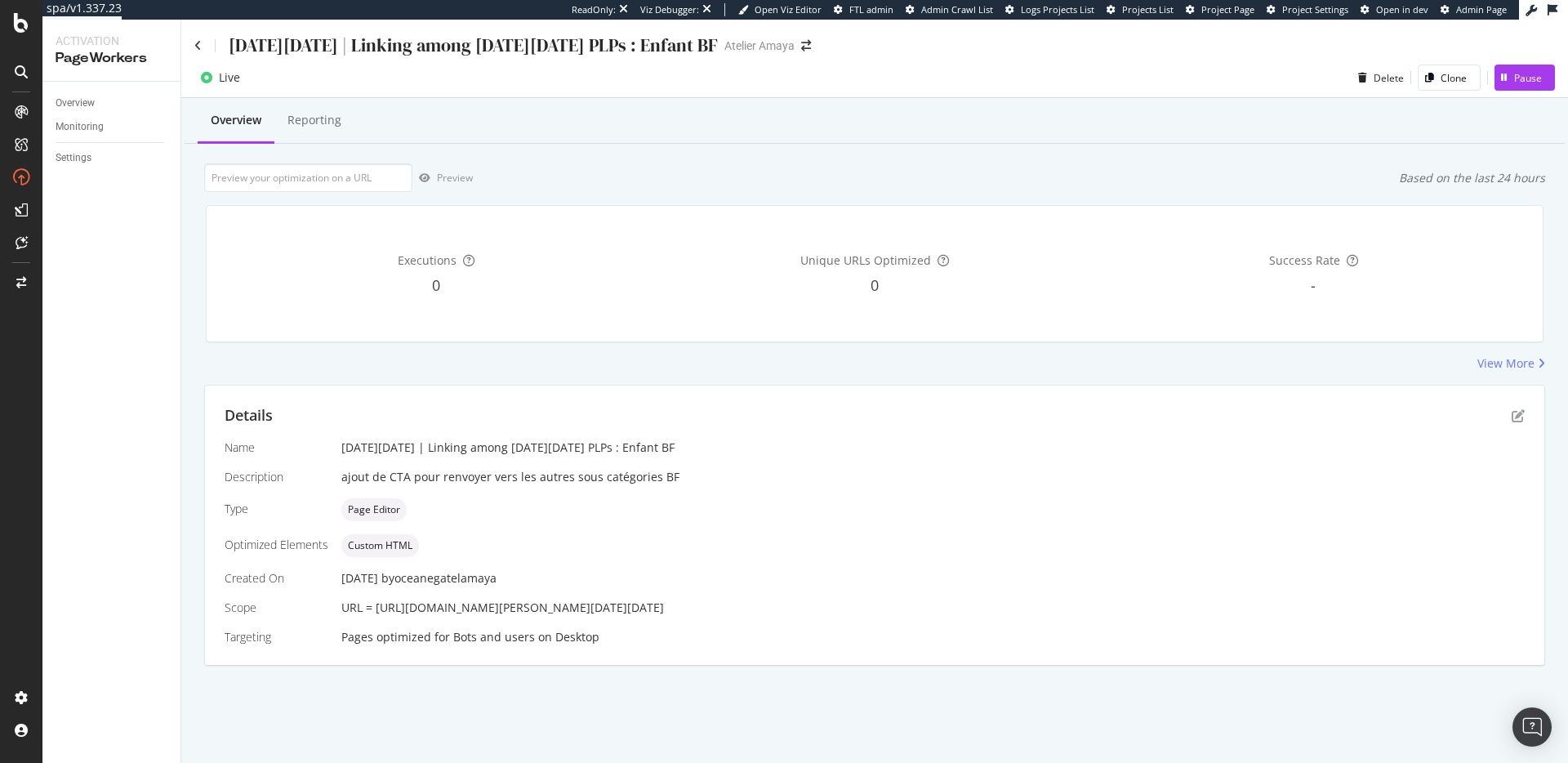
drag, startPoint x: 375, startPoint y: 608, endPoint x: 727, endPoint y: 611, distance: 352.0
click at [727, 611] on div "URL = https://atelier-amaya.com/fr/cadeaux/bijoux-enfants-black-friday" at bounding box center [932, 608] width 1183 height 16
click at [901, 476] on div "ajout de CTA pour renvoyer vers les autres sous catégories BF" at bounding box center [932, 477] width 1183 height 16
click at [195, 48] on icon at bounding box center [198, 45] width 7 height 12
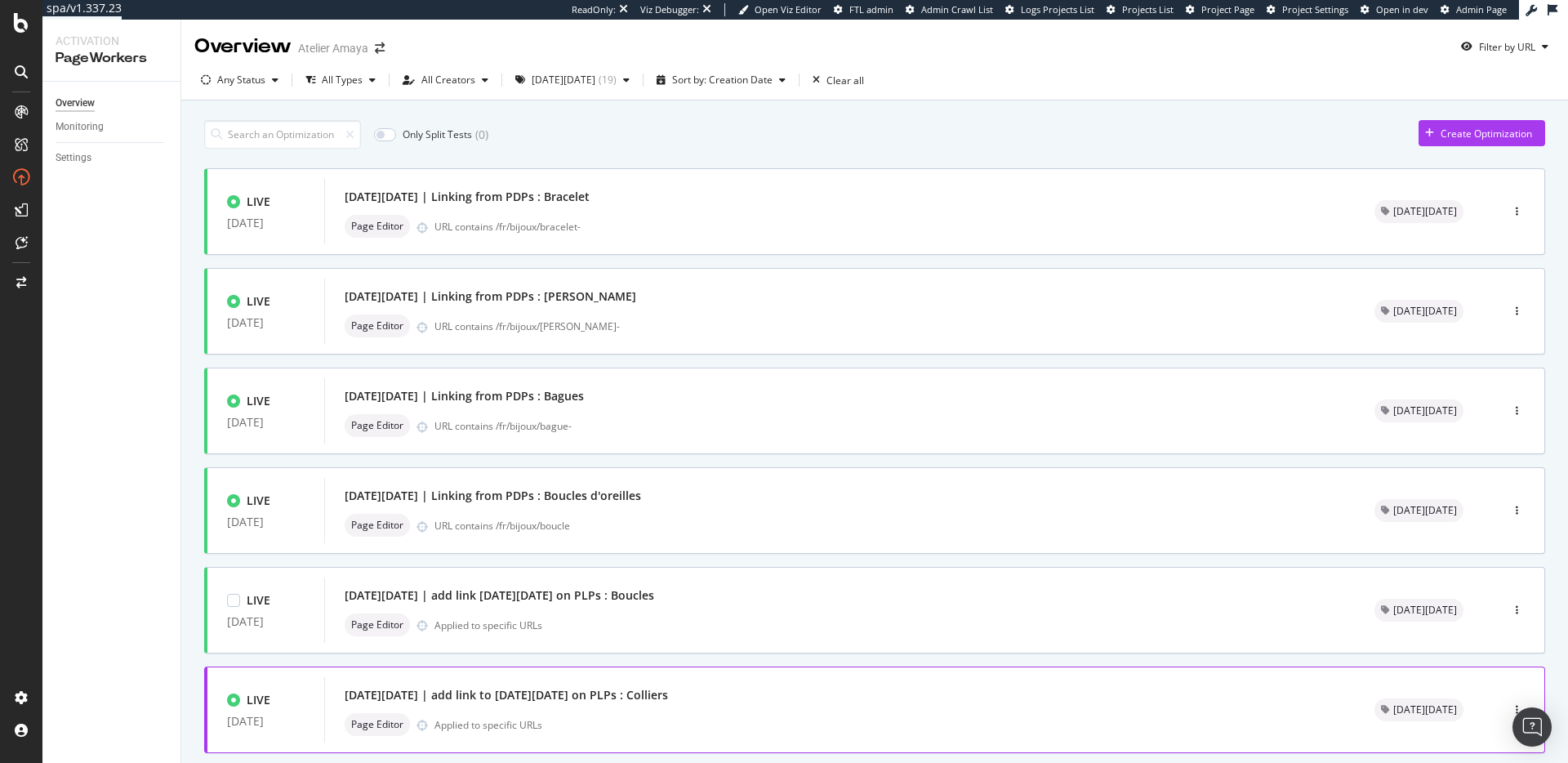
scroll to position [494, 0]
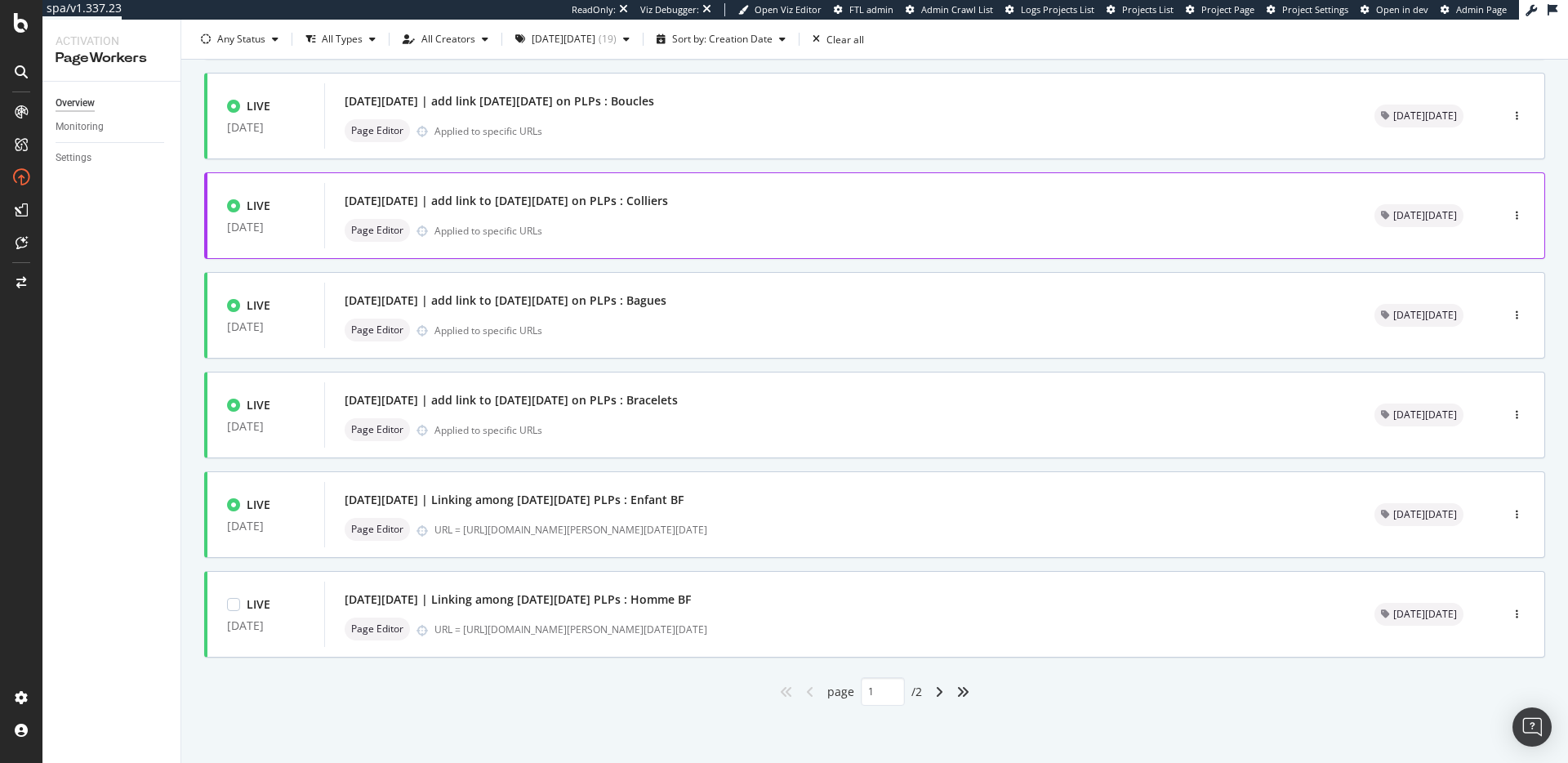
click at [908, 634] on div "URL = https://atelier-amaya.com/fr/cadeaux/bijoux-hommes-black-friday" at bounding box center [885, 629] width 901 height 14
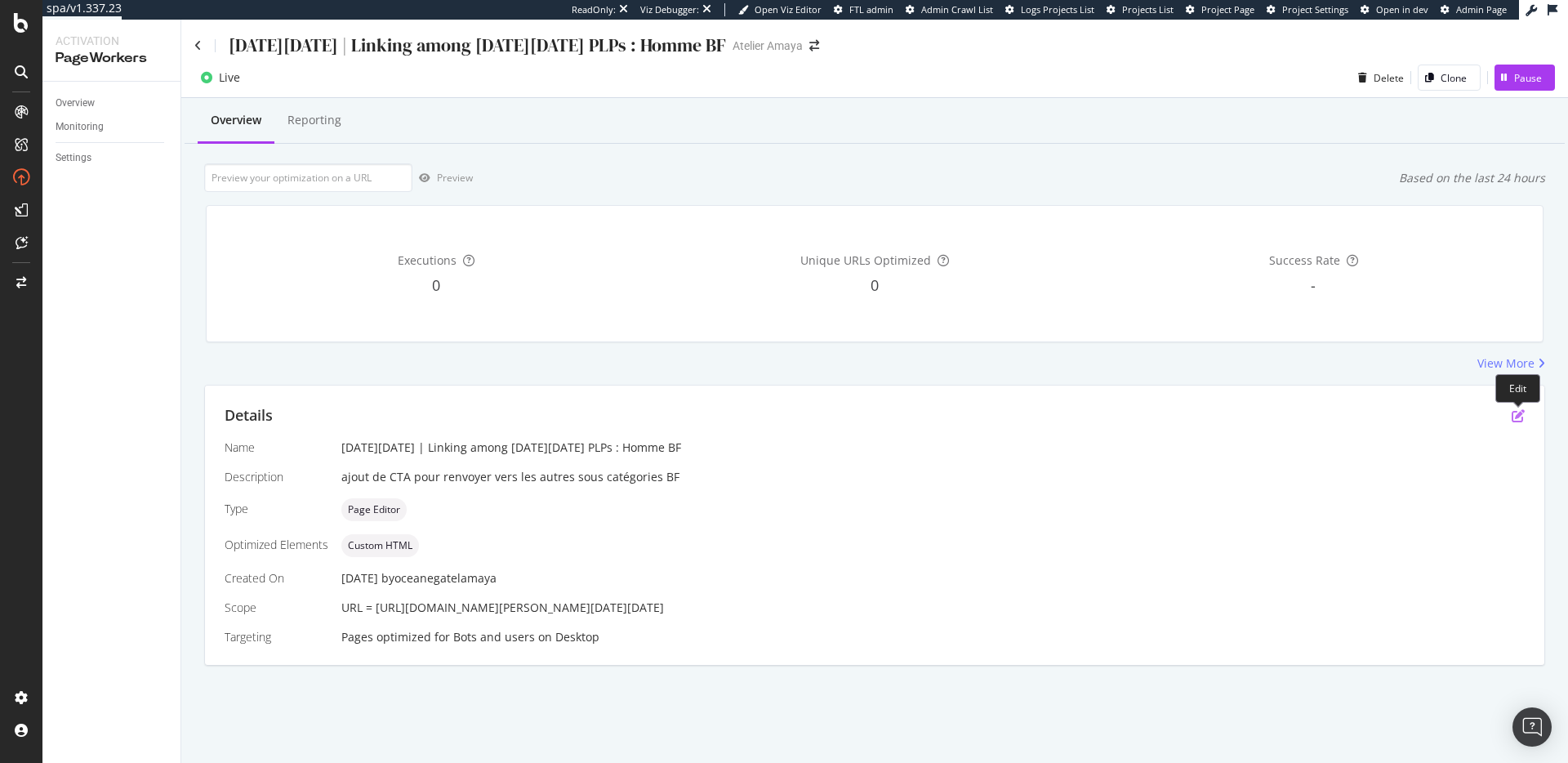
click at [1514, 416] on icon "pen-to-square" at bounding box center [1518, 416] width 13 height 13
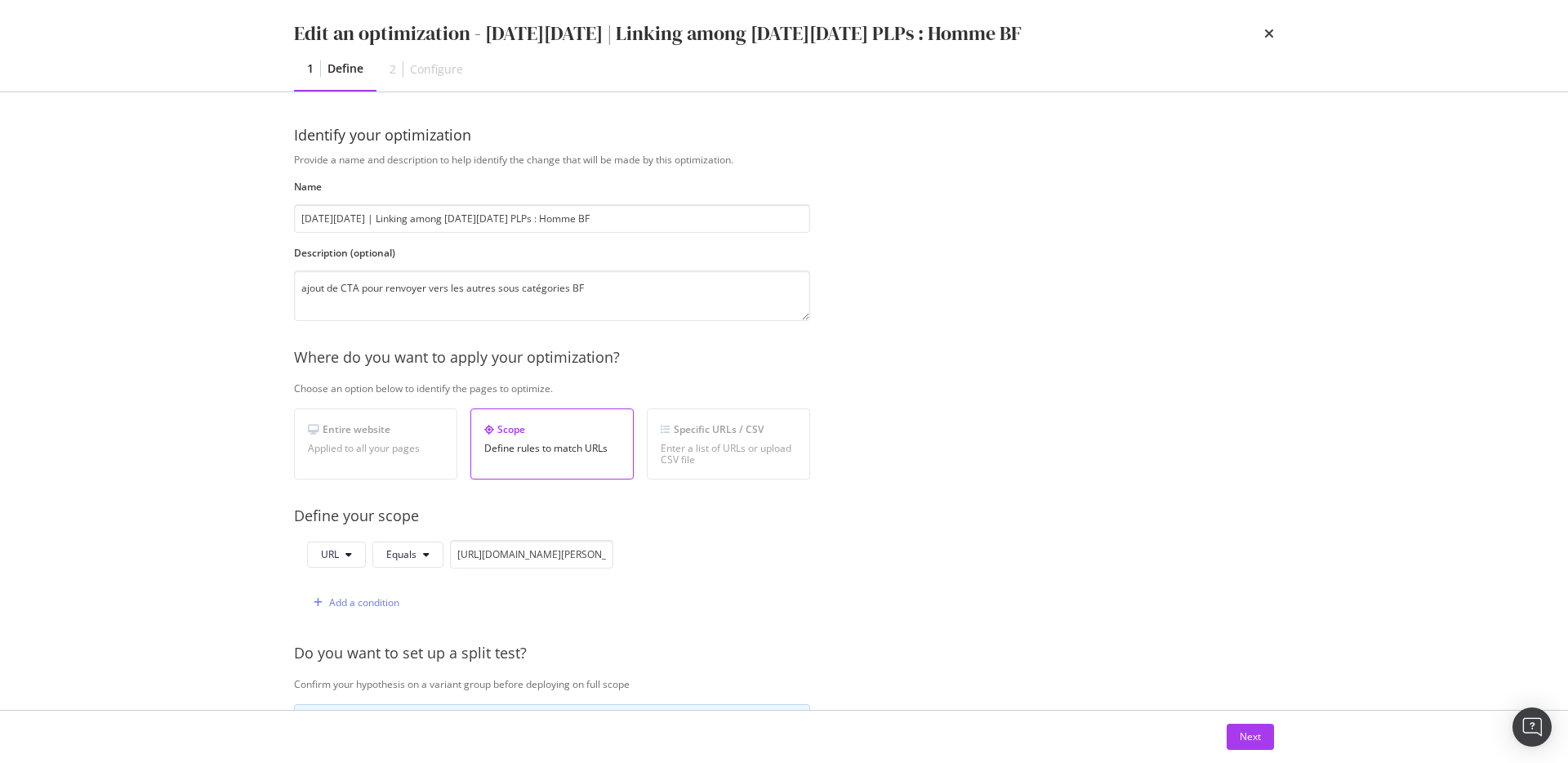
scroll to position [369, 0]
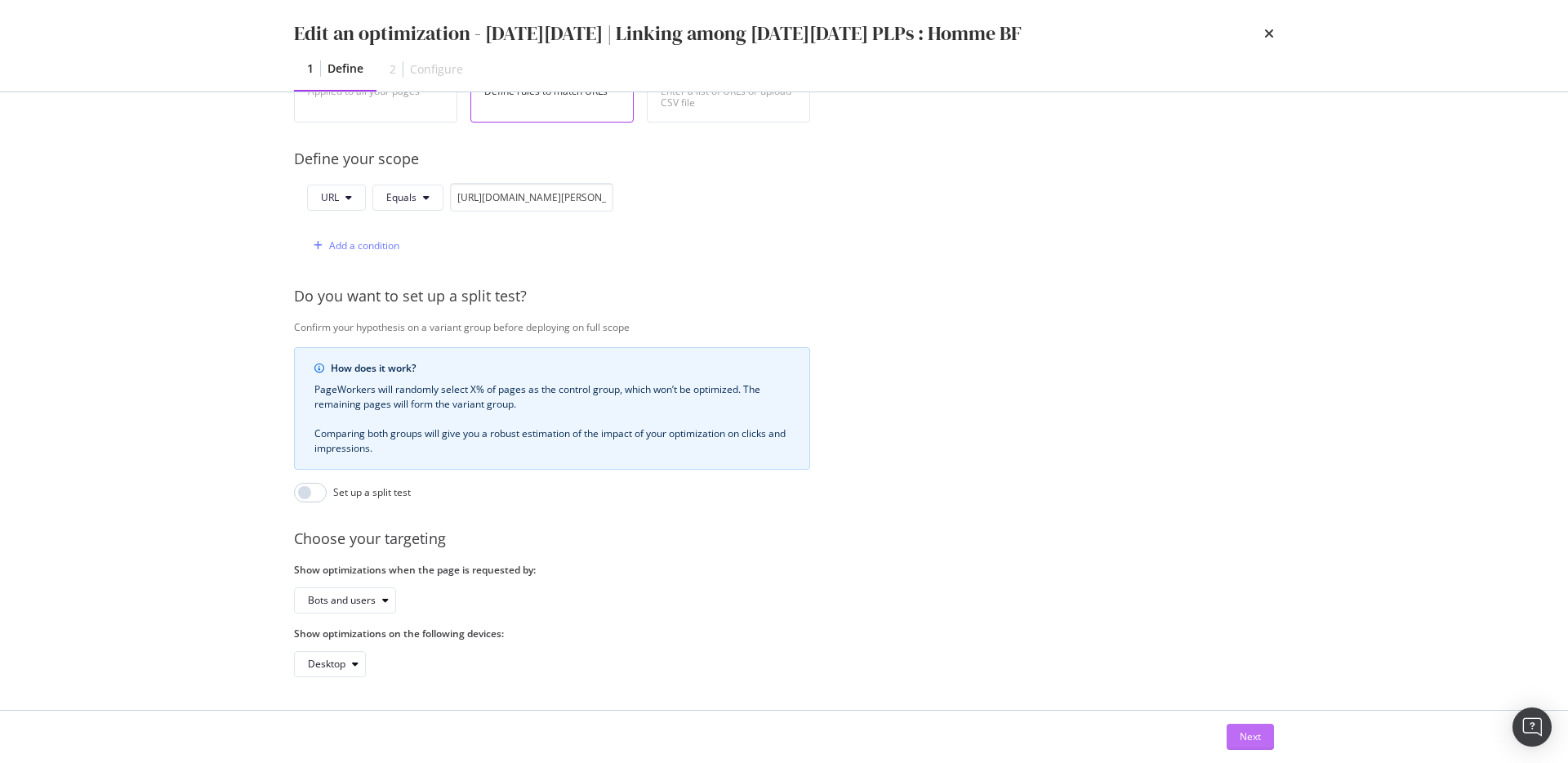
click at [1261, 741] on button "Next" at bounding box center [1250, 736] width 48 height 26
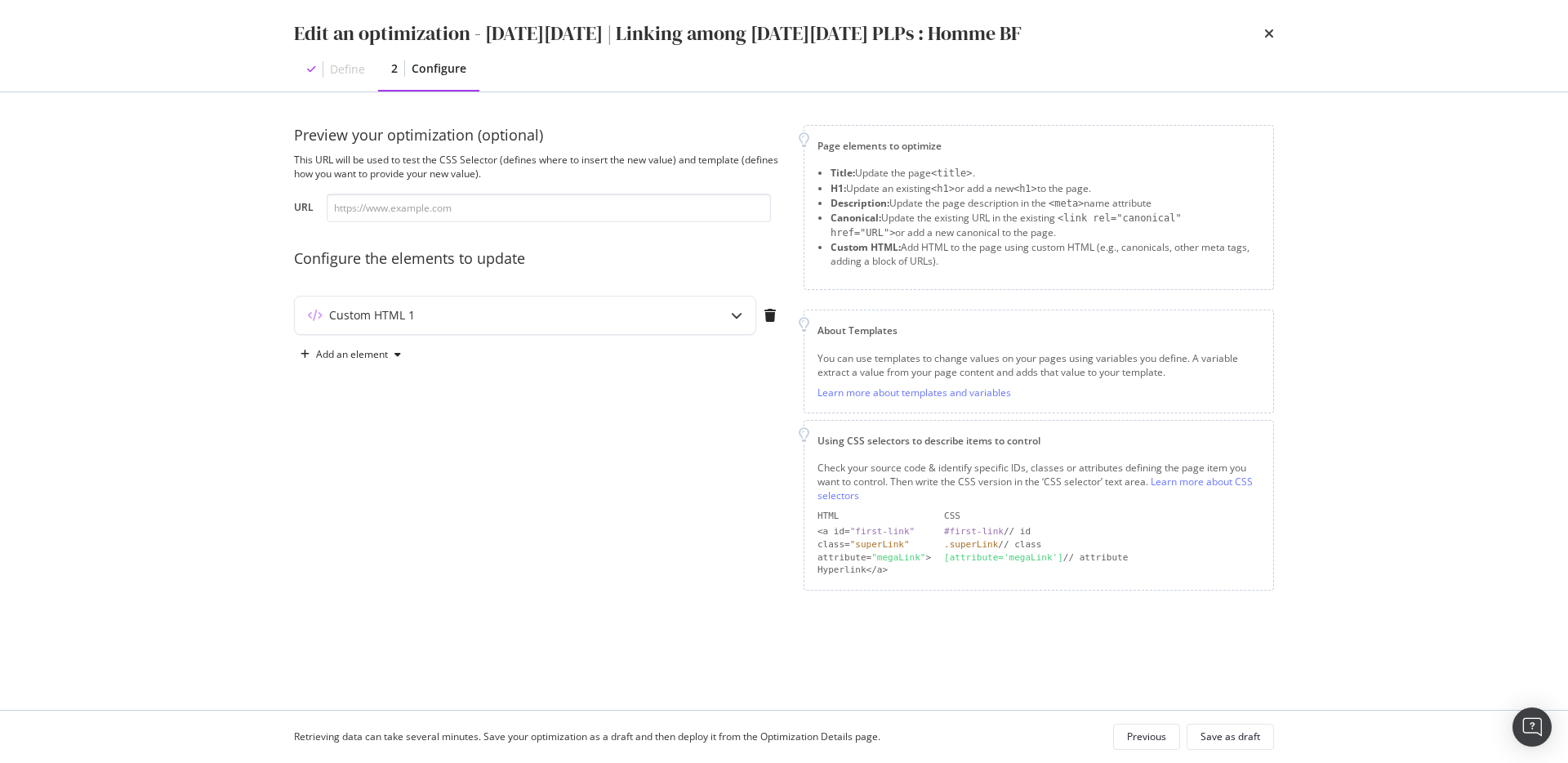
scroll to position [0, 0]
click at [709, 316] on div "Custom HTML 1" at bounding box center [525, 316] width 461 height 38
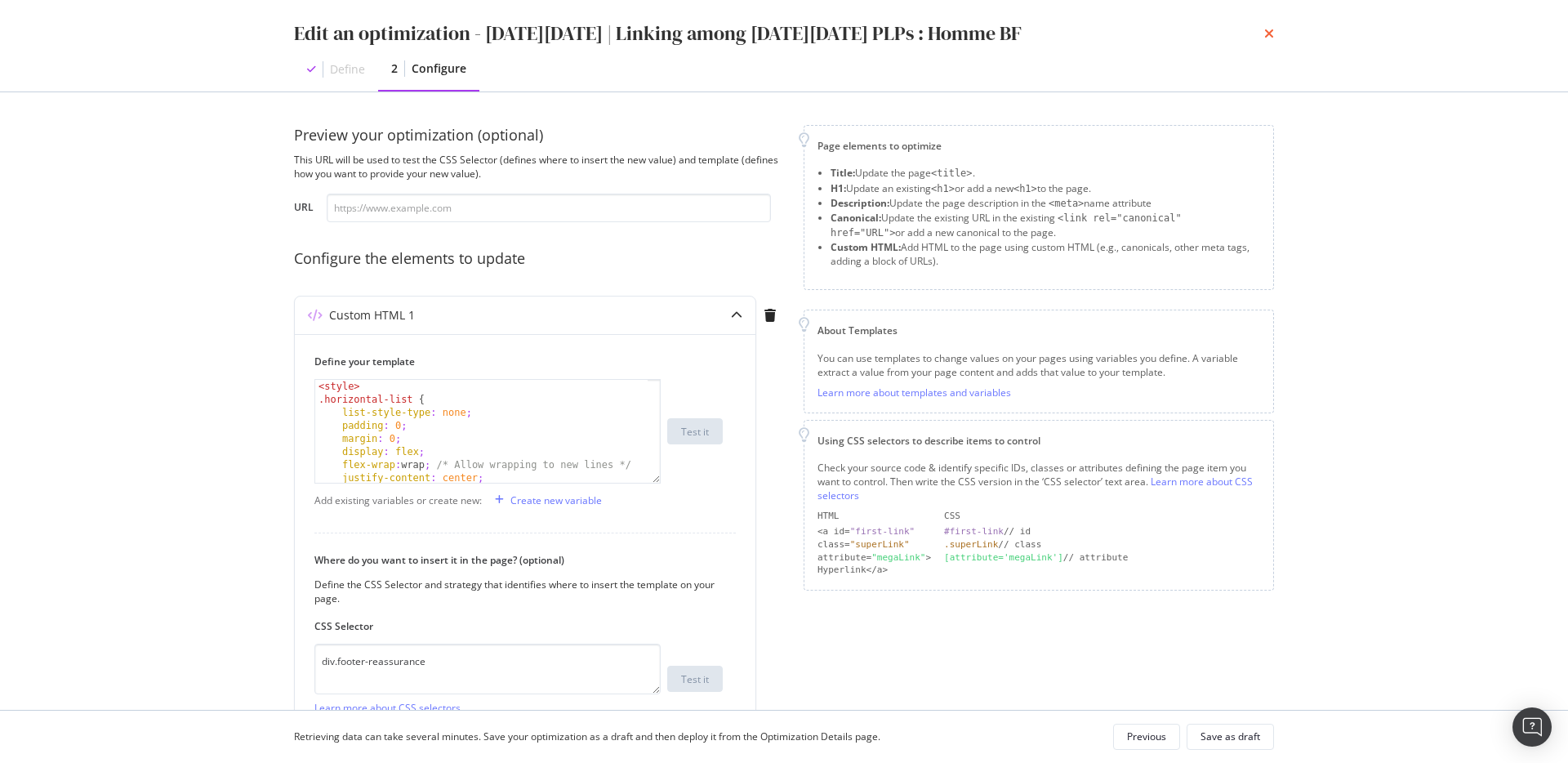
click at [1267, 38] on icon "times" at bounding box center [1269, 33] width 10 height 13
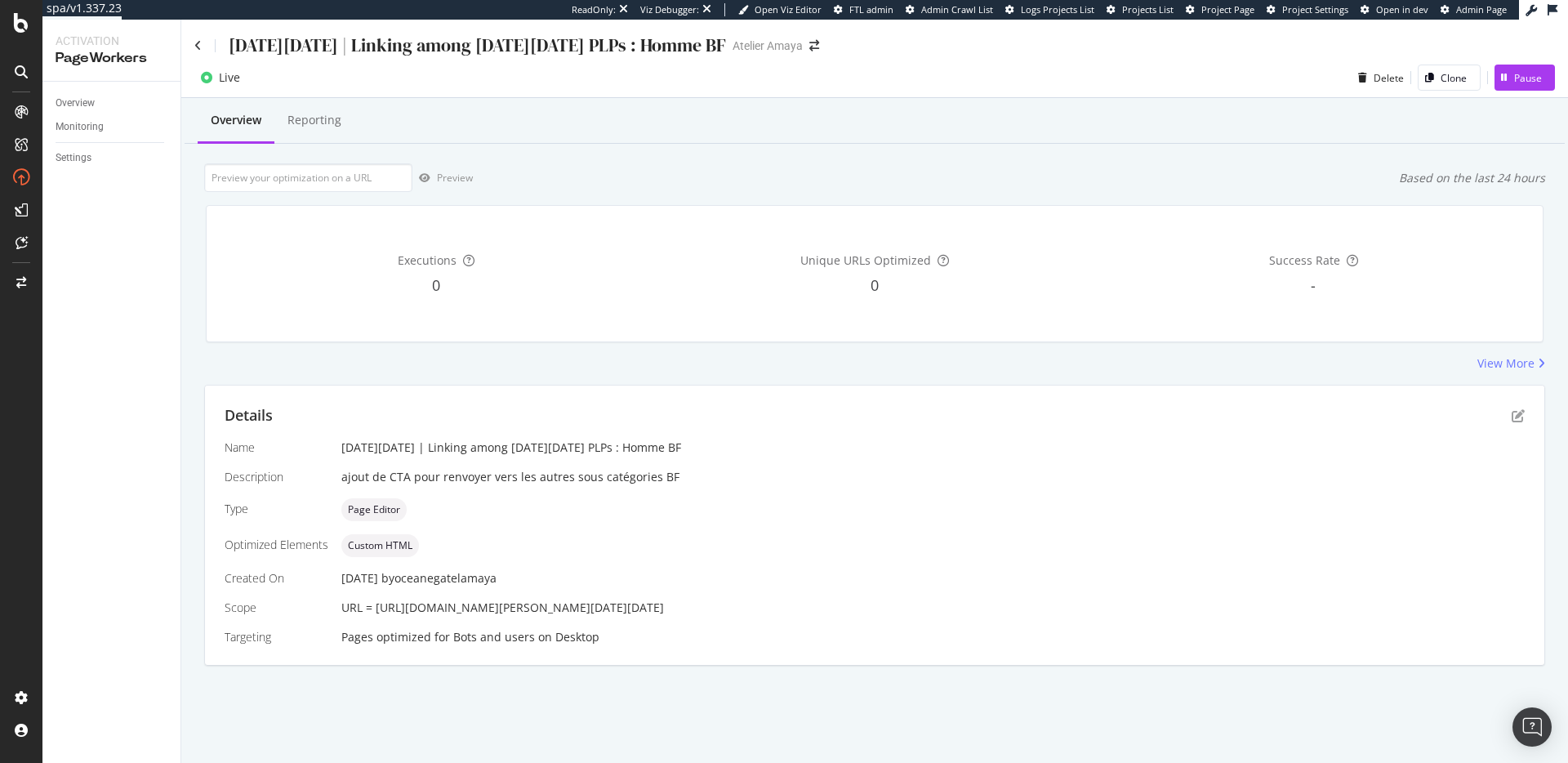
click at [199, 51] on div "[DATE][DATE] | Linking among [DATE][DATE] PLPs : Homme BF" at bounding box center [460, 45] width 531 height 25
click at [198, 46] on icon at bounding box center [198, 45] width 7 height 12
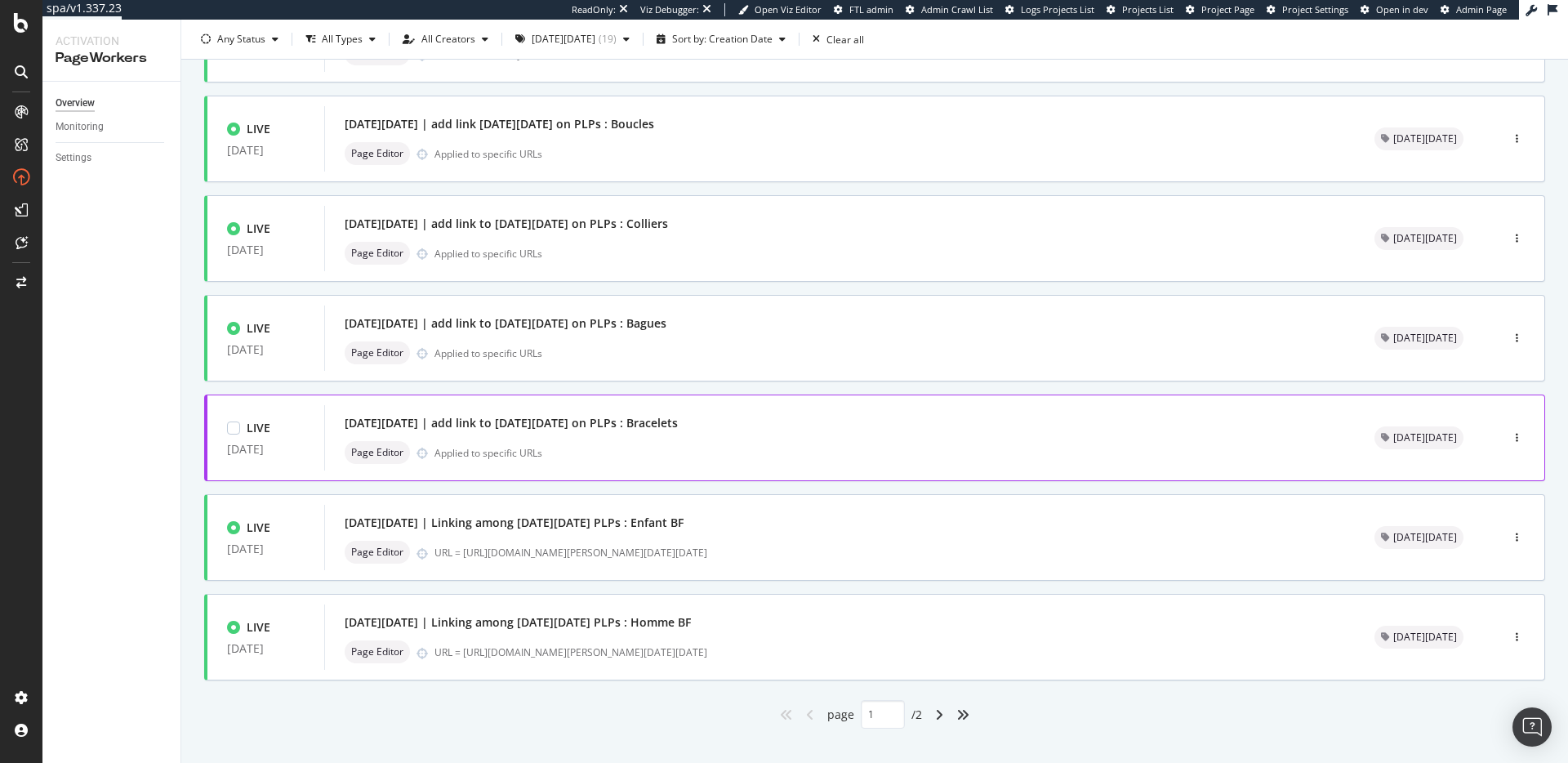
scroll to position [494, 0]
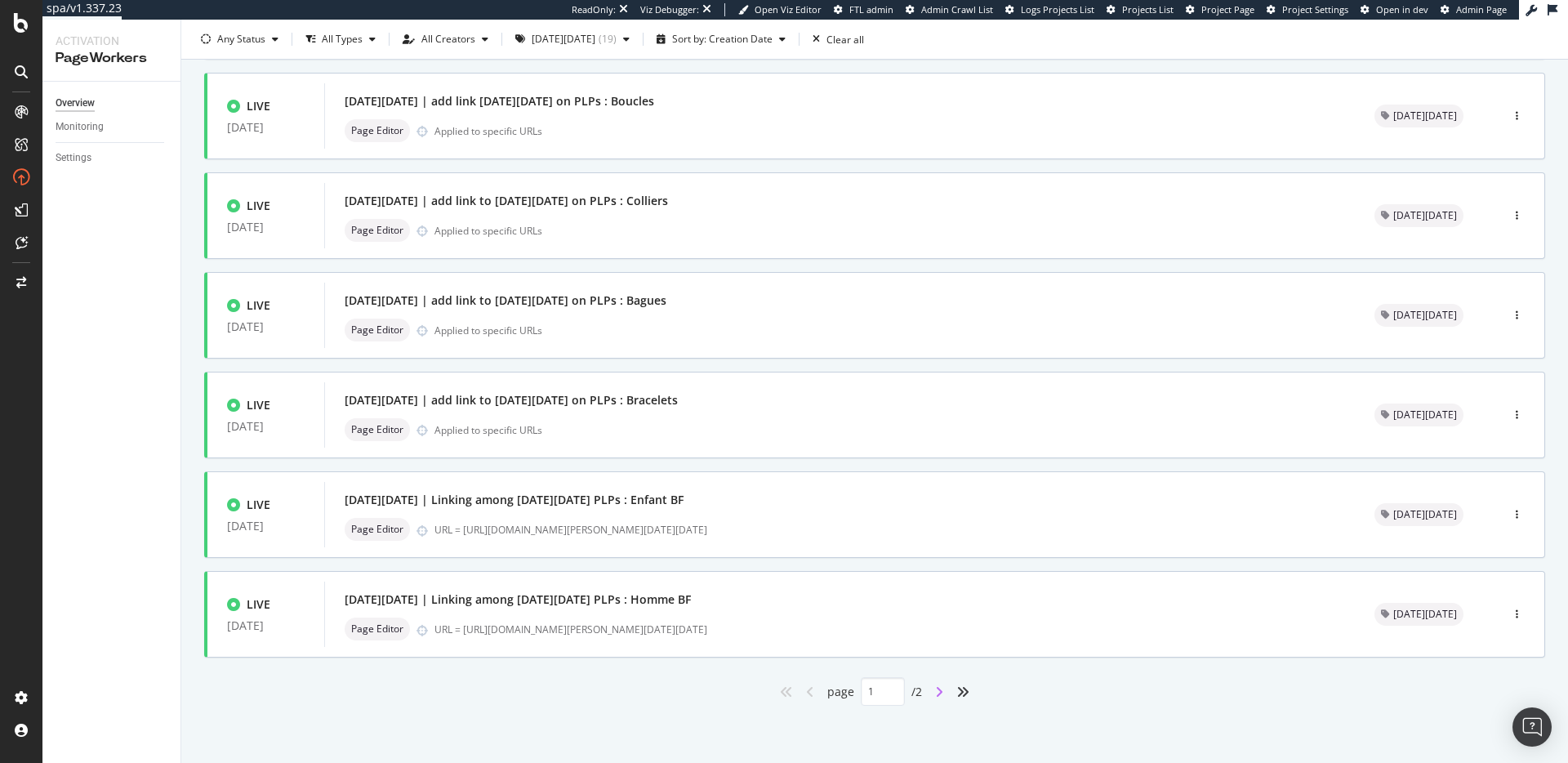
click at [935, 689] on icon "angle-right" at bounding box center [939, 692] width 8 height 13
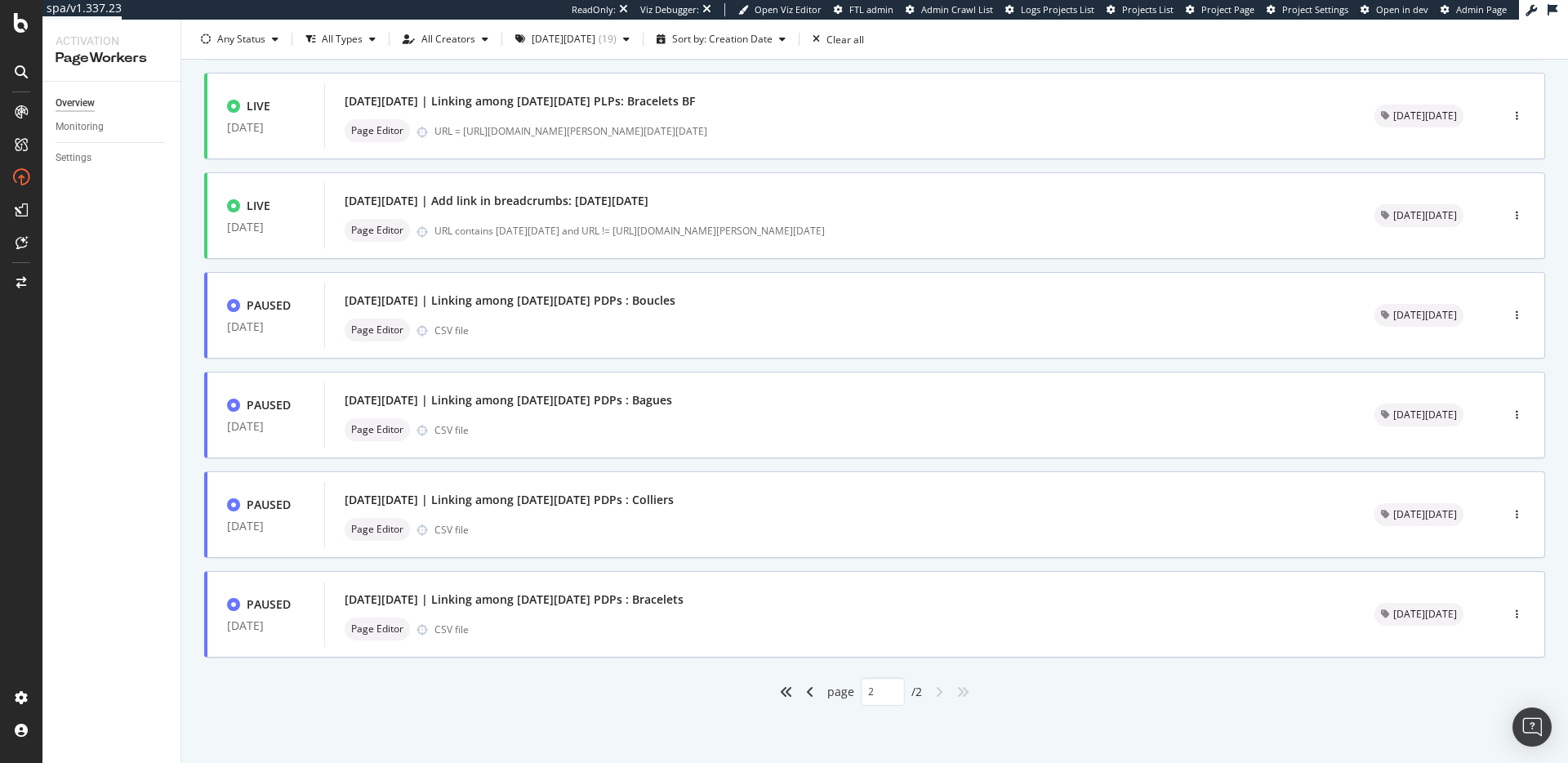
type input "2"
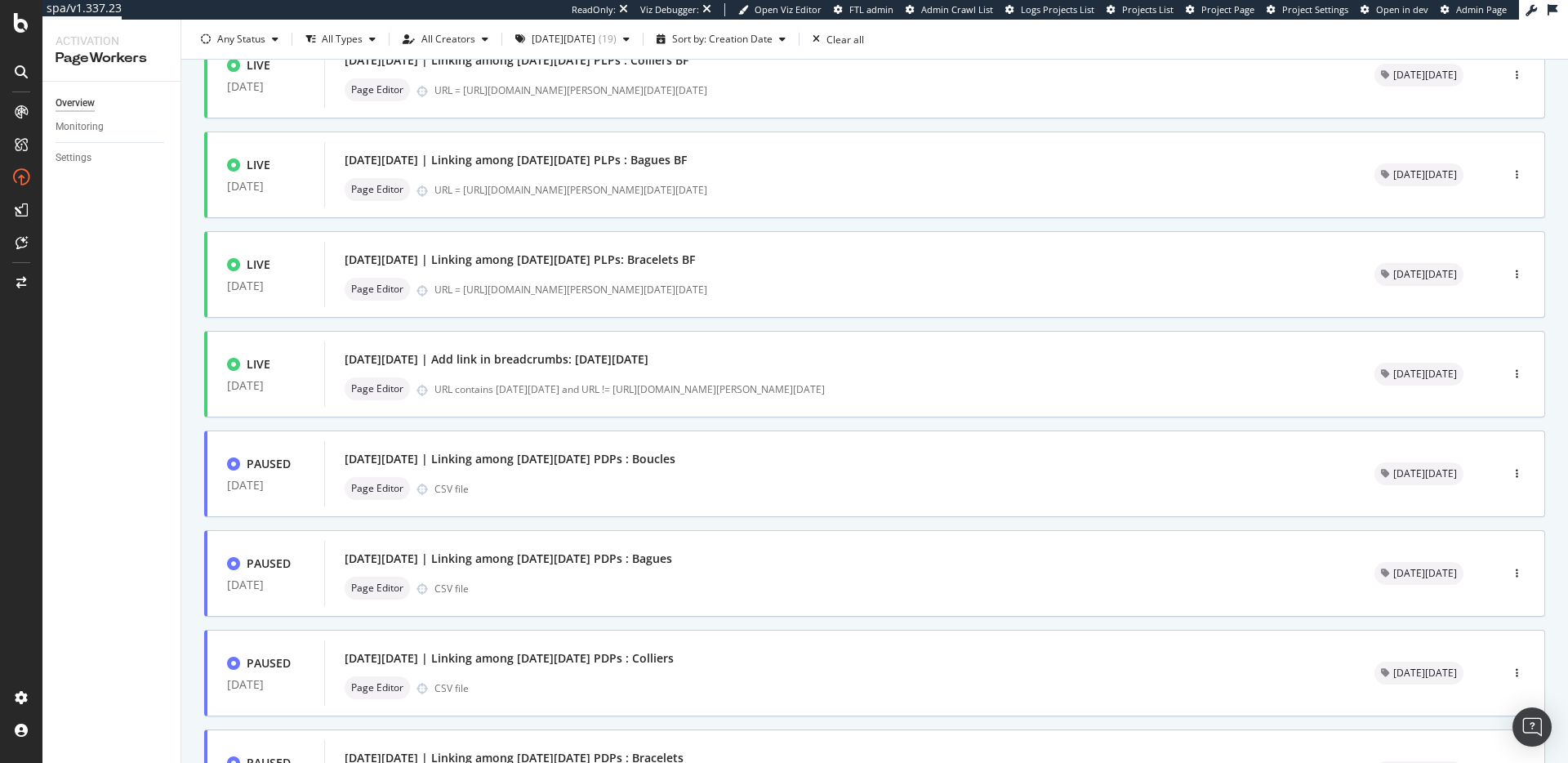
scroll to position [394, 0]
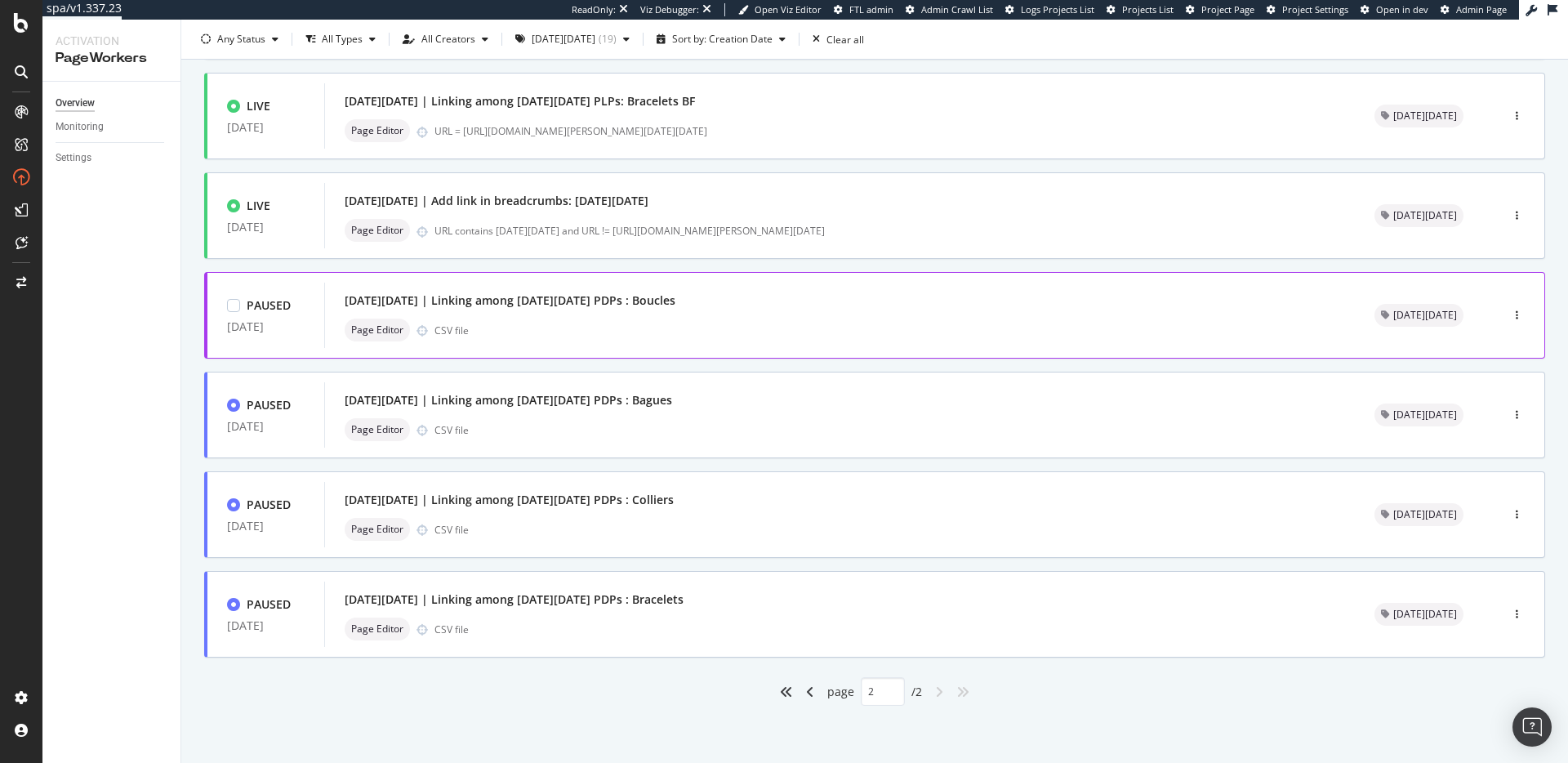
click at [803, 308] on div "[DATE][DATE] | Linking among [DATE][DATE] PDPs : Boucles" at bounding box center [839, 300] width 990 height 23
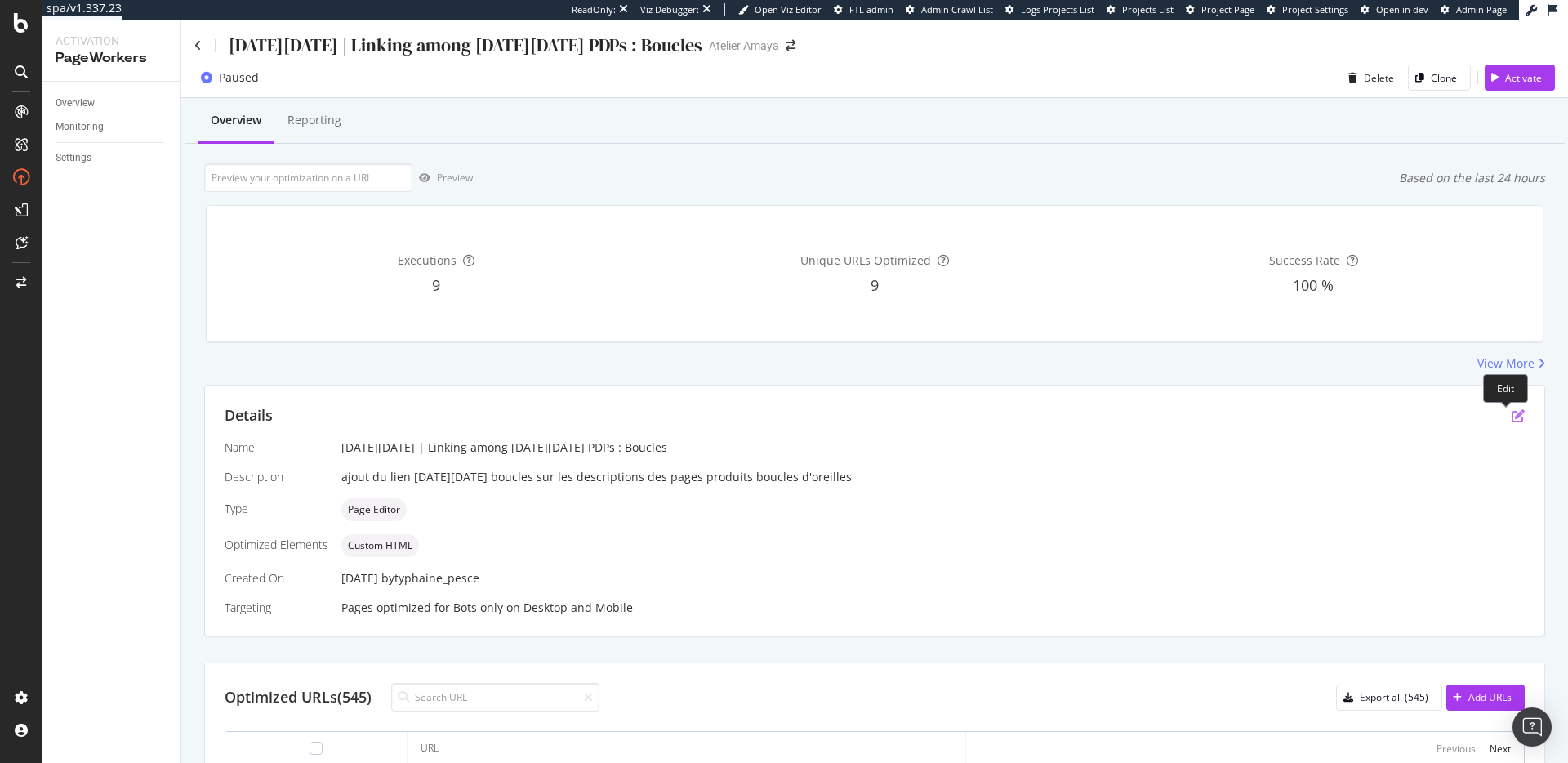
click at [1511, 421] on icon "pen-to-square" at bounding box center [1518, 416] width 13 height 13
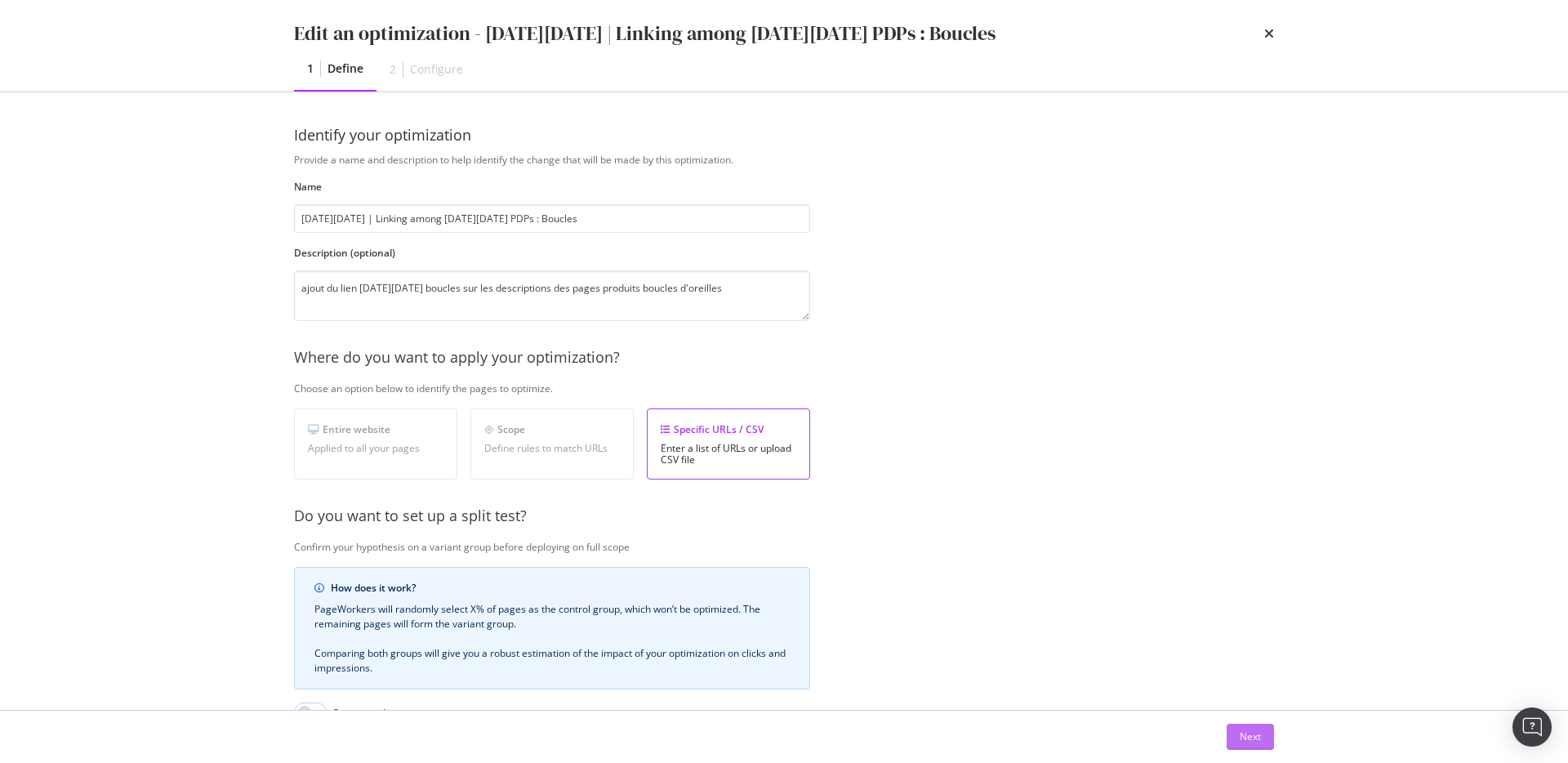
click at [1252, 733] on div "Next" at bounding box center [1251, 736] width 22 height 14
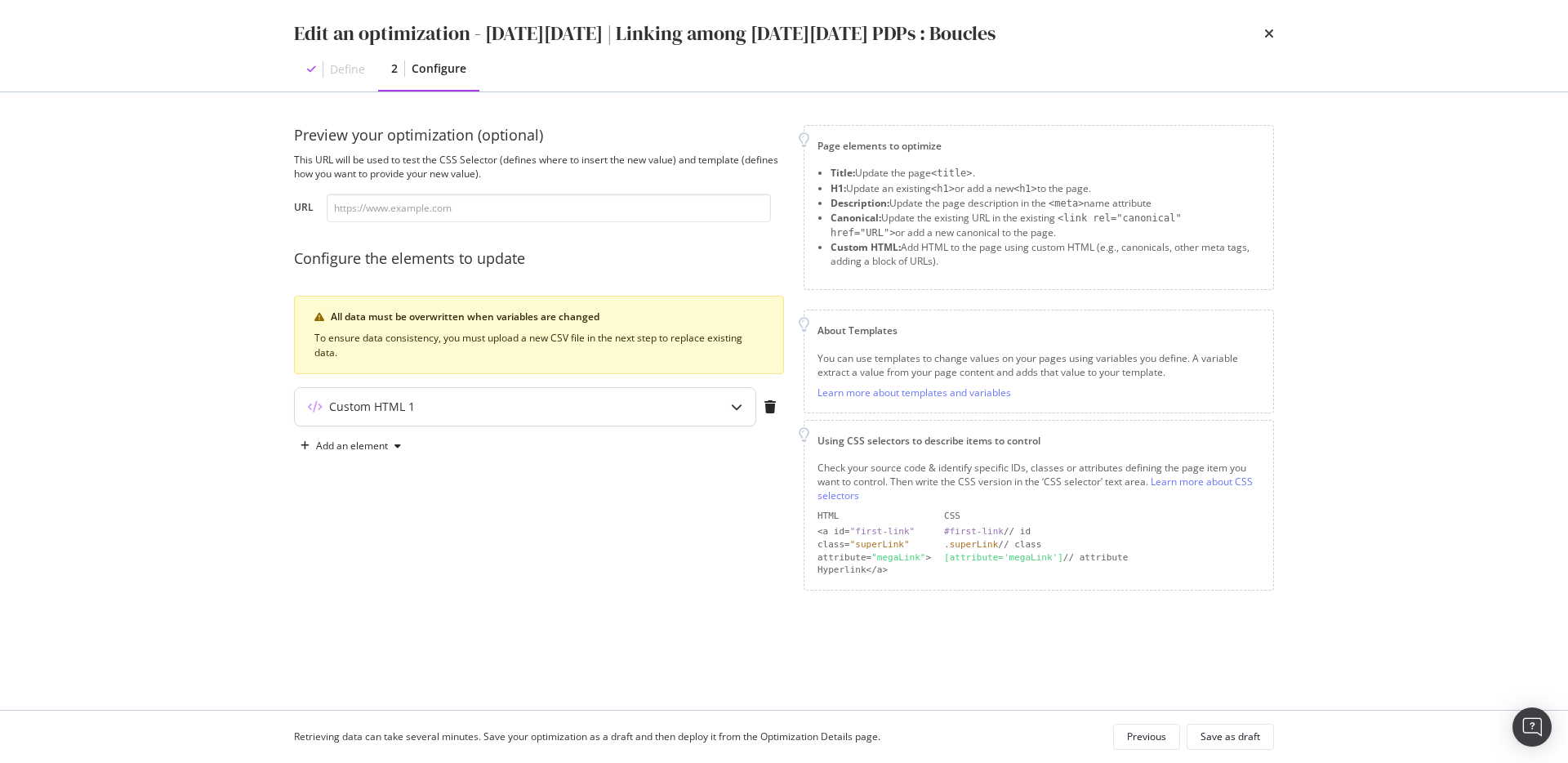
click at [672, 402] on div "Custom HTML 1" at bounding box center [492, 407] width 396 height 16
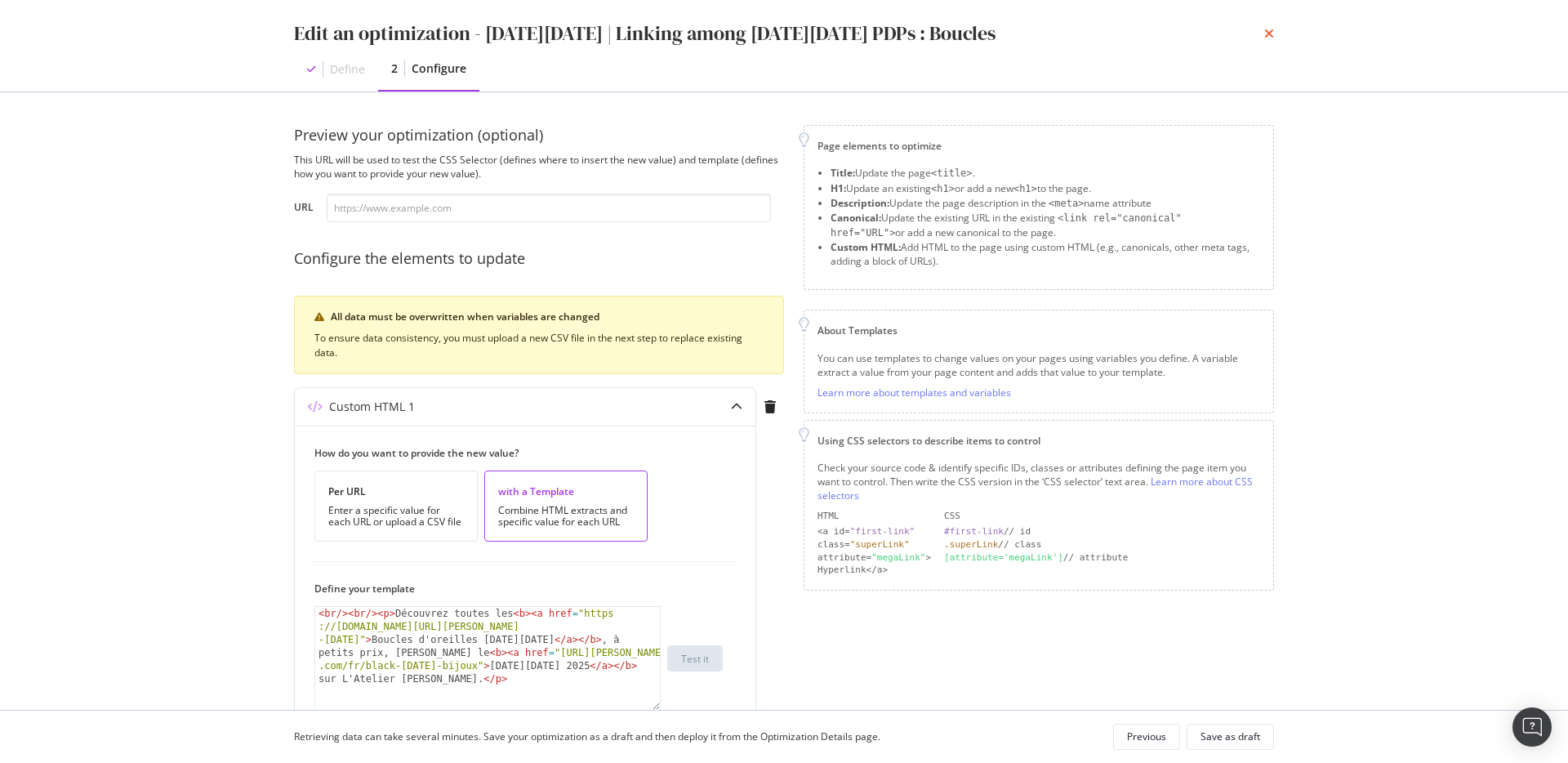
click at [1269, 39] on icon "times" at bounding box center [1269, 33] width 10 height 13
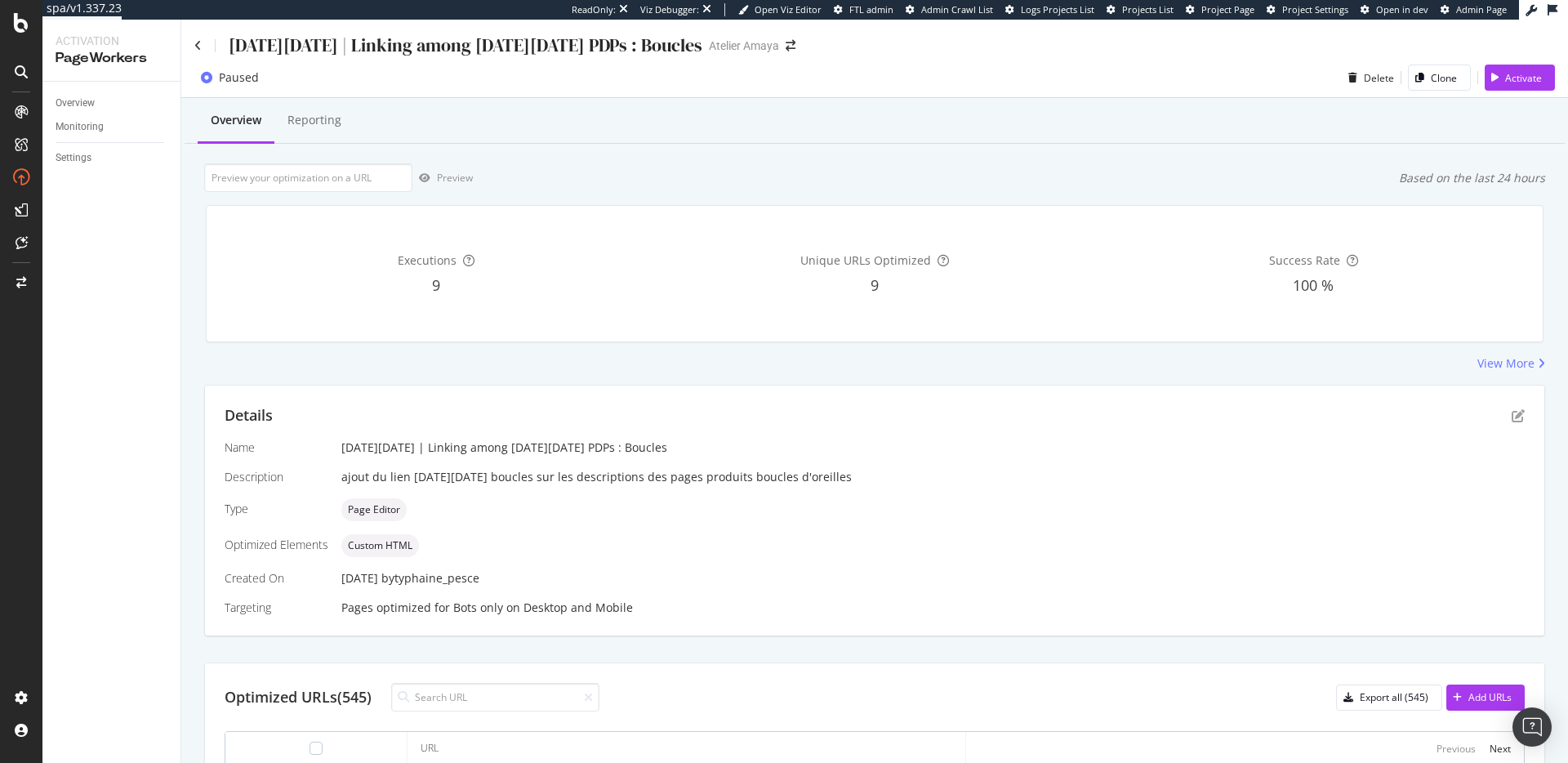
scroll to position [510, 0]
